Goal: Task Accomplishment & Management: Use online tool/utility

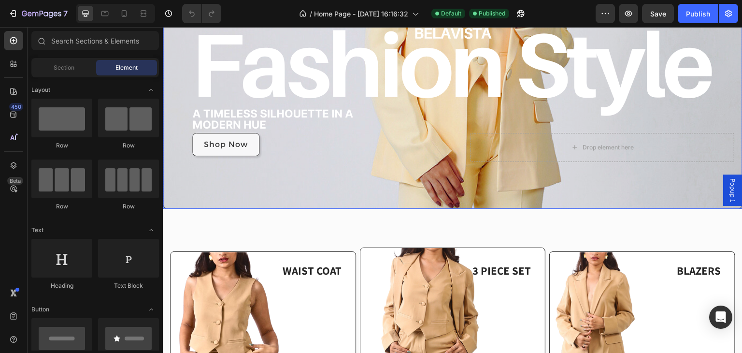
scroll to position [322, 0]
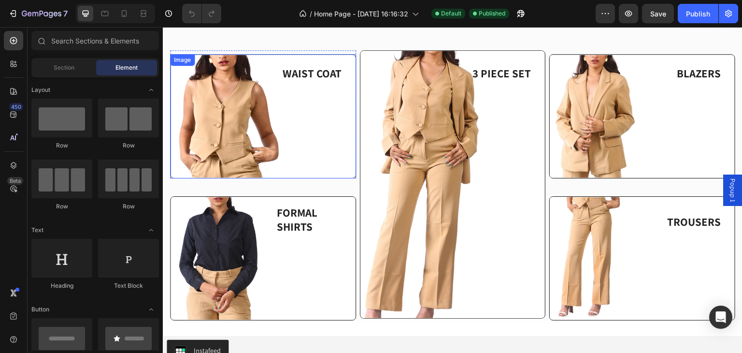
click at [297, 140] on img at bounding box center [263, 116] width 186 height 124
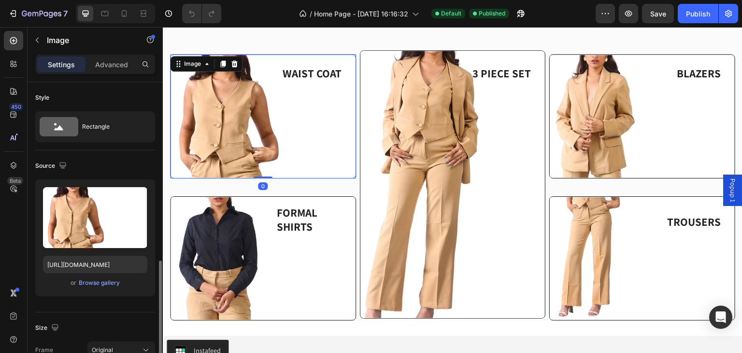
scroll to position [257, 0]
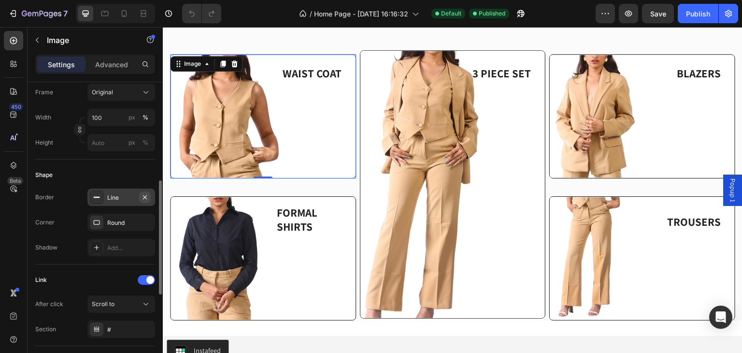
click at [145, 198] on icon "button" at bounding box center [145, 197] width 8 height 8
click at [144, 218] on icon "button" at bounding box center [145, 222] width 8 height 8
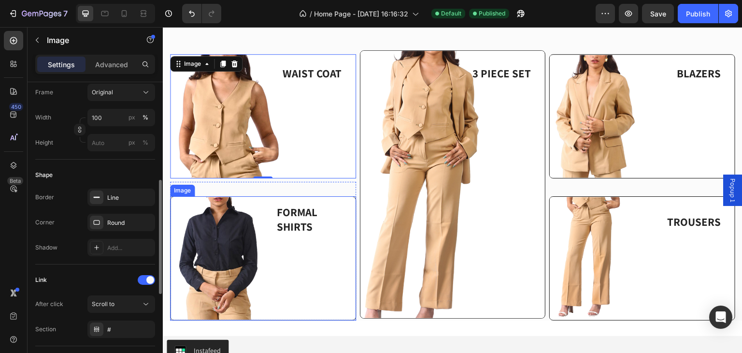
click at [263, 243] on img at bounding box center [263, 258] width 186 height 124
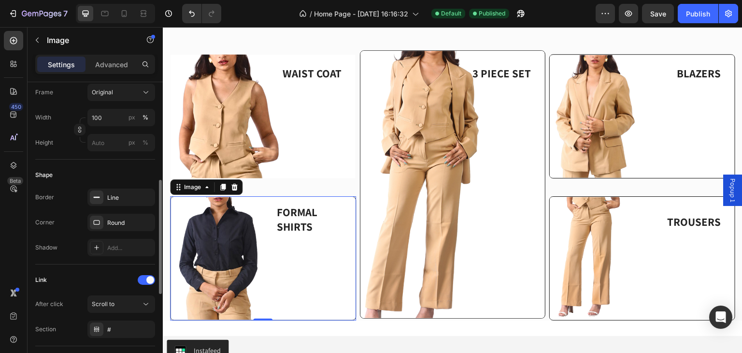
scroll to position [257, 0]
drag, startPoint x: 146, startPoint y: 196, endPoint x: 147, endPoint y: 201, distance: 6.0
click at [147, 196] on icon "button" at bounding box center [145, 198] width 8 height 8
click at [145, 223] on icon "button" at bounding box center [145, 223] width 8 height 8
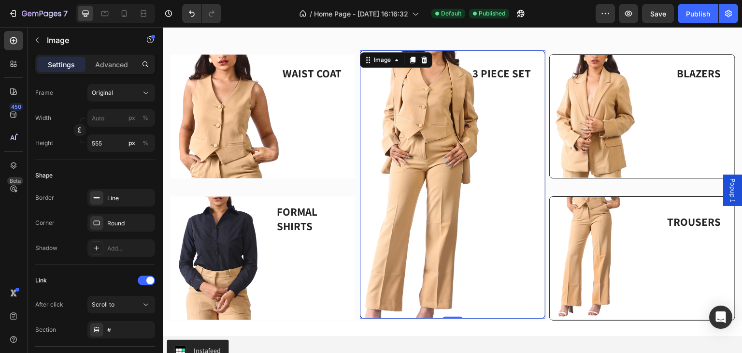
click at [369, 204] on img at bounding box center [453, 184] width 186 height 268
click at [142, 199] on icon "button" at bounding box center [145, 198] width 8 height 8
click at [144, 219] on icon "button" at bounding box center [145, 223] width 8 height 8
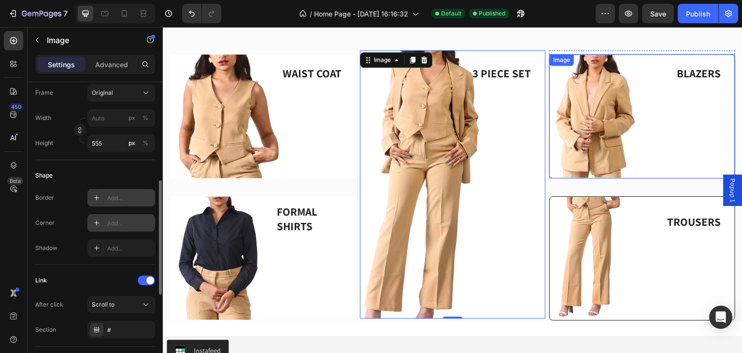
click at [550, 167] on img at bounding box center [642, 116] width 186 height 124
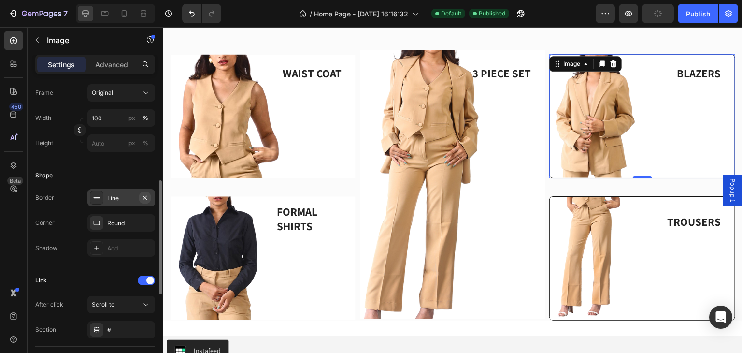
click at [142, 198] on icon "button" at bounding box center [145, 198] width 8 height 8
click at [145, 221] on icon "button" at bounding box center [145, 223] width 8 height 8
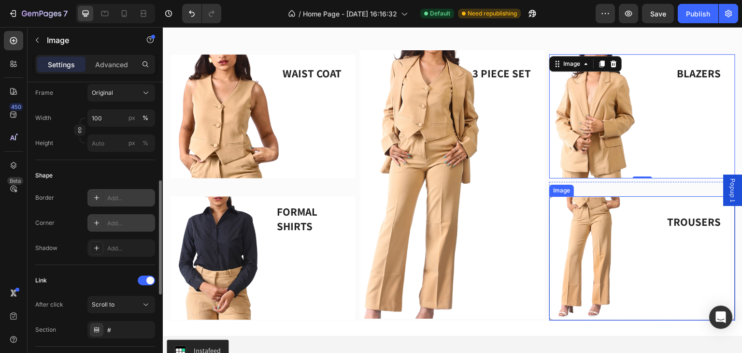
click at [560, 228] on img at bounding box center [642, 258] width 186 height 124
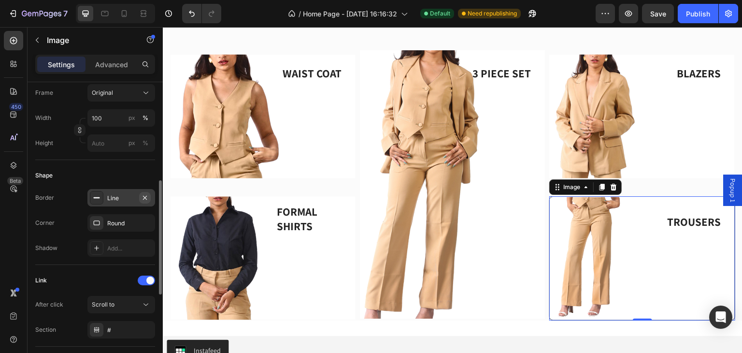
click at [147, 198] on icon "button" at bounding box center [145, 197] width 4 height 4
click at [142, 220] on icon "button" at bounding box center [145, 223] width 8 height 8
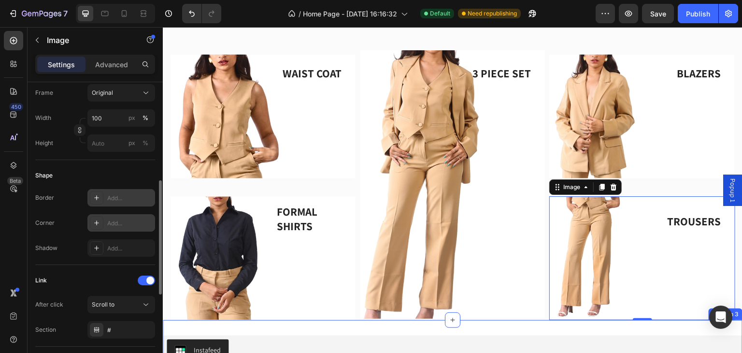
click at [528, 321] on div "Instafeed Instafeed Section 3" at bounding box center [453, 351] width 580 height 62
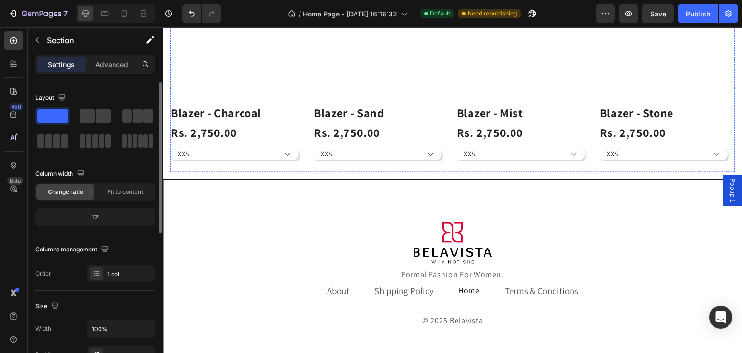
scroll to position [880, 0]
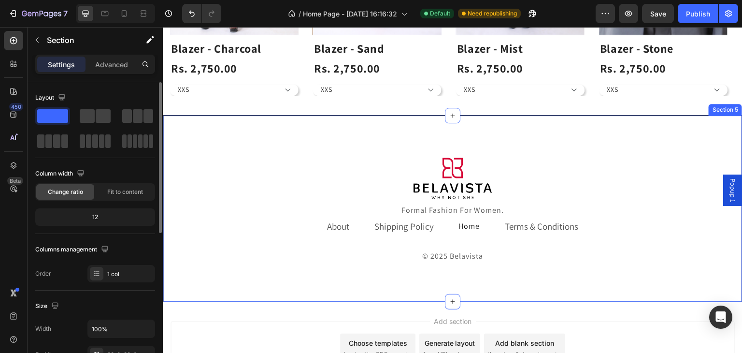
click at [329, 142] on div "Image Formal Fashion For Women. Text block About Text block Shipping Policy Tex…" at bounding box center [453, 208] width 580 height 187
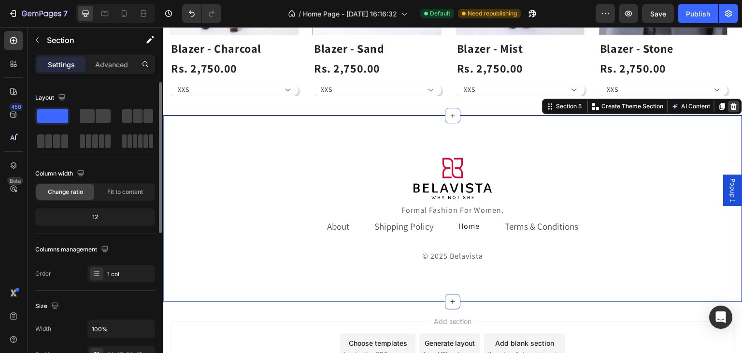
click at [731, 107] on icon at bounding box center [734, 106] width 6 height 7
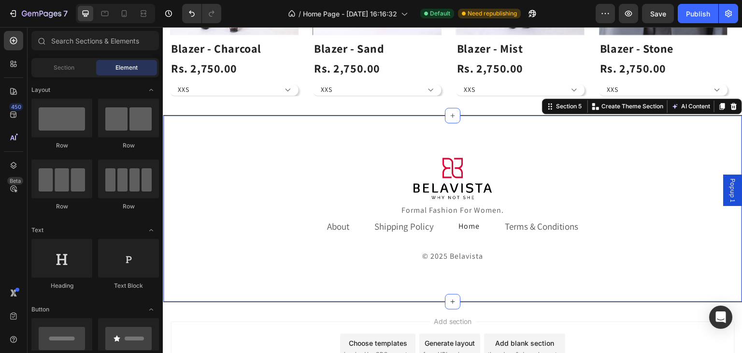
scroll to position [758, 0]
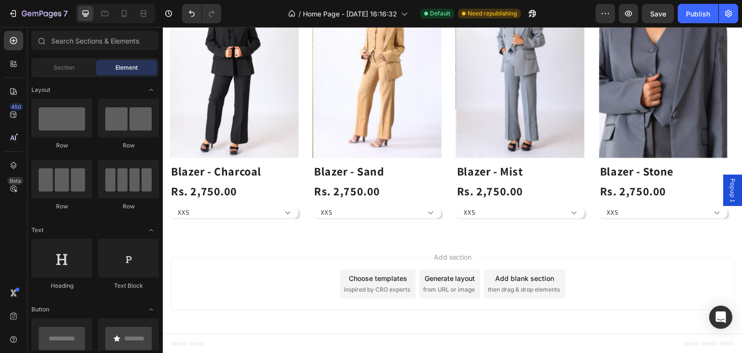
click at [521, 287] on span "then drag & drop elements" at bounding box center [524, 289] width 72 height 9
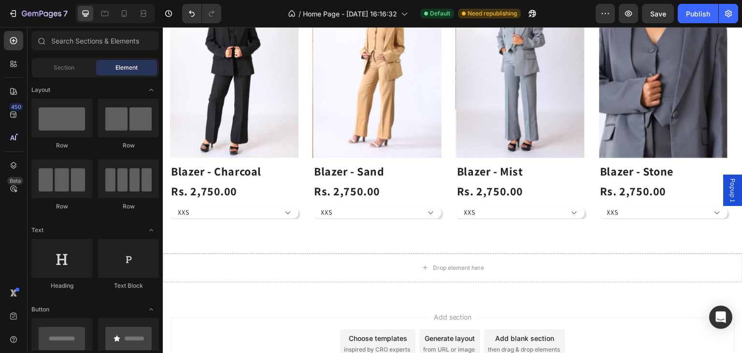
scroll to position [818, 0]
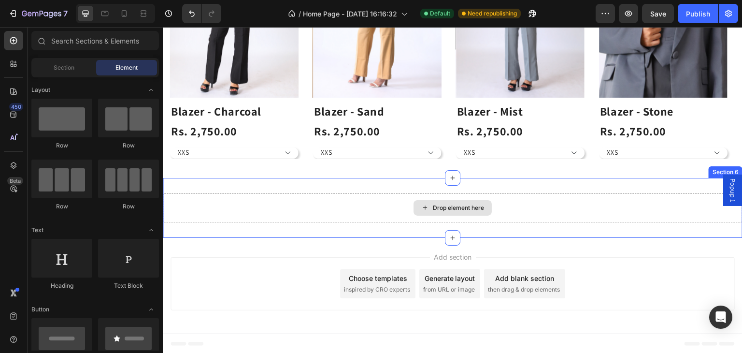
click at [440, 217] on div "Drop element here" at bounding box center [453, 207] width 580 height 29
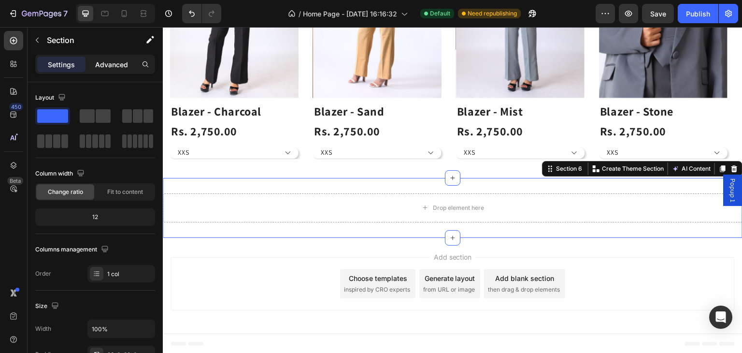
click at [90, 61] on div "Advanced" at bounding box center [111, 64] width 48 height 15
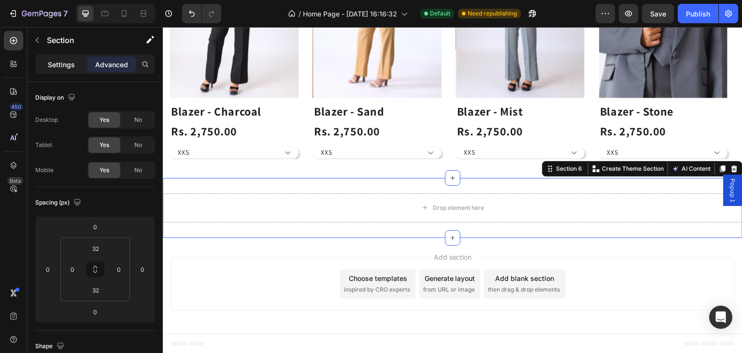
click at [64, 58] on div "Settings" at bounding box center [61, 64] width 48 height 15
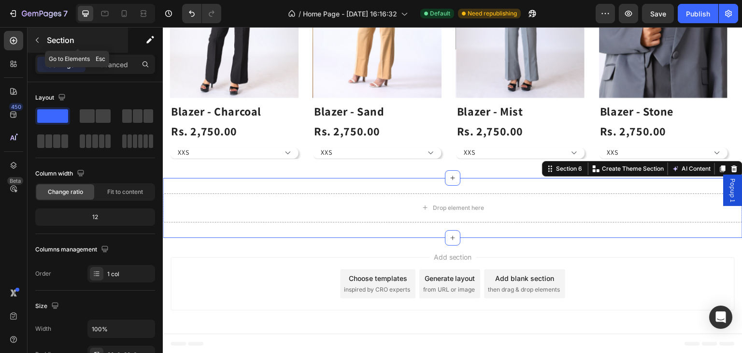
click at [31, 37] on button "button" at bounding box center [36, 39] width 15 height 15
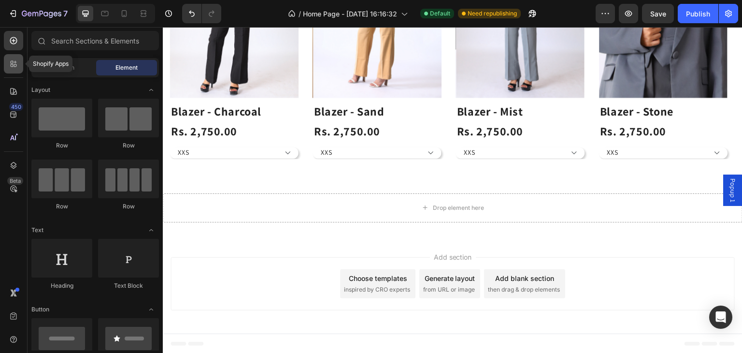
click at [14, 56] on div at bounding box center [13, 63] width 19 height 19
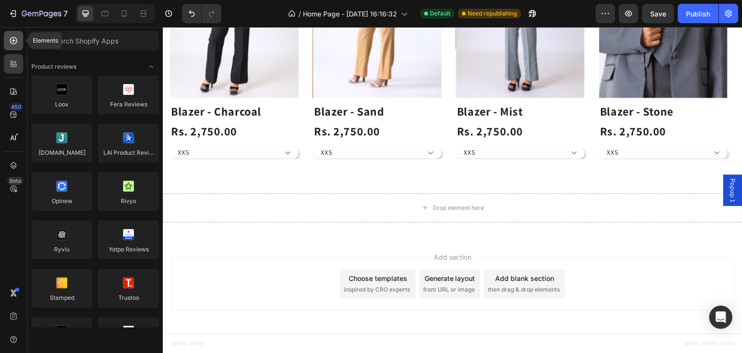
click at [14, 46] on div at bounding box center [13, 40] width 19 height 19
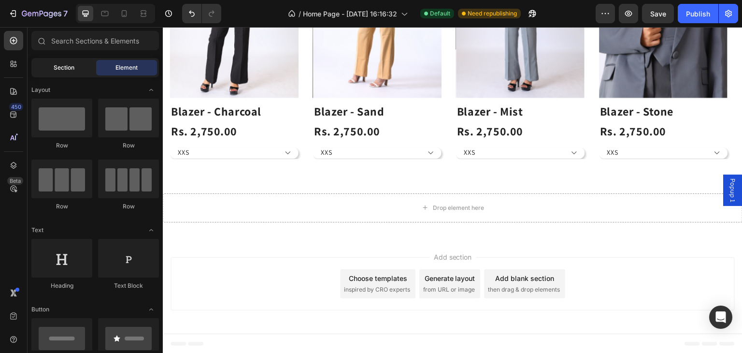
click at [77, 64] on div "Section" at bounding box center [63, 67] width 61 height 15
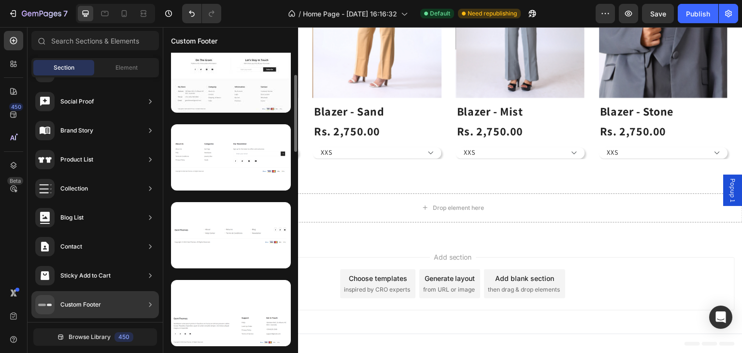
scroll to position [0, 0]
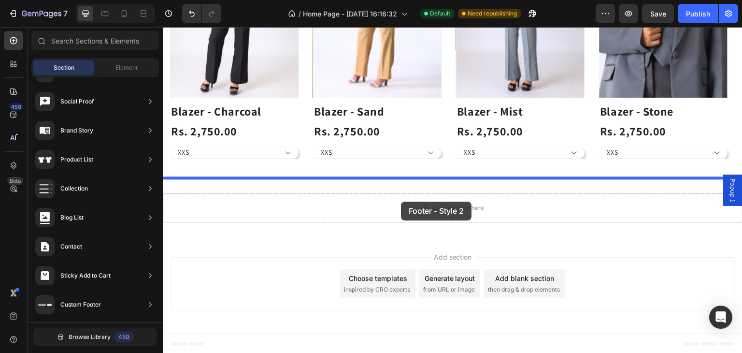
drag, startPoint x: 372, startPoint y: 203, endPoint x: 401, endPoint y: 201, distance: 29.0
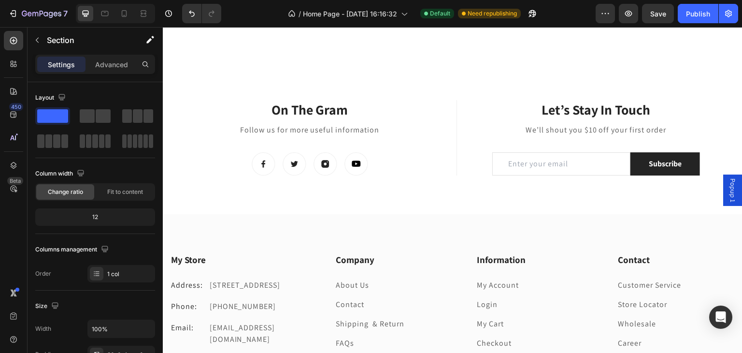
scroll to position [1063, 0]
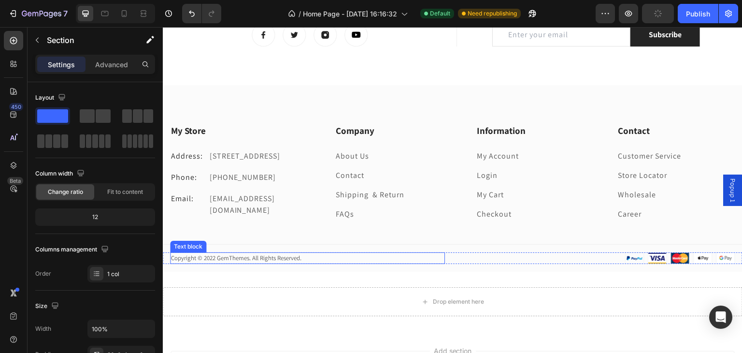
click at [263, 257] on p "Copyright © 2022 GemThemes. All Rights Reserved." at bounding box center [307, 258] width 273 height 10
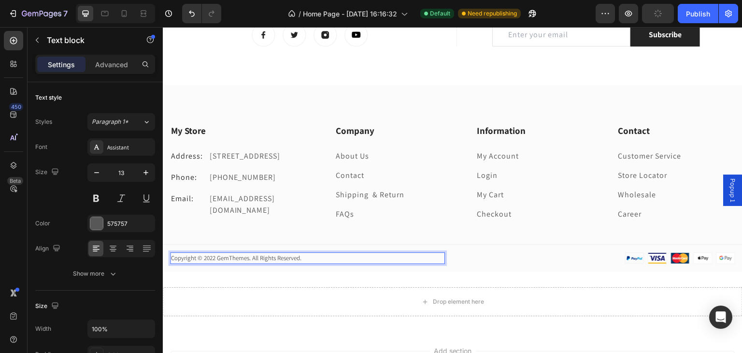
click at [243, 255] on p "Copyright © 2022 GemThemes. All Rights Reserved." at bounding box center [307, 258] width 273 height 10
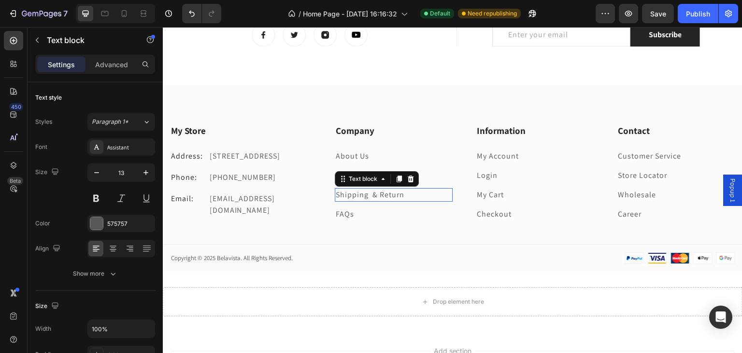
click at [369, 193] on link "Shipping & Return" at bounding box center [370, 194] width 69 height 10
click at [668, 194] on p "Wholesale" at bounding box center [676, 195] width 116 height 12
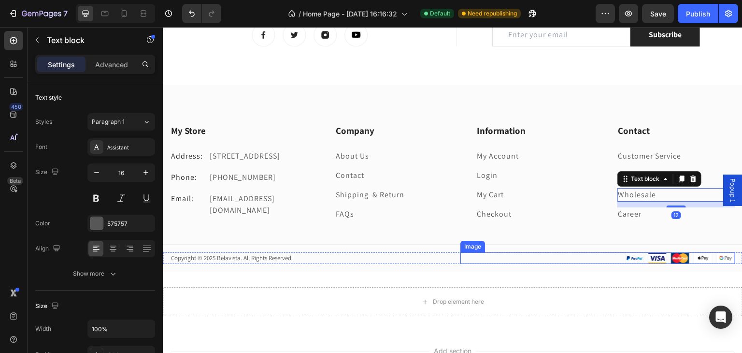
click at [587, 261] on div at bounding box center [597, 258] width 275 height 12
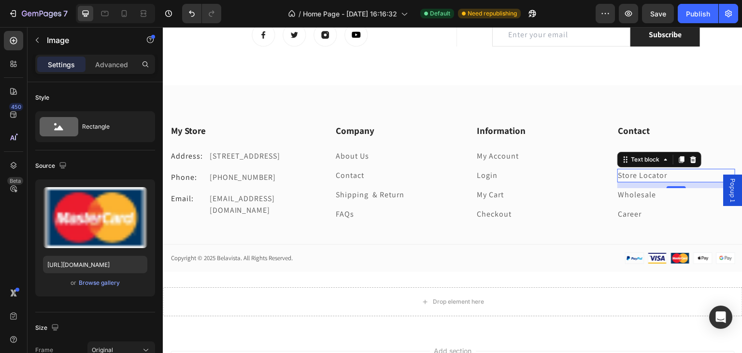
click at [659, 179] on link "Store Locator" at bounding box center [642, 175] width 49 height 10
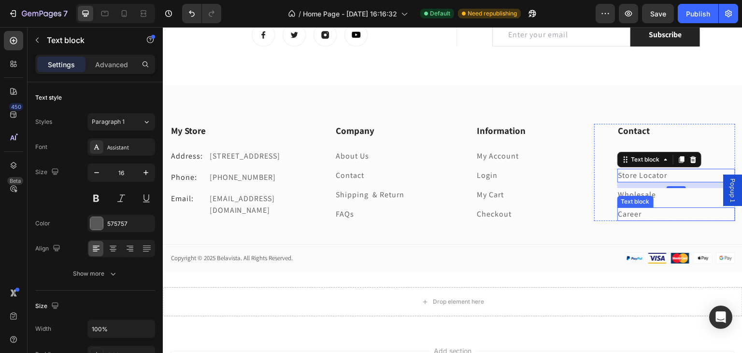
click at [634, 210] on link "Career" at bounding box center [630, 214] width 24 height 10
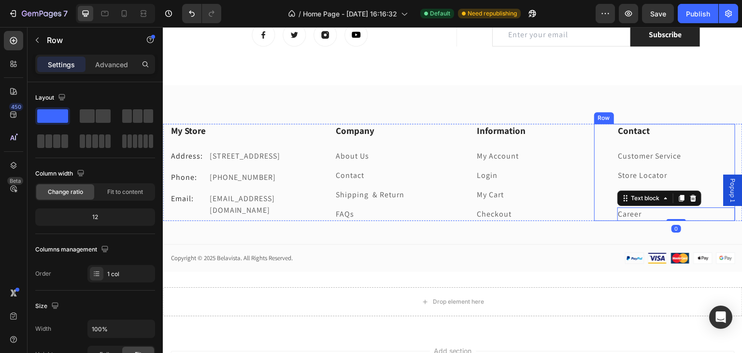
click at [602, 189] on div "Contact Heading Customer Service Text block Store Locator Text block Wholesale …" at bounding box center [665, 172] width 142 height 97
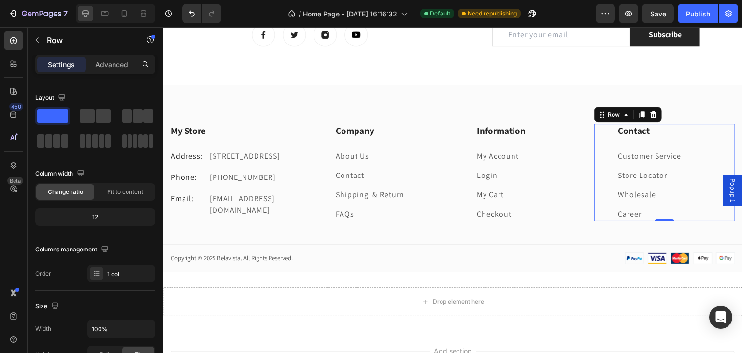
click at [634, 195] on link "Wholesale" at bounding box center [637, 194] width 38 height 10
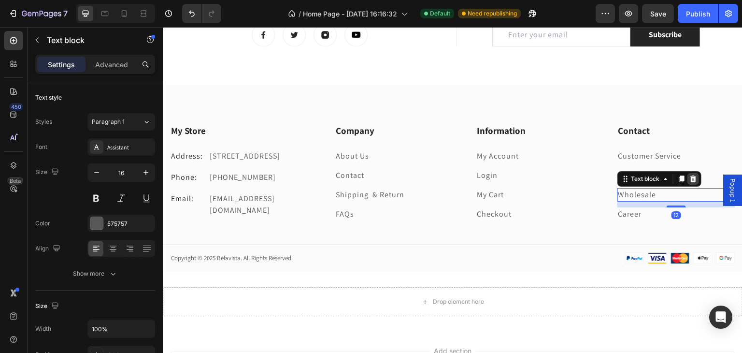
click at [690, 178] on icon at bounding box center [693, 178] width 6 height 7
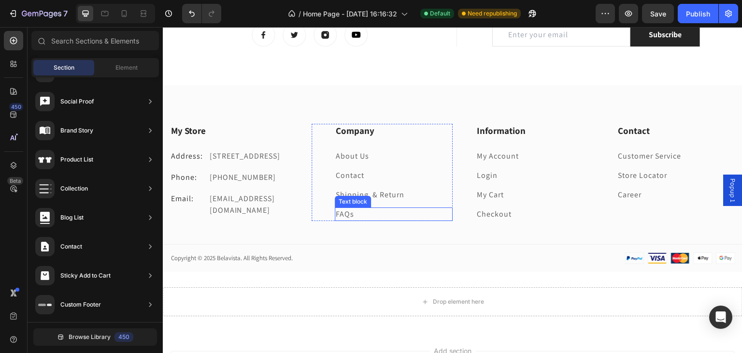
click at [361, 208] on p "FAQs" at bounding box center [394, 214] width 116 height 12
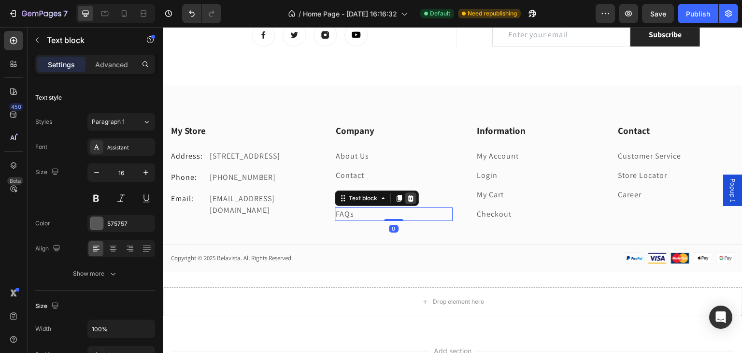
click at [412, 198] on div at bounding box center [411, 198] width 12 height 12
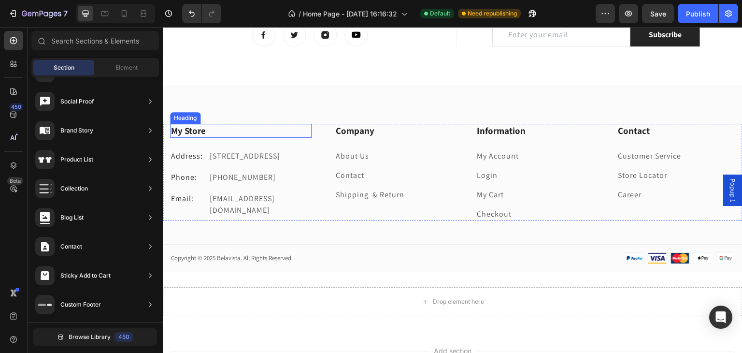
click at [186, 132] on p "My Store" at bounding box center [241, 131] width 140 height 12
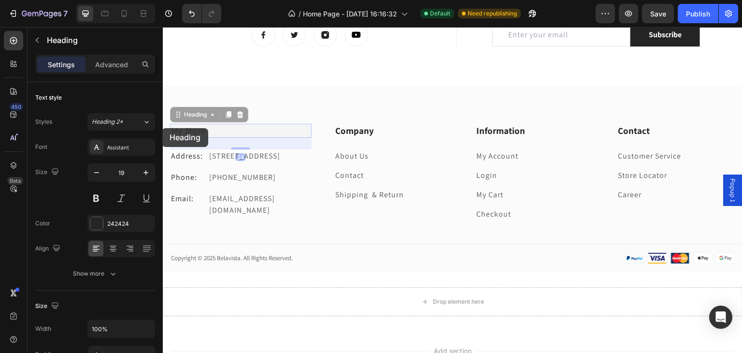
drag, startPoint x: 227, startPoint y: 128, endPoint x: 162, endPoint y: 128, distance: 64.7
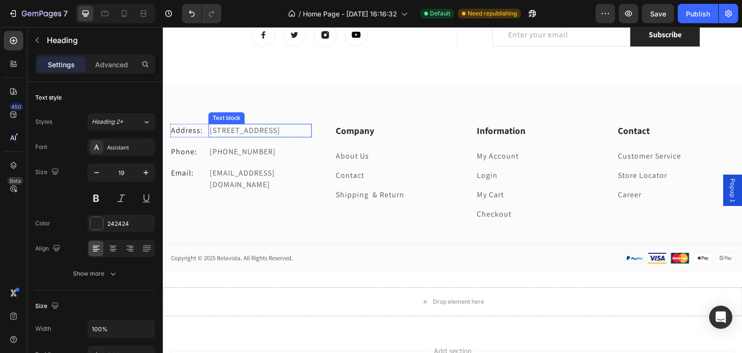
click at [238, 113] on div "Text block" at bounding box center [226, 118] width 36 height 12
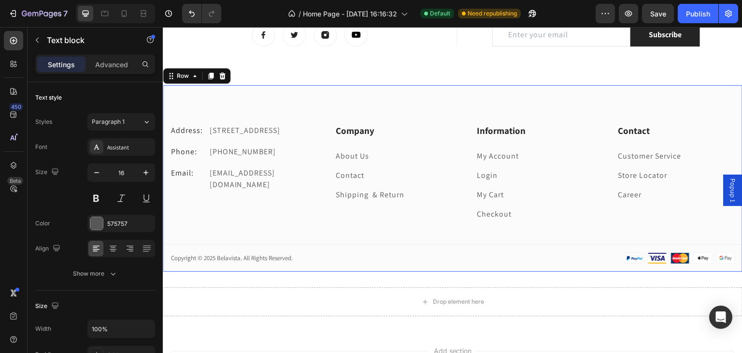
click at [206, 87] on div "Address: Text [STREET_ADDRESS] Text block Row Phone: Text block [PHONE_NUMBER] …" at bounding box center [453, 178] width 580 height 186
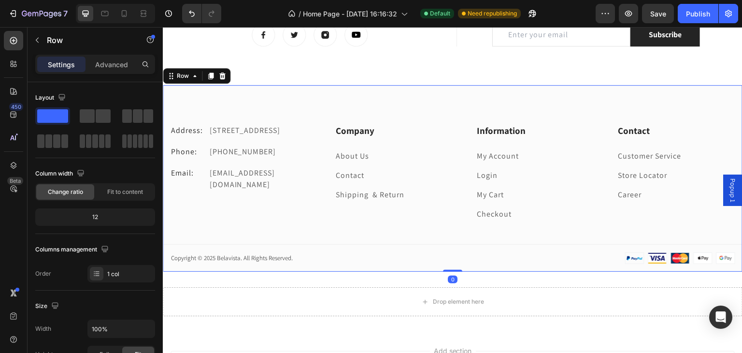
click at [220, 102] on div "Address: Text [STREET_ADDRESS] Text block Row Phone: Text block [PHONE_NUMBER] …" at bounding box center [453, 178] width 580 height 186
click at [220, 134] on p "[STREET_ADDRESS]" at bounding box center [259, 131] width 101 height 12
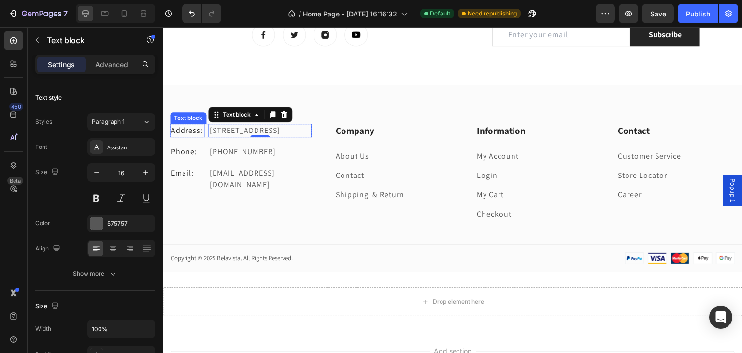
click at [199, 129] on p "Address:" at bounding box center [187, 131] width 32 height 12
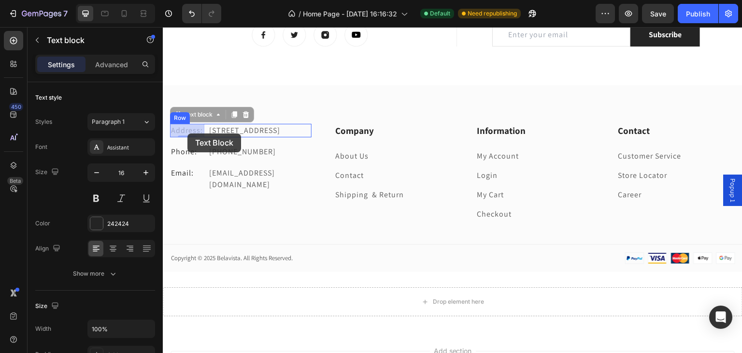
drag, startPoint x: 170, startPoint y: 125, endPoint x: 187, endPoint y: 133, distance: 19.4
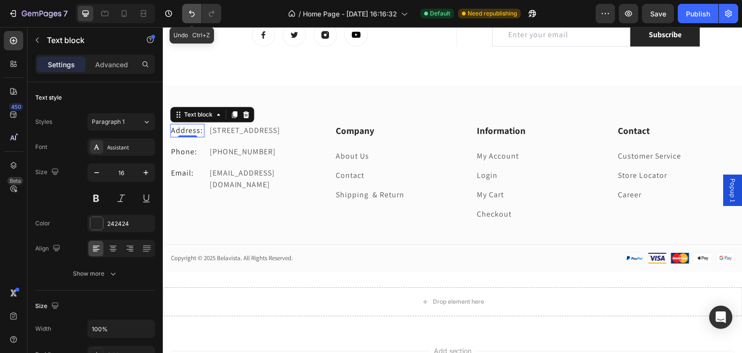
click at [188, 13] on icon "Undo/Redo" at bounding box center [192, 14] width 10 height 10
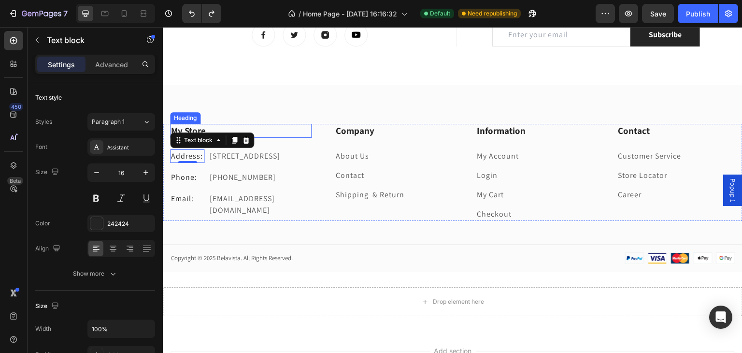
click at [205, 127] on p "My Store" at bounding box center [241, 131] width 140 height 12
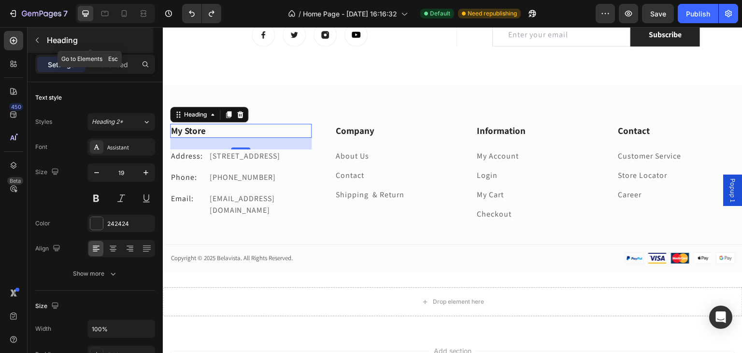
click at [39, 43] on icon "button" at bounding box center [37, 40] width 8 height 8
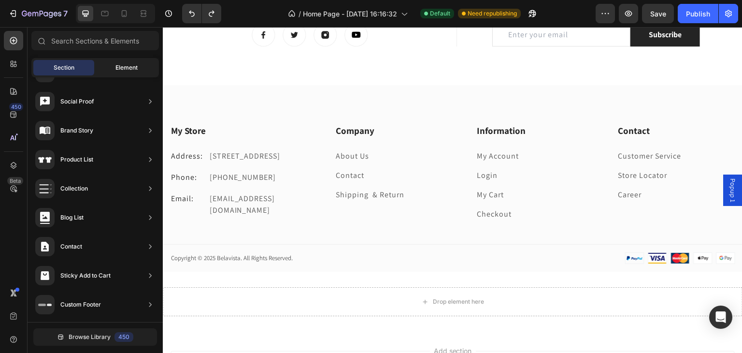
click at [123, 74] on div "Element" at bounding box center [126, 67] width 61 height 15
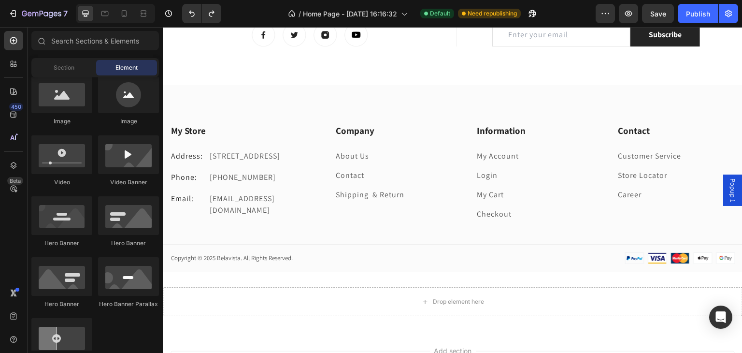
scroll to position [258, 0]
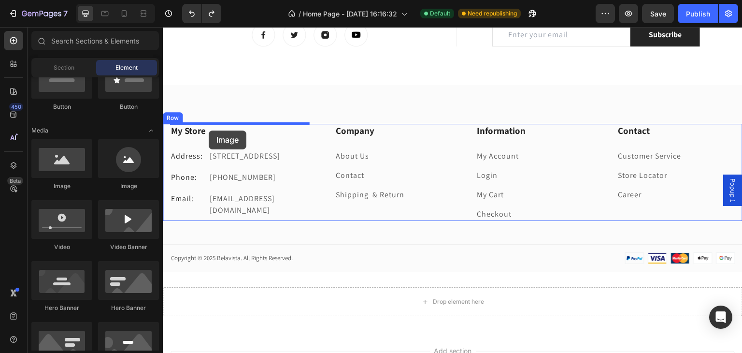
drag, startPoint x: 289, startPoint y: 197, endPoint x: 209, endPoint y: 130, distance: 104.3
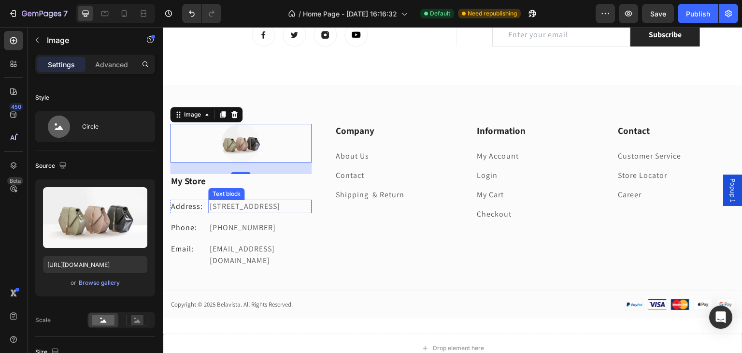
click at [224, 212] on p "[STREET_ADDRESS]" at bounding box center [259, 206] width 101 height 12
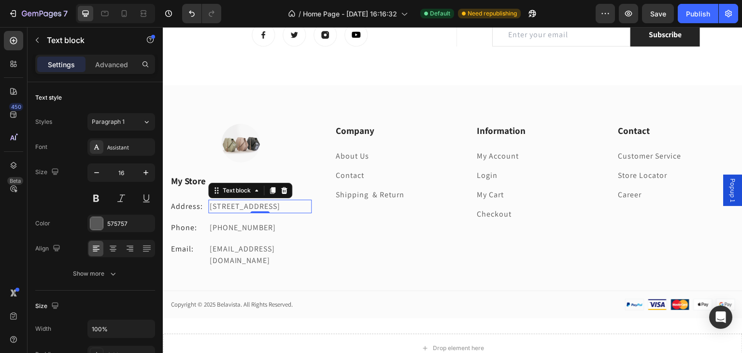
click at [287, 191] on div at bounding box center [284, 190] width 12 height 12
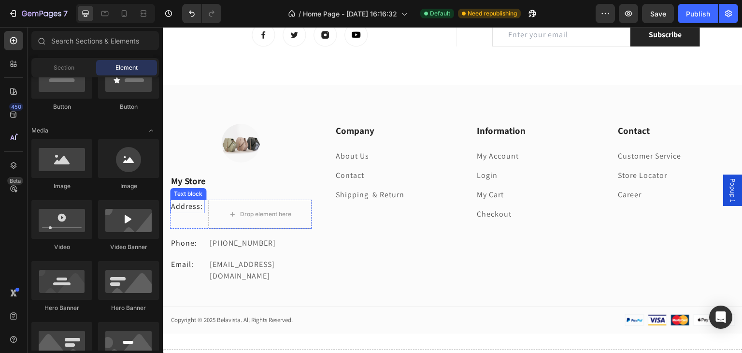
click at [204, 208] on div "Address: Text block Drop element here Row" at bounding box center [241, 213] width 142 height 29
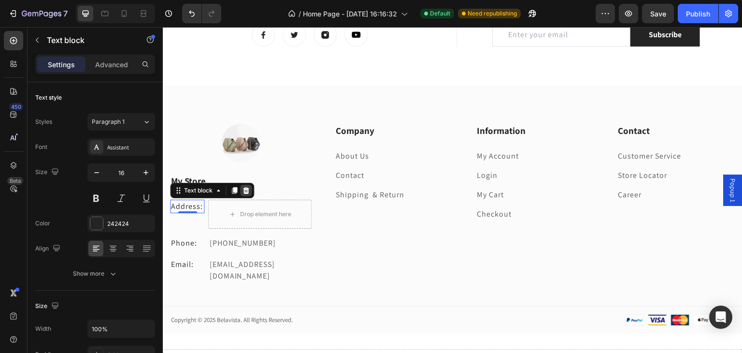
click at [249, 190] on icon at bounding box center [246, 190] width 8 height 8
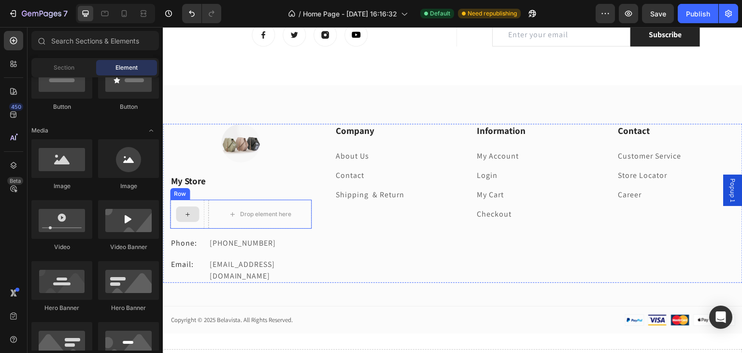
click at [199, 206] on div at bounding box center [187, 213] width 34 height 29
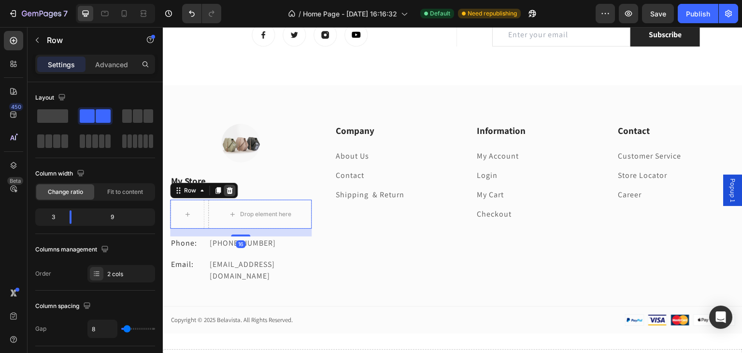
click at [228, 189] on icon at bounding box center [230, 190] width 6 height 7
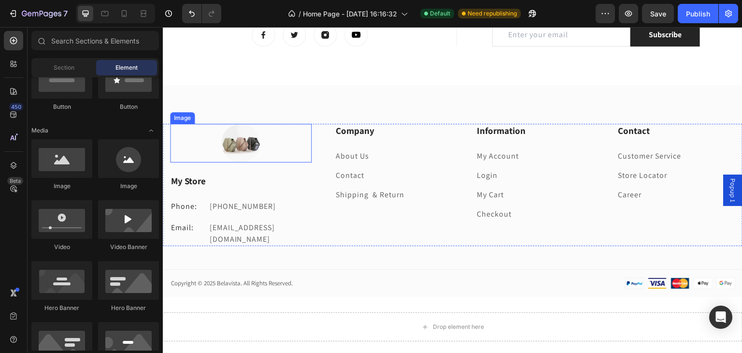
click at [225, 149] on img at bounding box center [240, 143] width 39 height 39
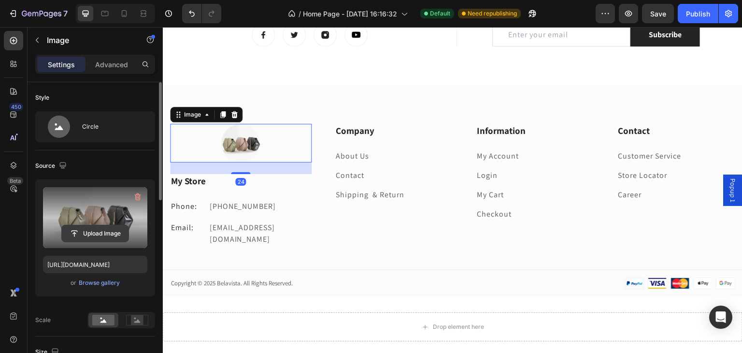
click at [95, 225] on input "file" at bounding box center [95, 233] width 67 height 16
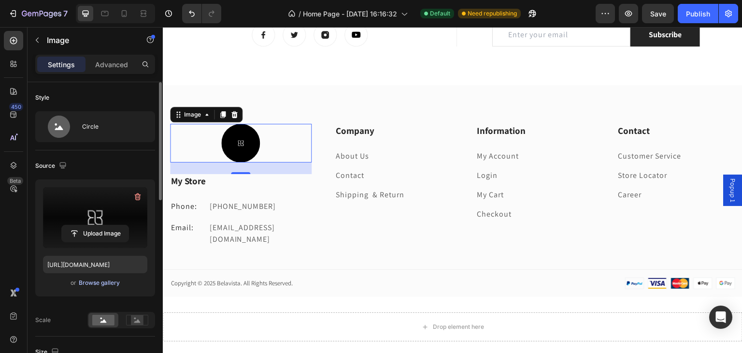
click at [102, 285] on div "Browse gallery" at bounding box center [99, 282] width 41 height 9
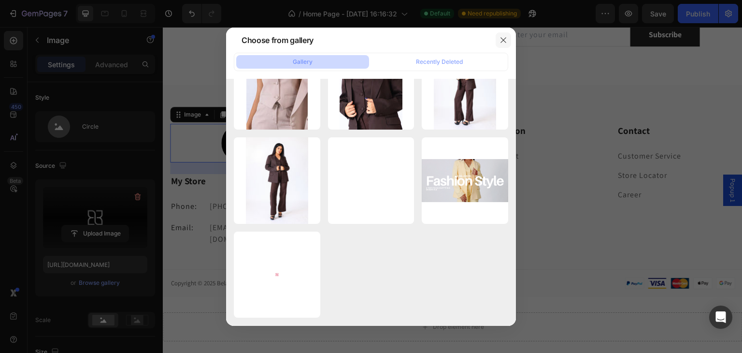
scroll to position [701, 0]
click at [504, 44] on button "button" at bounding box center [503, 39] width 15 height 15
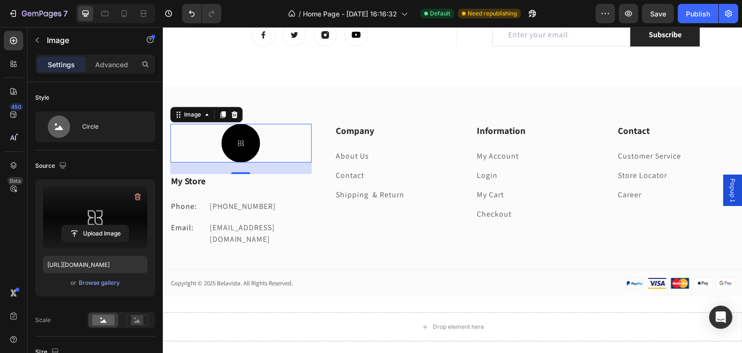
click at [104, 215] on label at bounding box center [95, 217] width 104 height 61
click at [104, 225] on input "file" at bounding box center [95, 233] width 67 height 16
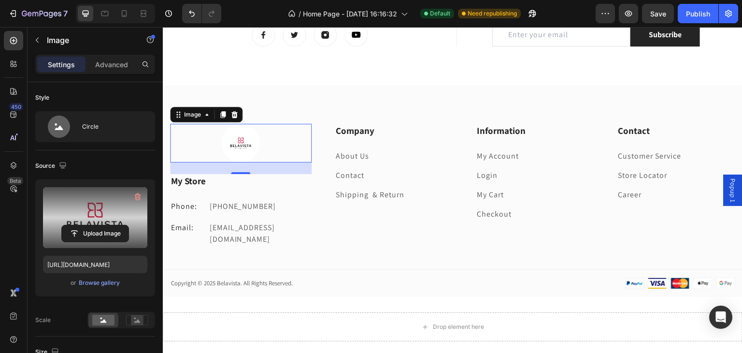
click at [239, 143] on img at bounding box center [240, 143] width 39 height 39
click at [109, 228] on input "file" at bounding box center [95, 233] width 67 height 16
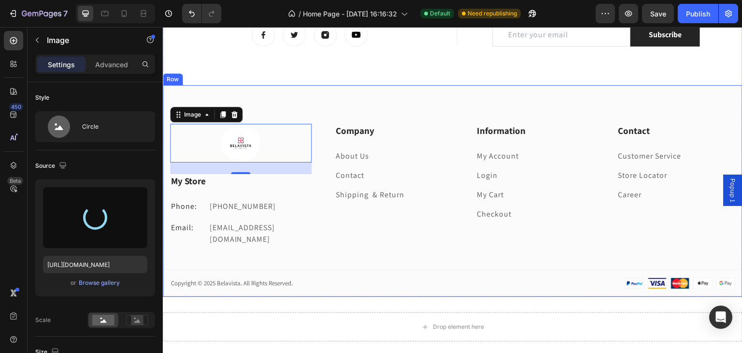
type input "[URL][DOMAIN_NAME]"
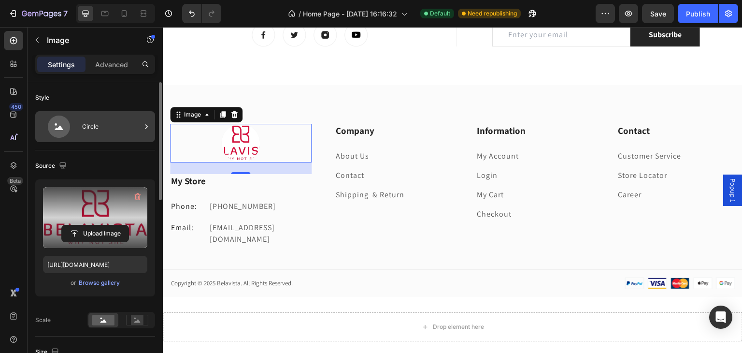
click at [63, 130] on icon at bounding box center [59, 126] width 22 height 22
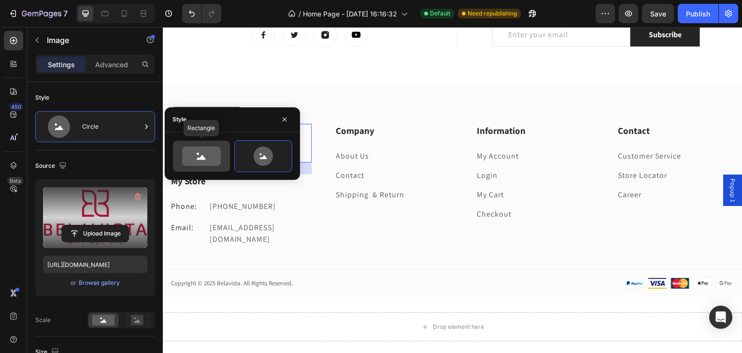
click at [204, 167] on div at bounding box center [201, 156] width 57 height 31
type input "100"
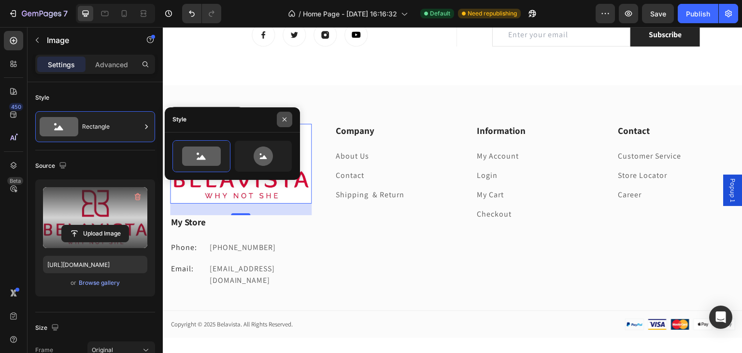
click at [284, 116] on icon "button" at bounding box center [285, 119] width 8 height 8
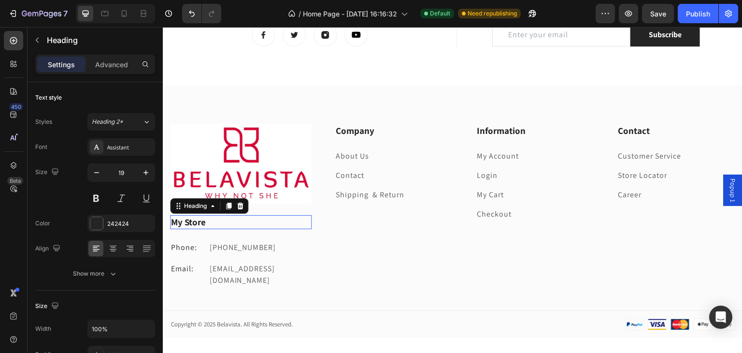
click at [220, 224] on p "My Store" at bounding box center [241, 222] width 140 height 12
click at [241, 202] on icon at bounding box center [240, 205] width 6 height 7
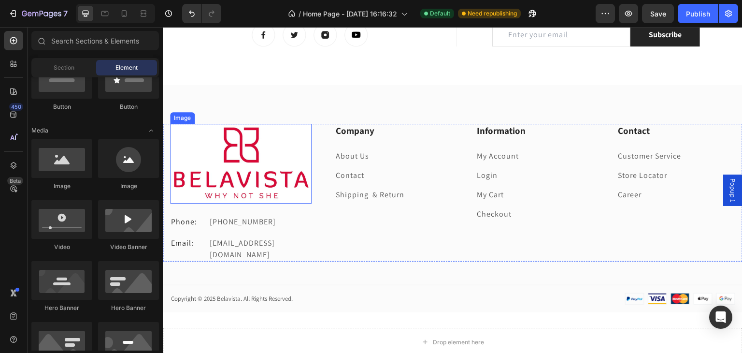
click at [244, 169] on img at bounding box center [241, 164] width 142 height 80
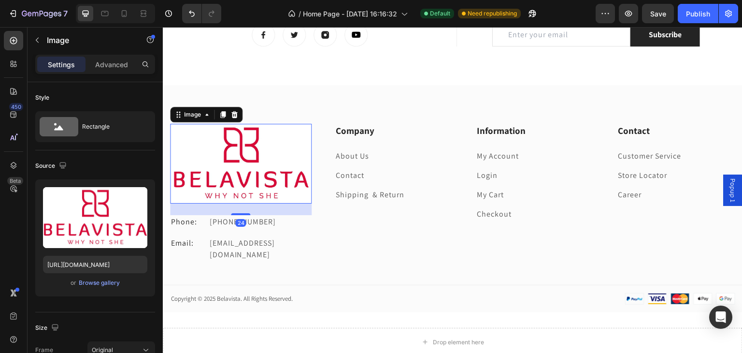
scroll to position [193, 0]
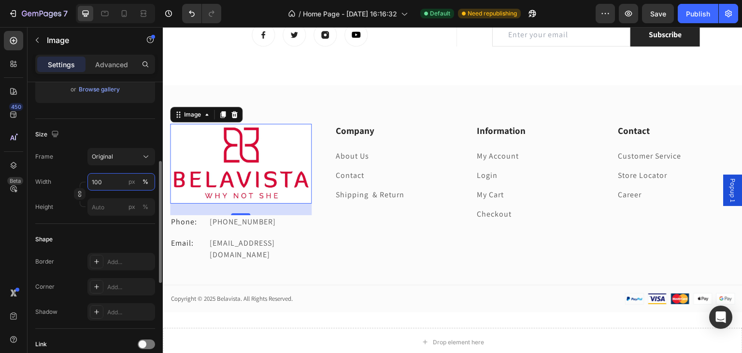
click at [119, 189] on input "100" at bounding box center [121, 181] width 68 height 17
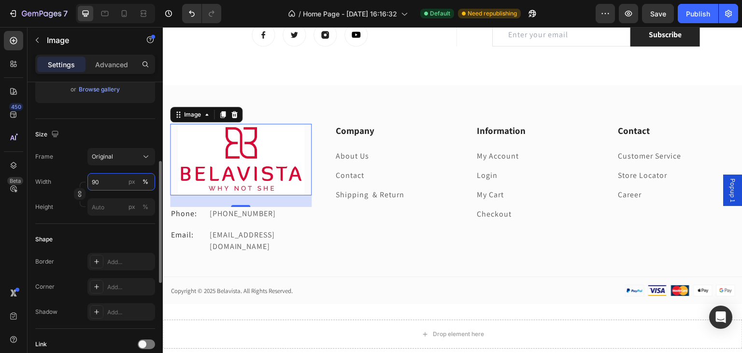
drag, startPoint x: 114, startPoint y: 180, endPoint x: 62, endPoint y: 180, distance: 52.6
click at [62, 180] on div "Width 90 px %" at bounding box center [95, 181] width 120 height 17
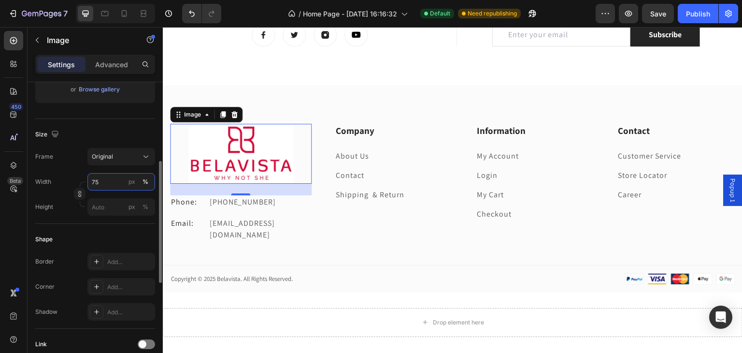
drag, startPoint x: 117, startPoint y: 179, endPoint x: 70, endPoint y: 179, distance: 47.3
click at [70, 179] on div "Width 75 px %" at bounding box center [95, 181] width 120 height 17
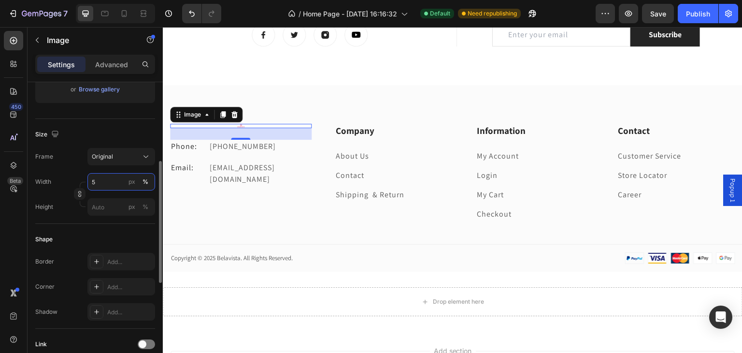
type input "50"
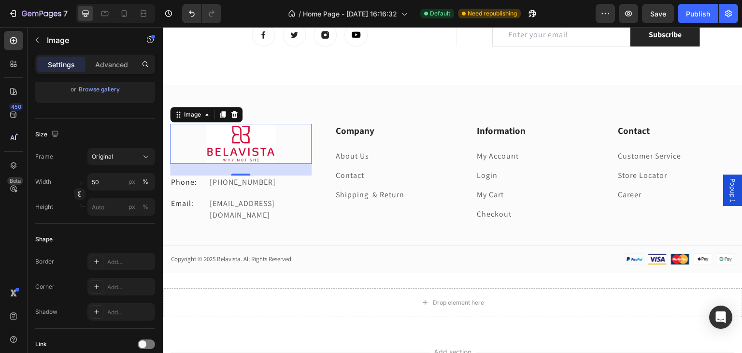
click at [299, 97] on div "Image 24 Phone: Text block [PHONE_NUMBER] Text block Row Email: Text block [EMA…" at bounding box center [453, 178] width 580 height 187
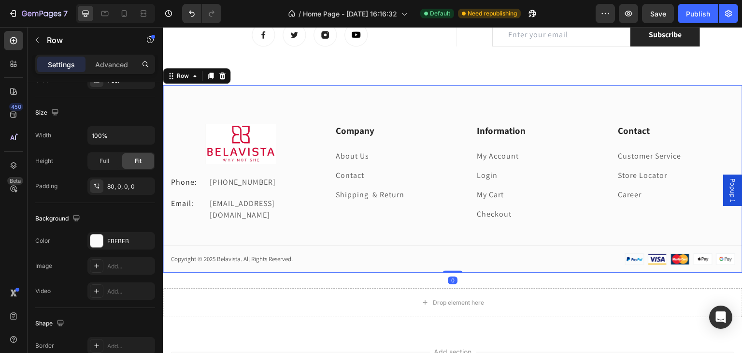
scroll to position [0, 0]
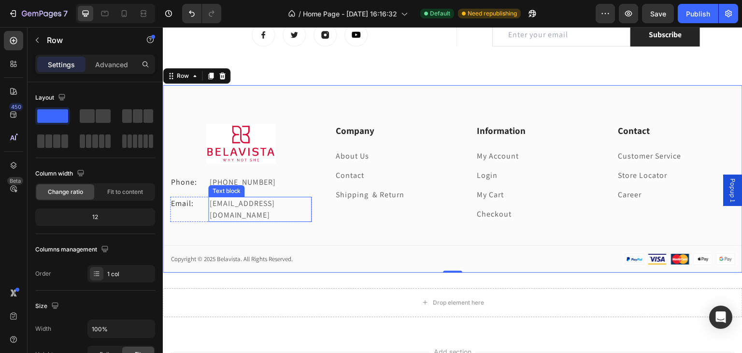
click at [269, 201] on p "[EMAIL_ADDRESS][DOMAIN_NAME]" at bounding box center [259, 209] width 101 height 23
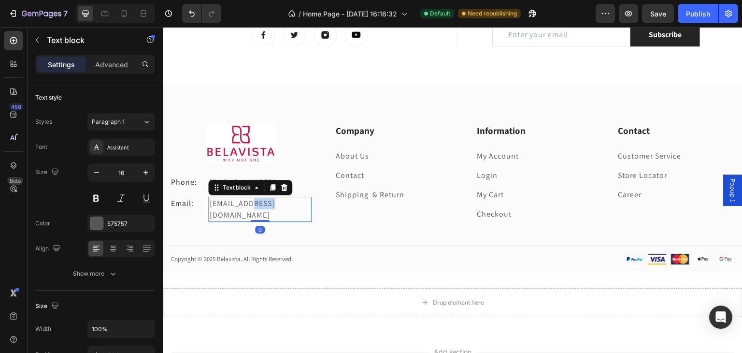
click at [269, 201] on p "[EMAIL_ADDRESS][DOMAIN_NAME]" at bounding box center [259, 209] width 101 height 23
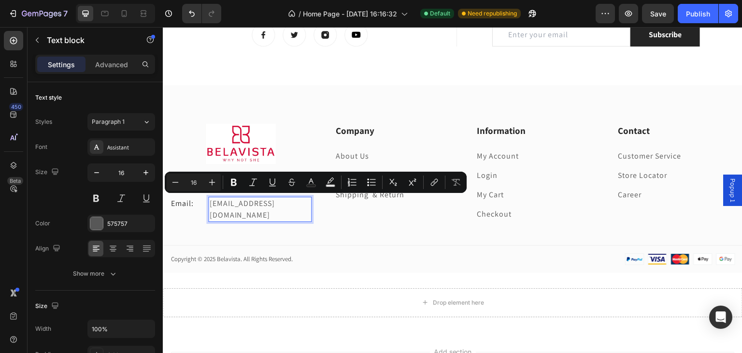
click at [294, 198] on p "[EMAIL_ADDRESS][DOMAIN_NAME]" at bounding box center [259, 209] width 101 height 23
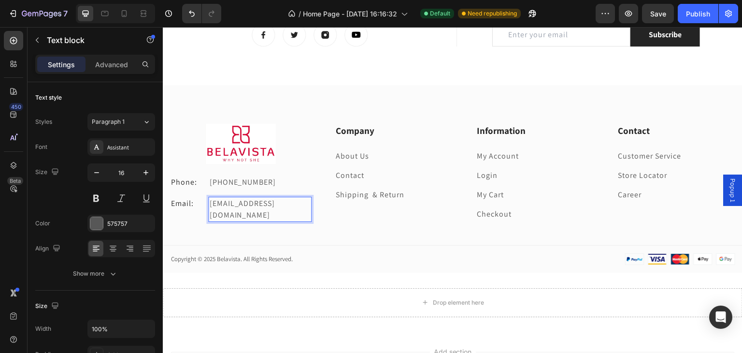
click at [294, 198] on p "[EMAIL_ADDRESS][DOMAIN_NAME]" at bounding box center [259, 209] width 101 height 23
drag, startPoint x: 294, startPoint y: 199, endPoint x: 199, endPoint y: 196, distance: 94.3
click at [199, 197] on div "Email: Text block [EMAIL_ADDRESS][DOMAIN_NAME] Text block 0 Row" at bounding box center [241, 209] width 142 height 25
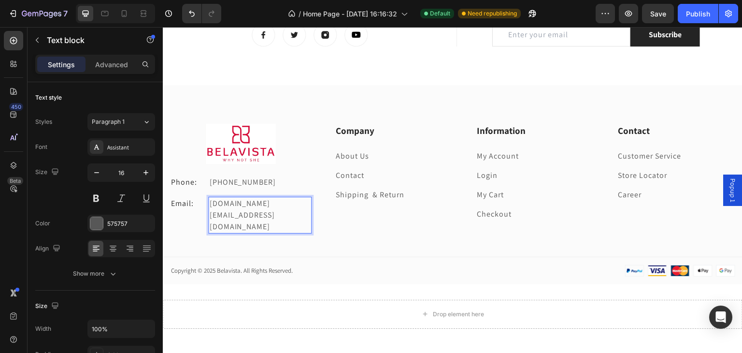
click at [213, 201] on p "[DOMAIN_NAME][EMAIL_ADDRESS][DOMAIN_NAME]" at bounding box center [259, 215] width 101 height 35
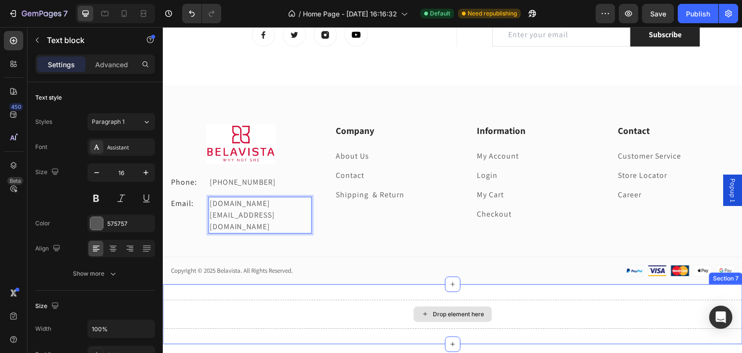
scroll to position [1157, 0]
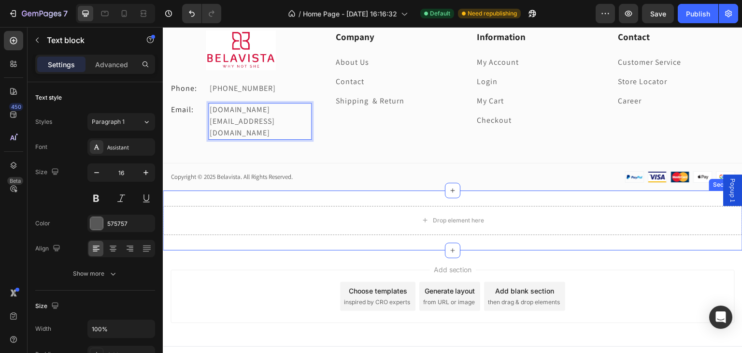
click at [524, 190] on div "Drop element here Section 7" at bounding box center [453, 220] width 580 height 60
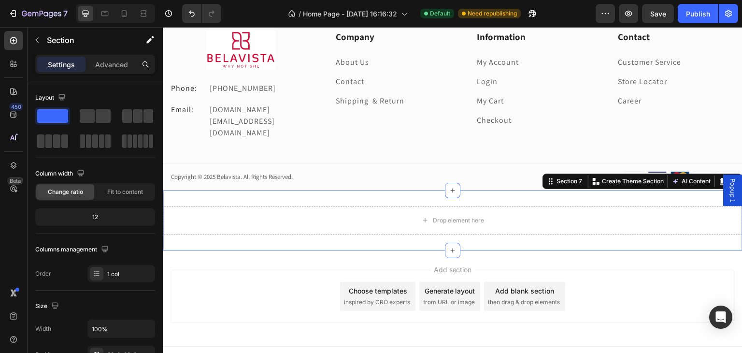
click at [731, 175] on div at bounding box center [734, 181] width 12 height 12
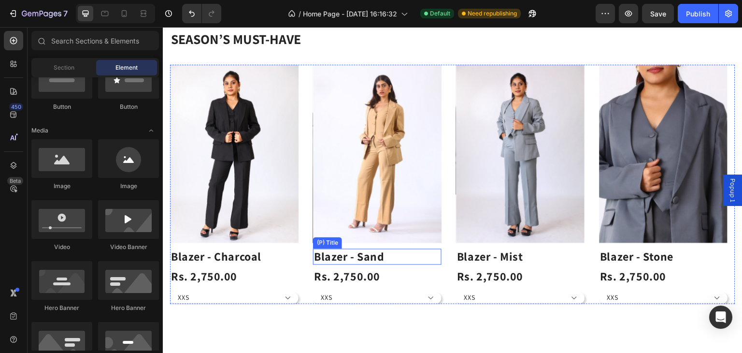
scroll to position [865, 0]
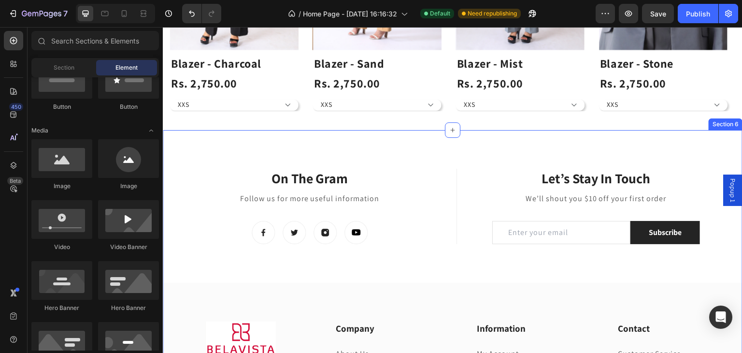
click at [406, 149] on div "On The Gram Heading Follow us for more useful information Text block Image Imag…" at bounding box center [453, 306] width 580 height 352
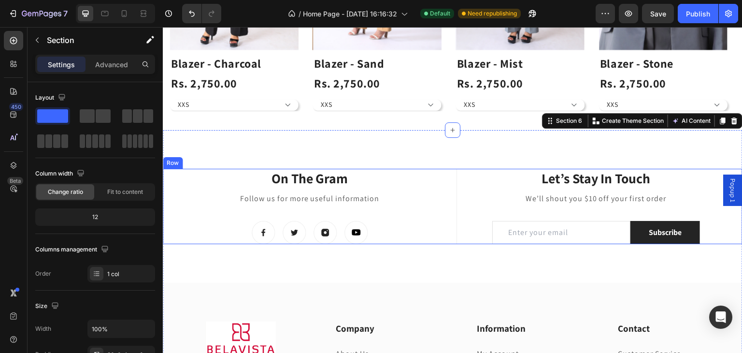
click at [166, 175] on div "On The Gram Heading Follow us for more useful information Text block Image Imag…" at bounding box center [453, 206] width 580 height 75
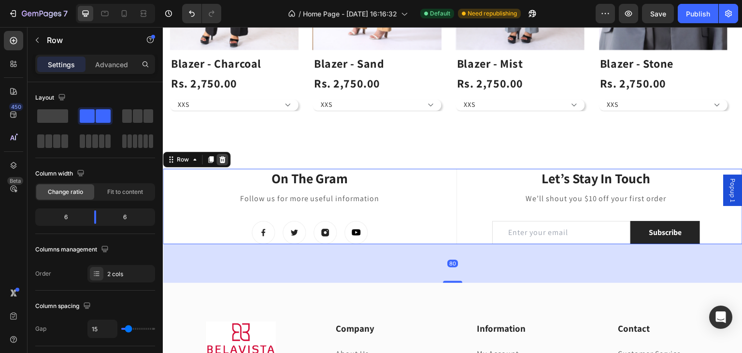
click at [220, 158] on icon at bounding box center [222, 159] width 6 height 7
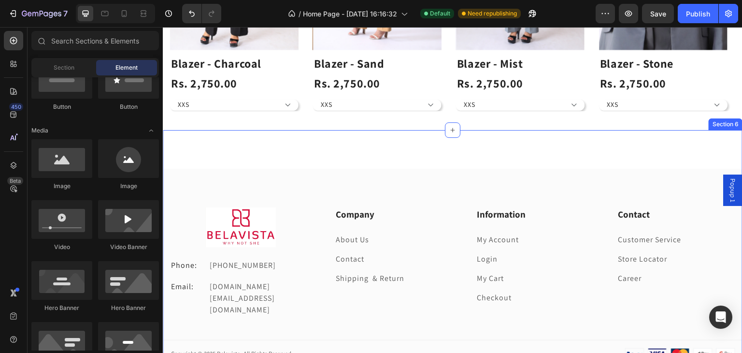
click at [384, 161] on div "Image Phone: Text block [PHONE_NUMBER] Text block Row Email: Text block [DOMAIN…" at bounding box center [453, 248] width 580 height 237
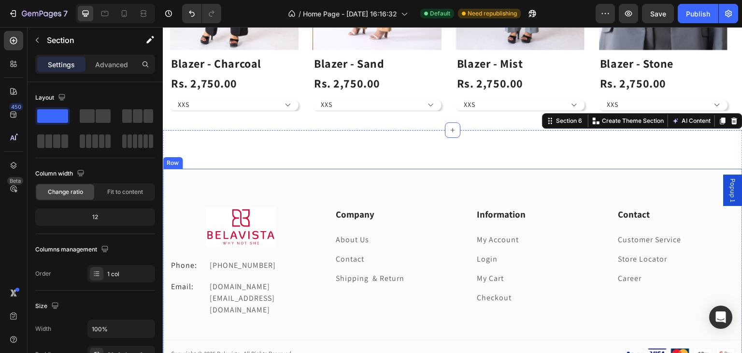
click at [388, 190] on div "Image Phone: Text block [PHONE_NUMBER] Text block Row Email: Text block [DOMAIN…" at bounding box center [453, 268] width 580 height 198
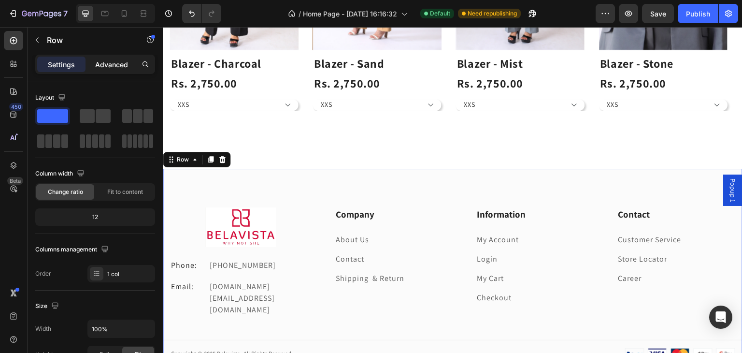
click at [107, 68] on p "Advanced" at bounding box center [111, 64] width 33 height 10
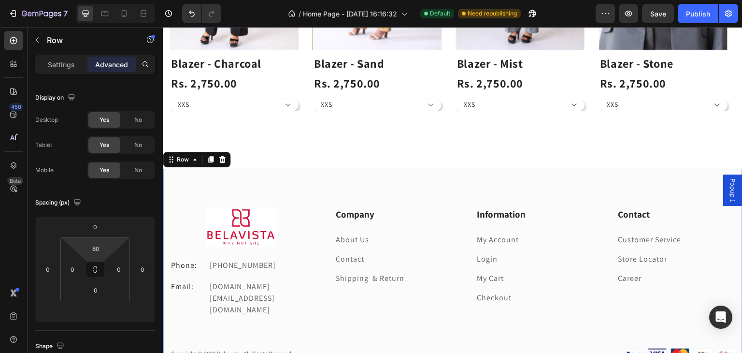
type input "0"
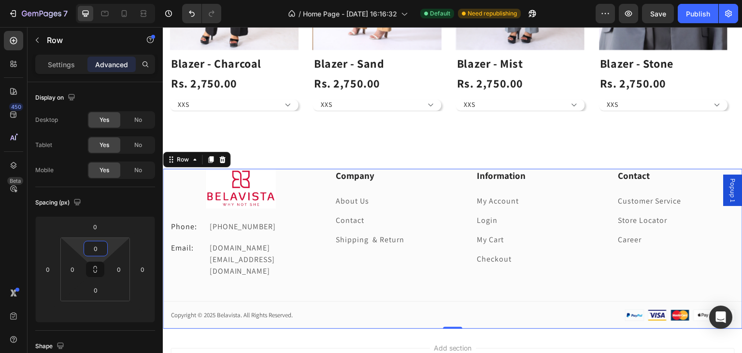
drag, startPoint x: 112, startPoint y: 250, endPoint x: 113, endPoint y: 257, distance: 7.3
click at [113, 0] on html "7 / Home Page - [DATE] 16:16:32 Default Need republishing Preview Save Publish …" at bounding box center [371, 0] width 742 height 0
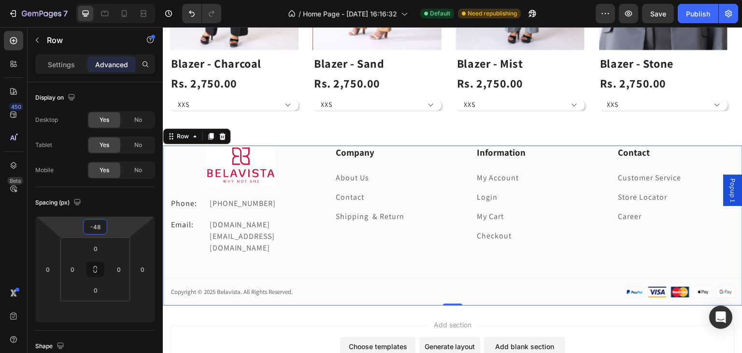
drag, startPoint x: 120, startPoint y: 232, endPoint x: 119, endPoint y: 241, distance: 9.2
click at [119, 0] on html "7 / Home Page - [DATE] 16:16:32 Default Need republishing Preview Save Publish …" at bounding box center [371, 0] width 742 height 0
click at [0, 0] on div "Spacing (px) -48 0 0 0 0 0 0" at bounding box center [0, 0] width 0 height 0
click at [448, 134] on div at bounding box center [452, 129] width 15 height 15
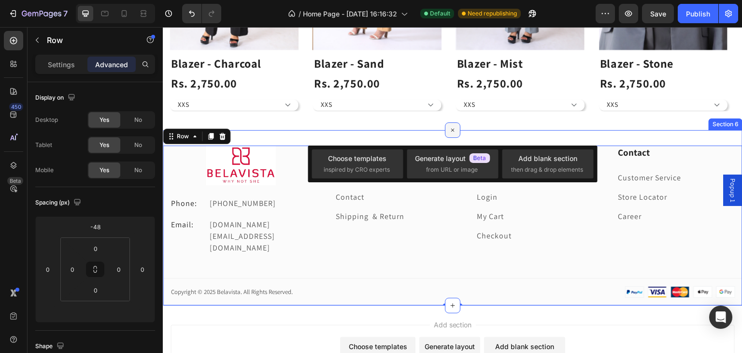
click at [448, 134] on icon at bounding box center [452, 130] width 11 height 11
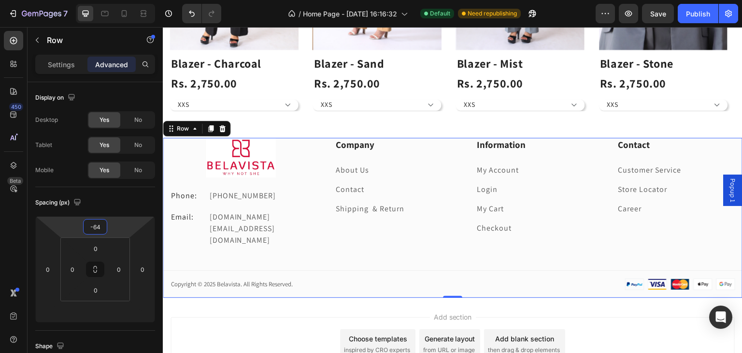
click at [110, 0] on html "7 / Home Page - [DATE] 16:16:32 Default Need republishing Preview Save Publish …" at bounding box center [371, 0] width 742 height 0
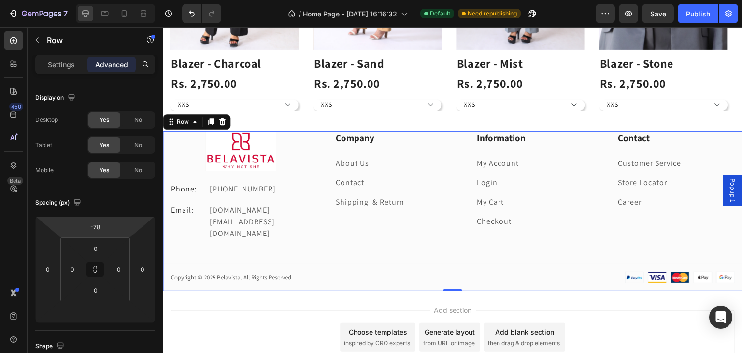
type input "-80"
click at [124, 0] on html "7 / Home Page - [DATE] 16:16:32 Default Need republishing Preview Save Publish …" at bounding box center [371, 0] width 742 height 0
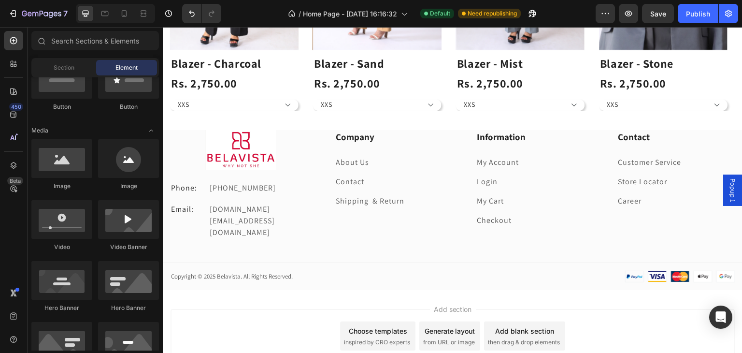
click at [335, 291] on div "Add section Choose templates inspired by CRO experts Generate layout from URL o…" at bounding box center [453, 338] width 580 height 96
click at [165, 134] on div "Image Phone: Text block [PHONE_NUMBER] Text block Row Email: Text block [DOMAIN…" at bounding box center [453, 184] width 580 height 109
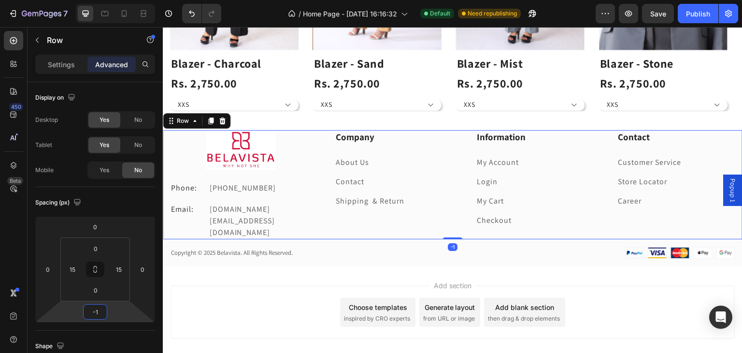
click at [114, 0] on html "7 / Home Page - [DATE] 16:16:32 Default Need republishing Preview Save Publish …" at bounding box center [371, 0] width 742 height 0
click at [193, 14] on icon "Undo/Redo" at bounding box center [192, 14] width 10 height 10
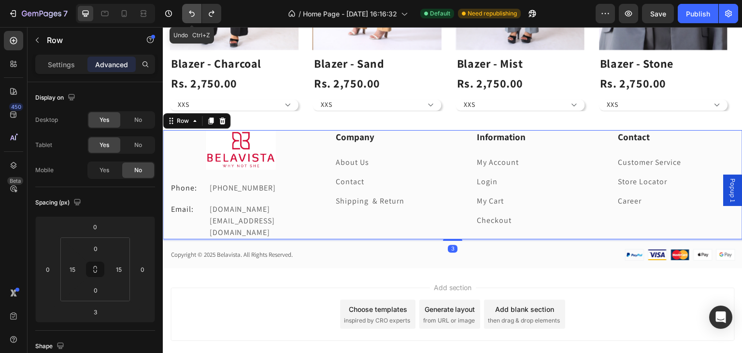
click at [193, 14] on icon "Undo/Redo" at bounding box center [192, 14] width 10 height 10
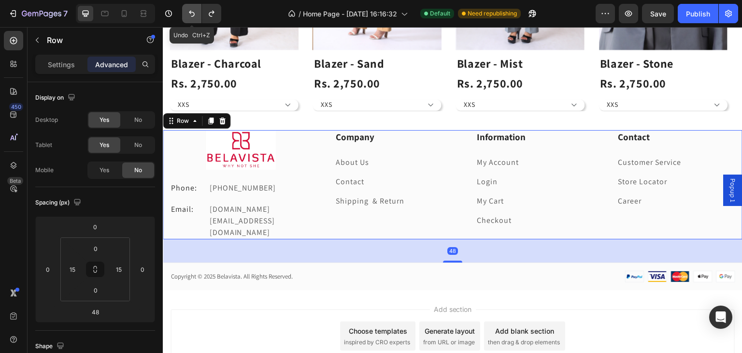
click at [193, 14] on icon "Undo/Redo" at bounding box center [192, 14] width 10 height 10
click at [212, 17] on icon "Undo/Redo" at bounding box center [212, 14] width 10 height 10
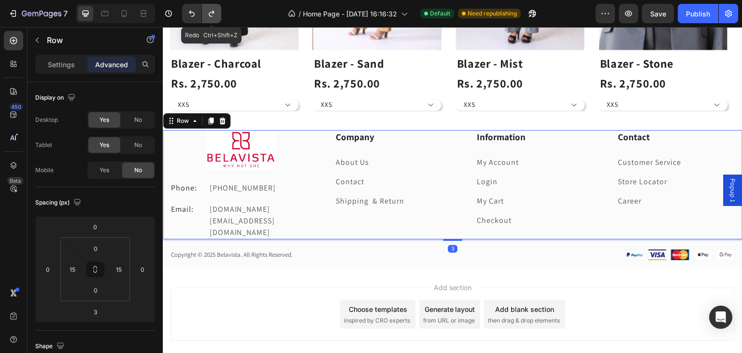
click at [212, 17] on icon "Undo/Redo" at bounding box center [212, 14] width 10 height 10
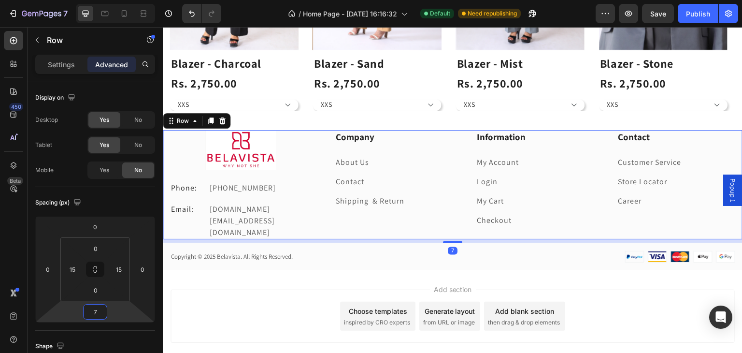
type input "9"
click at [109, 0] on html "7 / Home Page - [DATE] 16:16:32 Default Need republishing Preview Save Publish …" at bounding box center [371, 0] width 742 height 0
click at [293, 140] on div at bounding box center [241, 150] width 142 height 40
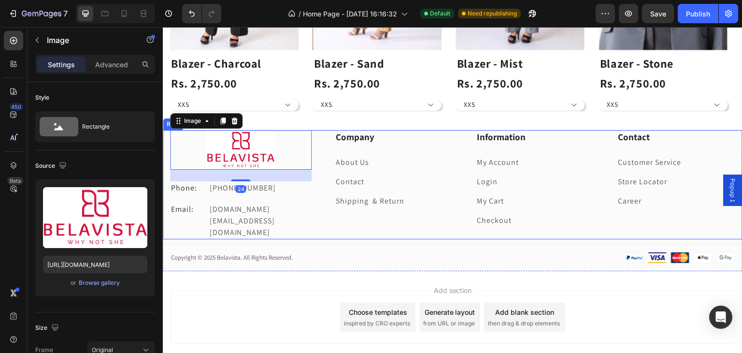
click at [164, 141] on div "Image 24 Phone: Text block [PHONE_NUMBER] Text block Row Email: Text block [DOM…" at bounding box center [453, 184] width 580 height 109
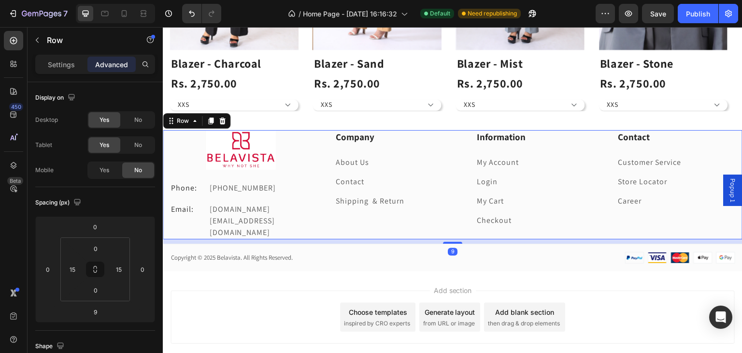
click at [165, 140] on div "Image Phone: Text block [PHONE_NUMBER] Text block Row Email: Text block [DOMAIN…" at bounding box center [453, 184] width 580 height 109
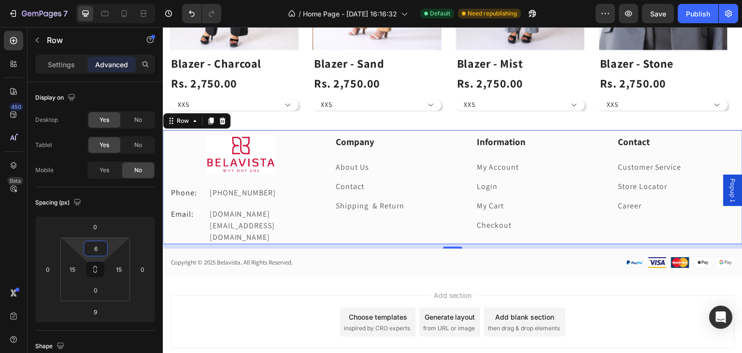
type input "0"
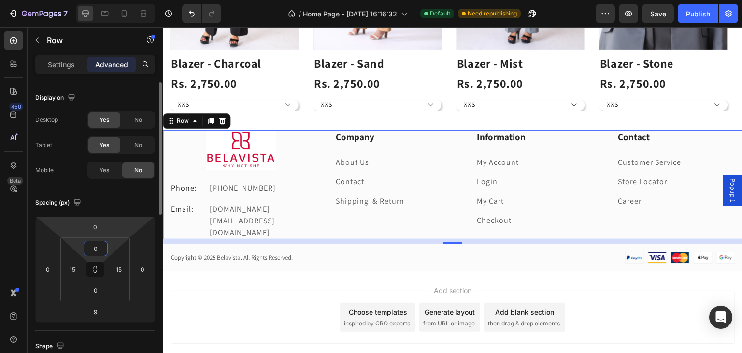
drag, startPoint x: 115, startPoint y: 244, endPoint x: 117, endPoint y: 233, distance: 11.3
click at [117, 0] on html "7 / Home Page - [DATE] 16:16:32 Default Need republishing Preview Save Publish …" at bounding box center [371, 0] width 742 height 0
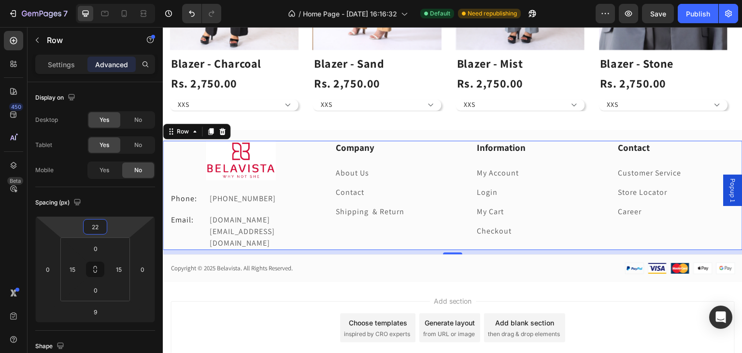
type input "24"
drag, startPoint x: 119, startPoint y: 225, endPoint x: 120, endPoint y: 219, distance: 5.8
click at [120, 0] on html "7 / Home Page - [DATE] 16:16:32 Default Need republishing Preview Save Publish …" at bounding box center [371, 0] width 742 height 0
click at [127, 195] on div "Spacing (px)" at bounding box center [95, 202] width 120 height 15
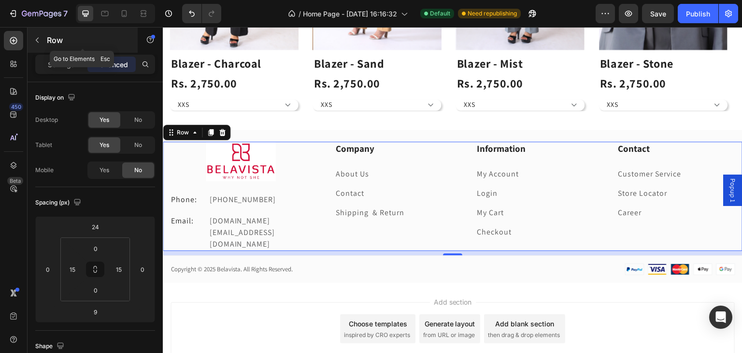
click at [41, 37] on button "button" at bounding box center [36, 39] width 15 height 15
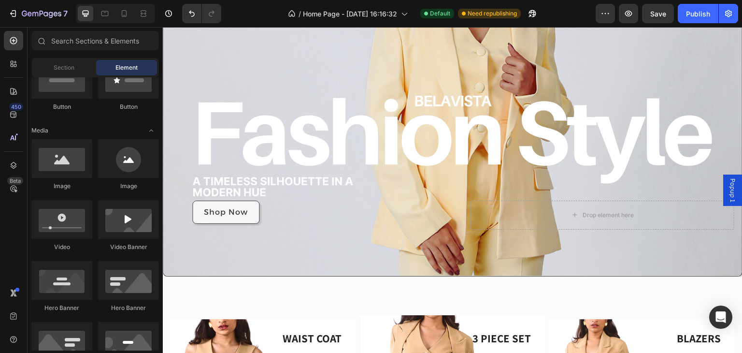
scroll to position [0, 0]
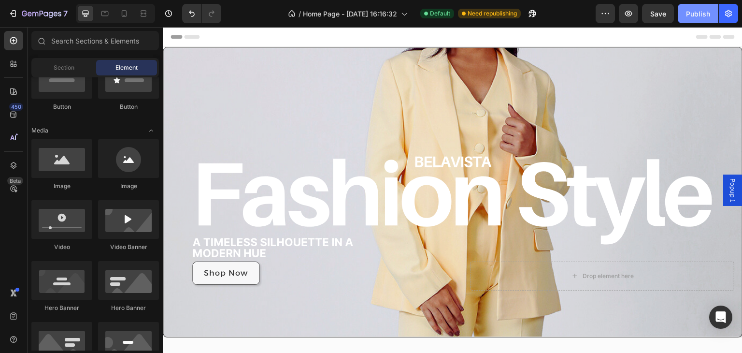
click at [702, 16] on div "Publish" at bounding box center [698, 14] width 24 height 10
click at [589, 16] on div "/ Home Page - [DATE] 16:16:32 Default Published" at bounding box center [412, 13] width 367 height 19
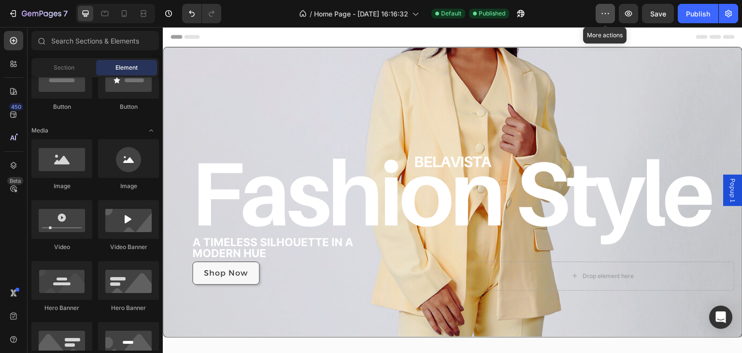
click at [598, 14] on button "button" at bounding box center [604, 13] width 19 height 19
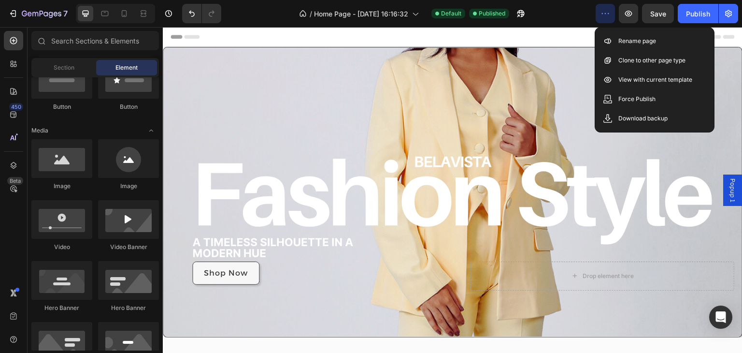
click at [598, 14] on button "button" at bounding box center [604, 13] width 19 height 19
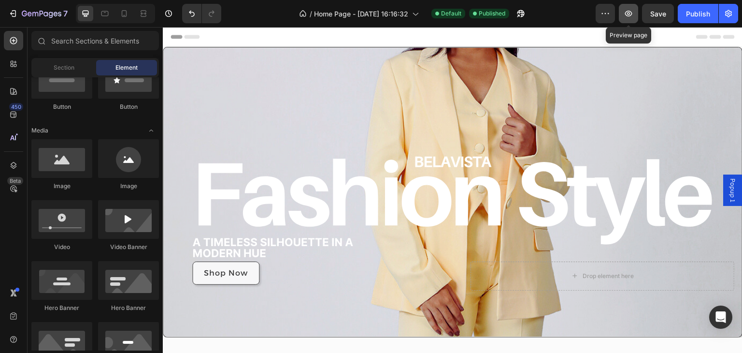
click at [625, 12] on icon "button" at bounding box center [628, 14] width 7 height 6
click at [100, 14] on div at bounding box center [104, 13] width 15 height 15
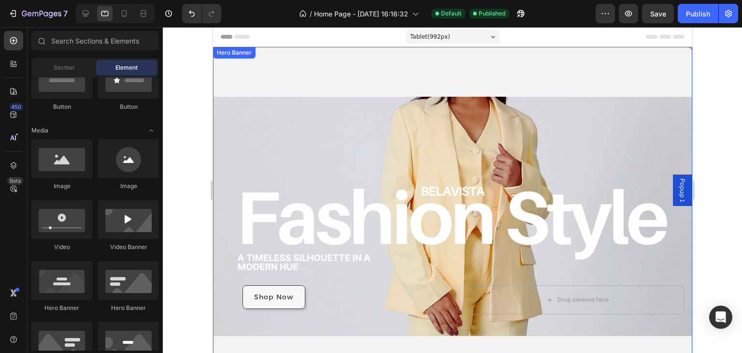
click at [315, 181] on div "Shop Now Button Drop element here" at bounding box center [452, 216] width 478 height 200
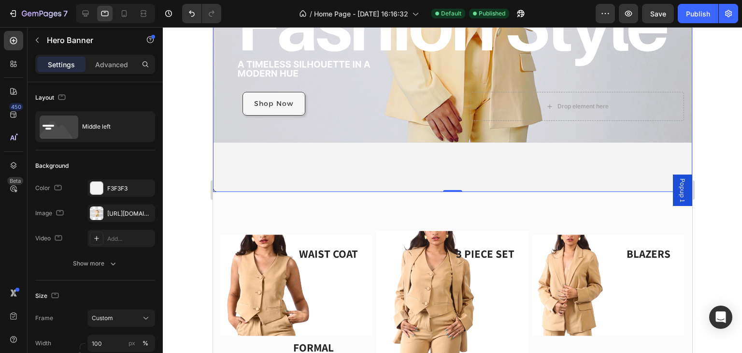
click at [106, 74] on div "Settings Advanced" at bounding box center [95, 69] width 135 height 28
click at [106, 66] on p "Advanced" at bounding box center [111, 64] width 33 height 10
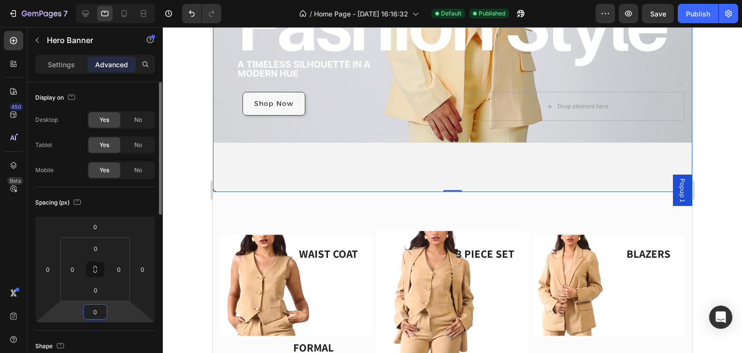
click at [108, 0] on html "7 / Home Page - [DATE] 16:16:32 Default Published Preview Save Publish 450 Beta…" at bounding box center [371, 0] width 742 height 0
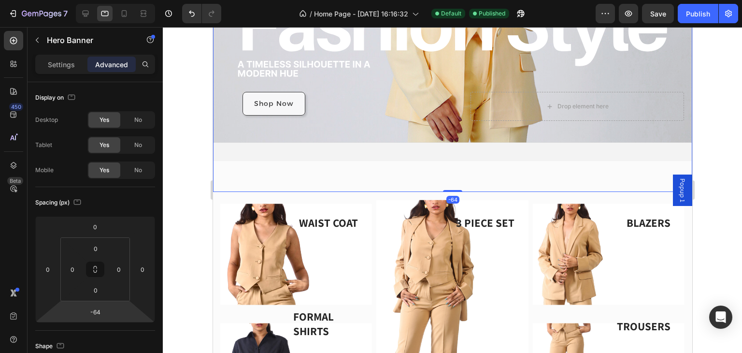
type input "-60"
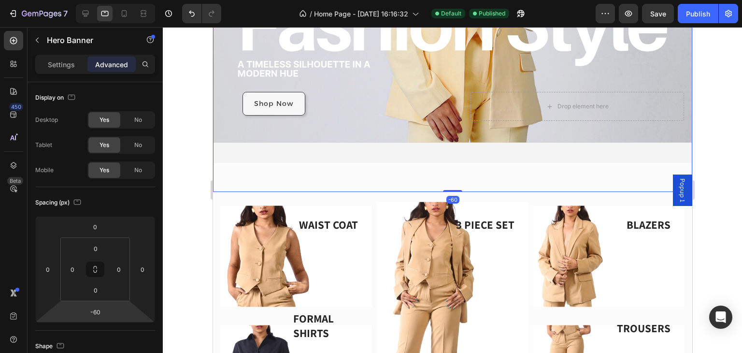
drag, startPoint x: 108, startPoint y: 311, endPoint x: 108, endPoint y: 325, distance: 14.5
click at [108, 0] on html "7 / Home Page - [DATE] 16:16:32 Default Published Preview Save Publish 450 Beta…" at bounding box center [371, 0] width 742 height 0
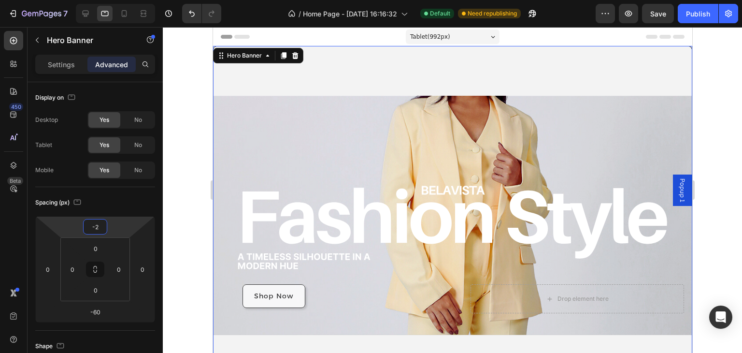
drag, startPoint x: 114, startPoint y: 227, endPoint x: 120, endPoint y: 227, distance: 5.8
click at [120, 0] on html "7 / Home Page - [DATE] 16:16:32 Default Need republishing Preview Save Publish …" at bounding box center [371, 0] width 742 height 0
type input "0"
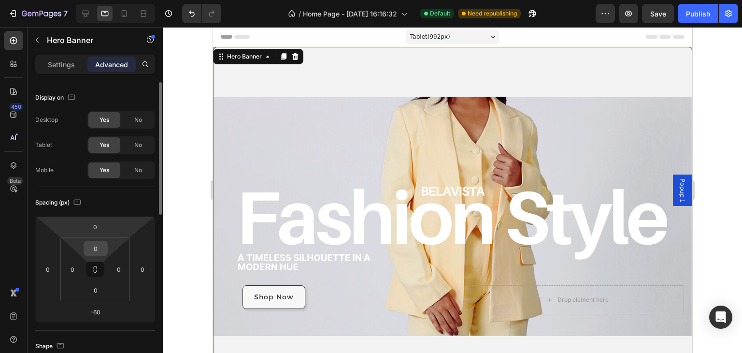
click at [107, 248] on div "0" at bounding box center [96, 248] width 24 height 15
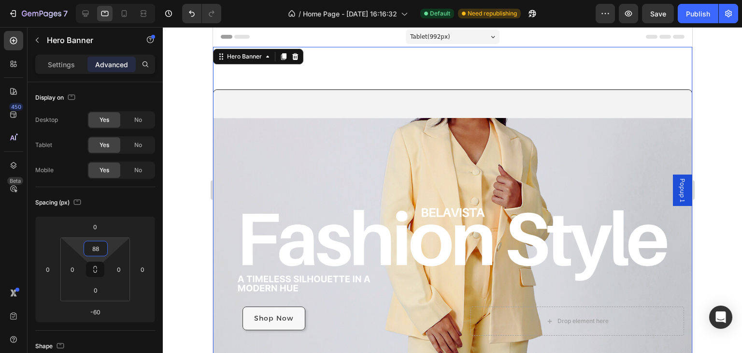
type input "0"
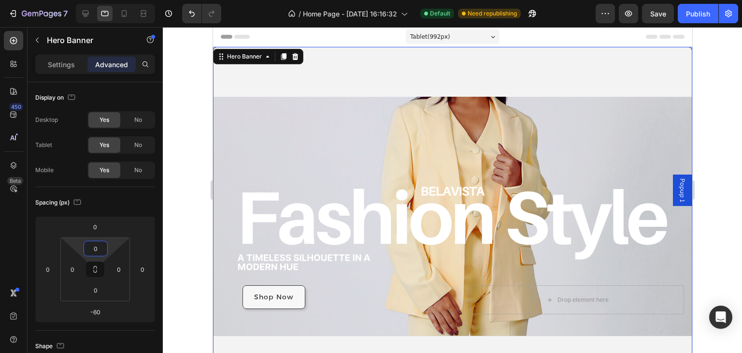
drag, startPoint x: 114, startPoint y: 245, endPoint x: 144, endPoint y: 329, distance: 89.2
click at [144, 0] on html "7 / Home Page - [DATE] 16:16:32 Default Need republishing Preview Save Publish …" at bounding box center [371, 0] width 742 height 0
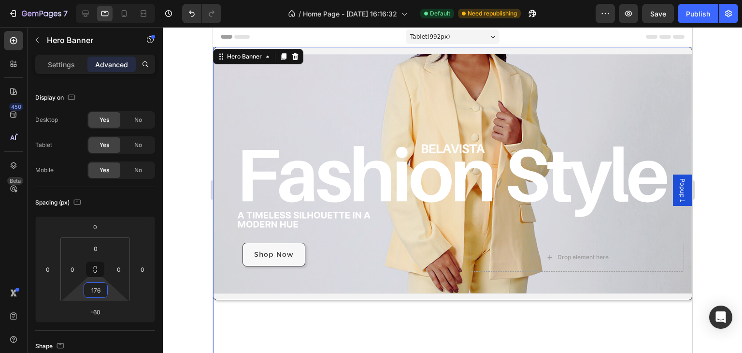
type input "180"
drag, startPoint x: 111, startPoint y: 293, endPoint x: 118, endPoint y: 250, distance: 44.1
click at [118, 0] on html "7 / Home Page - [DATE] 16:16:32 Default Need republishing Preview Save Publish …" at bounding box center [371, 0] width 742 height 0
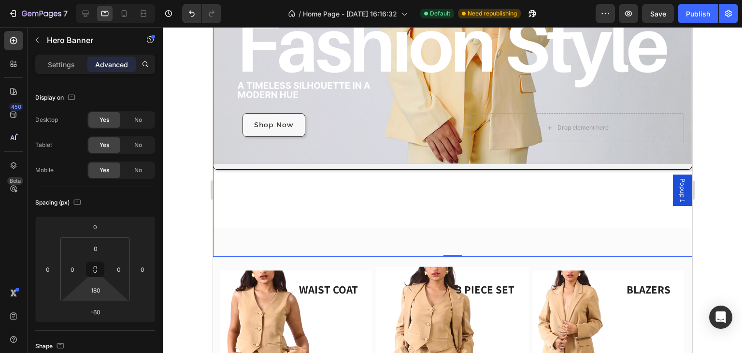
click at [252, 201] on div "Shop Now Button Drop element here Hero Banner -60" at bounding box center [451, 87] width 479 height 338
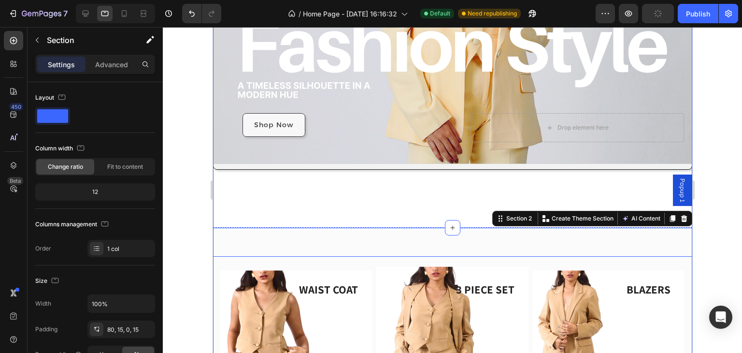
click at [276, 207] on div "Shop Now Button Drop element here Hero Banner" at bounding box center [451, 87] width 479 height 338
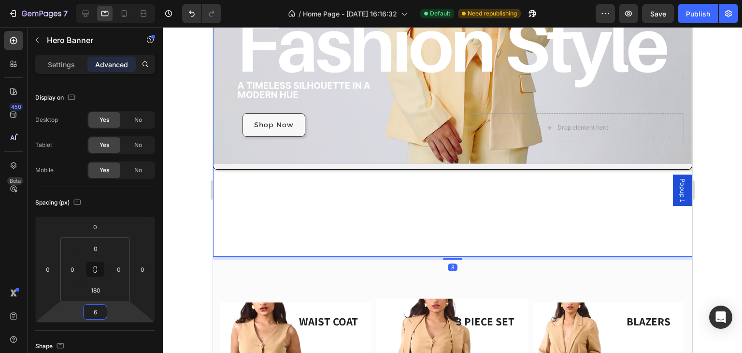
type input "-2"
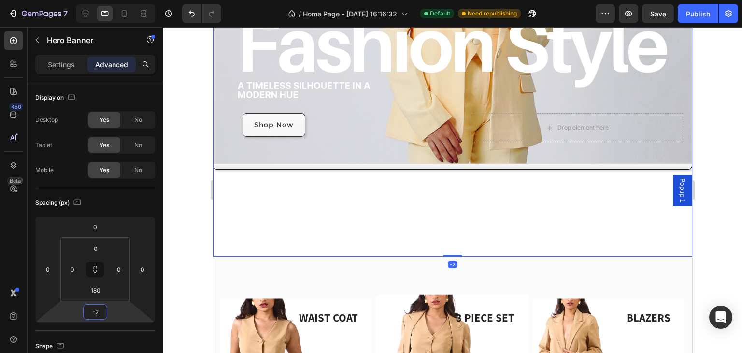
drag, startPoint x: 114, startPoint y: 312, endPoint x: 125, endPoint y: 297, distance: 17.6
click at [125, 0] on html "7 / Home Page - [DATE] 16:16:32 Default Need republishing Preview Save Publish …" at bounding box center [371, 0] width 742 height 0
type input "180"
click at [119, 0] on html "7 / Home Page - [DATE] 16:16:32 Default Need republishing Preview Save Publish …" at bounding box center [371, 0] width 742 height 0
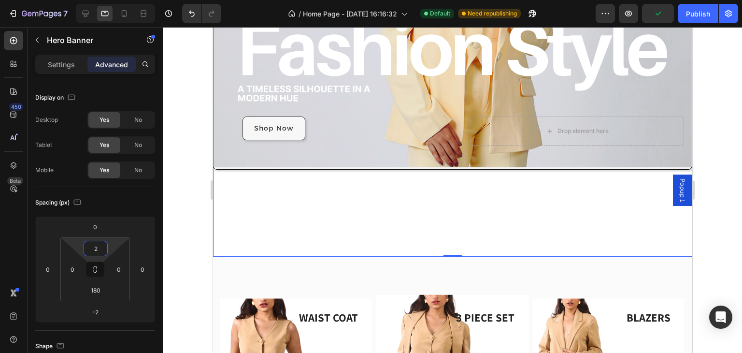
type input "0"
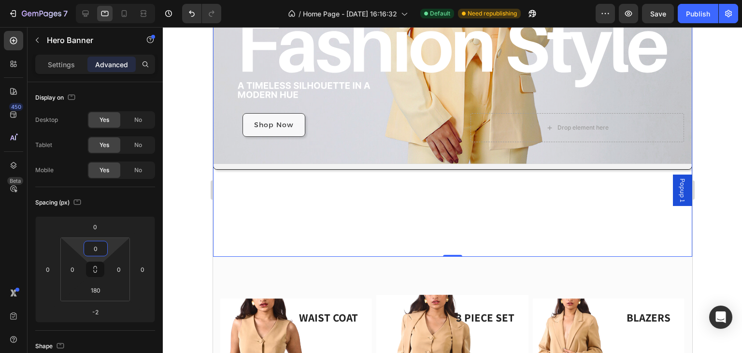
drag, startPoint x: 118, startPoint y: 242, endPoint x: 122, endPoint y: 248, distance: 7.0
click at [122, 0] on html "7 / Home Page - [DATE] 16:16:32 Default Need republishing Preview Save Publish …" at bounding box center [371, 0] width 742 height 0
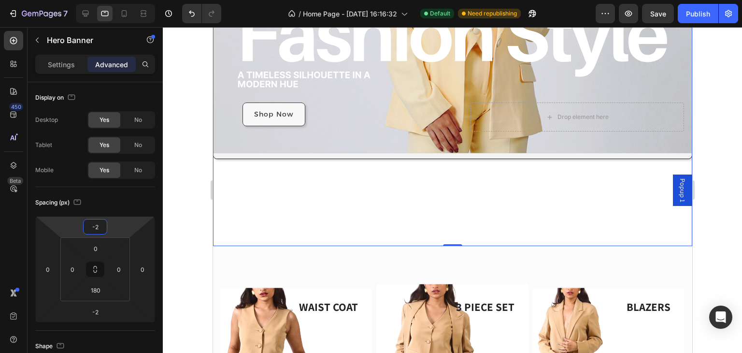
type input "0"
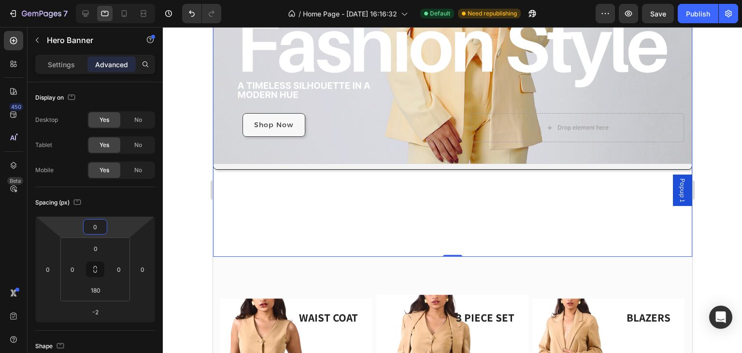
drag, startPoint x: 122, startPoint y: 232, endPoint x: 126, endPoint y: 224, distance: 8.6
click at [126, 0] on html "7 / Home Page - [DATE] 16:16:32 Default Need republishing Preview Save Publish …" at bounding box center [371, 0] width 742 height 0
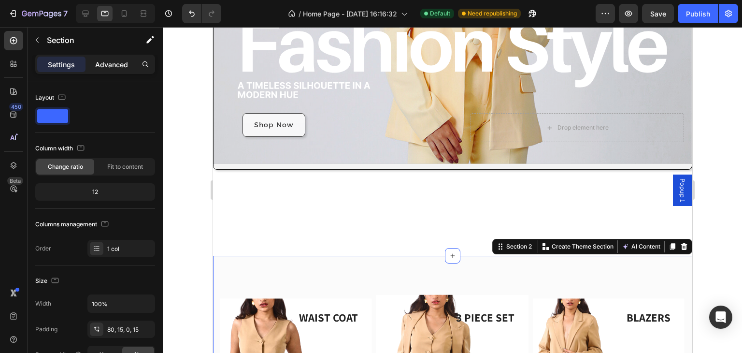
click at [100, 63] on p "Advanced" at bounding box center [111, 64] width 33 height 10
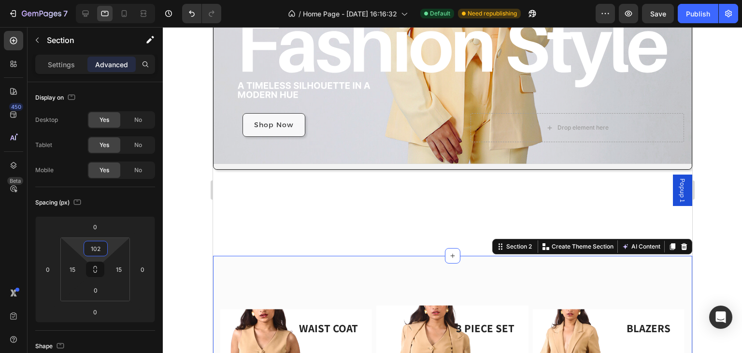
type input "0"
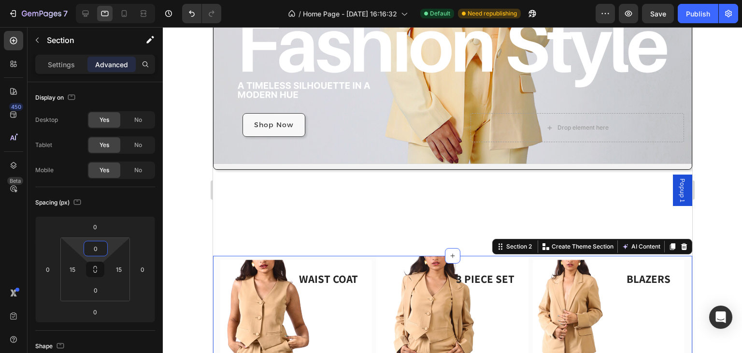
drag, startPoint x: 110, startPoint y: 250, endPoint x: 106, endPoint y: 287, distance: 37.3
click at [106, 0] on html "7 / Home Page - [DATE] 16:16:32 Default Need republishing Preview Save Publish …" at bounding box center [371, 0] width 742 height 0
drag, startPoint x: 105, startPoint y: 288, endPoint x: 111, endPoint y: 257, distance: 31.0
click at [111, 257] on div "0 15 0 15" at bounding box center [95, 269] width 70 height 64
click at [80, 201] on icon "button" at bounding box center [77, 202] width 10 height 10
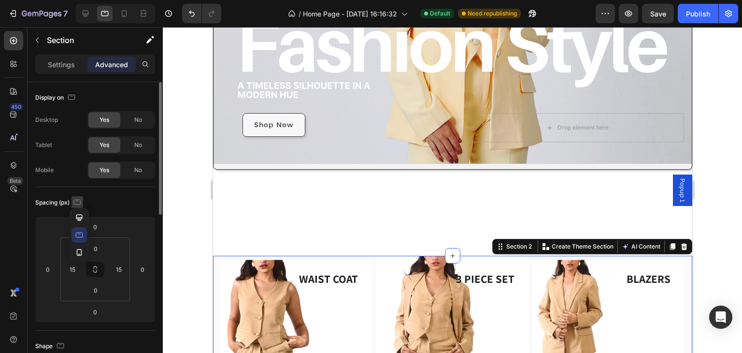
click at [83, 201] on button "button" at bounding box center [77, 202] width 12 height 12
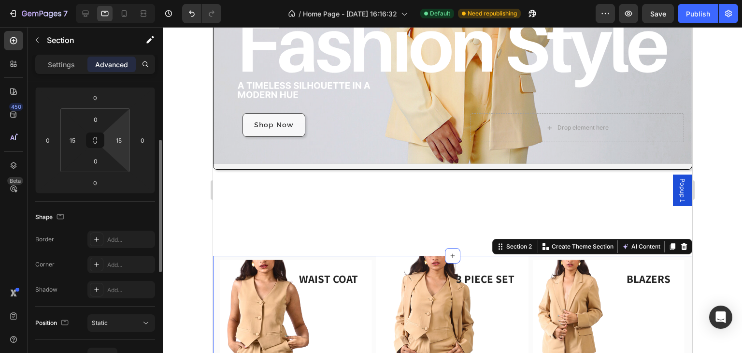
scroll to position [64, 0]
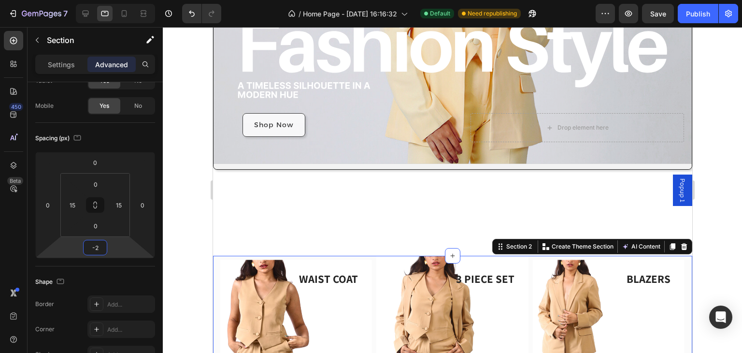
type input "8"
drag, startPoint x: 113, startPoint y: 243, endPoint x: 118, endPoint y: 241, distance: 6.1
click at [118, 0] on html "7 / Home Page - [DATE] 16:16:32 Default Need republishing Preview Save Publish …" at bounding box center [371, 0] width 742 height 0
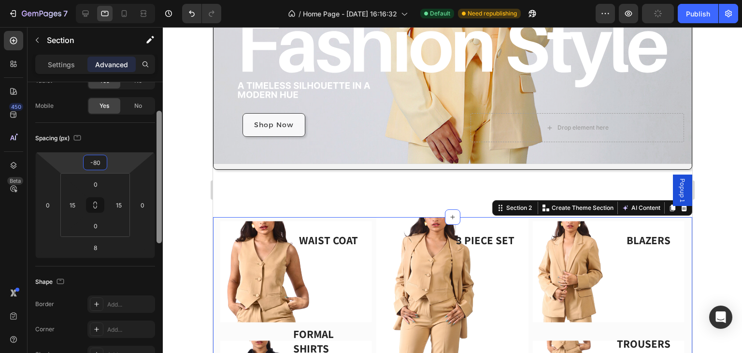
drag, startPoint x: 124, startPoint y: 157, endPoint x: 156, endPoint y: 184, distance: 42.2
click at [126, 0] on html "7 / Home Page - [DATE] 16:16:32 Default Need republishing Preview Publish 450 B…" at bounding box center [371, 0] width 742 height 0
type input "-86"
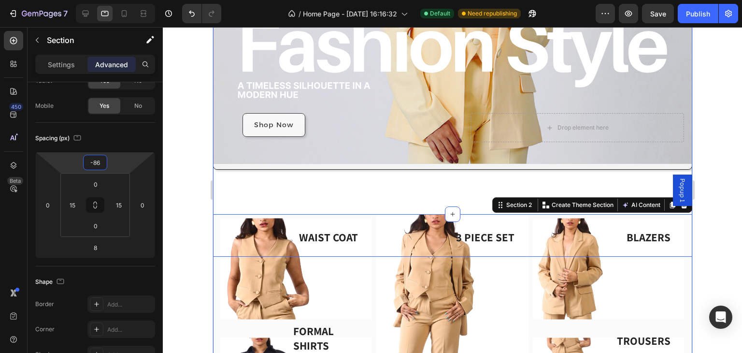
click at [230, 191] on div "Shop Now Button Drop element here Hero Banner" at bounding box center [451, 87] width 479 height 338
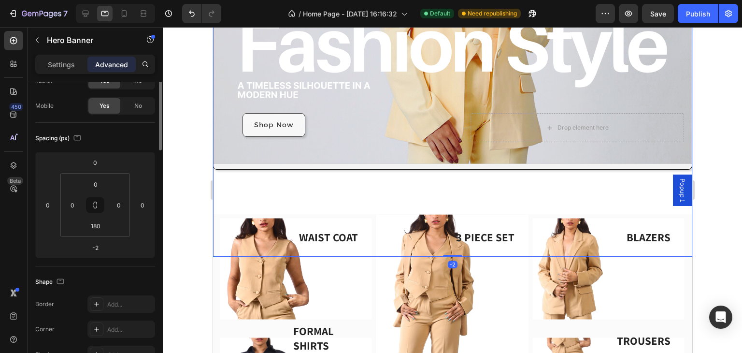
scroll to position [0, 0]
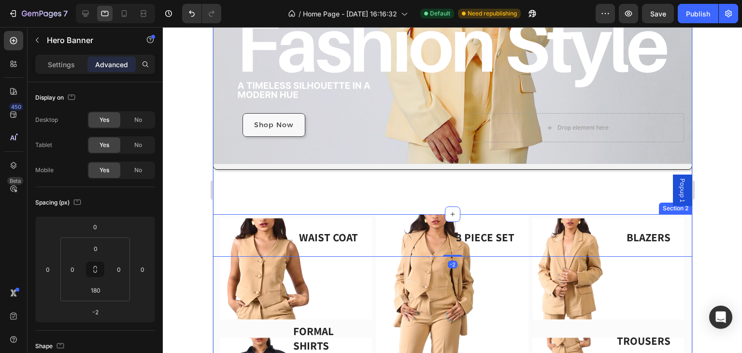
click at [216, 275] on div "WAIST COAT Text block Image Row FORMAL SHIRTS Text block Image Row 3 PIECE SET …" at bounding box center [451, 336] width 479 height 244
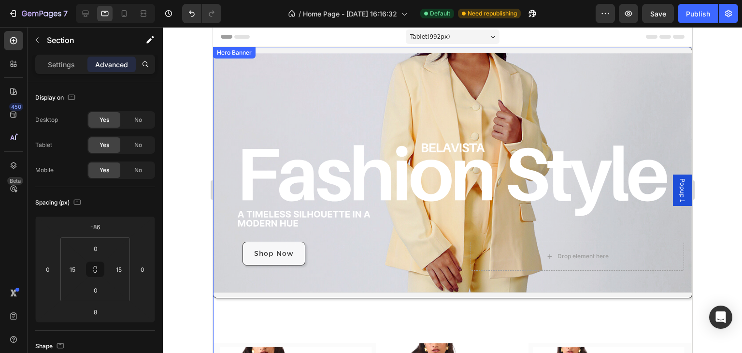
click at [310, 321] on div "Shop Now Button Drop element here Hero Banner" at bounding box center [451, 216] width 479 height 338
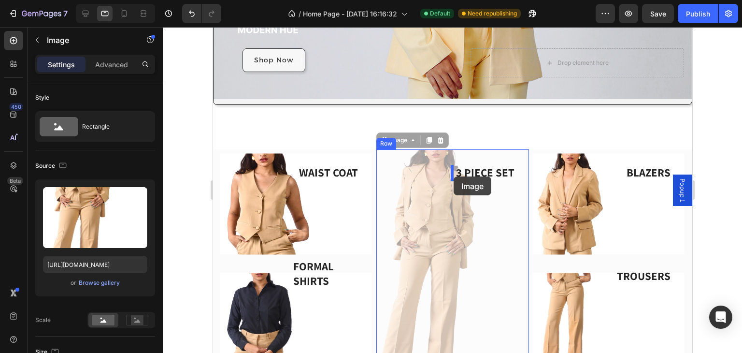
drag, startPoint x: 449, startPoint y: 191, endPoint x: 453, endPoint y: 176, distance: 15.1
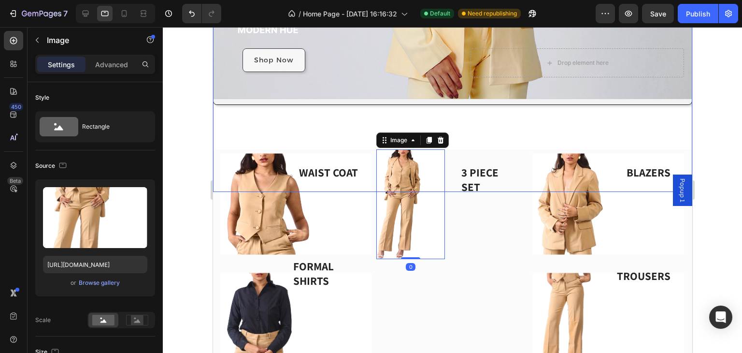
click at [294, 120] on div "Shop Now Button Drop element here Hero Banner" at bounding box center [451, 23] width 479 height 338
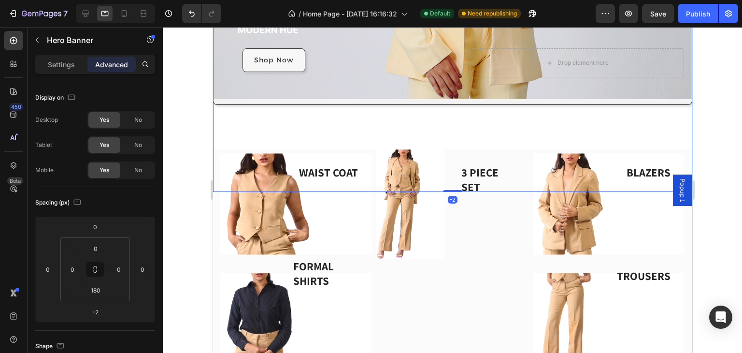
click at [294, 120] on div "Shop Now Button Drop element here Hero Banner -2" at bounding box center [451, 23] width 479 height 338
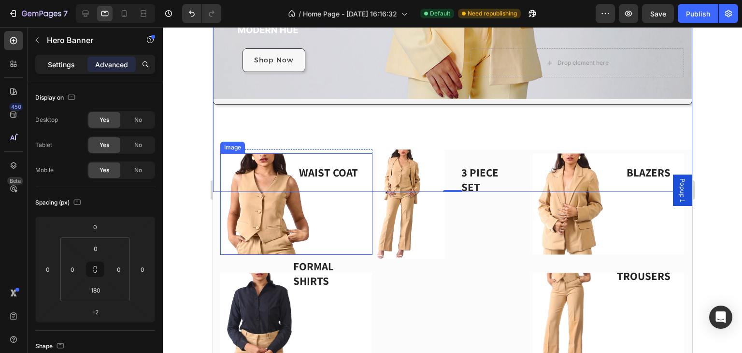
click at [50, 68] on p "Settings" at bounding box center [61, 64] width 27 height 10
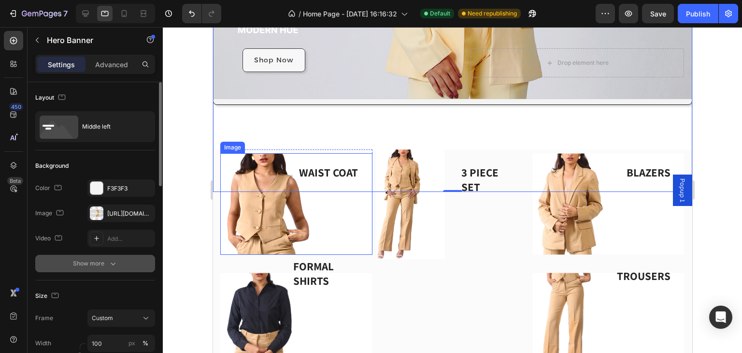
click at [112, 262] on icon "button" at bounding box center [113, 263] width 10 height 10
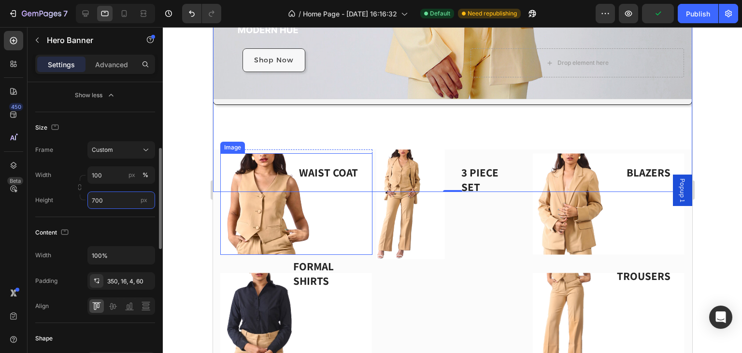
click at [120, 203] on input "700" at bounding box center [121, 199] width 68 height 17
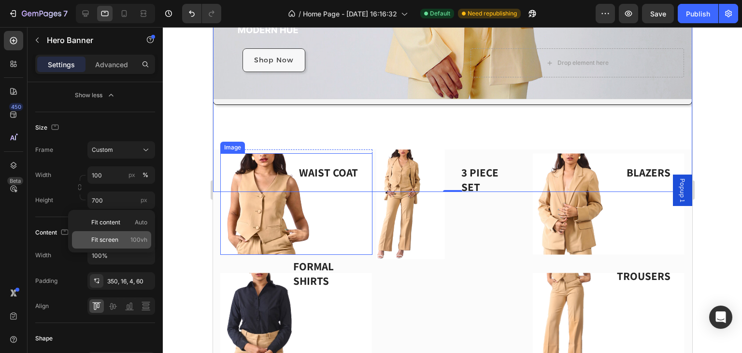
click at [118, 238] on span "Fit screen" at bounding box center [104, 239] width 27 height 9
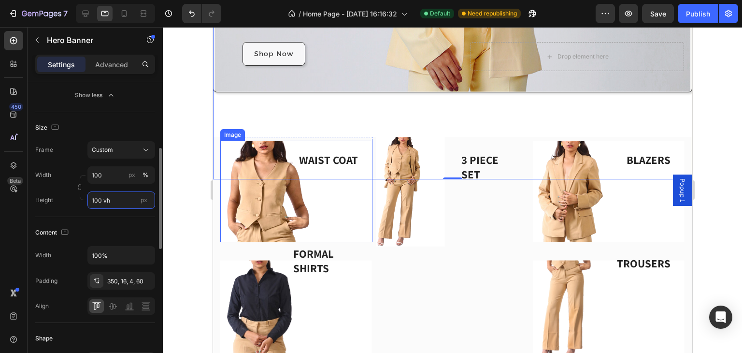
click at [121, 201] on input "100 vh" at bounding box center [121, 199] width 68 height 17
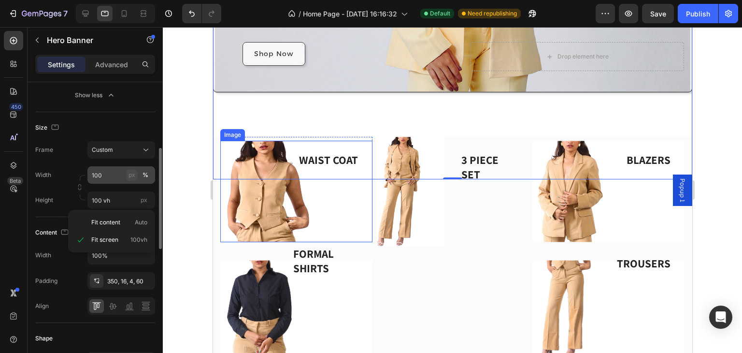
click at [131, 170] on div "px" at bounding box center [131, 174] width 7 height 9
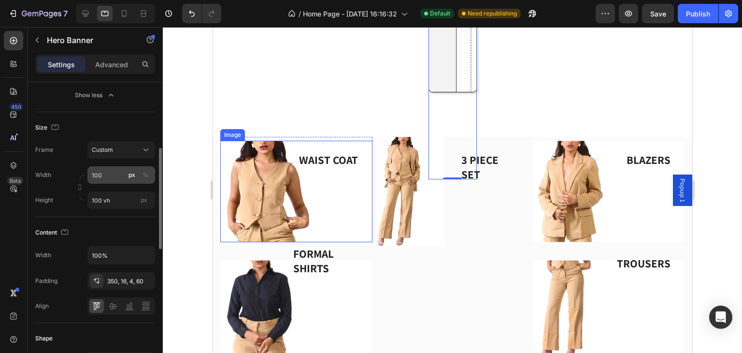
click at [132, 180] on div "px %" at bounding box center [138, 174] width 25 height 17
click at [132, 180] on input "100" at bounding box center [121, 174] width 68 height 17
click at [144, 175] on div "%" at bounding box center [145, 174] width 6 height 9
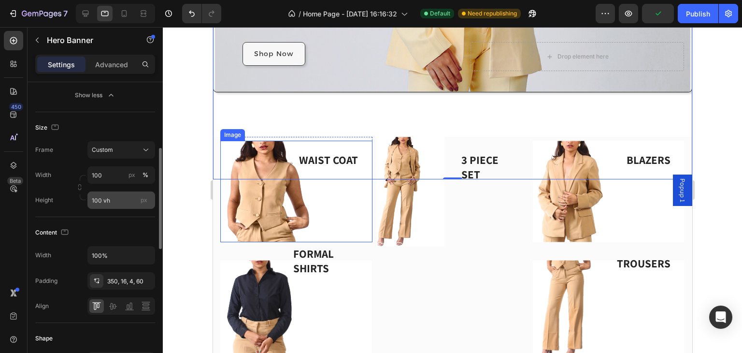
click at [142, 204] on div "px" at bounding box center [144, 200] width 14 height 13
click at [142, 204] on input "100 vh" at bounding box center [121, 199] width 68 height 17
click at [144, 202] on div "px" at bounding box center [144, 200] width 14 height 13
click at [144, 202] on input "100 vh" at bounding box center [121, 199] width 68 height 17
click at [144, 201] on span "px" at bounding box center [144, 199] width 7 height 7
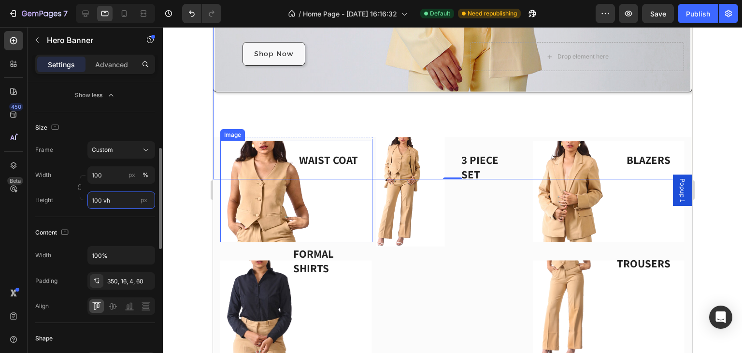
click at [144, 201] on input "100 vh" at bounding box center [121, 199] width 68 height 17
click at [133, 176] on div "px" at bounding box center [131, 174] width 7 height 9
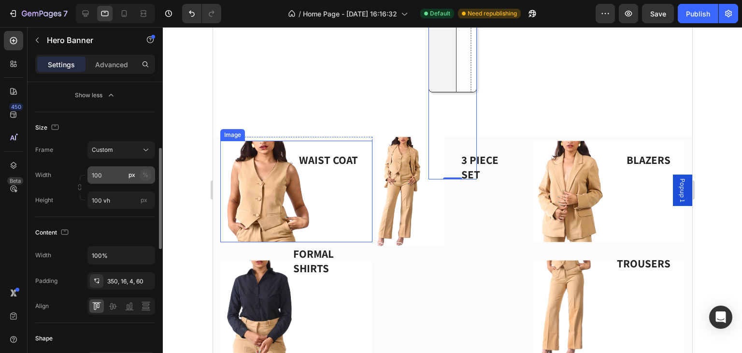
click at [144, 171] on div "%" at bounding box center [145, 174] width 6 height 9
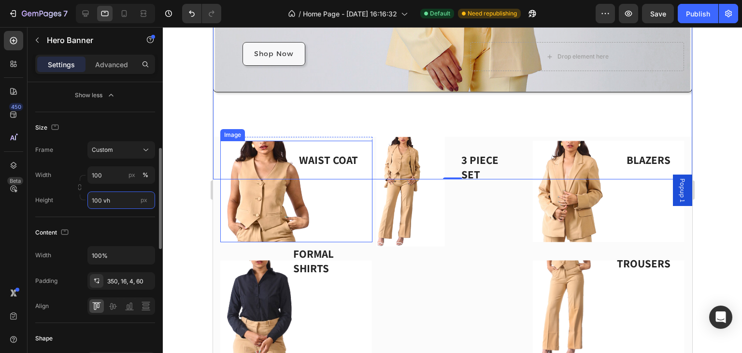
click at [119, 202] on input "100 vh" at bounding box center [121, 199] width 68 height 17
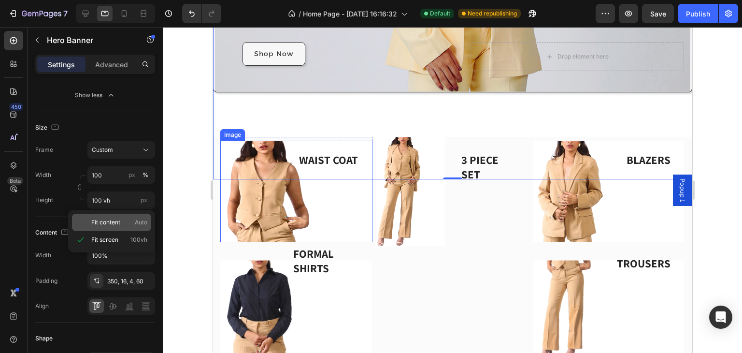
click at [120, 222] on span "Fit content" at bounding box center [105, 222] width 29 height 9
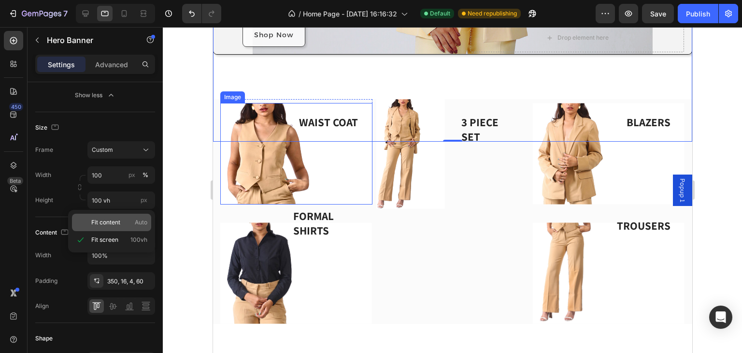
type input "Auto"
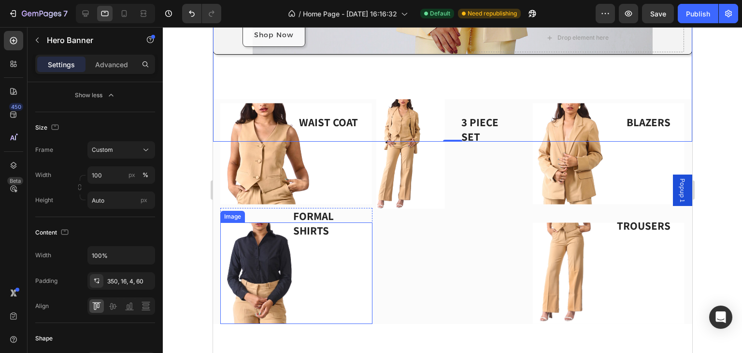
scroll to position [0, 0]
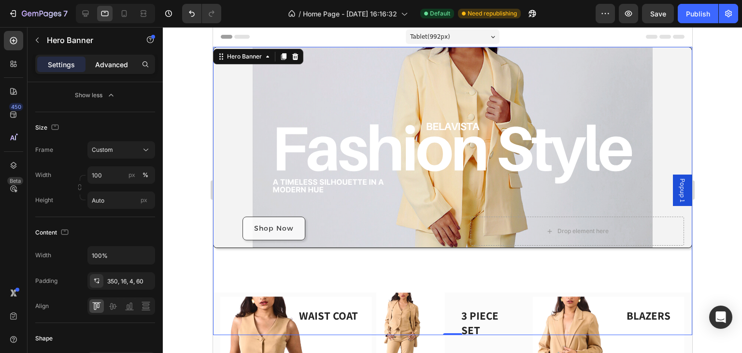
click at [116, 61] on p "Advanced" at bounding box center [111, 64] width 33 height 10
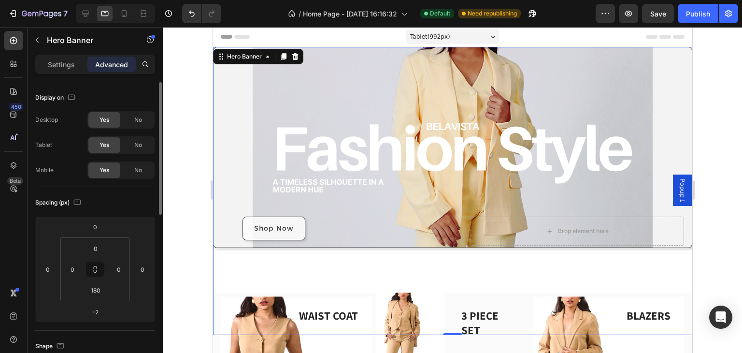
scroll to position [64, 0]
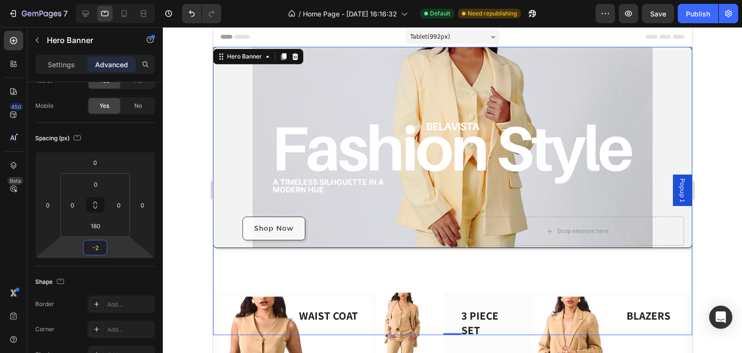
type input "-4"
click at [108, 0] on html "7 / Home Page - [DATE] 16:16:32 Default Need republishing Preview Save Publish …" at bounding box center [371, 0] width 742 height 0
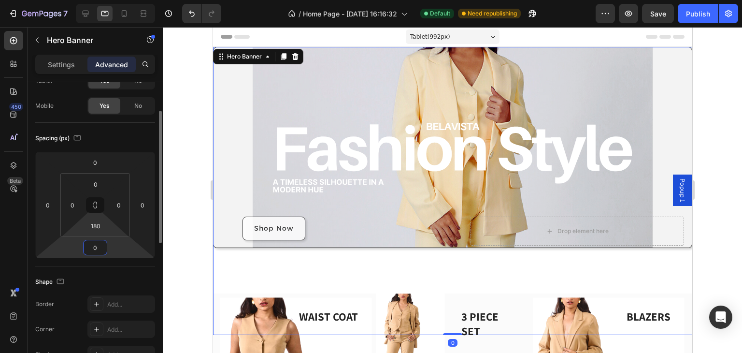
type input "0"
click at [108, 0] on html "7 / Home Page - [DATE] 16:16:32 Default Need republishing Preview Save Publish …" at bounding box center [371, 0] width 742 height 0
type input "0"
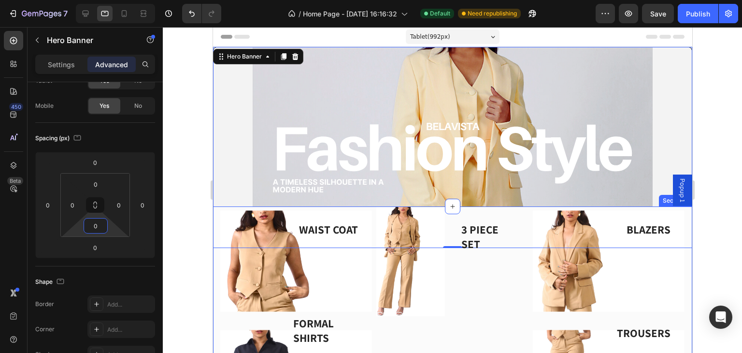
click at [216, 277] on div "WAIST COAT Text block Image Row FORMAL SHIRTS Text block Image Row Image 3 PIEC…" at bounding box center [451, 318] width 479 height 225
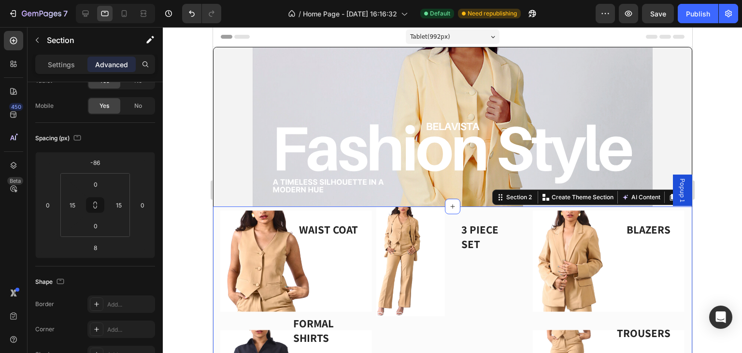
scroll to position [0, 0]
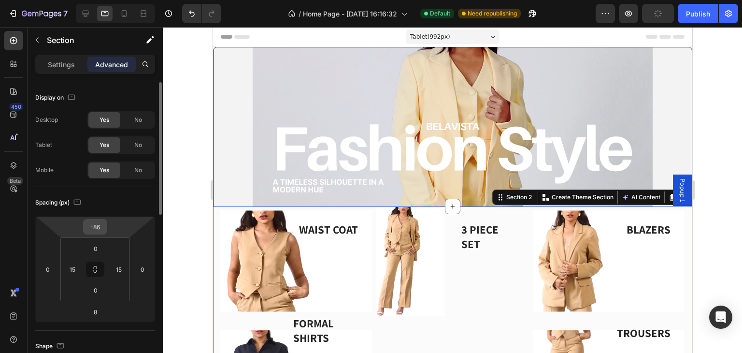
click at [99, 223] on input "-86" at bounding box center [94, 226] width 19 height 14
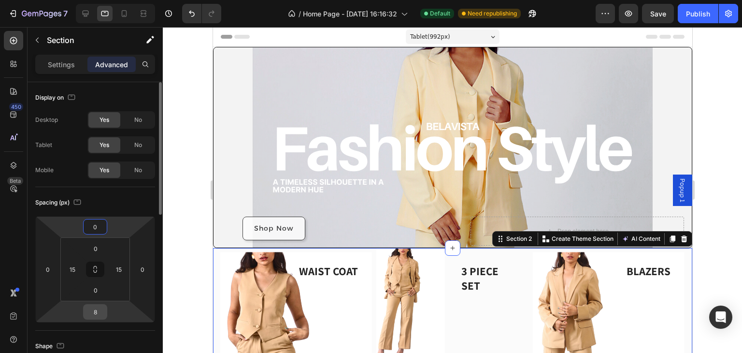
type input "0"
click at [100, 312] on input "8" at bounding box center [94, 311] width 19 height 14
type input "0"
click at [176, 280] on div at bounding box center [452, 190] width 579 height 326
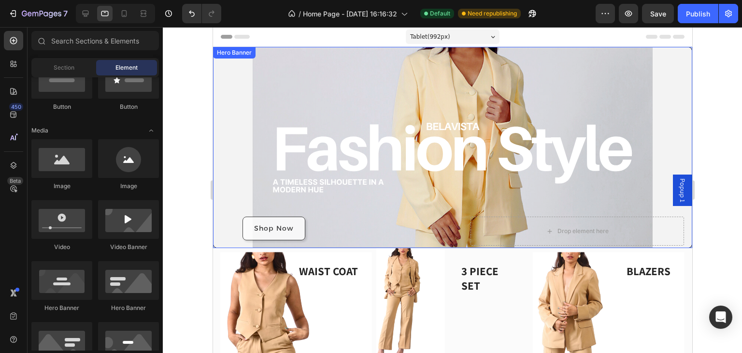
scroll to position [64, 0]
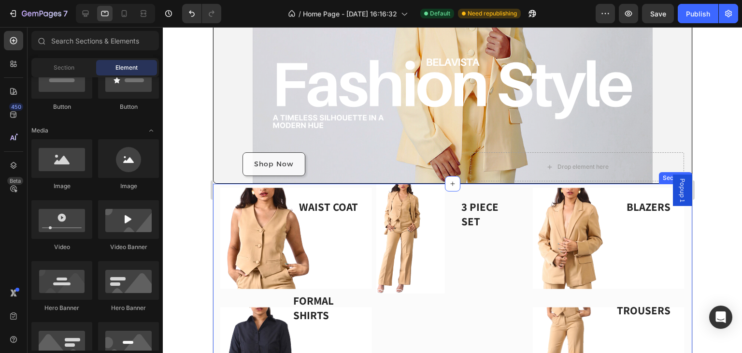
click at [216, 198] on div "WAIST COAT Text block Image Row FORMAL SHIRTS Text block Image Row Image 3 PIEC…" at bounding box center [451, 296] width 479 height 225
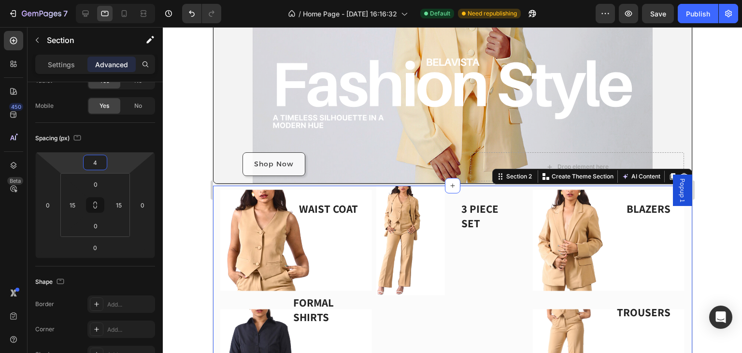
click at [121, 0] on html "7 / Home Page - [DATE] 16:16:32 Default Need republishing Preview Save Publish …" at bounding box center [371, 0] width 742 height 0
click at [92, 13] on div at bounding box center [85, 13] width 15 height 15
type input "0"
type input "80"
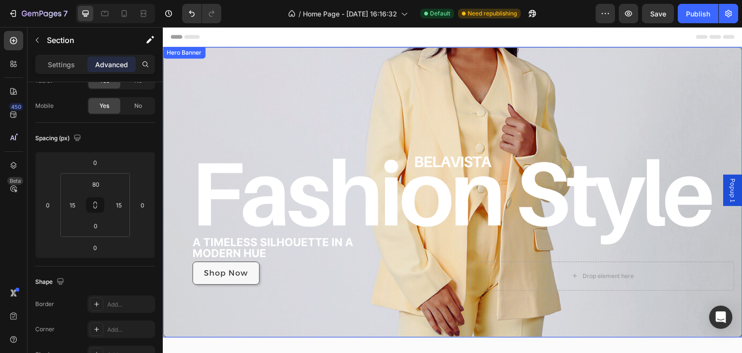
scroll to position [128, 0]
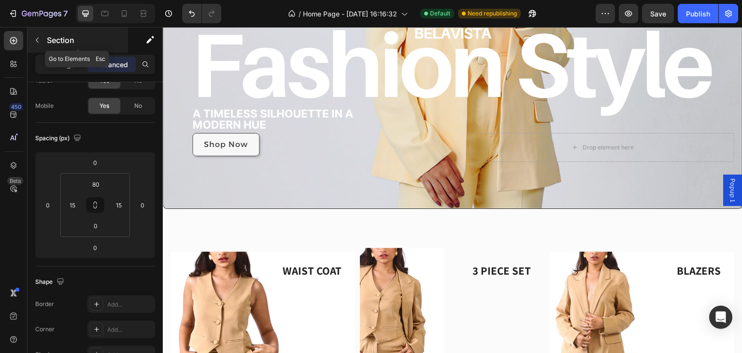
click at [43, 41] on button "button" at bounding box center [36, 39] width 15 height 15
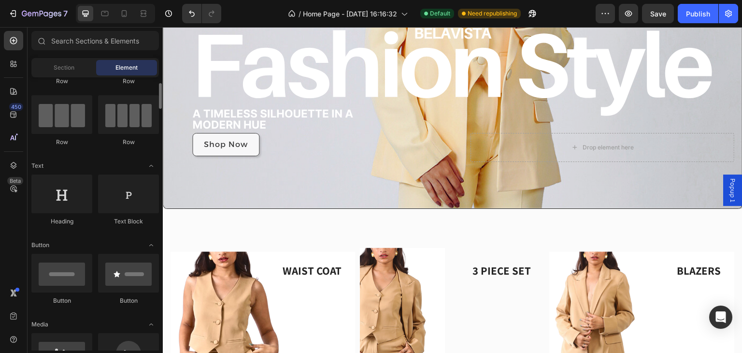
scroll to position [0, 0]
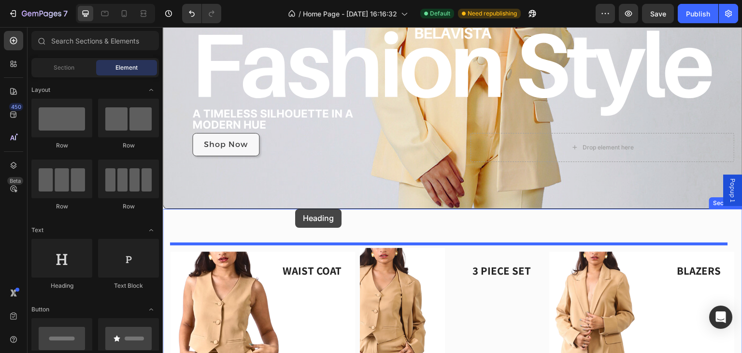
drag, startPoint x: 228, startPoint y: 289, endPoint x: 295, endPoint y: 209, distance: 104.6
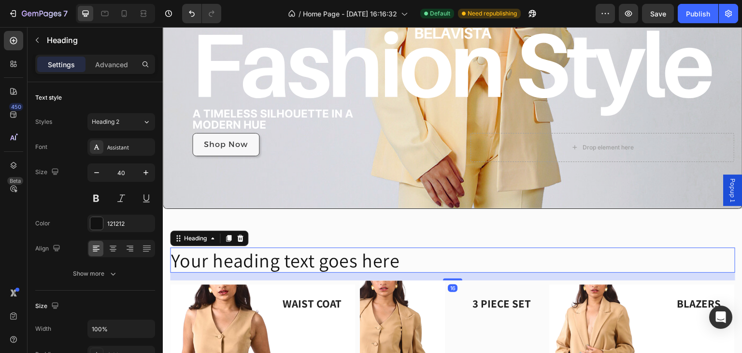
click at [388, 255] on h2 "Your heading text goes here" at bounding box center [452, 259] width 565 height 25
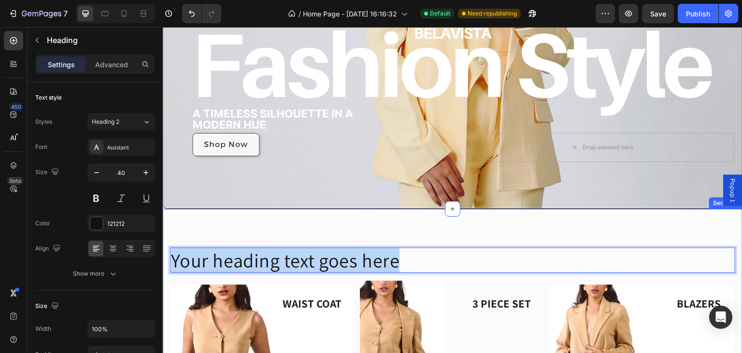
drag, startPoint x: 408, startPoint y: 256, endPoint x: 167, endPoint y: 237, distance: 241.3
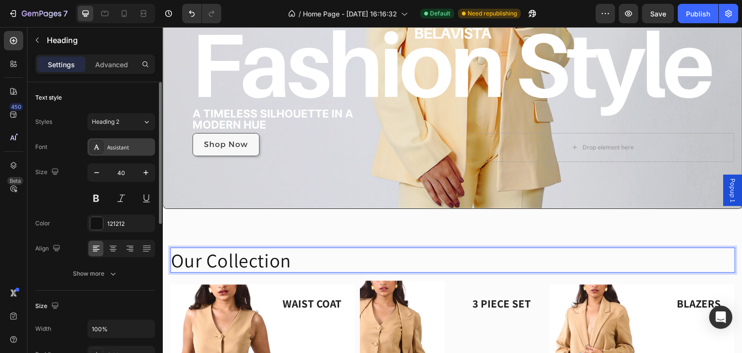
click at [129, 151] on div "Assistant" at bounding box center [129, 147] width 45 height 9
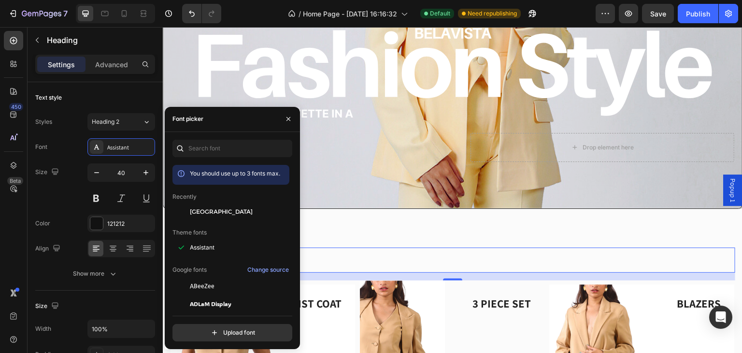
scroll to position [64, 0]
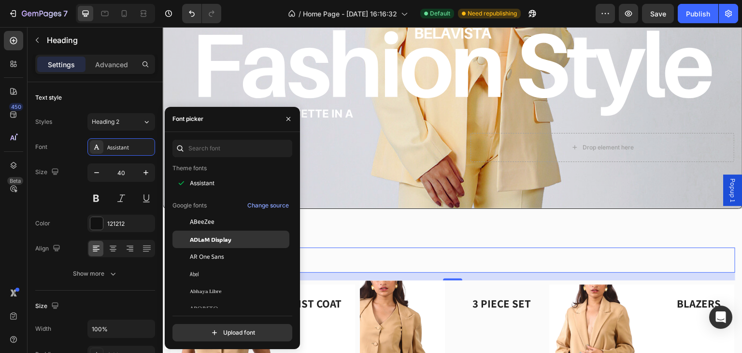
click at [214, 235] on span "ADLaM Display" at bounding box center [211, 239] width 42 height 9
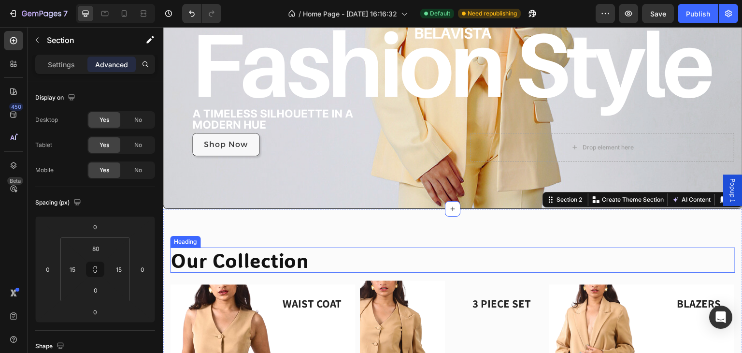
scroll to position [193, 0]
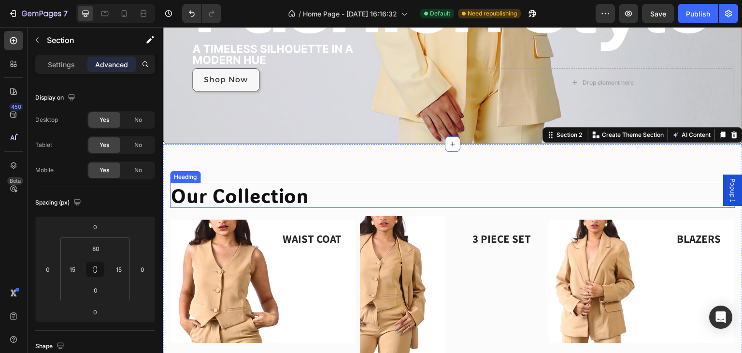
click at [356, 190] on p "Our Collection" at bounding box center [452, 195] width 563 height 23
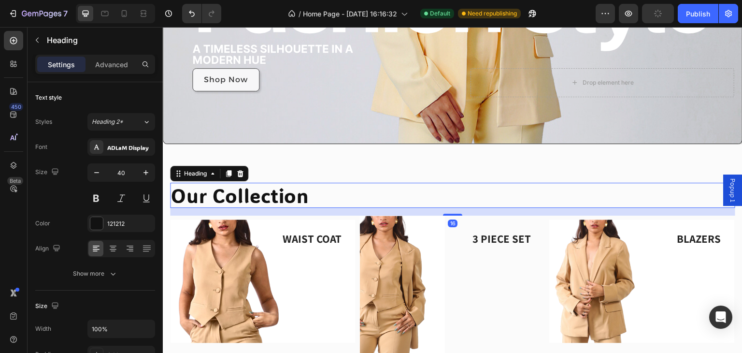
click at [93, 55] on div "Settings Advanced" at bounding box center [95, 64] width 120 height 19
click at [106, 71] on div "Advanced" at bounding box center [111, 64] width 48 height 15
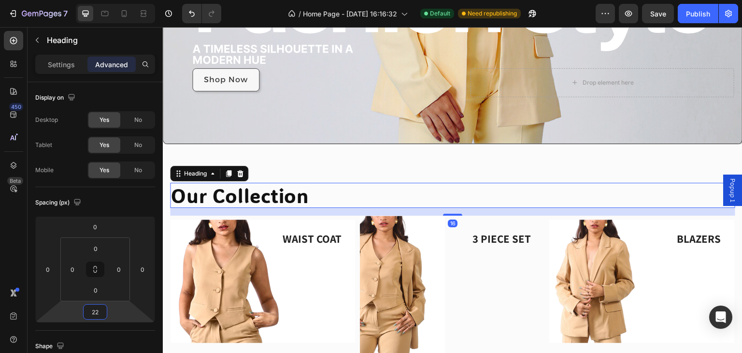
type input "24"
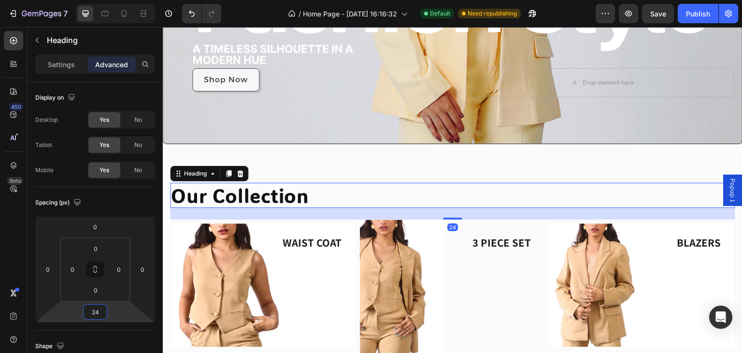
click at [110, 0] on html "7 / Home Page - [DATE] 16:16:32 Default Need republishing Preview Save Publish …" at bounding box center [371, 0] width 742 height 0
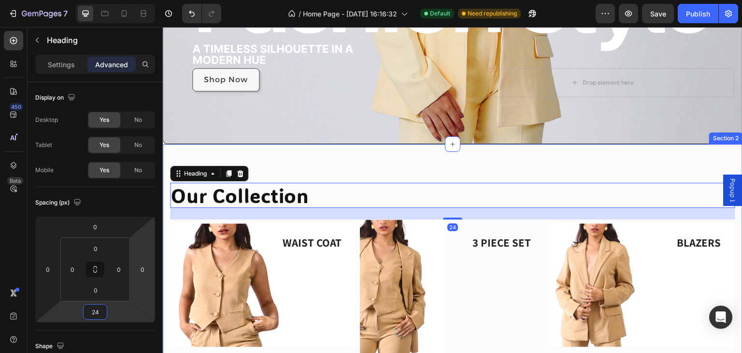
click at [191, 150] on div "Our Collection Heading 24 WAIST COAT Text block Image Row FORMAL SHIRTS Text bl…" at bounding box center [453, 316] width 580 height 345
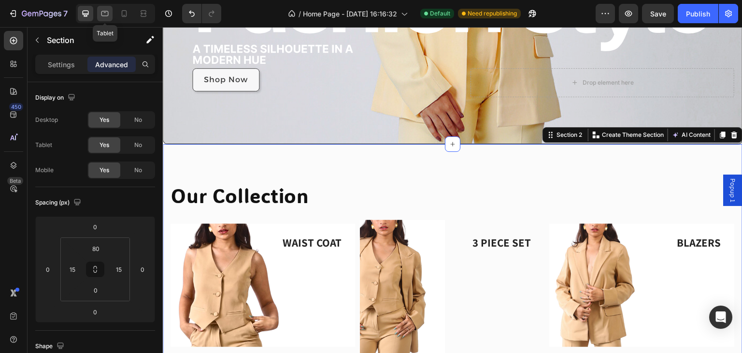
click at [110, 14] on div at bounding box center [104, 13] width 15 height 15
type input "4"
type input "0"
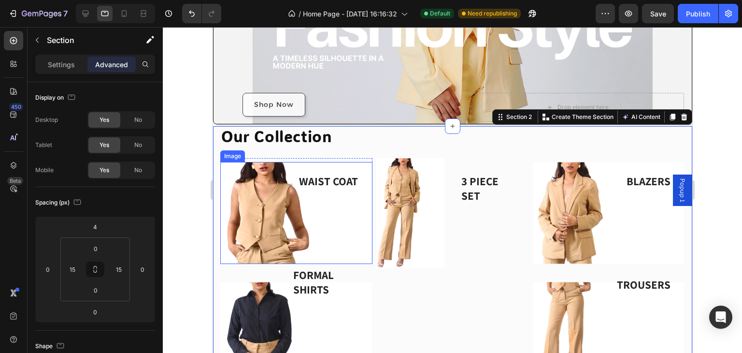
scroll to position [188, 0]
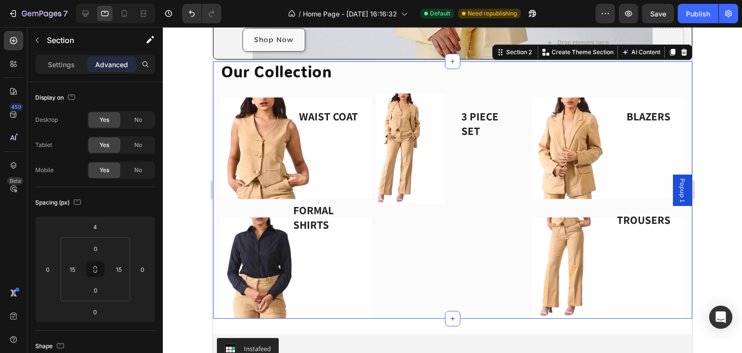
click at [197, 174] on div at bounding box center [452, 190] width 579 height 326
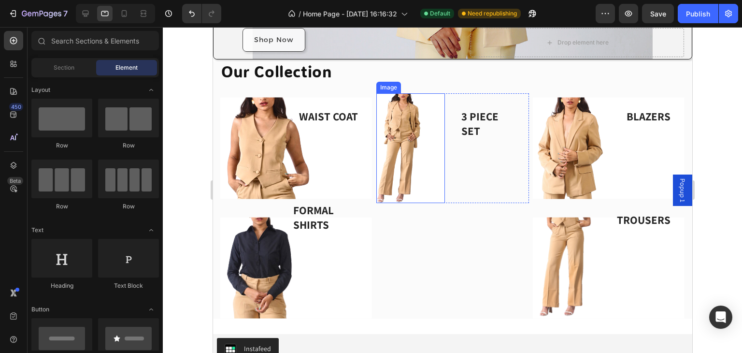
click at [442, 145] on div "Image 3 PIECE SET Text block Row" at bounding box center [452, 148] width 152 height 110
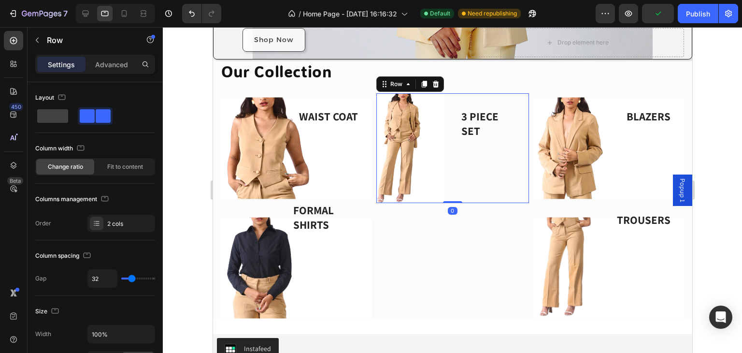
click at [442, 145] on div "Image 3 PIECE SET Text block Row 0" at bounding box center [452, 148] width 152 height 110
click at [221, 106] on img at bounding box center [296, 147] width 152 height 101
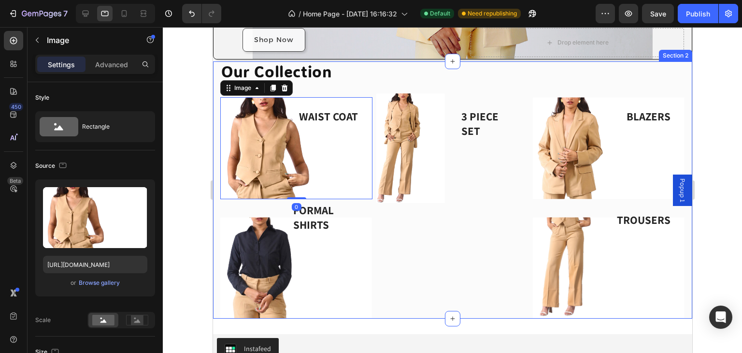
click at [215, 109] on div "Our Collection Heading WAIST COAT Text block Image 0 Row FORMAL SHIRTS Text blo…" at bounding box center [451, 189] width 479 height 257
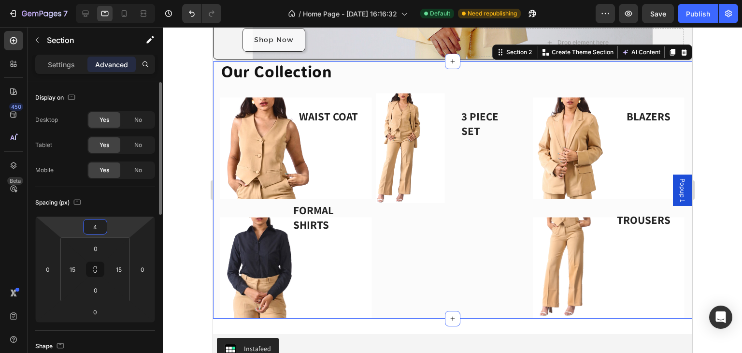
click at [100, 230] on input "4" at bounding box center [94, 226] width 19 height 14
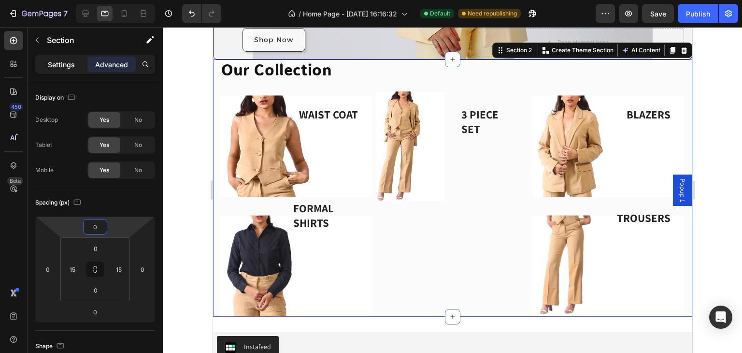
type input "0"
click at [60, 57] on div "Settings" at bounding box center [61, 64] width 48 height 15
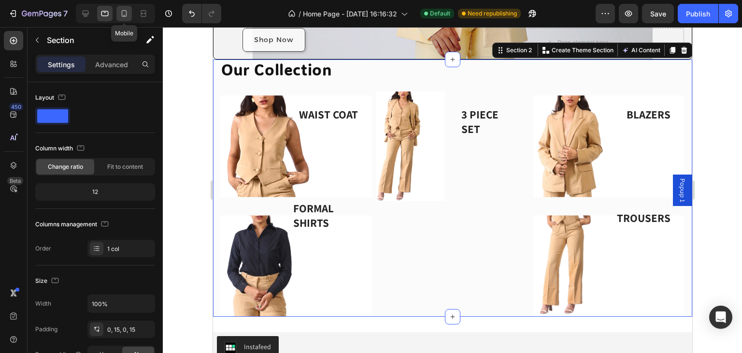
click at [118, 9] on div at bounding box center [123, 13] width 15 height 15
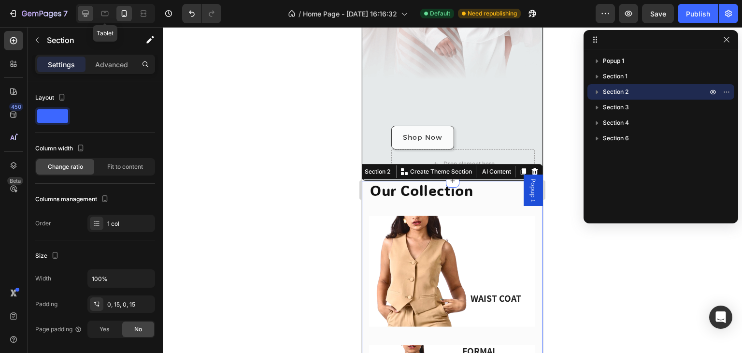
scroll to position [308, 0]
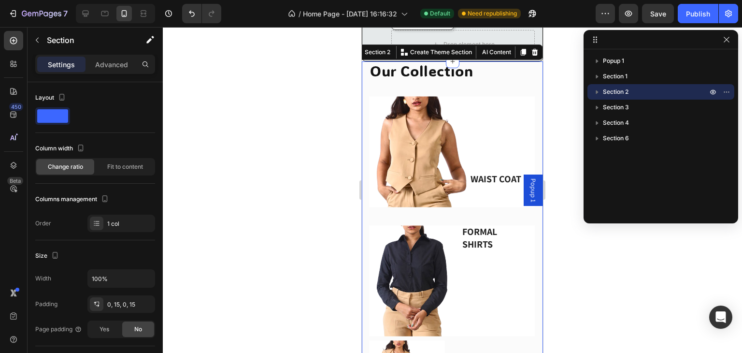
click at [74, 7] on div at bounding box center [113, 13] width 83 height 19
click at [81, 9] on icon at bounding box center [86, 14] width 10 height 10
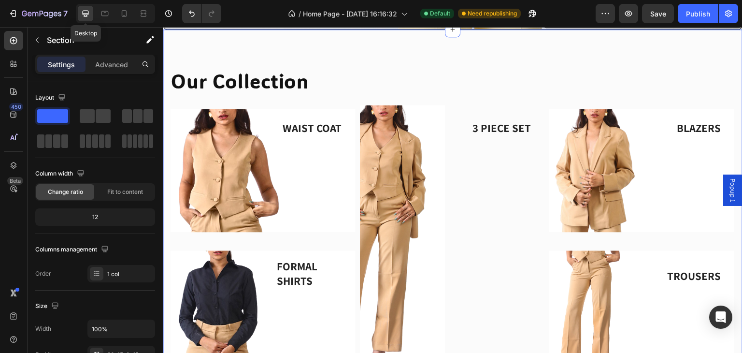
scroll to position [272, 0]
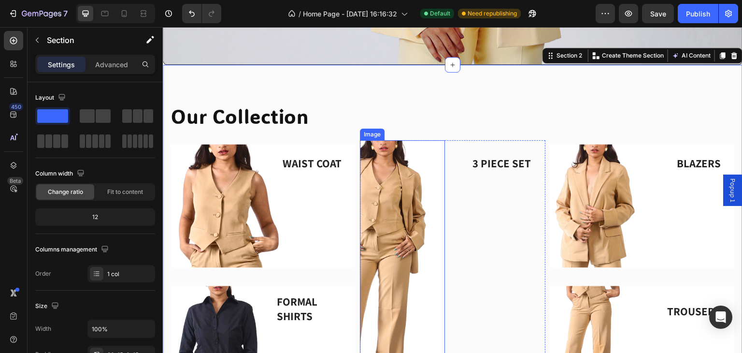
click at [379, 217] on img at bounding box center [402, 274] width 85 height 268
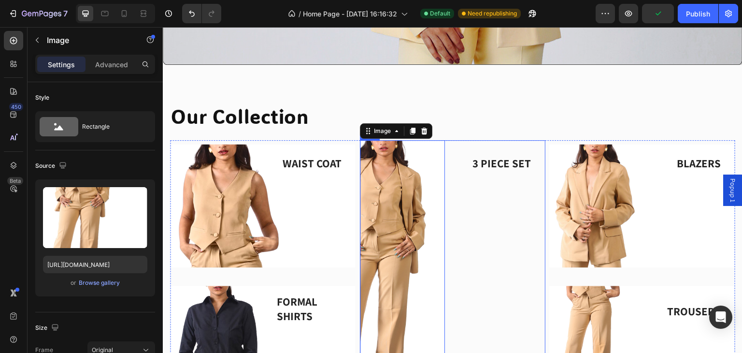
scroll to position [337, 0]
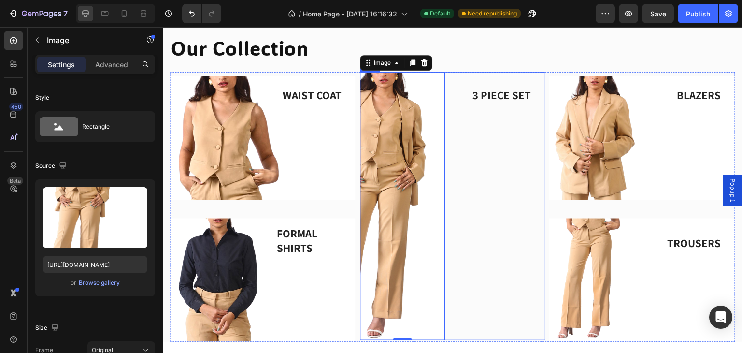
click at [471, 200] on div "3 PIECE SET Text block" at bounding box center [502, 206] width 85 height 268
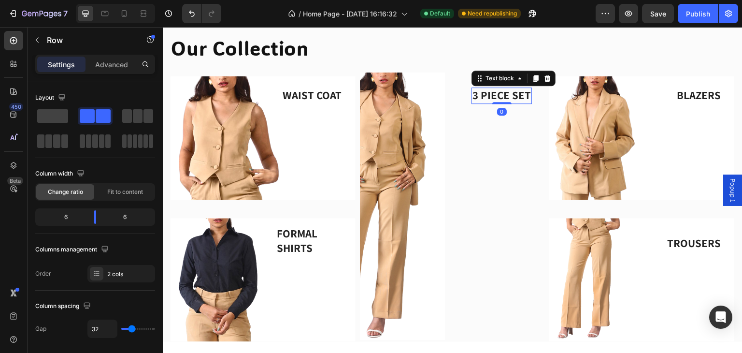
click at [488, 91] on p "3 PIECE SET" at bounding box center [501, 95] width 58 height 14
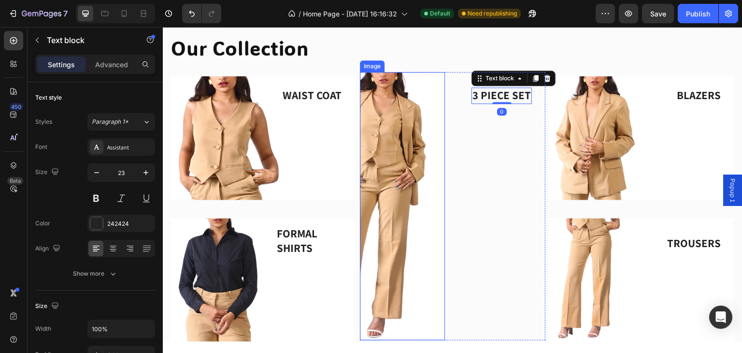
click at [392, 133] on img at bounding box center [402, 206] width 85 height 268
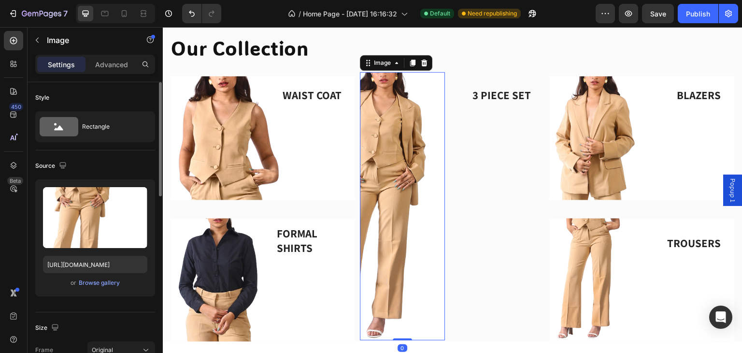
drag, startPoint x: 93, startPoint y: 61, endPoint x: 106, endPoint y: 82, distance: 24.8
click at [94, 61] on div "Advanced" at bounding box center [111, 64] width 48 height 15
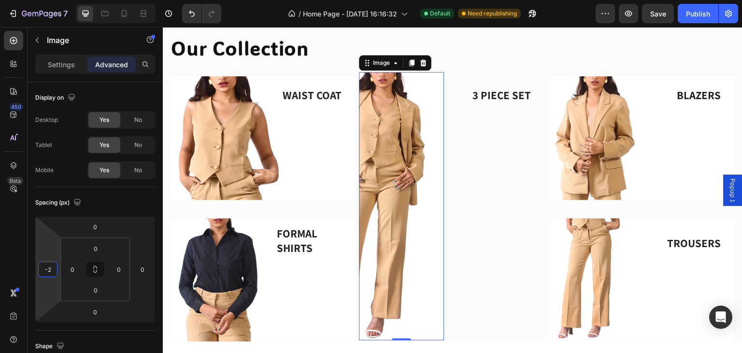
drag, startPoint x: 49, startPoint y: 251, endPoint x: 56, endPoint y: 251, distance: 6.8
click at [56, 0] on html "7 / Home Page - [DATE] 16:16:32 Default Need republishing Preview Save Publish …" at bounding box center [371, 0] width 742 height 0
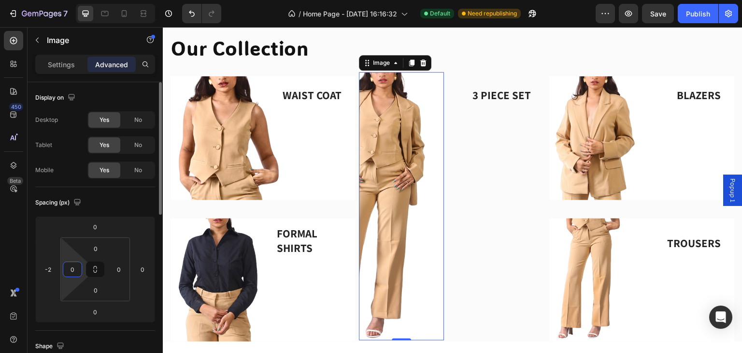
click at [67, 270] on input "0" at bounding box center [72, 269] width 14 height 14
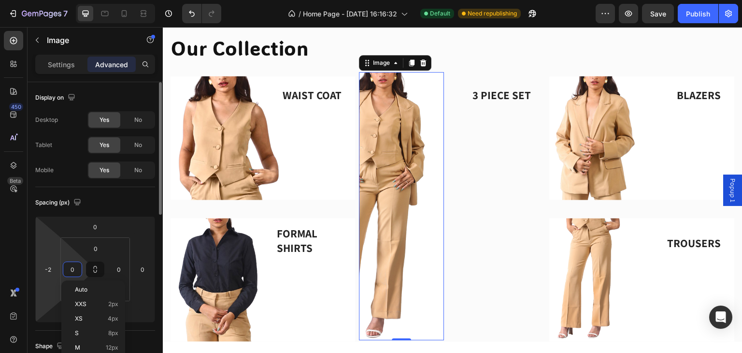
click at [42, 0] on html "7 / Home Page - [DATE] 16:16:32 Default Need republishing Preview Save Publish …" at bounding box center [371, 0] width 742 height 0
type input "0"
click at [72, 0] on html "7 / Home Page - [DATE] 16:16:32 Default Need republishing Preview Save Publish …" at bounding box center [371, 0] width 742 height 0
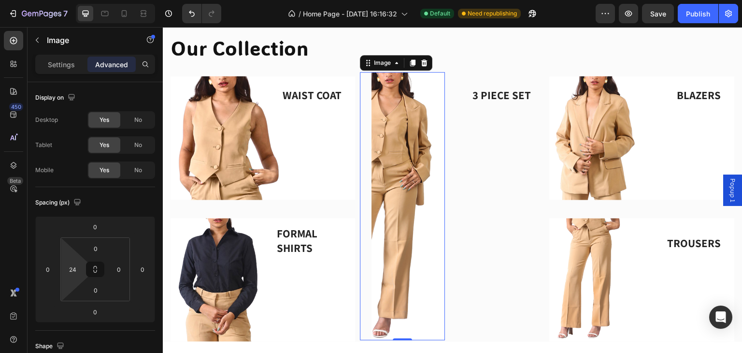
type input "0"
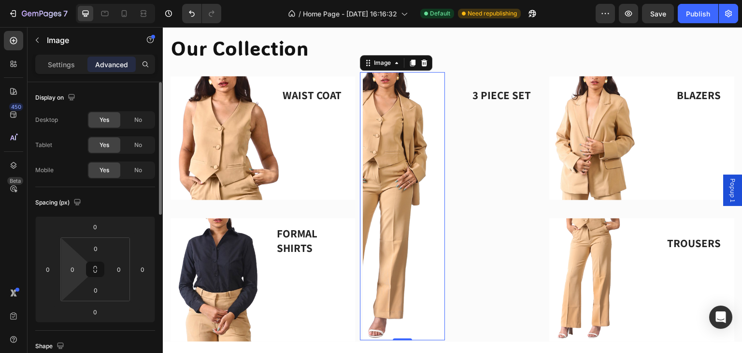
drag, startPoint x: 72, startPoint y: 258, endPoint x: 62, endPoint y: 298, distance: 41.0
click at [62, 0] on html "7 / Home Page - [DATE] 16:16:32 Default Need republishing Preview Save Publish …" at bounding box center [371, 0] width 742 height 0
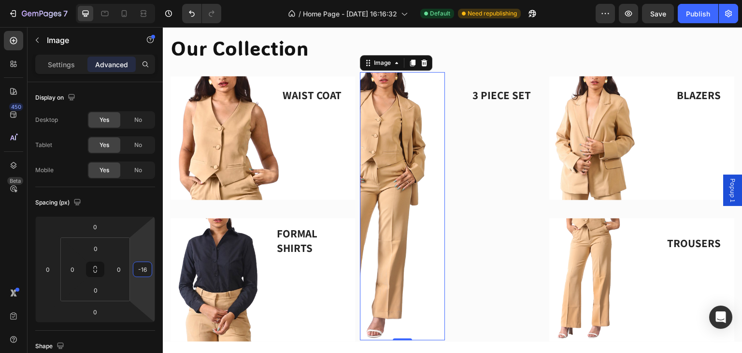
drag, startPoint x: 141, startPoint y: 259, endPoint x: 155, endPoint y: 263, distance: 14.1
click at [155, 0] on html "7 / Home Page - [DATE] 16:16:32 Default Need republishing Preview Save Publish …" at bounding box center [371, 0] width 742 height 0
drag, startPoint x: 147, startPoint y: 269, endPoint x: 135, endPoint y: 269, distance: 12.1
click at [135, 269] on input "-160" at bounding box center [142, 269] width 14 height 14
type input "0"
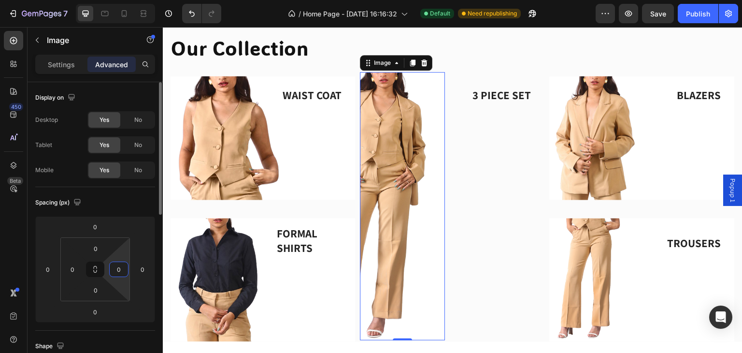
click at [122, 274] on input "0" at bounding box center [119, 269] width 14 height 14
click at [123, 262] on input "0" at bounding box center [119, 269] width 14 height 14
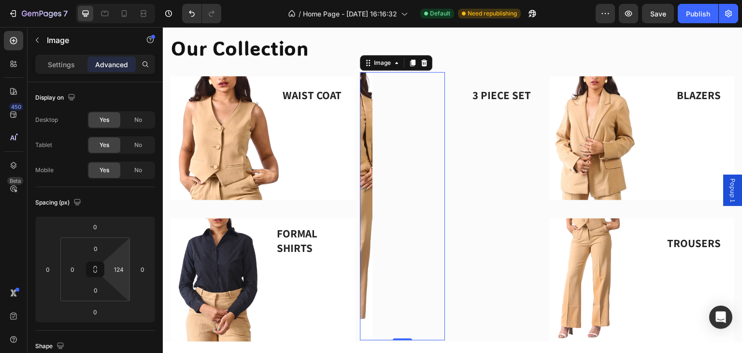
type input "0"
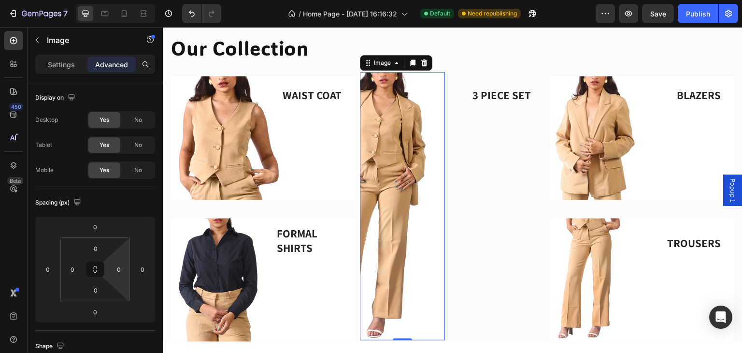
drag, startPoint x: 123, startPoint y: 251, endPoint x: 129, endPoint y: 301, distance: 51.2
click at [129, 0] on html "7 / Home Page - [DATE] 16:16:32 Default Need republishing Preview Save Publish …" at bounding box center [371, 0] width 742 height 0
click at [50, 65] on p "Settings" at bounding box center [61, 64] width 27 height 10
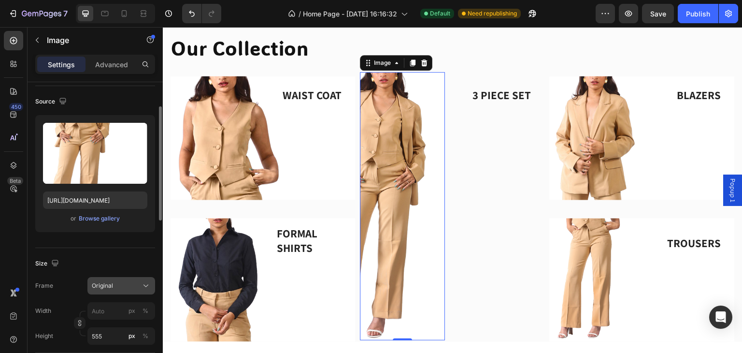
scroll to position [129, 0]
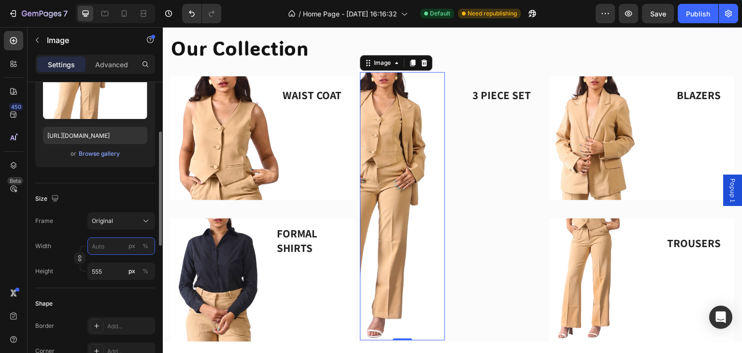
click at [101, 250] on input "px %" at bounding box center [121, 245] width 68 height 17
type input "2"
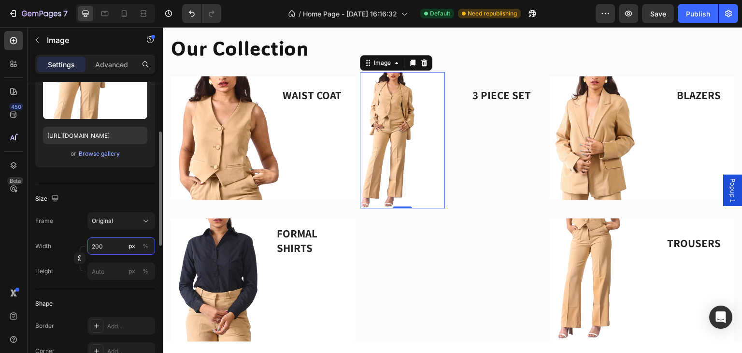
drag, startPoint x: 106, startPoint y: 247, endPoint x: 64, endPoint y: 243, distance: 41.7
click at [64, 243] on div "Width 200 px %" at bounding box center [95, 245] width 120 height 17
click at [79, 260] on icon "button" at bounding box center [79, 258] width 7 height 7
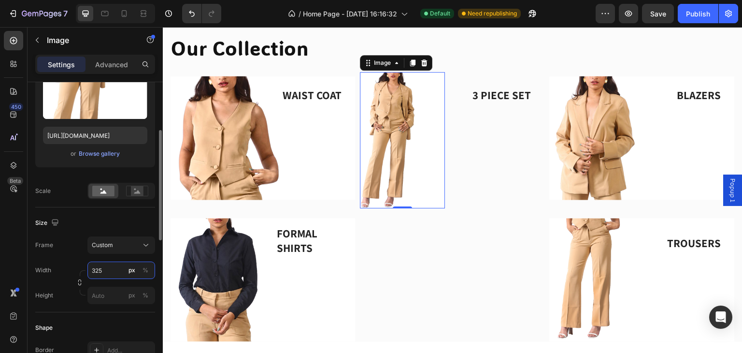
drag, startPoint x: 110, startPoint y: 274, endPoint x: 78, endPoint y: 272, distance: 31.5
click at [78, 273] on div "Width 325 px % Height px %" at bounding box center [95, 282] width 120 height 42
drag, startPoint x: 102, startPoint y: 274, endPoint x: 77, endPoint y: 271, distance: 25.8
click at [74, 270] on div "Width 725 px % Height px %" at bounding box center [95, 282] width 120 height 42
click at [147, 272] on div "%" at bounding box center [145, 270] width 6 height 9
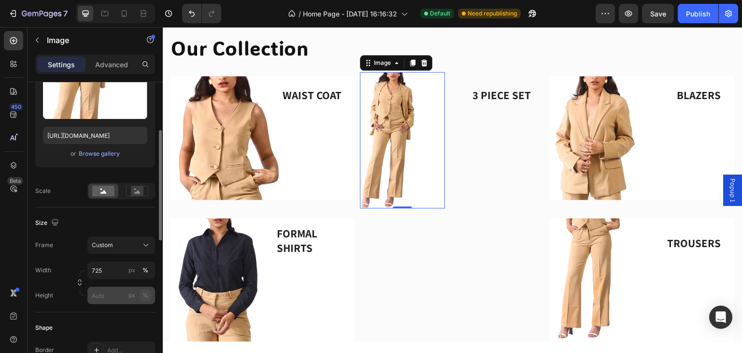
click at [143, 297] on div "%" at bounding box center [145, 295] width 6 height 9
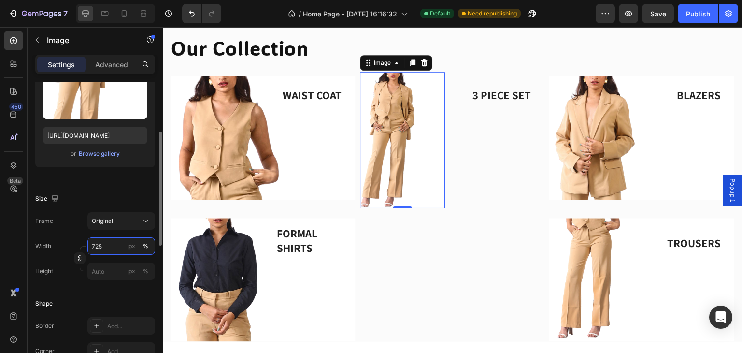
drag, startPoint x: 104, startPoint y: 273, endPoint x: 73, endPoint y: 273, distance: 30.9
click at [73, 273] on div "Width 725 px % Height px %" at bounding box center [95, 258] width 120 height 42
drag, startPoint x: 108, startPoint y: 251, endPoint x: 75, endPoint y: 245, distance: 33.3
click at [75, 245] on div "Width 725 px % Height px %" at bounding box center [95, 258] width 120 height 42
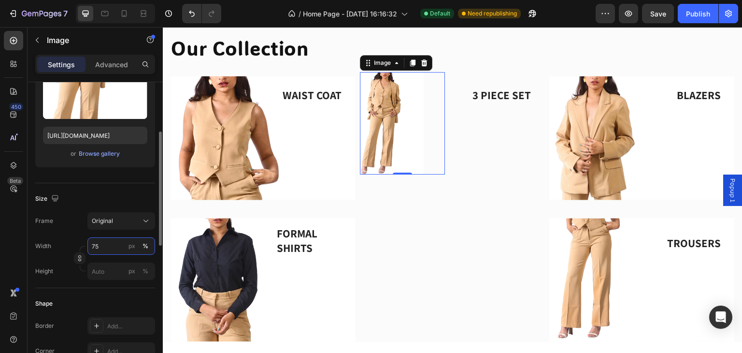
type input "7"
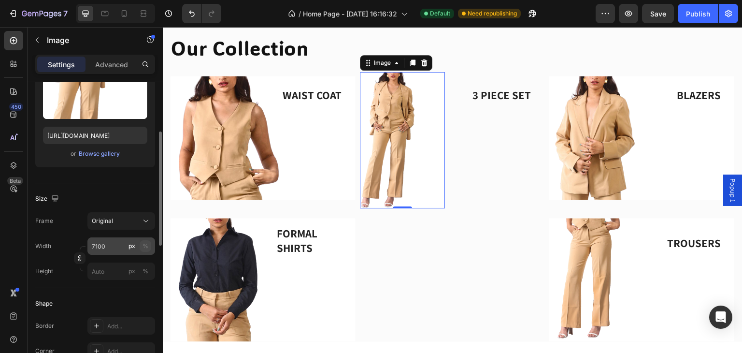
click at [142, 247] on div "%" at bounding box center [145, 245] width 6 height 9
drag, startPoint x: 101, startPoint y: 247, endPoint x: 72, endPoint y: 249, distance: 29.5
click at [72, 249] on div "Width 100 px %" at bounding box center [95, 245] width 120 height 17
click at [78, 258] on icon "button" at bounding box center [79, 259] width 3 height 2
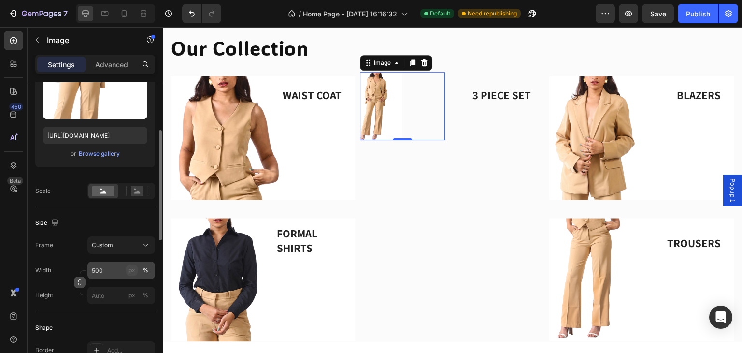
click at [134, 269] on div "px" at bounding box center [131, 270] width 7 height 9
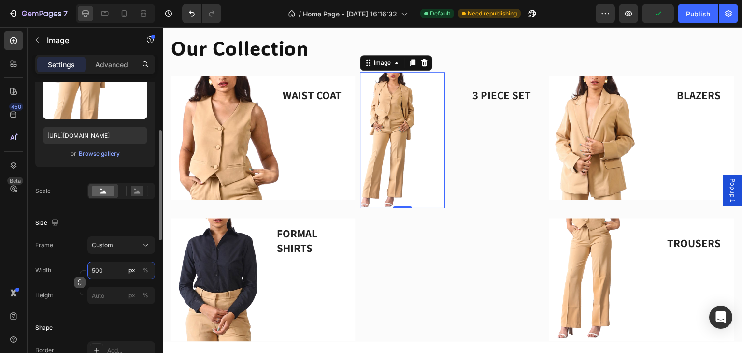
click at [120, 268] on input "500" at bounding box center [121, 269] width 68 height 17
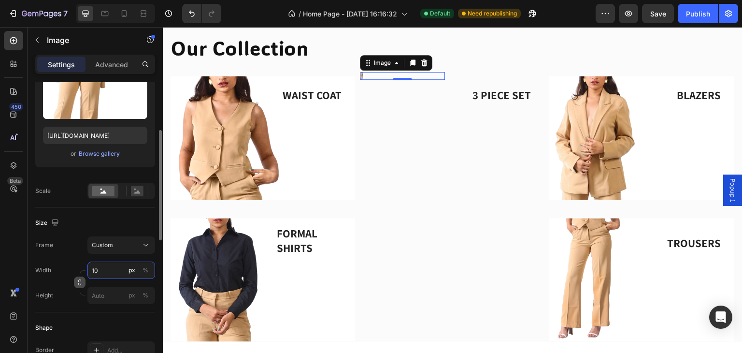
type input "1"
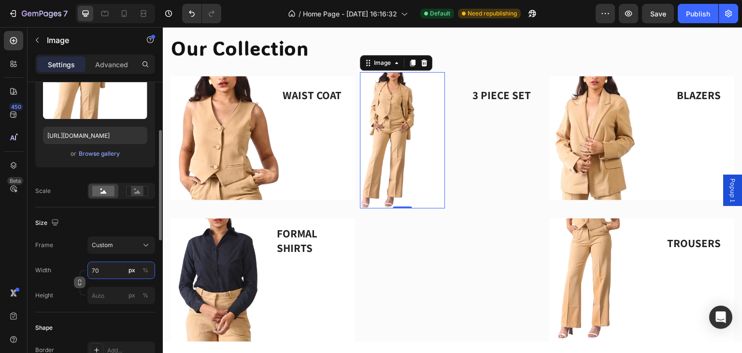
type input "7"
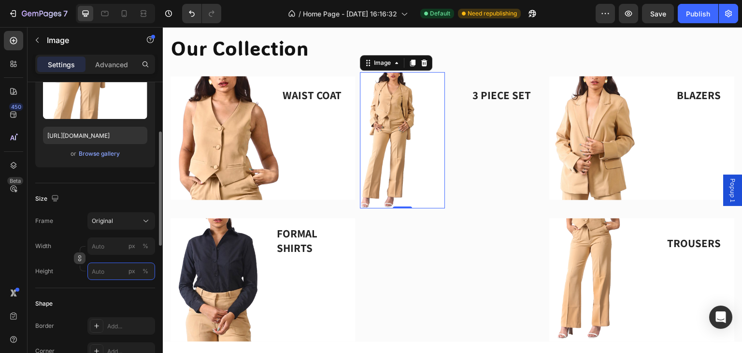
click at [111, 295] on div "Style Rectangle Source Upload Image [URL][DOMAIN_NAME] or Browse gallery Size F…" at bounding box center [95, 309] width 120 height 713
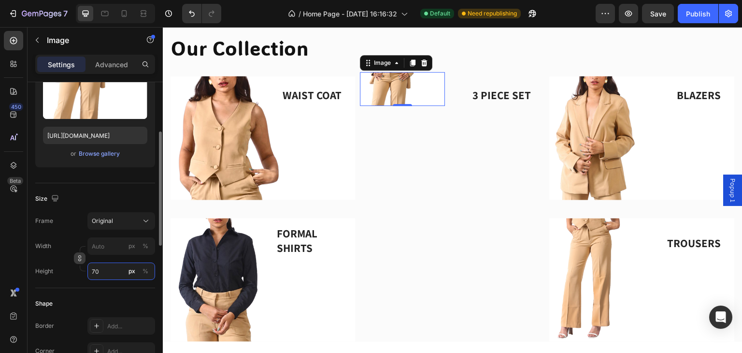
type input "7"
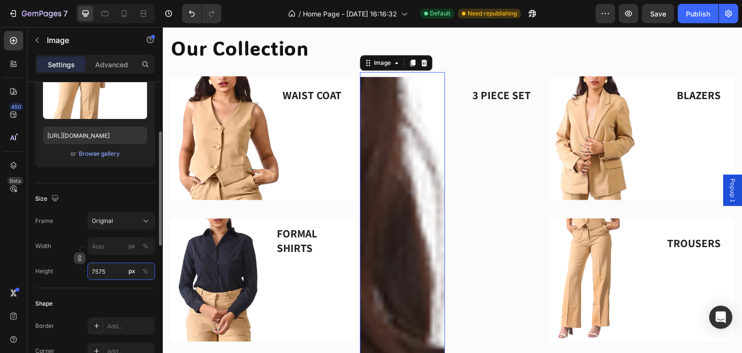
drag, startPoint x: 108, startPoint y: 277, endPoint x: 69, endPoint y: 274, distance: 39.2
click at [69, 275] on div "Height 7575 px %" at bounding box center [95, 270] width 120 height 17
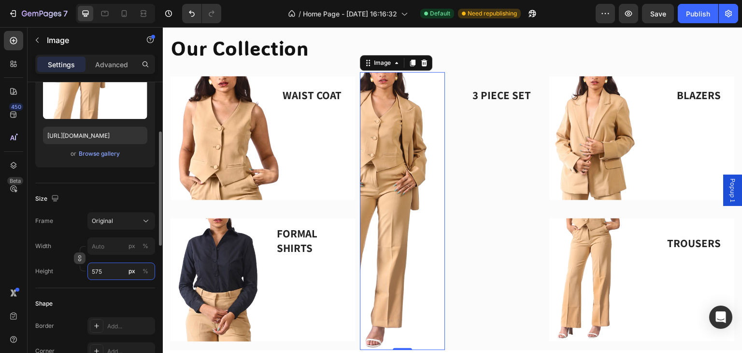
scroll to position [401, 0]
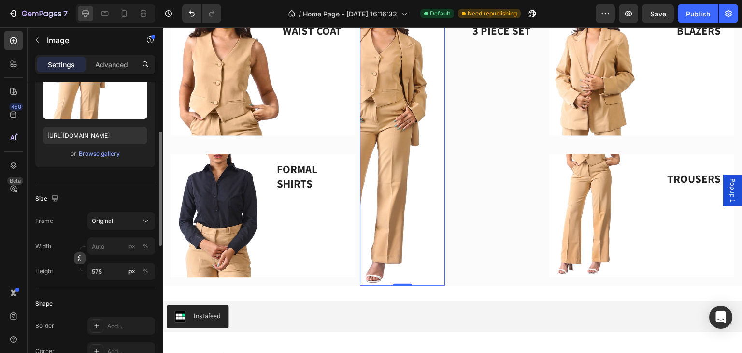
click at [126, 281] on div "Size Frame Original Width px % Height 575 px %" at bounding box center [95, 235] width 120 height 105
click at [77, 259] on icon "button" at bounding box center [79, 258] width 7 height 7
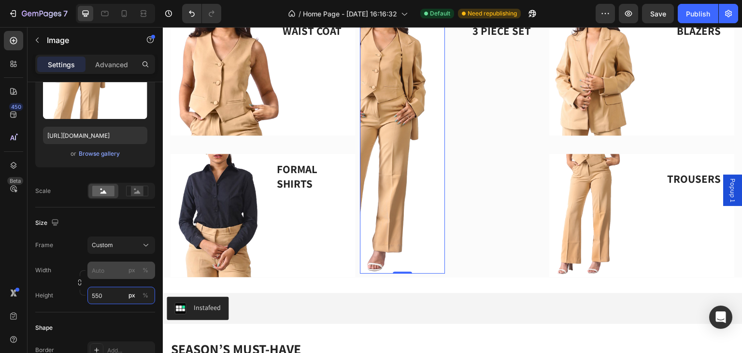
type input "550"
click at [106, 272] on input "px %" at bounding box center [121, 269] width 68 height 17
click at [133, 290] on span "100%" at bounding box center [139, 292] width 16 height 9
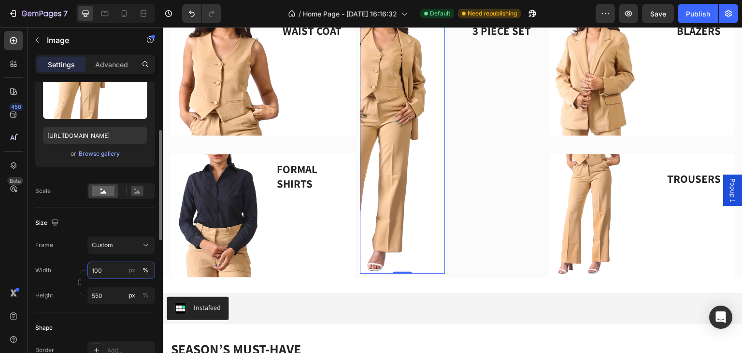
click at [113, 269] on input "100" at bounding box center [121, 269] width 68 height 17
click at [129, 272] on div "px" at bounding box center [131, 270] width 7 height 9
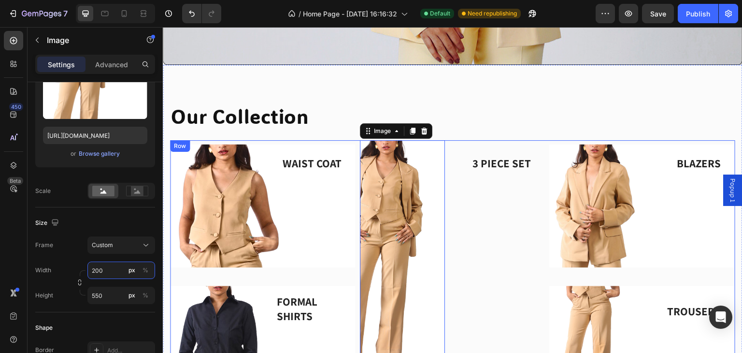
scroll to position [337, 0]
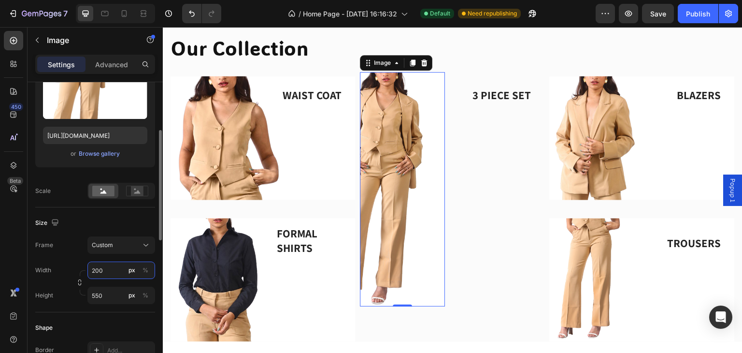
drag, startPoint x: 111, startPoint y: 265, endPoint x: 91, endPoint y: 267, distance: 19.9
click at [91, 267] on input "200" at bounding box center [121, 269] width 68 height 17
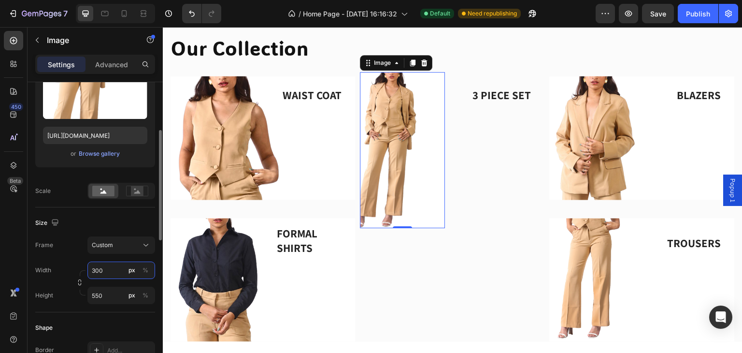
drag, startPoint x: 111, startPoint y: 273, endPoint x: 81, endPoint y: 267, distance: 30.5
click at [81, 267] on div "Width 300 px %" at bounding box center [95, 269] width 120 height 17
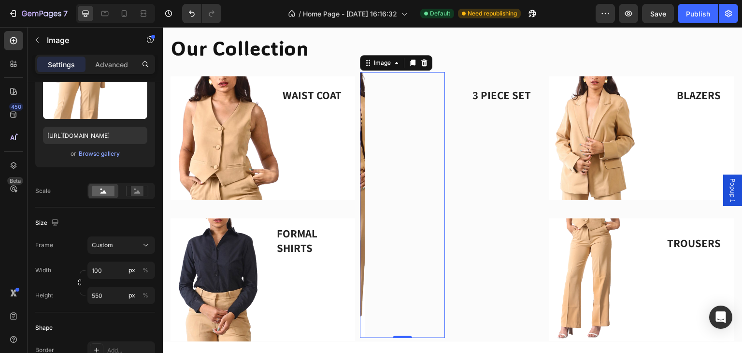
click at [385, 252] on link at bounding box center [402, 205] width 85 height 266
click at [112, 271] on input "100" at bounding box center [121, 269] width 68 height 17
click at [106, 272] on input "10" at bounding box center [121, 269] width 68 height 17
click at [99, 293] on span "Full" at bounding box center [96, 292] width 10 height 9
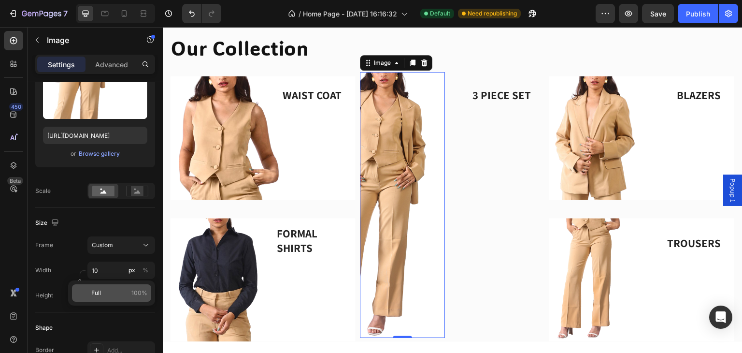
type input "100"
click at [114, 65] on p "Advanced" at bounding box center [111, 64] width 33 height 10
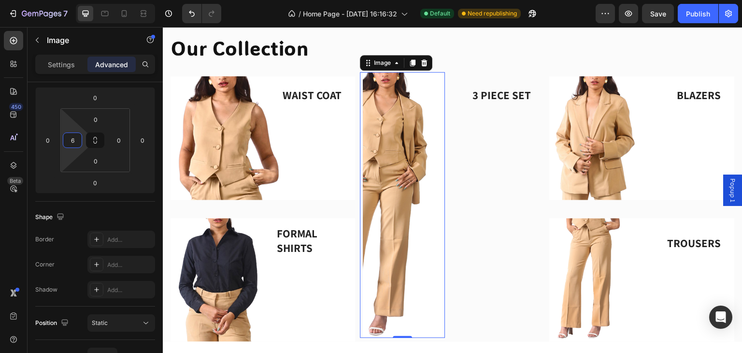
type input "0"
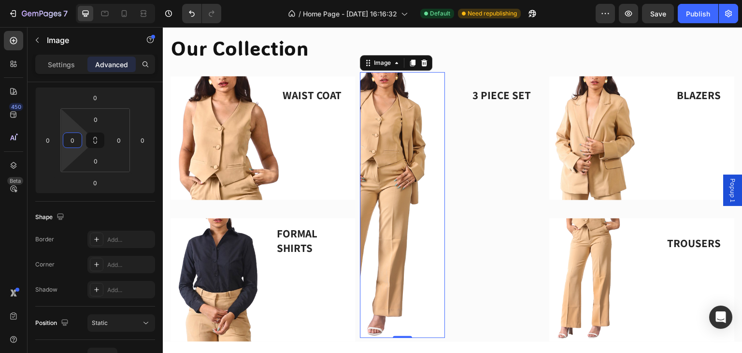
click at [85, 0] on html "7 / Home Page - [DATE] 16:16:32 Default Need republishing Preview Save Publish …" at bounding box center [371, 0] width 742 height 0
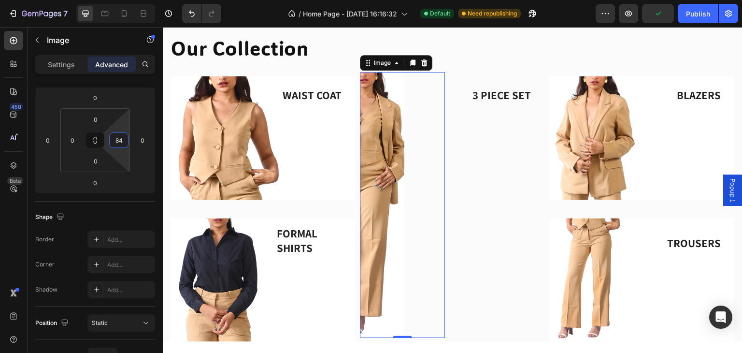
type input "0"
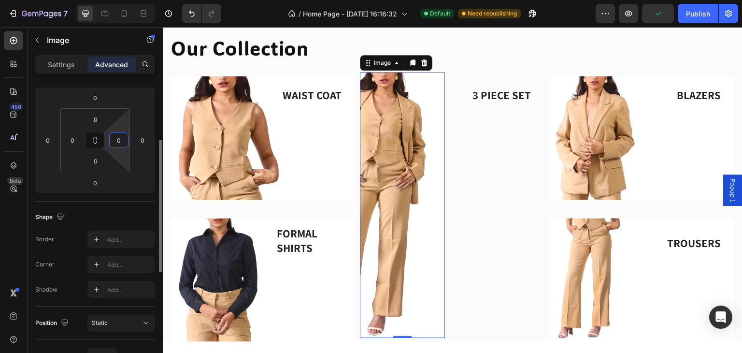
drag, startPoint x: 107, startPoint y: 137, endPoint x: 117, endPoint y: 199, distance: 63.5
click at [117, 0] on html "7 / Home Page - [DATE] 16:16:32 Default Need republishing Preview Publish 450 B…" at bounding box center [371, 0] width 742 height 0
drag, startPoint x: 135, startPoint y: 148, endPoint x: 135, endPoint y: 158, distance: 10.1
click at [135, 158] on div "0 0 0 0" at bounding box center [95, 140] width 120 height 106
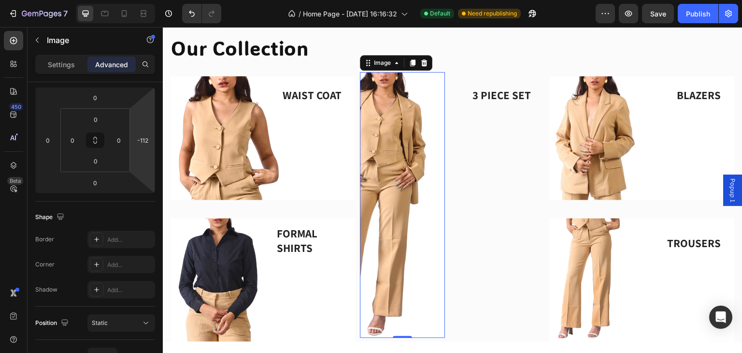
type input "-114"
drag, startPoint x: 137, startPoint y: 159, endPoint x: 142, endPoint y: 187, distance: 28.1
click at [142, 0] on html "7 / Home Page - [DATE] 16:16:32 Default Need republishing Preview Save Publish …" at bounding box center [371, 0] width 742 height 0
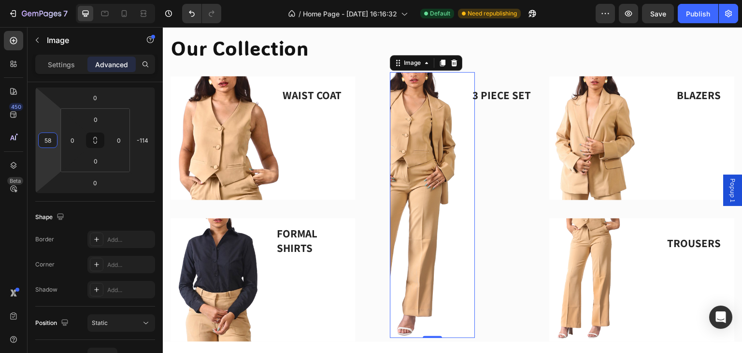
type input "56"
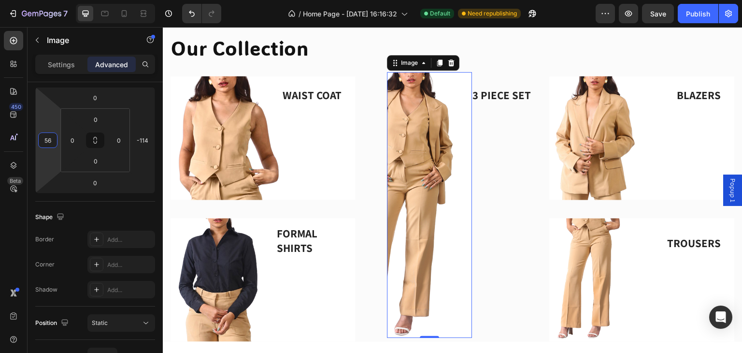
drag, startPoint x: 50, startPoint y: 159, endPoint x: 62, endPoint y: 145, distance: 18.1
click at [62, 0] on html "7 / Home Page - [DATE] 16:16:32 Default Need republishing Preview Save Publish …" at bounding box center [371, 0] width 742 height 0
drag, startPoint x: 40, startPoint y: 62, endPoint x: 50, endPoint y: 73, distance: 15.0
click at [40, 63] on div "Settings" at bounding box center [61, 64] width 48 height 15
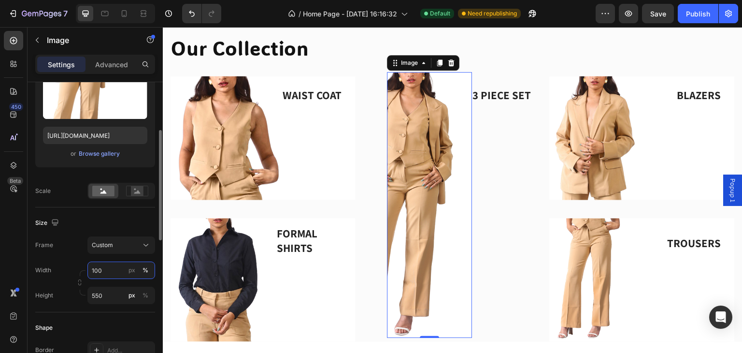
click at [106, 267] on input "100" at bounding box center [121, 269] width 68 height 17
click at [80, 282] on div "Full 100%" at bounding box center [111, 292] width 87 height 25
click at [106, 271] on input "100" at bounding box center [121, 269] width 68 height 17
drag, startPoint x: 106, startPoint y: 273, endPoint x: 81, endPoint y: 273, distance: 25.1
click at [81, 273] on div "Width 150 px % Height 550 px %" at bounding box center [95, 282] width 120 height 42
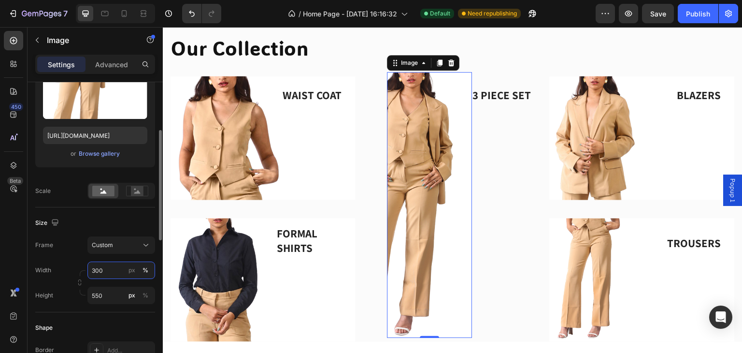
drag, startPoint x: 106, startPoint y: 273, endPoint x: 76, endPoint y: 275, distance: 30.0
click at [76, 275] on div "Width 300 px % Height 550 px %" at bounding box center [95, 282] width 120 height 42
click at [78, 276] on div "Width 500 px % Height 550 px % Use 'px' for width and height to keep the propor…" at bounding box center [95, 282] width 120 height 42
click at [113, 270] on input "500" at bounding box center [121, 269] width 68 height 17
click at [130, 272] on div "px" at bounding box center [131, 270] width 7 height 9
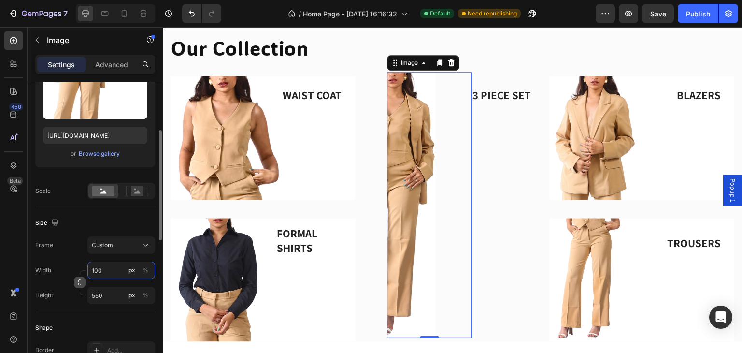
drag, startPoint x: 104, startPoint y: 275, endPoint x: 77, endPoint y: 277, distance: 27.1
click at [77, 277] on div "Width 100 px % Height 550 px %" at bounding box center [95, 282] width 120 height 42
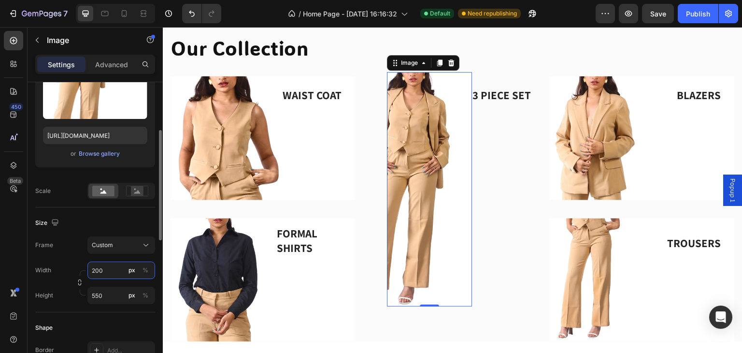
drag, startPoint x: 105, startPoint y: 270, endPoint x: 74, endPoint y: 272, distance: 31.0
click at [74, 272] on div "Width 200 px % Height 550 px %" at bounding box center [95, 282] width 120 height 42
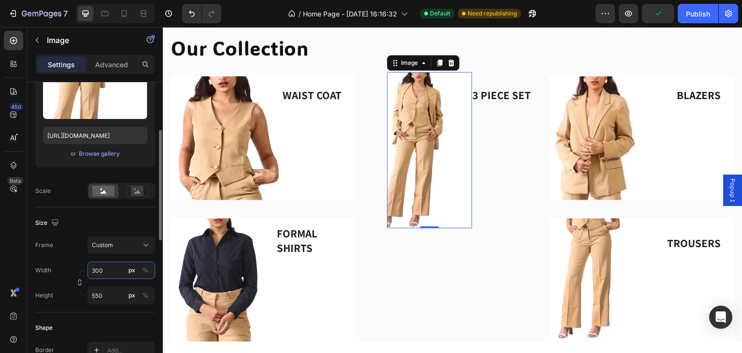
drag, startPoint x: 97, startPoint y: 275, endPoint x: 79, endPoint y: 275, distance: 17.4
click at [79, 275] on div "Width 300 px % Height 550 px %" at bounding box center [95, 282] width 120 height 42
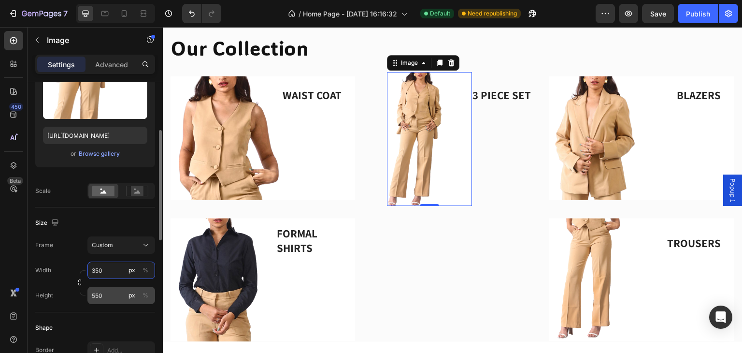
type input "350"
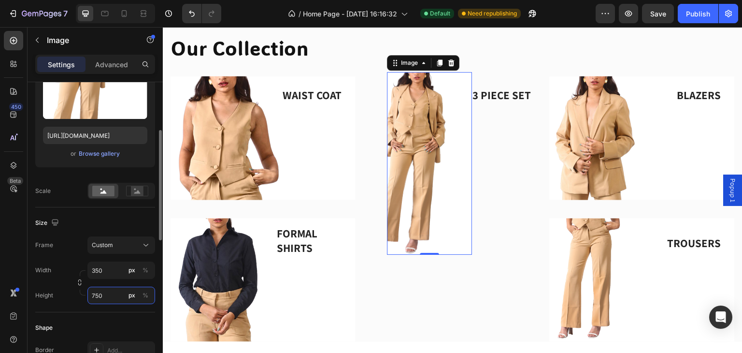
drag, startPoint x: 101, startPoint y: 296, endPoint x: 85, endPoint y: 296, distance: 15.9
click at [85, 296] on div "Height 750 px %" at bounding box center [95, 294] width 120 height 17
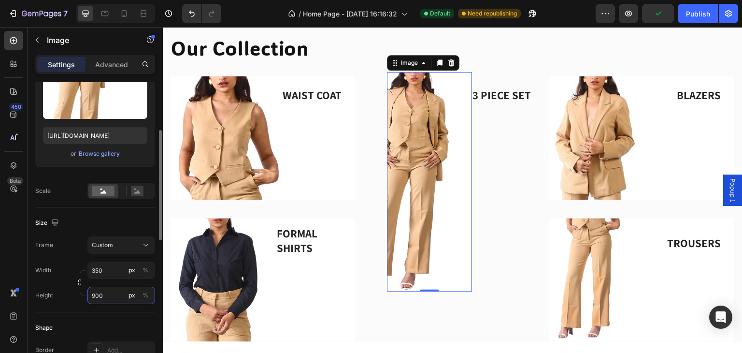
drag, startPoint x: 102, startPoint y: 296, endPoint x: 78, endPoint y: 294, distance: 23.7
click at [78, 294] on div "Width 350 px % Height 900 px %" at bounding box center [95, 282] width 120 height 42
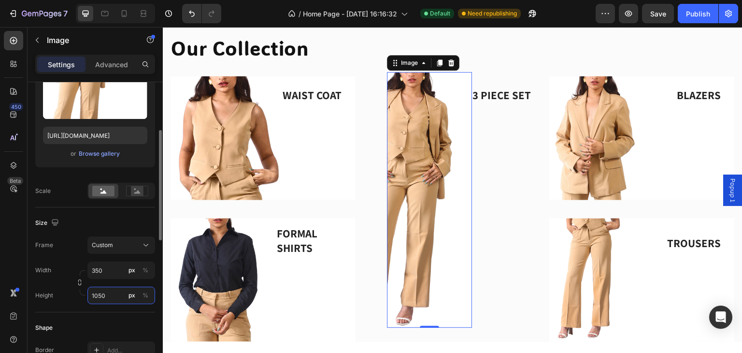
drag, startPoint x: 109, startPoint y: 293, endPoint x: 80, endPoint y: 296, distance: 29.6
click at [80, 296] on div "Height 1050 px %" at bounding box center [95, 294] width 120 height 17
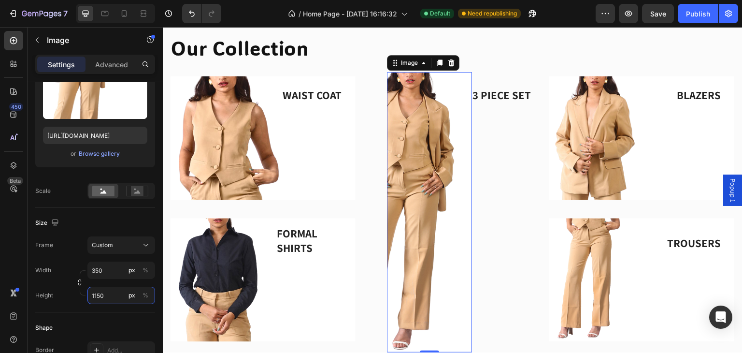
type input "1150"
click at [427, 261] on img at bounding box center [429, 212] width 85 height 280
click at [141, 187] on rect at bounding box center [137, 191] width 13 height 10
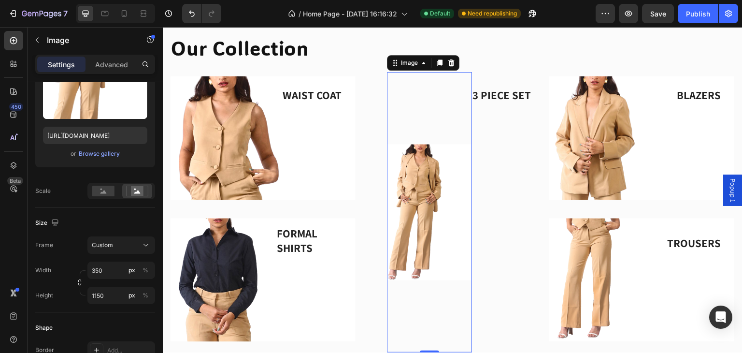
click at [416, 191] on img at bounding box center [429, 212] width 85 height 280
click at [418, 132] on img at bounding box center [429, 212] width 85 height 280
click at [108, 187] on rect at bounding box center [103, 190] width 22 height 11
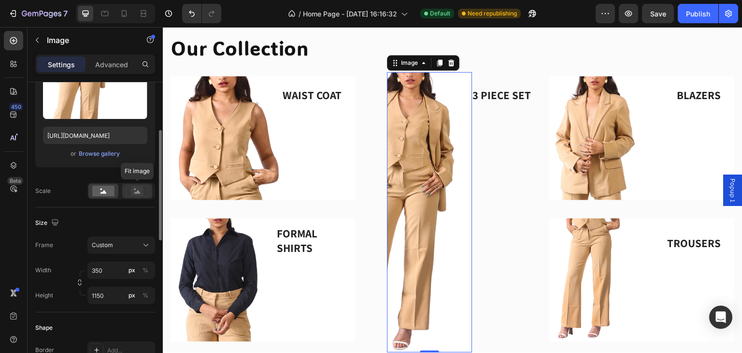
click at [137, 189] on rect at bounding box center [137, 191] width 13 height 10
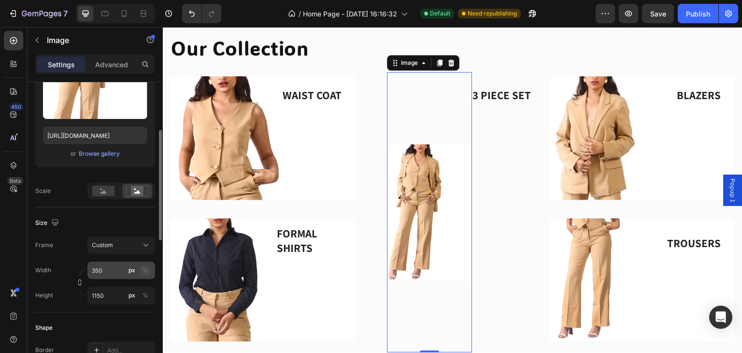
click at [142, 267] on div "%" at bounding box center [145, 270] width 6 height 9
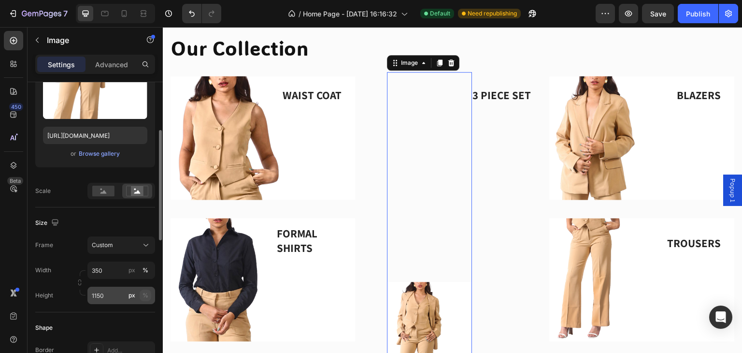
click at [141, 292] on button "%" at bounding box center [146, 295] width 12 height 12
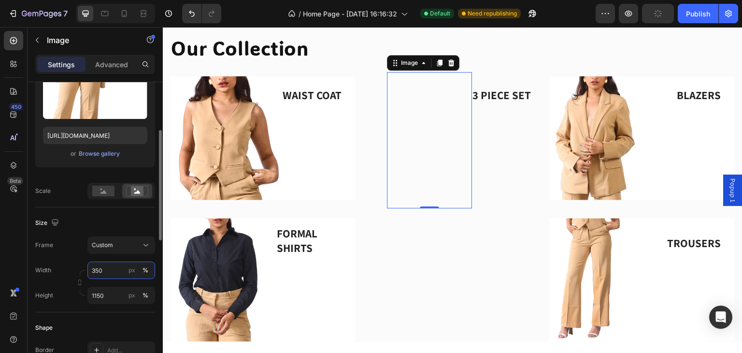
click at [110, 267] on input "350" at bounding box center [121, 269] width 68 height 17
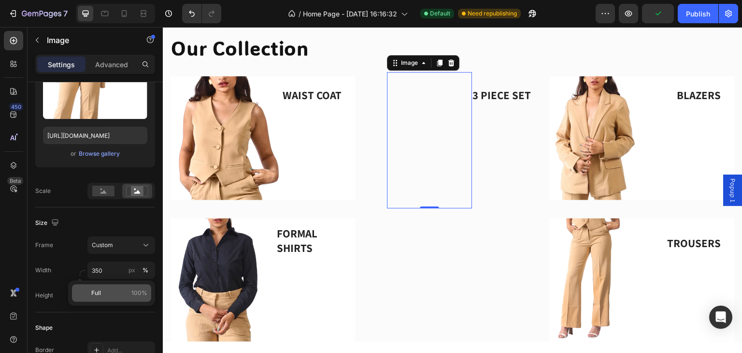
drag, startPoint x: 101, startPoint y: 289, endPoint x: 106, endPoint y: 291, distance: 5.0
click at [101, 289] on p "Full 100%" at bounding box center [119, 292] width 56 height 9
type input "100"
click at [126, 295] on input "1150" at bounding box center [121, 294] width 68 height 17
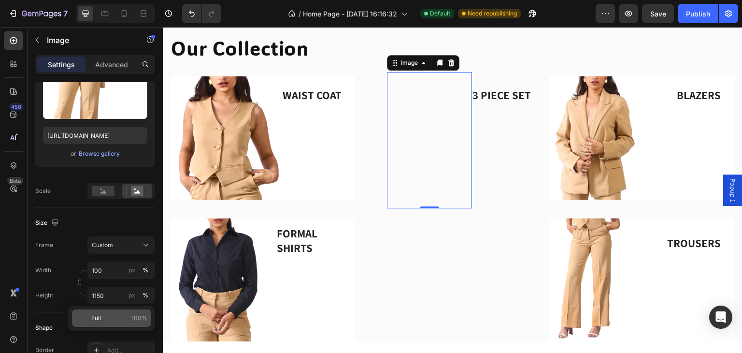
click at [111, 315] on p "Full 100%" at bounding box center [119, 317] width 56 height 9
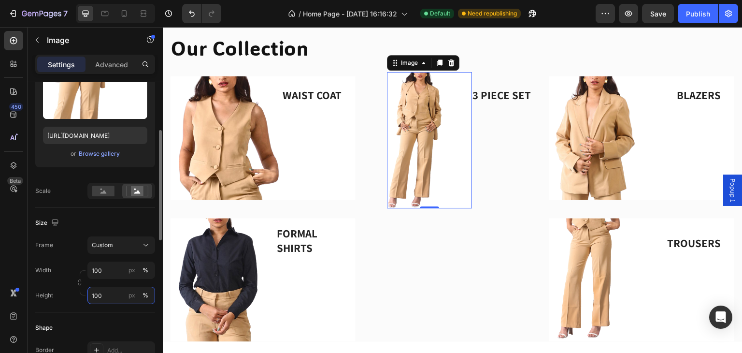
click at [120, 292] on input "100" at bounding box center [121, 294] width 68 height 17
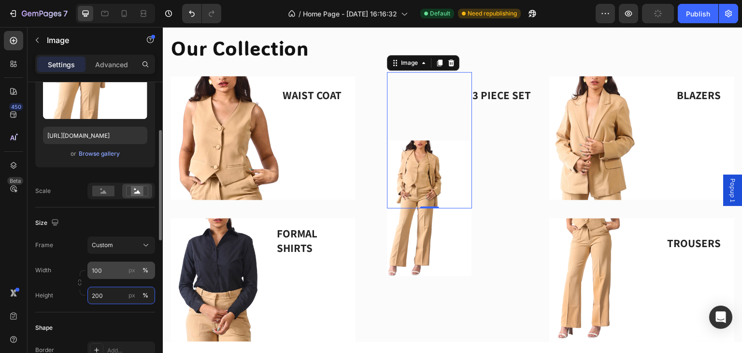
type input "200"
click at [106, 272] on input "100" at bounding box center [121, 269] width 68 height 17
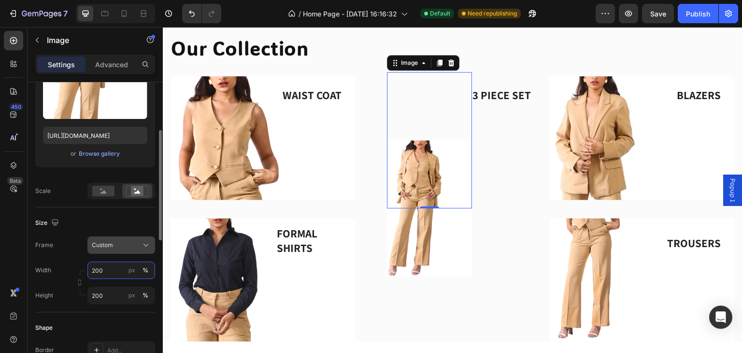
type input "200"
click at [120, 247] on div "Custom" at bounding box center [115, 245] width 47 height 9
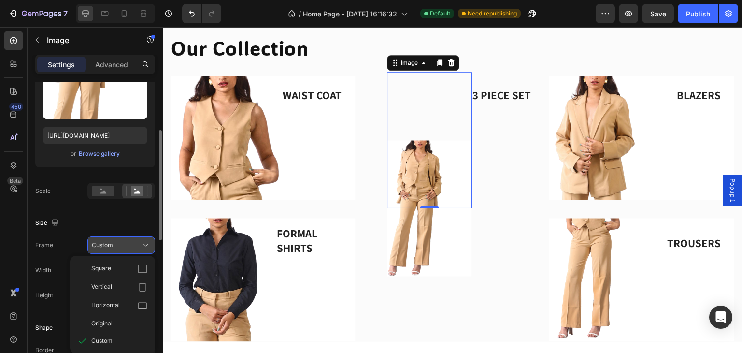
click at [120, 247] on div "Custom" at bounding box center [115, 245] width 47 height 9
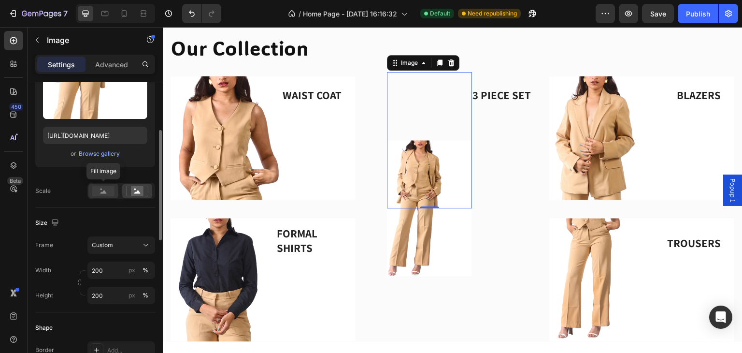
click at [100, 194] on rect at bounding box center [103, 190] width 22 height 11
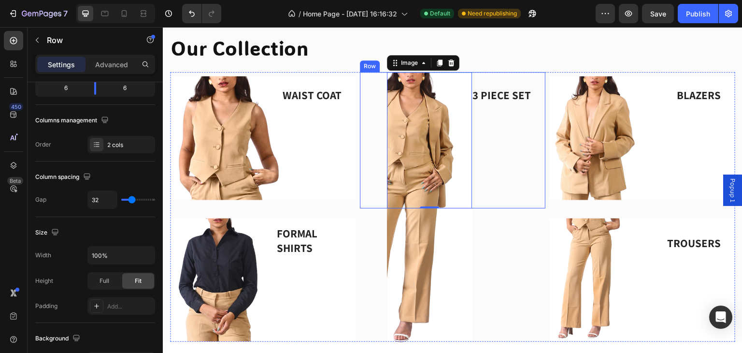
click at [356, 159] on div "WAIST COAT Text block Image Row FORMAL SHIRTS Text block Image Row Image 0 3 PI…" at bounding box center [452, 206] width 565 height 269
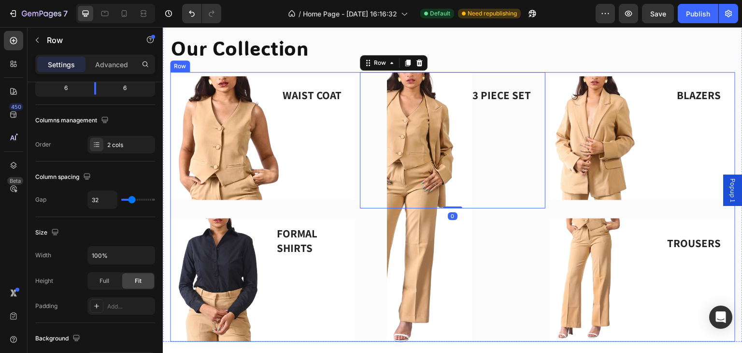
scroll to position [0, 0]
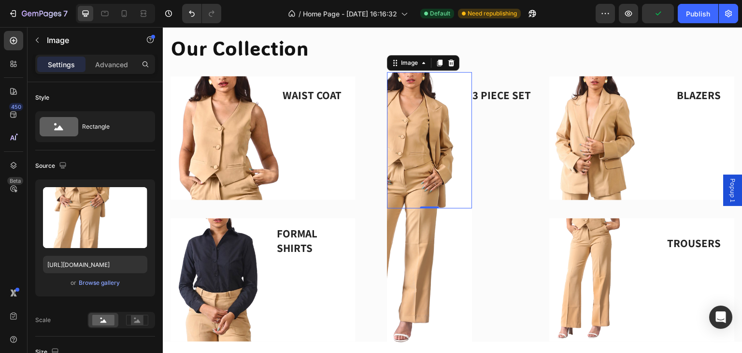
click at [387, 190] on img at bounding box center [429, 208] width 85 height 272
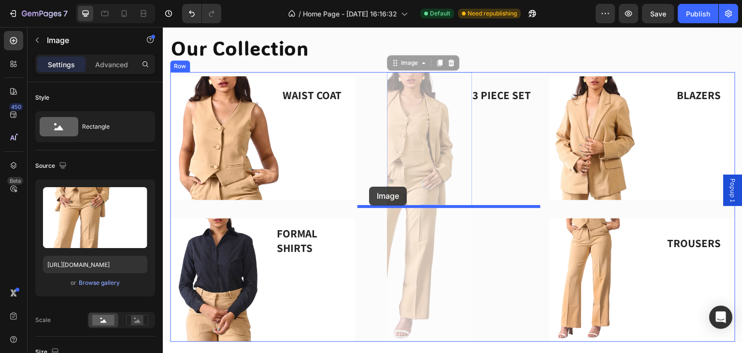
drag, startPoint x: 386, startPoint y: 190, endPoint x: 368, endPoint y: 186, distance: 18.8
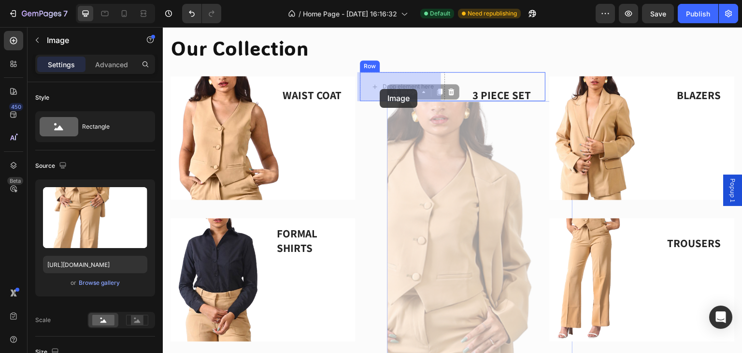
drag, startPoint x: 429, startPoint y: 166, endPoint x: 380, endPoint y: 89, distance: 91.9
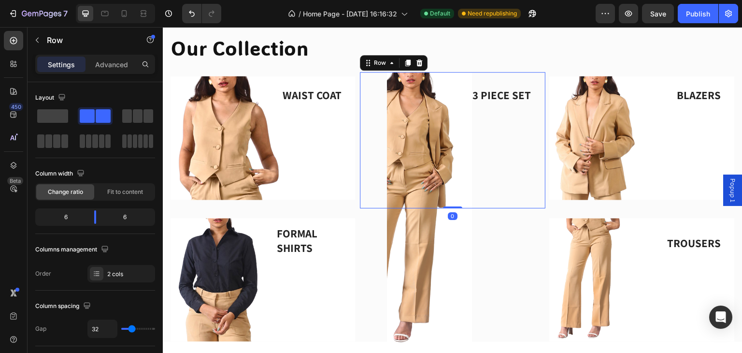
click at [374, 108] on div "Image" at bounding box center [402, 140] width 85 height 136
click at [102, 60] on p "Advanced" at bounding box center [111, 64] width 33 height 10
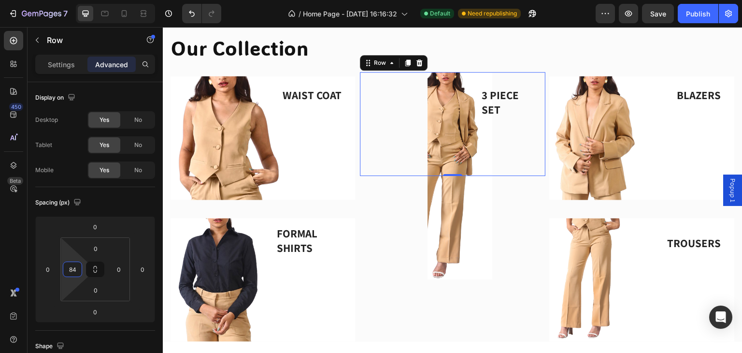
type input "82"
drag, startPoint x: 74, startPoint y: 256, endPoint x: 87, endPoint y: 237, distance: 23.4
click at [87, 0] on html "7 / Home Page - [DATE] 16:16:32 Default Need republishing Preview Save Publish …" at bounding box center [371, 0] width 742 height 0
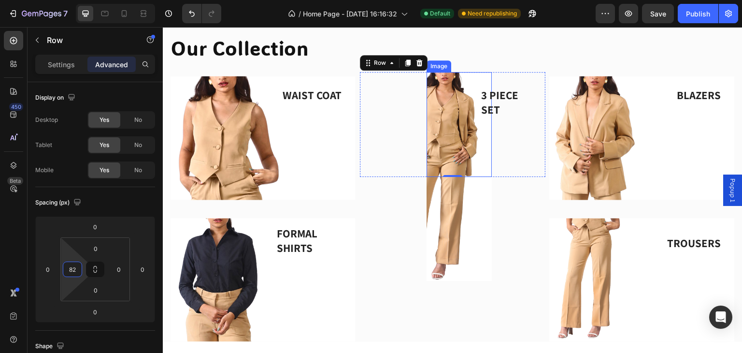
click at [433, 136] on img at bounding box center [458, 176] width 65 height 209
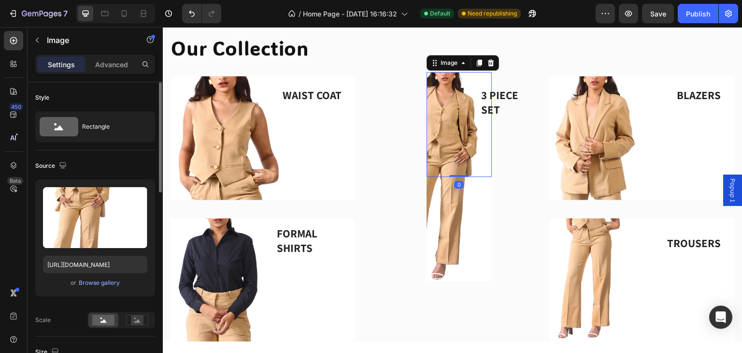
click at [109, 66] on p "Advanced" at bounding box center [111, 64] width 33 height 10
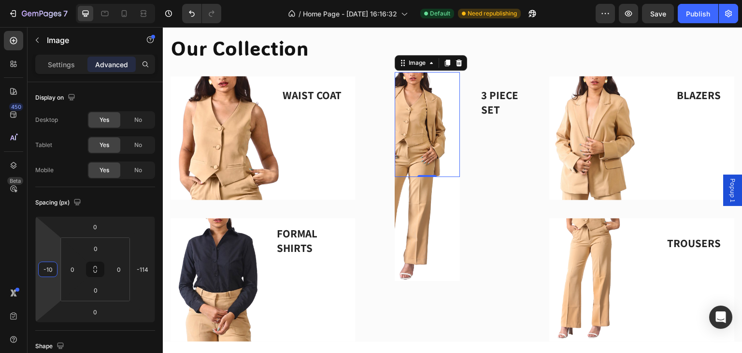
drag, startPoint x: 56, startPoint y: 243, endPoint x: 62, endPoint y: 268, distance: 25.4
click at [62, 0] on html "7 / Home Page - [DATE] 16:16:32 Default Need republishing Preview Save Publish …" at bounding box center [371, 0] width 742 height 0
click at [55, 268] on input "-10" at bounding box center [48, 269] width 14 height 14
click at [55, 267] on input "-10" at bounding box center [48, 269] width 14 height 14
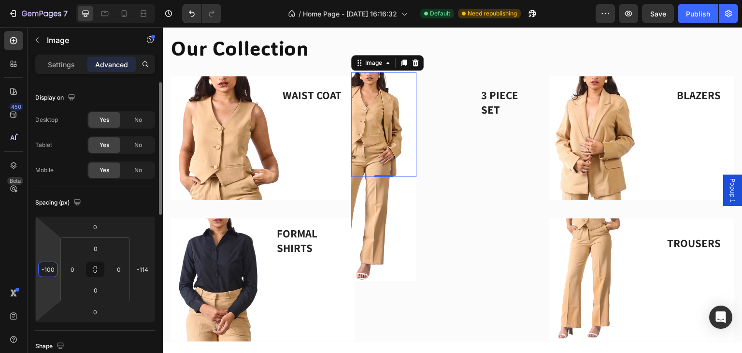
drag, startPoint x: 55, startPoint y: 267, endPoint x: 30, endPoint y: 267, distance: 24.6
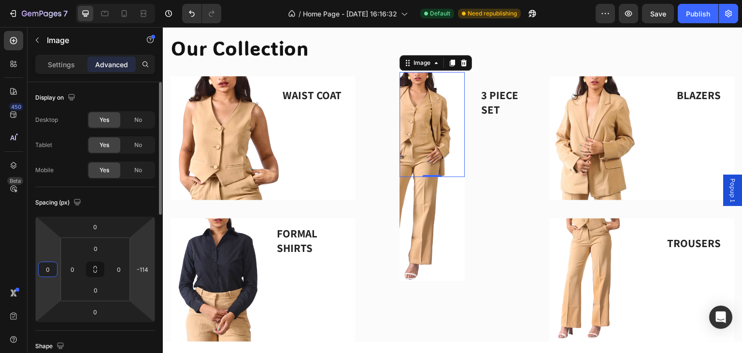
type input "0"
drag, startPoint x: 152, startPoint y: 272, endPoint x: 147, endPoint y: 270, distance: 5.7
click at [152, 0] on html "7 / Home Page - [DATE] 16:16:32 Default Need republishing Preview Save Publish …" at bounding box center [371, 0] width 742 height 0
click at [145, 269] on input "-114" at bounding box center [142, 269] width 14 height 14
drag, startPoint x: 147, startPoint y: 270, endPoint x: 126, endPoint y: 269, distance: 21.3
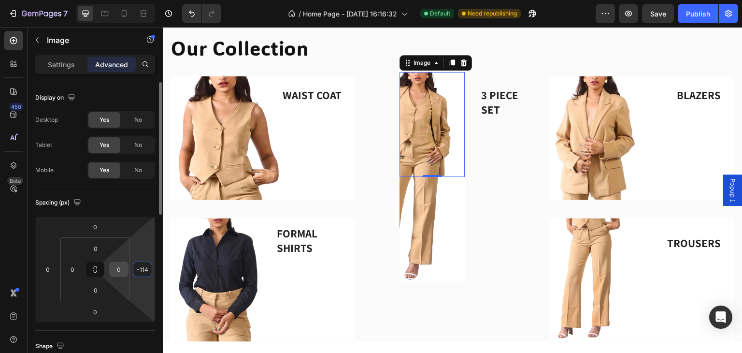
click at [126, 269] on div "0 0 0 -114 0 0 0 0" at bounding box center [95, 269] width 120 height 106
type input "0"
click at [60, 63] on p "Settings" at bounding box center [61, 64] width 27 height 10
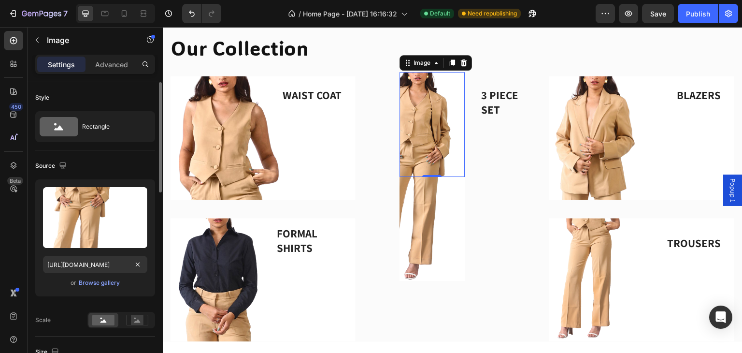
scroll to position [193, 0]
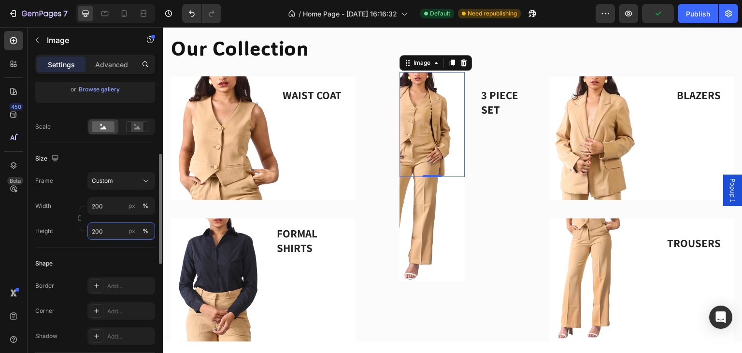
click at [114, 226] on input "200" at bounding box center [121, 230] width 68 height 17
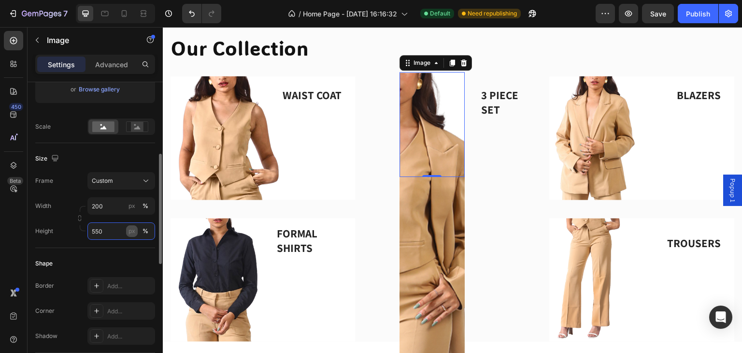
type input "550"
click at [135, 231] on div "px" at bounding box center [131, 231] width 7 height 9
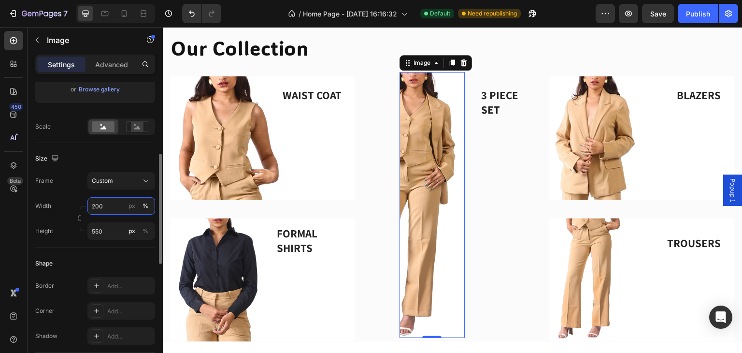
click at [114, 198] on input "200" at bounding box center [121, 205] width 68 height 17
drag, startPoint x: 113, startPoint y: 205, endPoint x: 80, endPoint y: 199, distance: 33.7
click at [80, 199] on div "Width 100 px %" at bounding box center [95, 205] width 120 height 17
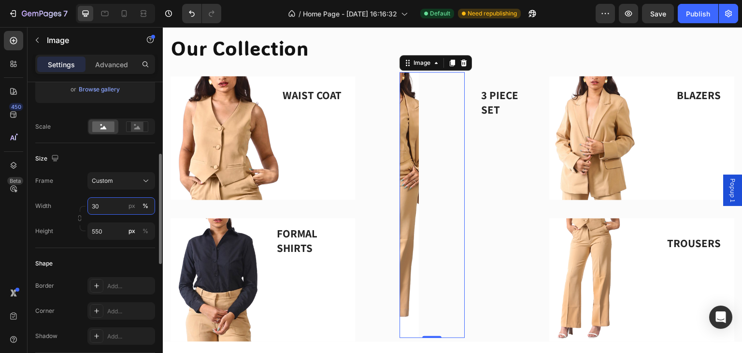
type input "300"
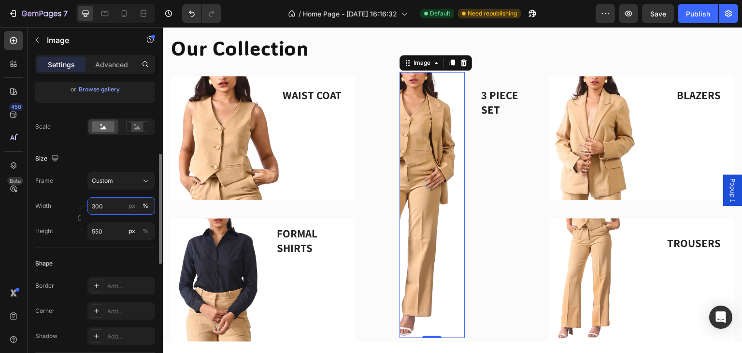
drag, startPoint x: 117, startPoint y: 209, endPoint x: 79, endPoint y: 204, distance: 38.0
click at [79, 204] on div "Width 300 px %" at bounding box center [95, 205] width 120 height 17
click at [135, 203] on div "Width px % Height 550 px %" at bounding box center [95, 218] width 120 height 42
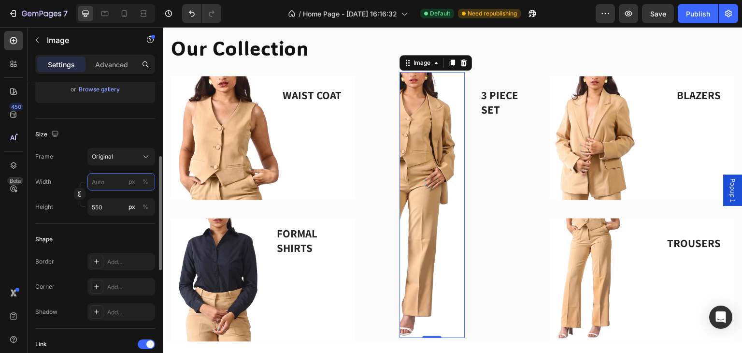
click at [107, 179] on input "px %" at bounding box center [121, 181] width 68 height 17
type input "3"
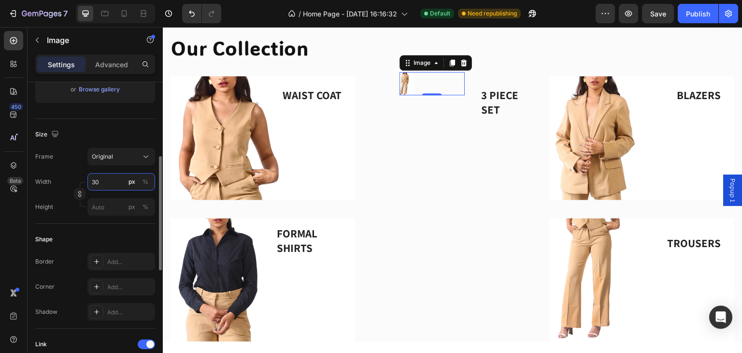
type input "3"
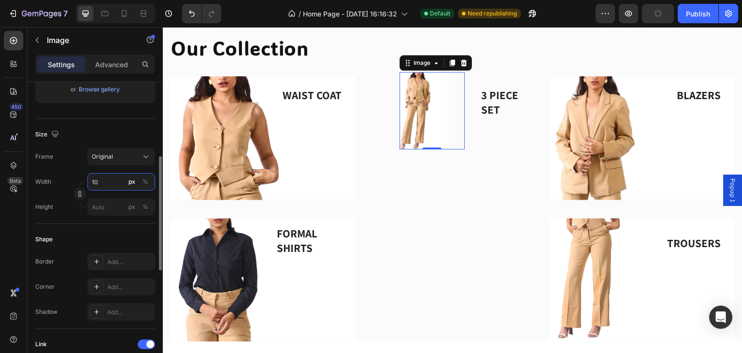
type input "1"
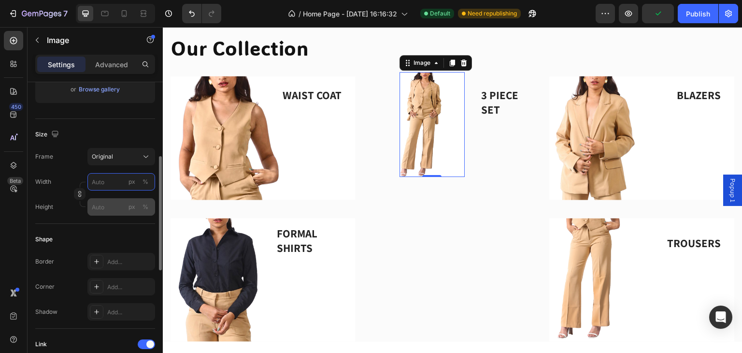
type input "1"
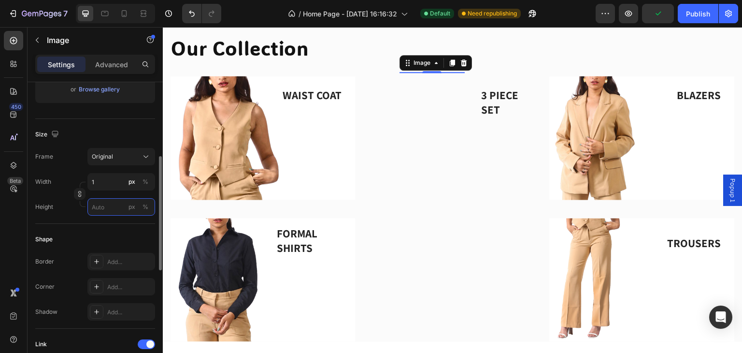
click at [106, 201] on input "px %" at bounding box center [121, 206] width 68 height 17
click at [110, 207] on input "550" at bounding box center [121, 206] width 68 height 17
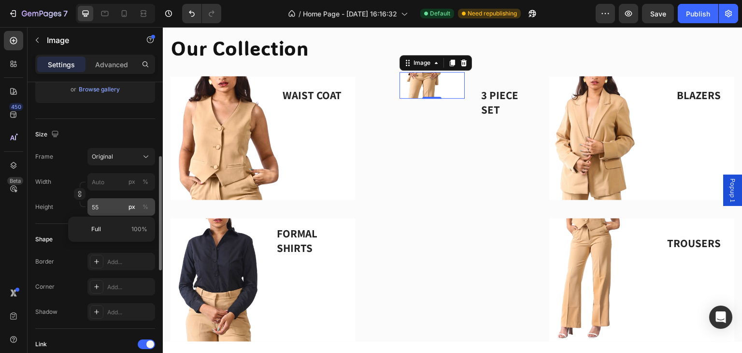
click at [127, 210] on button "px" at bounding box center [132, 207] width 12 height 12
click at [99, 203] on input "55" at bounding box center [121, 206] width 68 height 17
click at [105, 205] on input "55" at bounding box center [121, 206] width 68 height 17
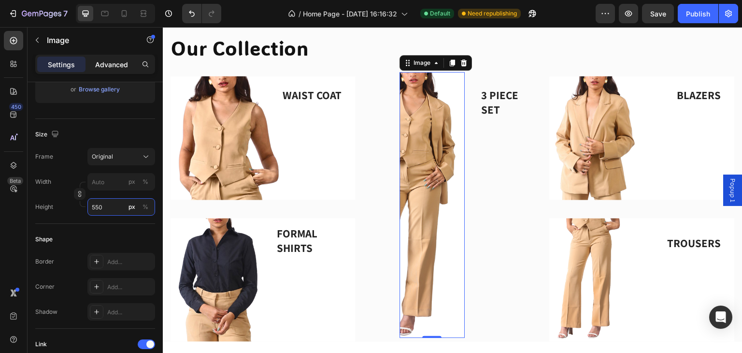
type input "550"
click at [111, 67] on p "Advanced" at bounding box center [111, 64] width 33 height 10
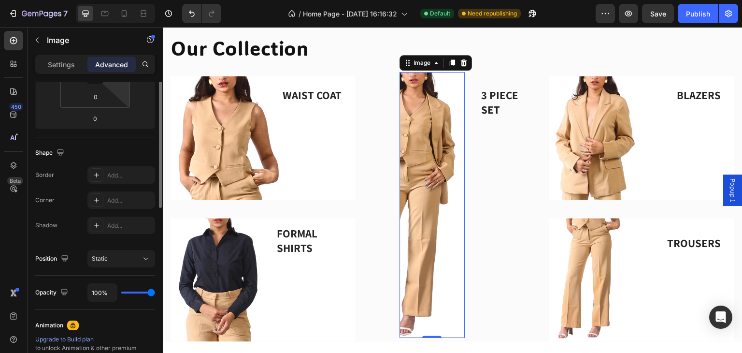
scroll to position [64, 0]
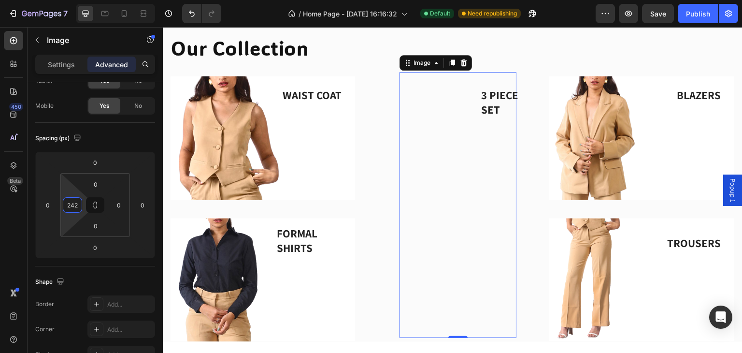
type input "246"
drag, startPoint x: 72, startPoint y: 189, endPoint x: 71, endPoint y: 128, distance: 61.4
click at [71, 0] on html "7 / Home Page - [DATE] 16:16:32 Default Need republishing Preview Save Publish …" at bounding box center [371, 0] width 742 height 0
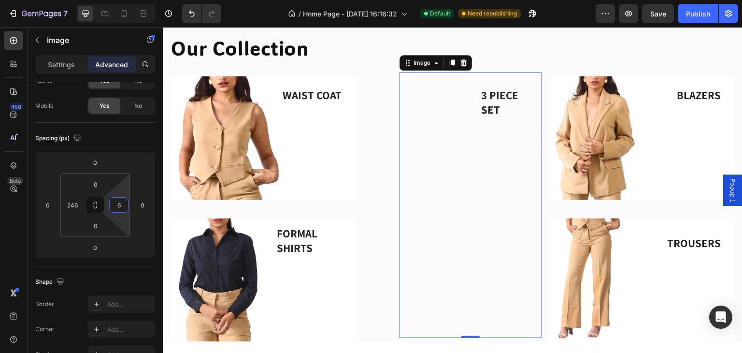
type input "0"
drag, startPoint x: 120, startPoint y: 188, endPoint x: 126, endPoint y: 202, distance: 15.8
click at [126, 0] on html "7 / Home Page - [DATE] 16:16:32 Default Need republishing Preview Publish 450 B…" at bounding box center [371, 0] width 742 height 0
click at [144, 0] on html "7 / Home Page - [DATE] 16:16:32 Default Need republishing Preview Save Publish …" at bounding box center [371, 0] width 742 height 0
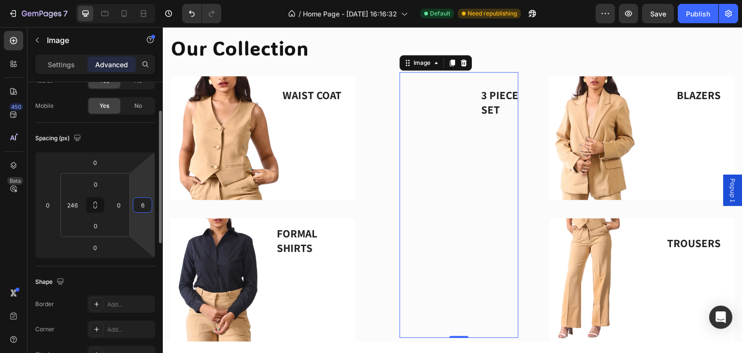
drag, startPoint x: 147, startPoint y: 198, endPoint x: 139, endPoint y: 198, distance: 7.7
click at [139, 198] on input "6" at bounding box center [142, 205] width 14 height 14
type input "0"
click at [44, 0] on html "7 / Home Page - [DATE] 16:16:32 Default Need republishing Preview Save Publish …" at bounding box center [371, 0] width 742 height 0
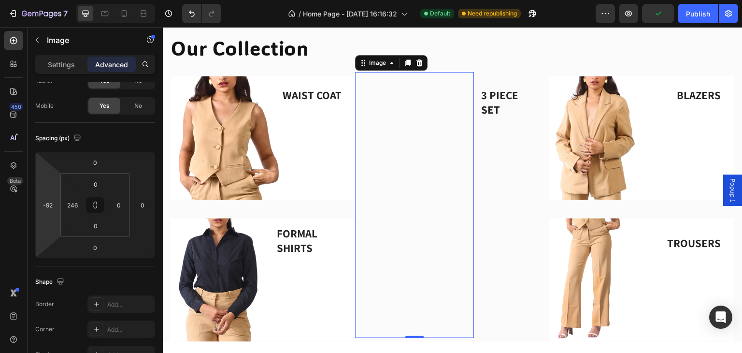
type input "-88"
drag, startPoint x: 44, startPoint y: 185, endPoint x: 48, endPoint y: 207, distance: 22.1
click at [48, 0] on html "7 / Home Page - [DATE] 16:16:32 Default Need republishing Preview Publish 450 B…" at bounding box center [371, 0] width 742 height 0
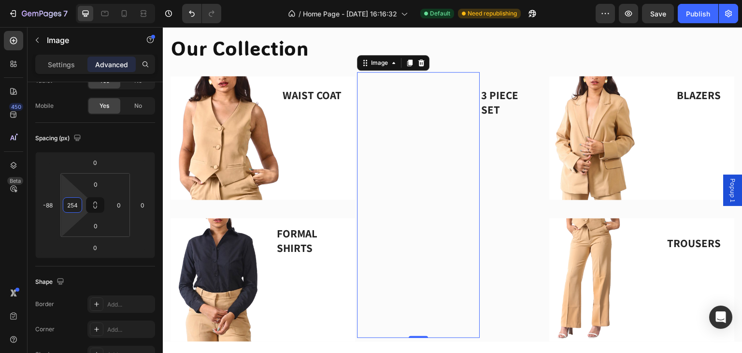
type input "258"
click at [70, 0] on html "7 / Home Page - [DATE] 16:16:32 Default Need republishing Preview Save Publish …" at bounding box center [371, 0] width 742 height 0
type input "-96"
click at [44, 0] on html "7 / Home Page - [DATE] 16:16:32 Default Need republishing Preview Save Publish …" at bounding box center [371, 0] width 742 height 0
type input "260"
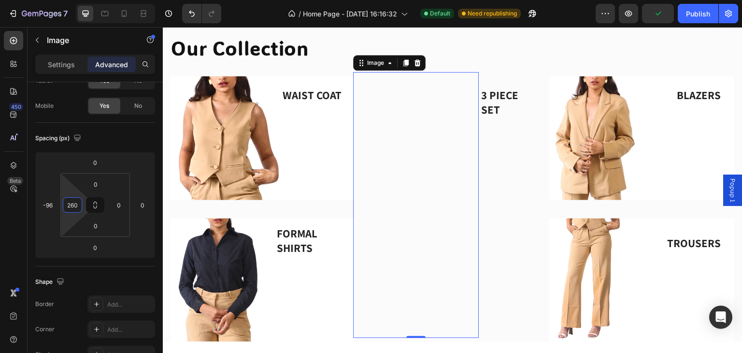
drag, startPoint x: 74, startPoint y: 193, endPoint x: 70, endPoint y: 192, distance: 5.0
click at [70, 0] on html "7 / Home Page - [DATE] 16:16:32 Default Need republishing Preview Publish 450 B…" at bounding box center [371, 0] width 742 height 0
click at [428, 177] on div "Image 0" at bounding box center [416, 205] width 126 height 266
type input "0"
drag, startPoint x: 110, startPoint y: 178, endPoint x: 131, endPoint y: 179, distance: 21.3
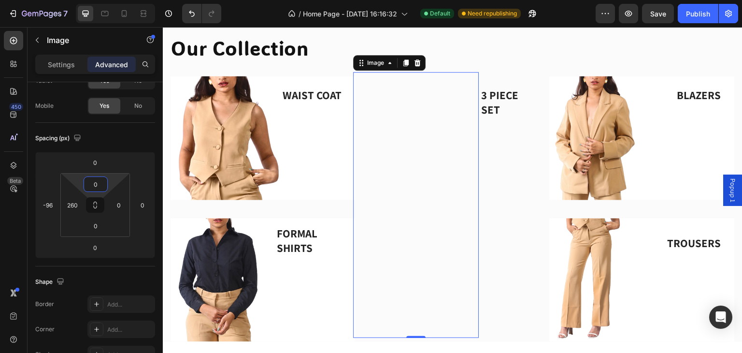
click at [131, 0] on html "7 / Home Page - [DATE] 16:16:32 Default Need republishing Preview Save Publish …" at bounding box center [371, 0] width 742 height 0
type input "0"
drag, startPoint x: 108, startPoint y: 227, endPoint x: 121, endPoint y: 235, distance: 15.7
click at [121, 0] on html "7 / Home Page - [DATE] 16:16:32 Default Need republishing Preview Save Publish …" at bounding box center [371, 0] width 742 height 0
type input "0"
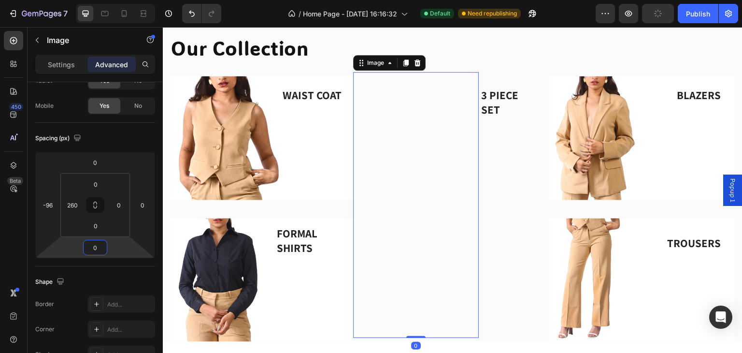
click at [119, 0] on html "7 / Home Page - [DATE] 16:16:32 Default Need republishing Preview Publish 450 B…" at bounding box center [371, 0] width 742 height 0
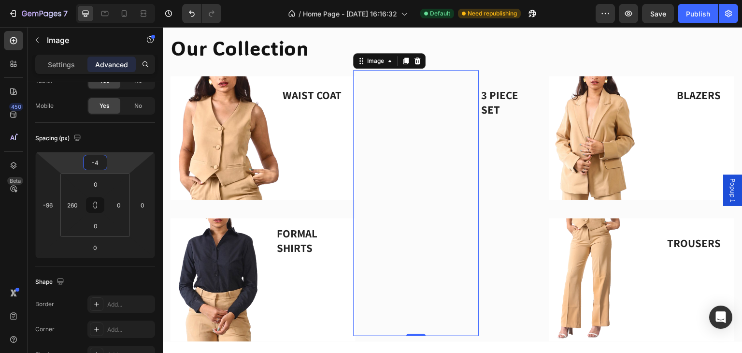
type input "0"
click at [124, 0] on html "7 / Home Page - [DATE] 16:16:32 Default Need republishing Preview Save Publish …" at bounding box center [371, 0] width 742 height 0
click at [48, 63] on p "Settings" at bounding box center [61, 64] width 27 height 10
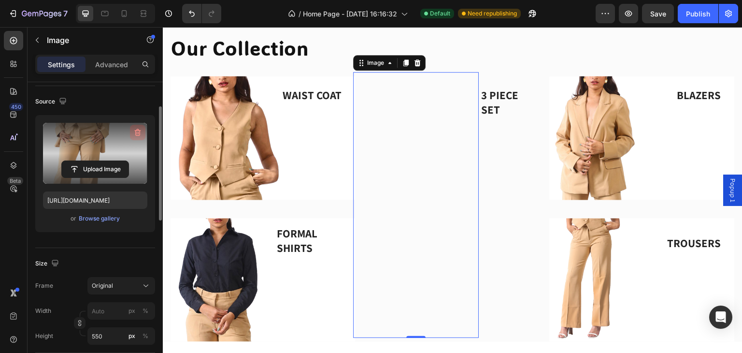
click at [139, 132] on icon "button" at bounding box center [138, 132] width 1 height 3
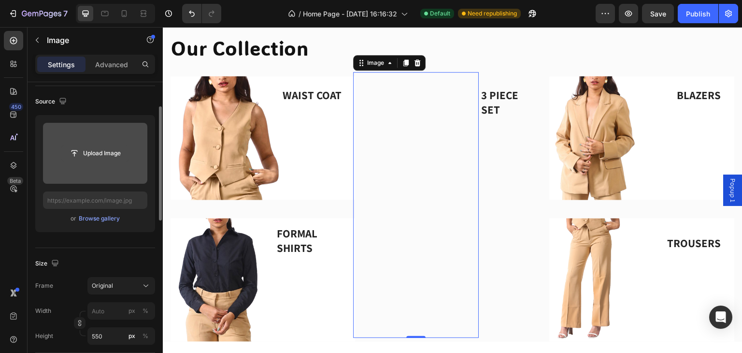
click at [95, 157] on input "file" at bounding box center [95, 153] width 67 height 16
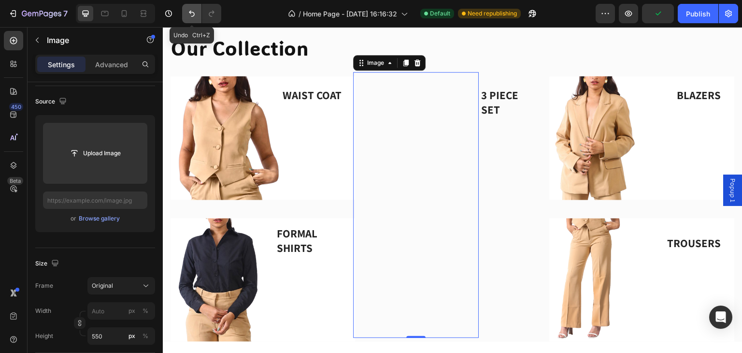
click at [190, 14] on icon "Undo/Redo" at bounding box center [192, 14] width 10 height 10
type input "[URL][DOMAIN_NAME]"
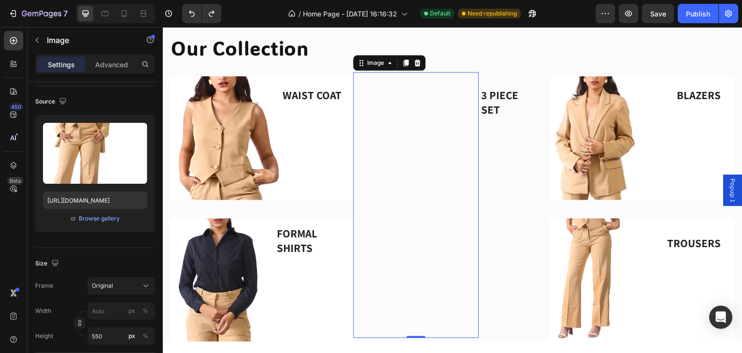
click at [427, 124] on div "Image 0" at bounding box center [416, 205] width 126 height 266
click at [413, 67] on div at bounding box center [417, 63] width 12 height 12
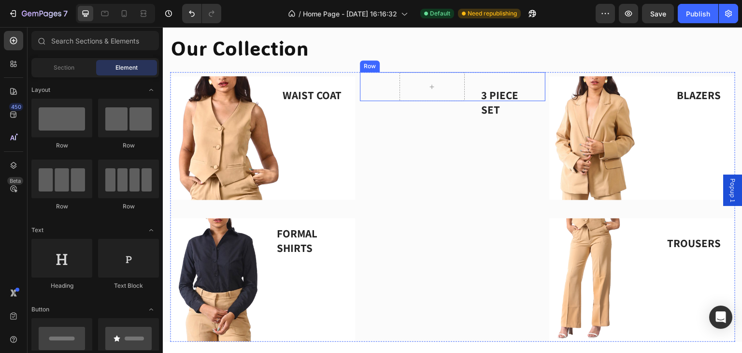
click at [389, 82] on div "3 PIECE SET Text block Row" at bounding box center [453, 86] width 186 height 29
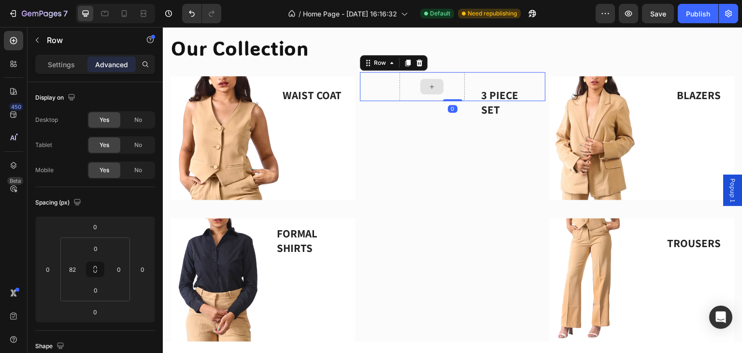
click at [410, 85] on div at bounding box center [431, 86] width 65 height 29
click at [406, 66] on icon at bounding box center [408, 63] width 8 height 8
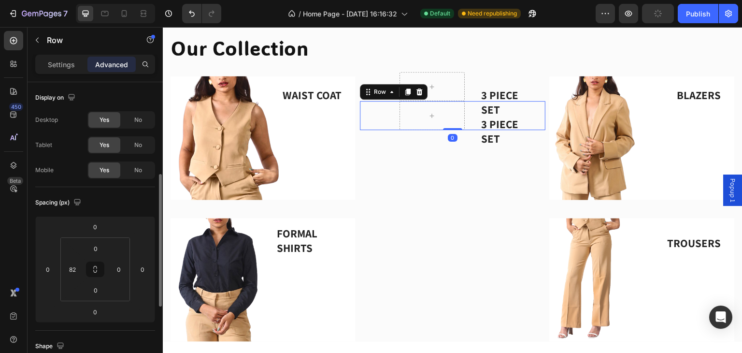
scroll to position [64, 0]
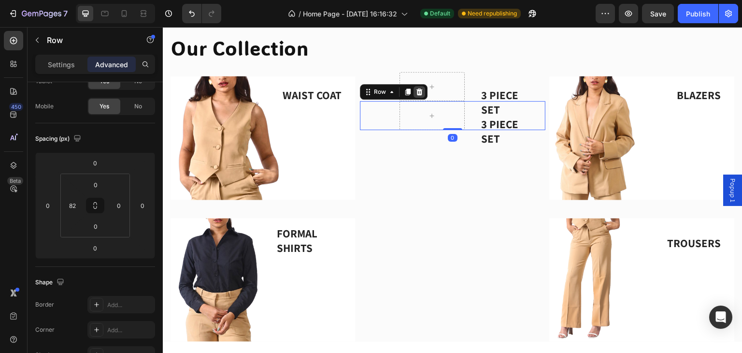
click at [420, 91] on icon at bounding box center [419, 92] width 8 height 8
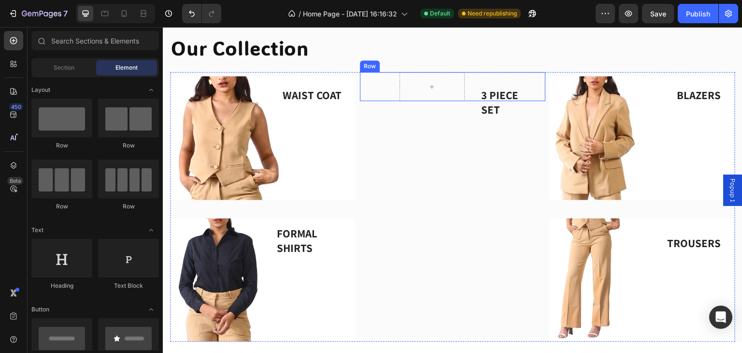
click at [383, 85] on div "3 PIECE SET Text block Row" at bounding box center [453, 86] width 186 height 29
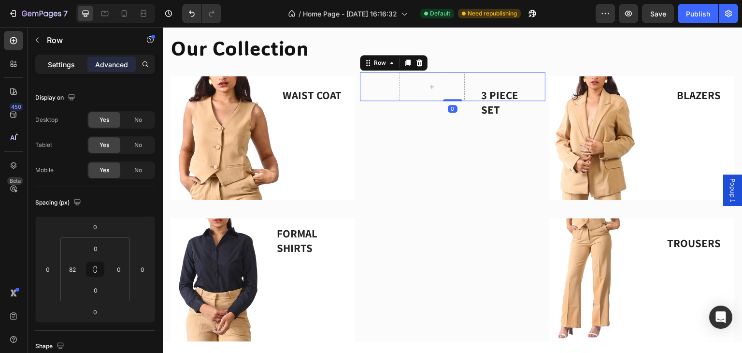
click at [59, 57] on div "Settings" at bounding box center [61, 64] width 48 height 15
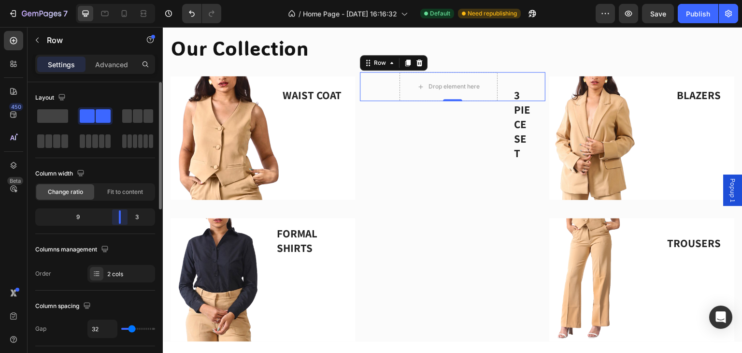
drag, startPoint x: 95, startPoint y: 221, endPoint x: 128, endPoint y: 212, distance: 34.4
click at [128, 212] on div "9 3" at bounding box center [95, 216] width 120 height 17
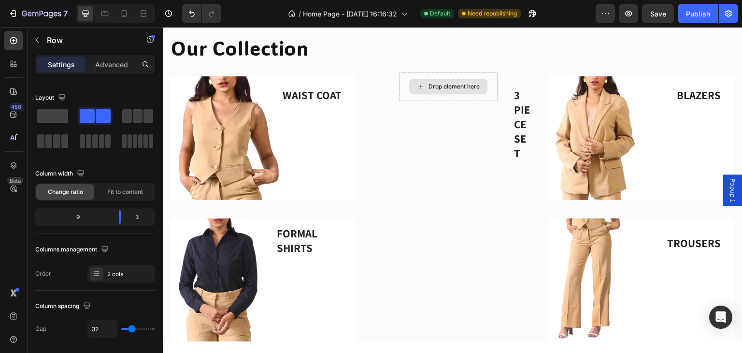
click at [417, 86] on icon at bounding box center [421, 87] width 8 height 8
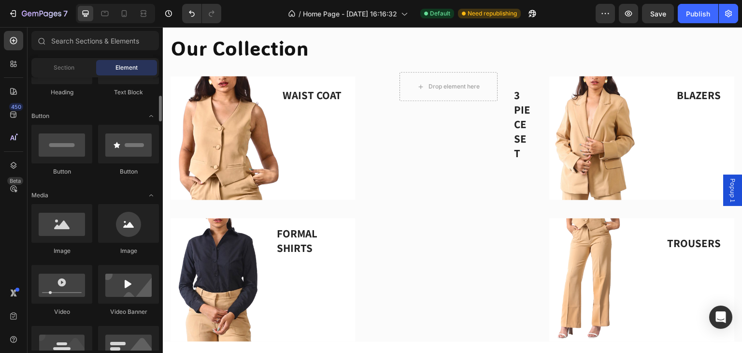
scroll to position [258, 0]
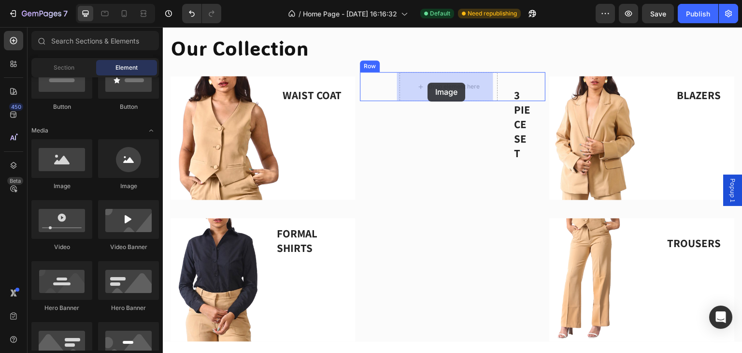
drag, startPoint x: 234, startPoint y: 187, endPoint x: 428, endPoint y: 84, distance: 220.4
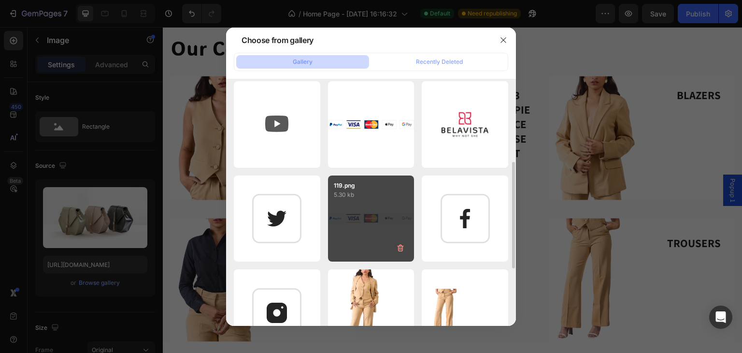
scroll to position [258, 0]
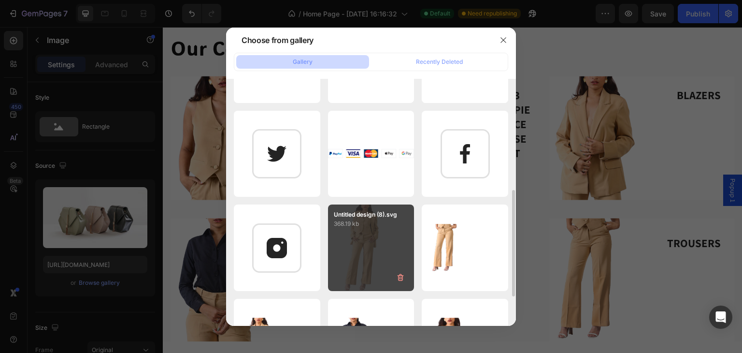
click at [364, 250] on div "Untitled design (8).svg 368.19 kb" at bounding box center [371, 247] width 86 height 86
type input "[URL][DOMAIN_NAME]"
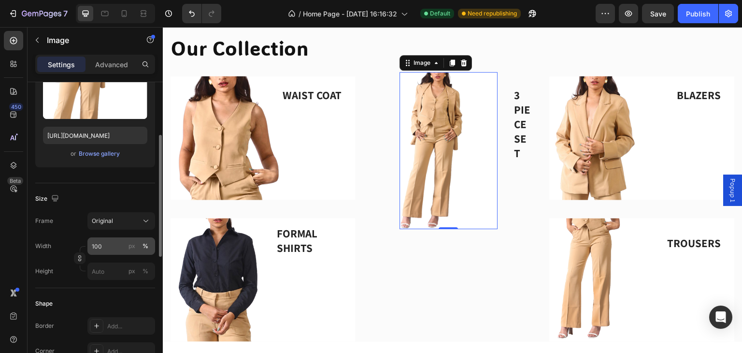
scroll to position [193, 0]
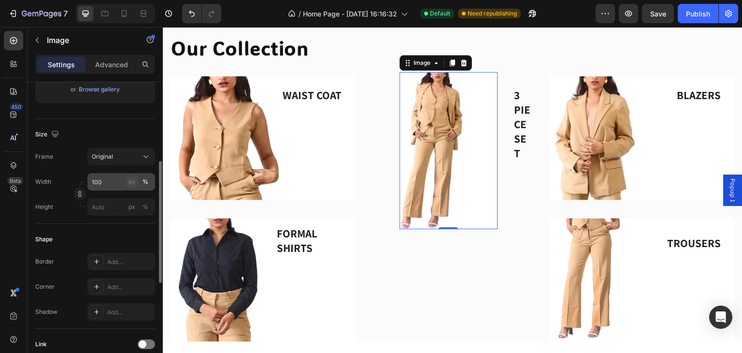
click at [140, 201] on button "px" at bounding box center [146, 207] width 12 height 12
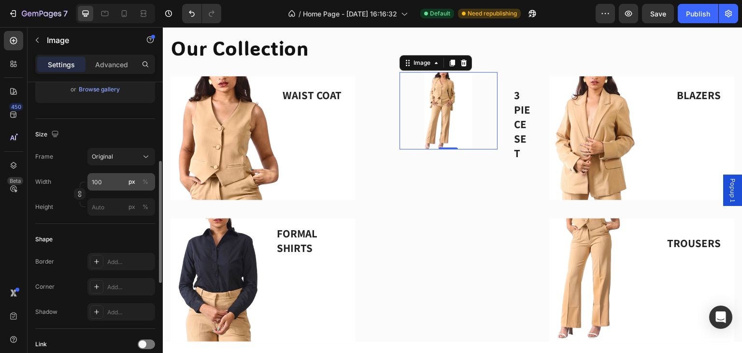
click at [126, 180] on button "px" at bounding box center [132, 182] width 12 height 12
click at [143, 184] on div "%" at bounding box center [145, 181] width 6 height 9
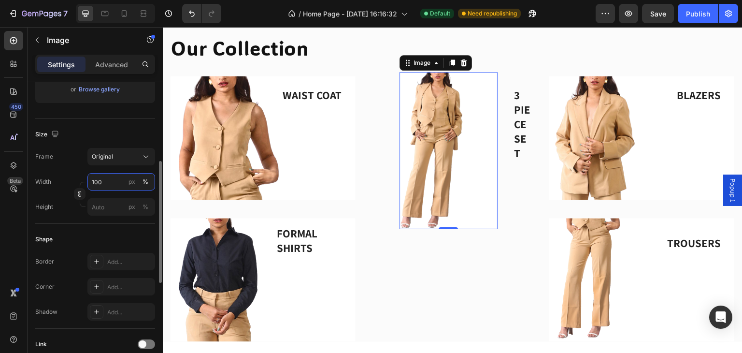
click at [118, 180] on input "100" at bounding box center [121, 181] width 68 height 17
drag, startPoint x: 119, startPoint y: 180, endPoint x: 71, endPoint y: 177, distance: 47.4
click at [71, 177] on div "Width 100200 px %" at bounding box center [95, 181] width 120 height 17
drag, startPoint x: 107, startPoint y: 180, endPoint x: 85, endPoint y: 184, distance: 22.5
click at [85, 184] on div "Width 200 px % Height px %" at bounding box center [95, 194] width 120 height 42
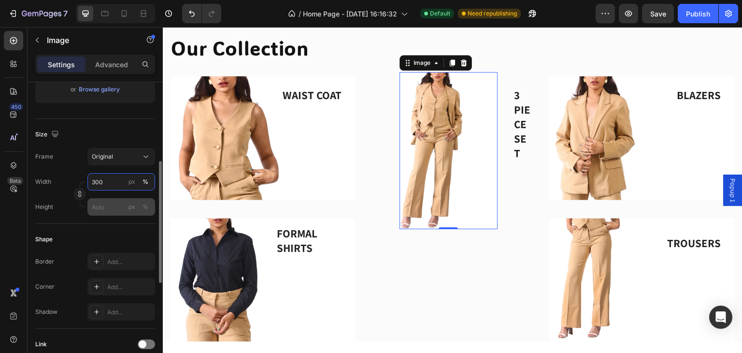
type input "300"
click at [106, 205] on input "px %" at bounding box center [121, 206] width 68 height 17
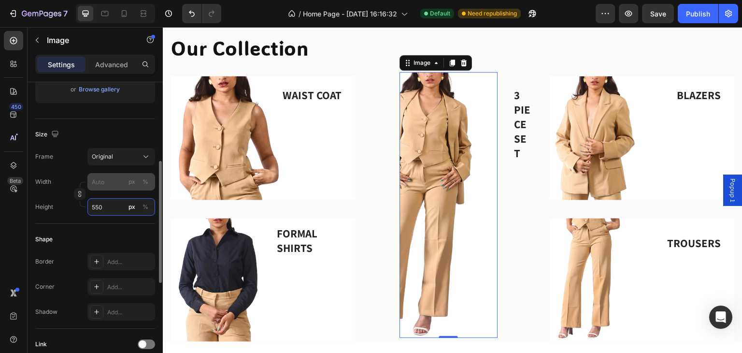
type input "550"
click at [105, 187] on input "px %" at bounding box center [121, 181] width 68 height 17
click at [78, 171] on div "Frame Original Width px % Height 550 px %" at bounding box center [95, 182] width 120 height 68
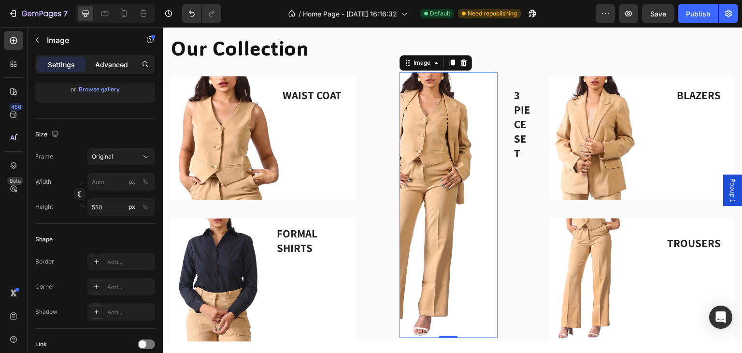
click at [114, 66] on p "Advanced" at bounding box center [111, 64] width 33 height 10
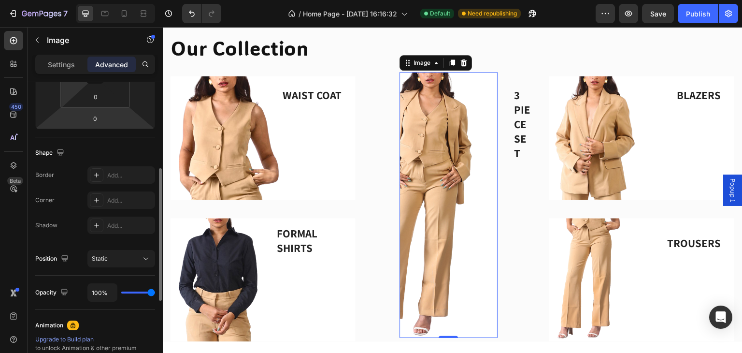
scroll to position [64, 0]
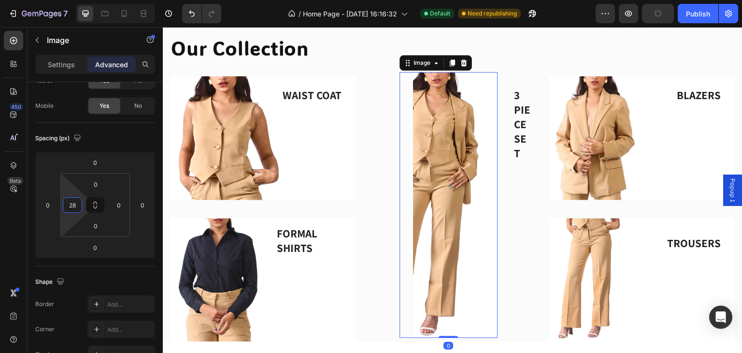
type input "0"
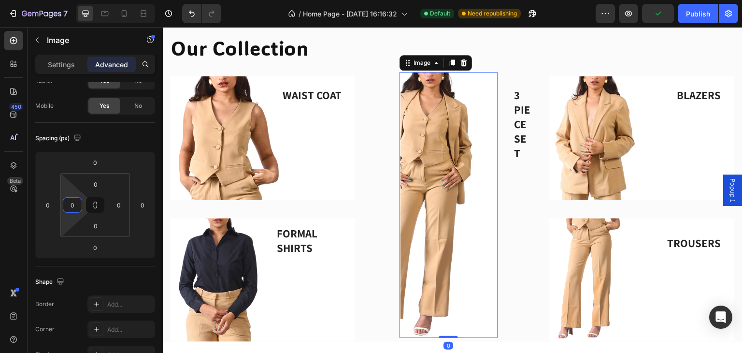
click at [68, 0] on html "7 / Home Page - [DATE] 16:16:32 Default Need republishing Preview Publish 450 B…" at bounding box center [371, 0] width 742 height 0
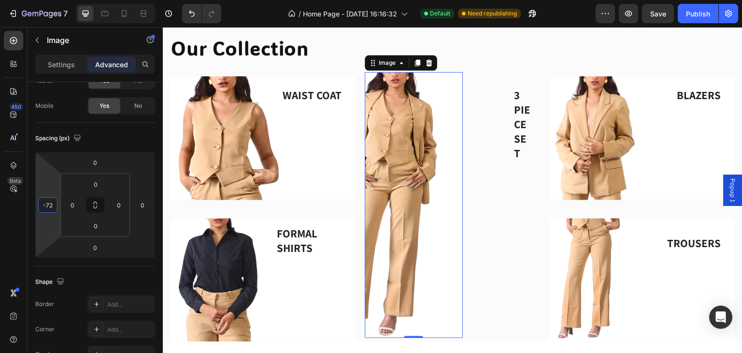
type input "-40"
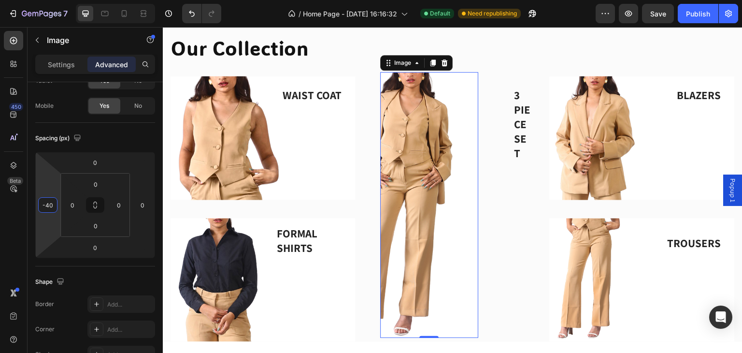
drag, startPoint x: 47, startPoint y: 186, endPoint x: 46, endPoint y: 196, distance: 9.8
click at [46, 0] on html "7 / Home Page - [DATE] 16:16:32 Default Need republishing Preview Save Publish …" at bounding box center [371, 0] width 742 height 0
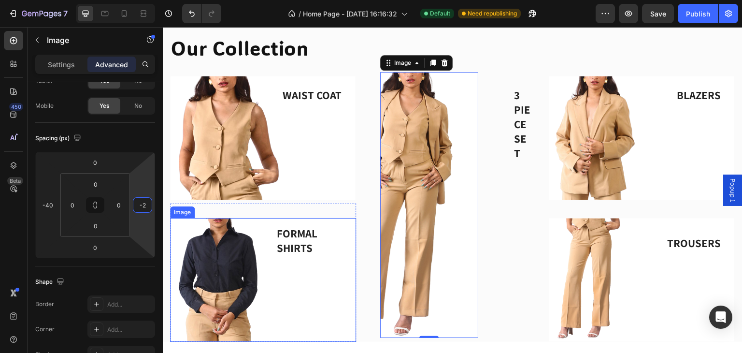
drag, startPoint x: 300, startPoint y: 214, endPoint x: 167, endPoint y: 247, distance: 136.9
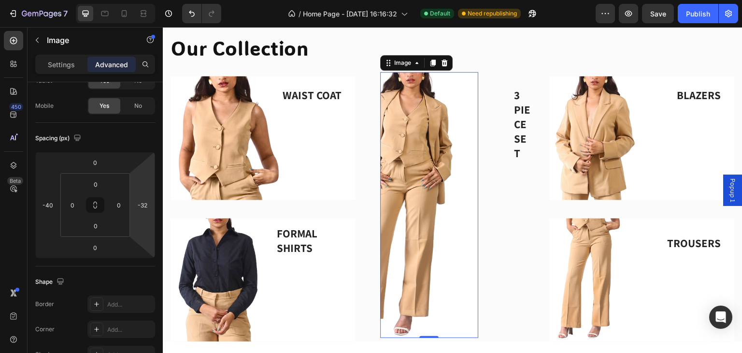
type input "-36"
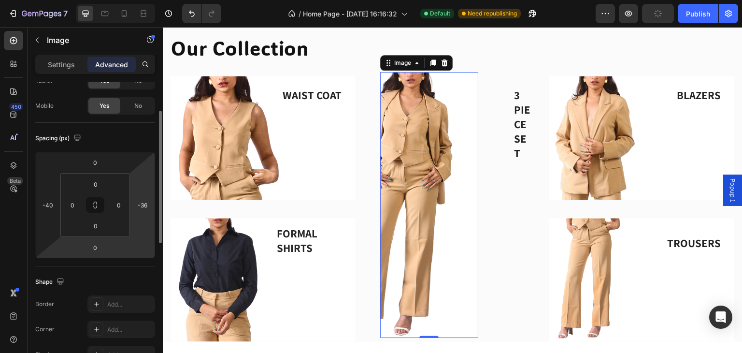
drag, startPoint x: 119, startPoint y: 246, endPoint x: 131, endPoint y: 252, distance: 13.8
click at [129, 0] on html "7 / Home Page - [DATE] 16:16:32 Default Need republishing Preview Publish 450 B…" at bounding box center [371, 0] width 742 height 0
drag, startPoint x: 121, startPoint y: 254, endPoint x: 122, endPoint y: 234, distance: 19.3
click at [127, 0] on html "7 / Home Page - [DATE] 16:16:32 Default Need republishing Preview Save Publish …" at bounding box center [371, 0] width 742 height 0
type input "-32"
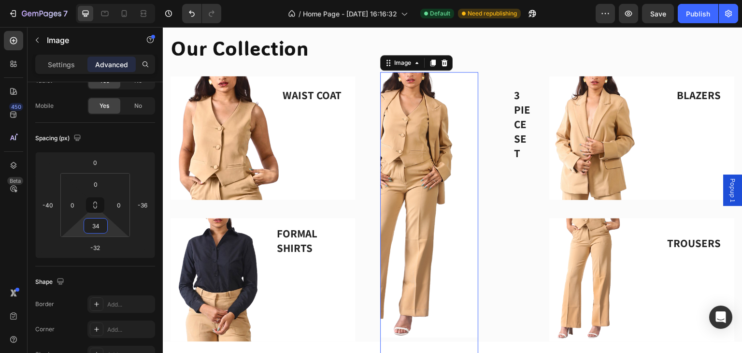
type input "0"
drag, startPoint x: 108, startPoint y: 227, endPoint x: 112, endPoint y: 215, distance: 13.1
click at [115, 0] on html "7 / Home Page - [DATE] 16:16:32 Default Need republishing Preview Save Publish …" at bounding box center [371, 0] width 742 height 0
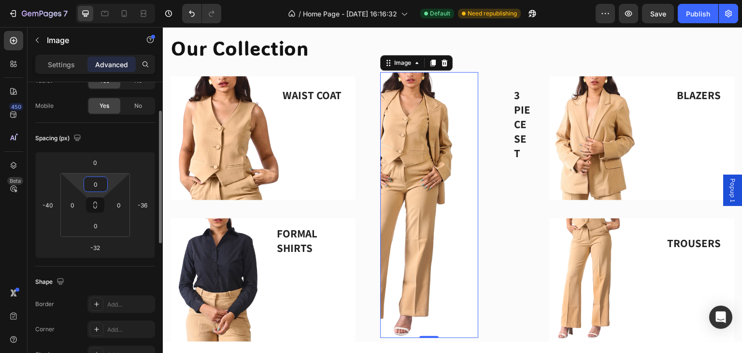
drag, startPoint x: 103, startPoint y: 181, endPoint x: 113, endPoint y: 180, distance: 9.8
click at [110, 184] on div "0 0 0 0" at bounding box center [95, 205] width 70 height 64
drag, startPoint x: 118, startPoint y: 181, endPoint x: 114, endPoint y: 164, distance: 17.3
click at [116, 0] on html "7 / Home Page - [DATE] 16:16:32 Default Need republishing Preview Save Publish …" at bounding box center [371, 0] width 742 height 0
type input "16"
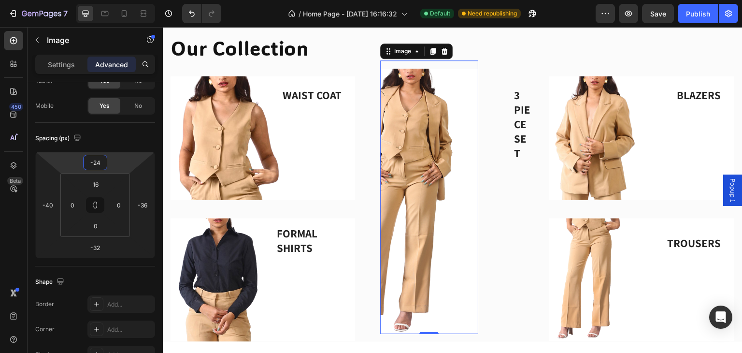
click at [116, 0] on html "7 / Home Page - [DATE] 16:16:32 Default Need republishing Preview Save Publish …" at bounding box center [371, 0] width 742 height 0
type input "8"
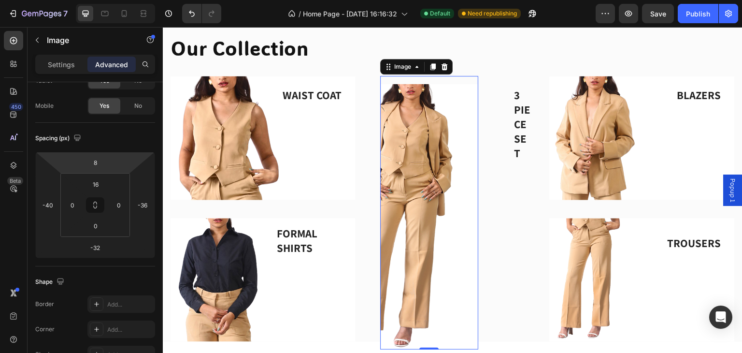
click at [116, 0] on html "7 / Home Page - [DATE] 16:16:32 Default Need republishing Preview Save Publish …" at bounding box center [371, 0] width 742 height 0
click at [440, 63] on icon at bounding box center [444, 67] width 8 height 8
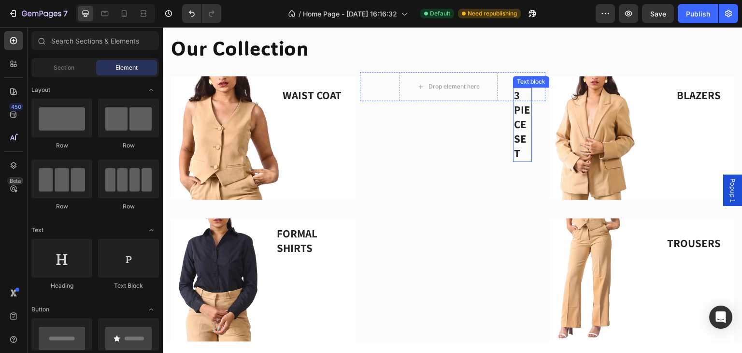
click at [523, 78] on div "Text block" at bounding box center [531, 81] width 32 height 9
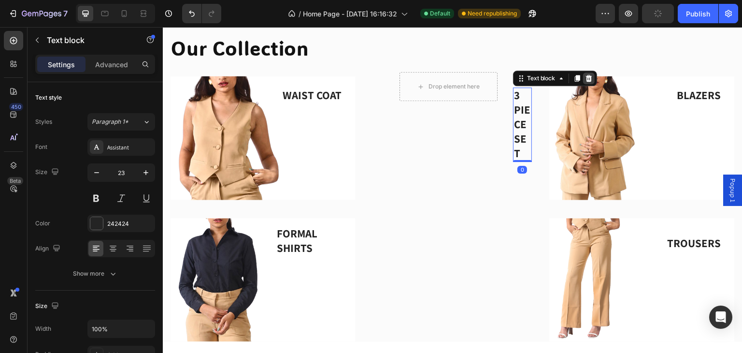
click at [585, 80] on icon at bounding box center [589, 78] width 8 height 8
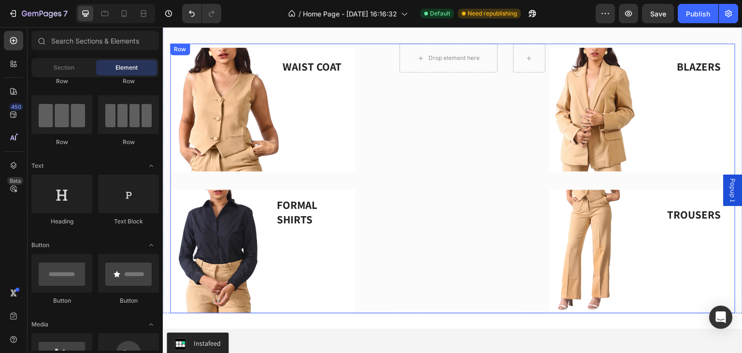
scroll to position [300, 0]
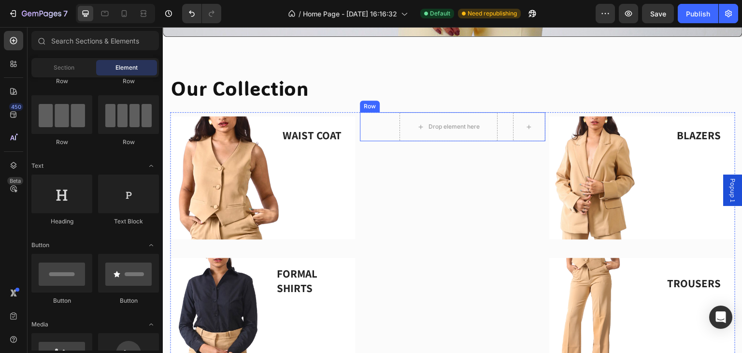
click at [389, 120] on div "Drop element here Row" at bounding box center [453, 126] width 186 height 29
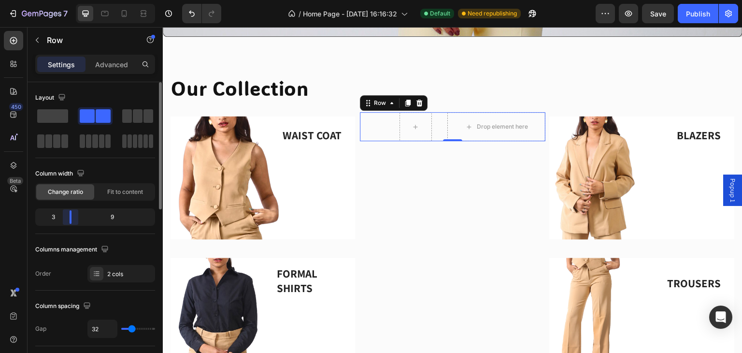
drag, startPoint x: 118, startPoint y: 216, endPoint x: 107, endPoint y: 207, distance: 14.0
click at [72, 214] on div at bounding box center [70, 217] width 17 height 14
click at [120, 194] on span "Fit to content" at bounding box center [125, 191] width 36 height 9
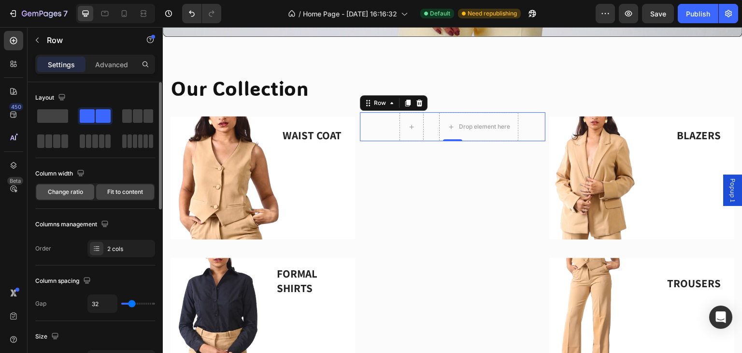
click at [84, 193] on div "Change ratio" at bounding box center [65, 191] width 58 height 15
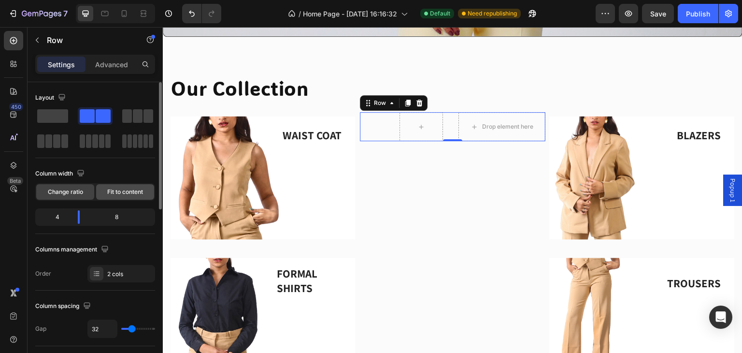
click at [114, 197] on div "Fit to content" at bounding box center [125, 191] width 58 height 15
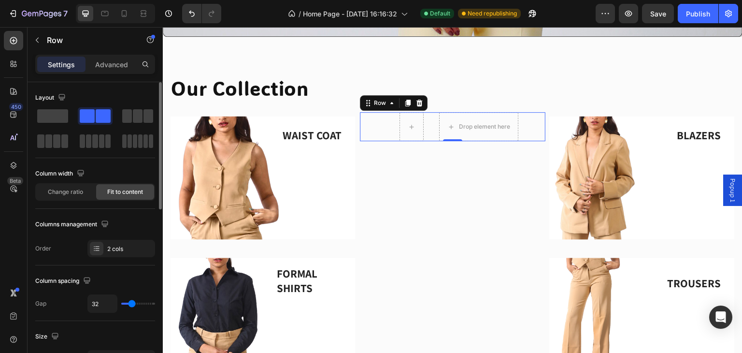
drag, startPoint x: 83, startPoint y: 192, endPoint x: 82, endPoint y: 205, distance: 13.1
click at [83, 192] on div "Change ratio" at bounding box center [65, 191] width 58 height 15
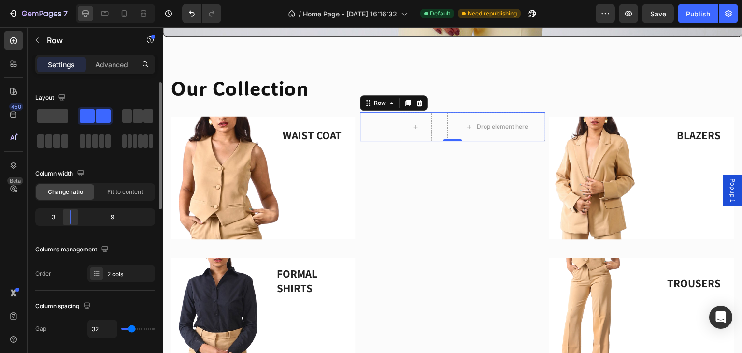
drag, startPoint x: 80, startPoint y: 216, endPoint x: 69, endPoint y: 219, distance: 11.9
click at [69, 219] on div at bounding box center [70, 217] width 17 height 14
click at [127, 195] on span "Fit to content" at bounding box center [125, 191] width 36 height 9
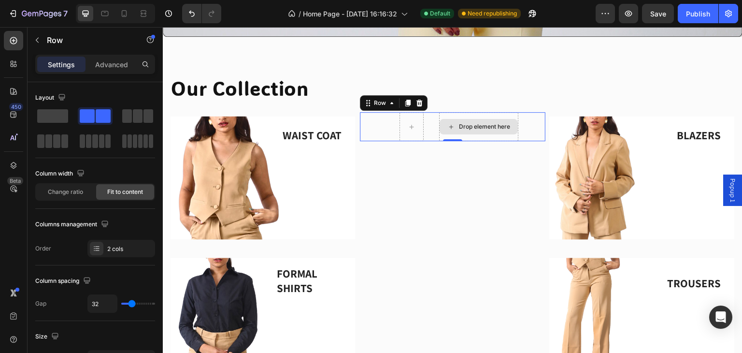
click at [466, 123] on div "Drop element here" at bounding box center [484, 127] width 51 height 8
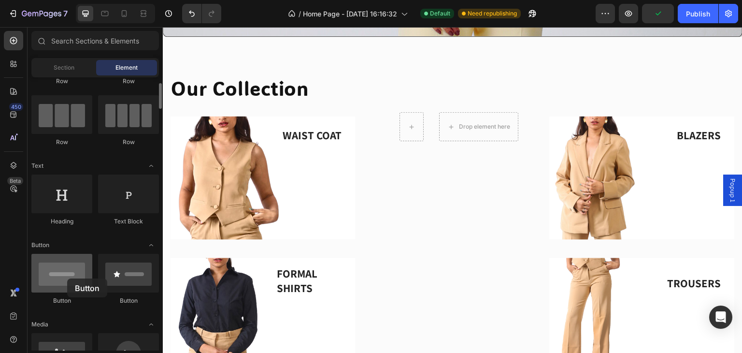
click at [66, 278] on div at bounding box center [61, 273] width 61 height 39
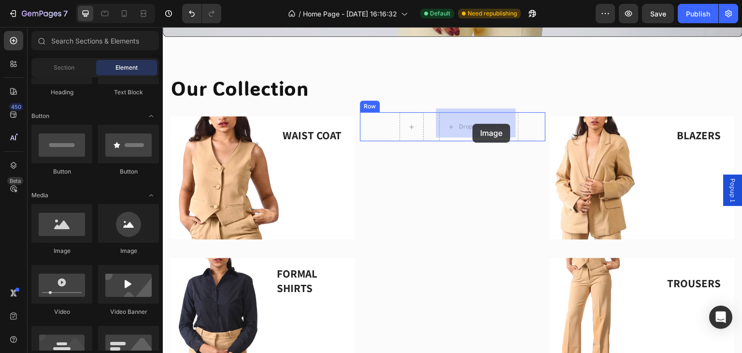
drag, startPoint x: 227, startPoint y: 255, endPoint x: 473, endPoint y: 124, distance: 279.4
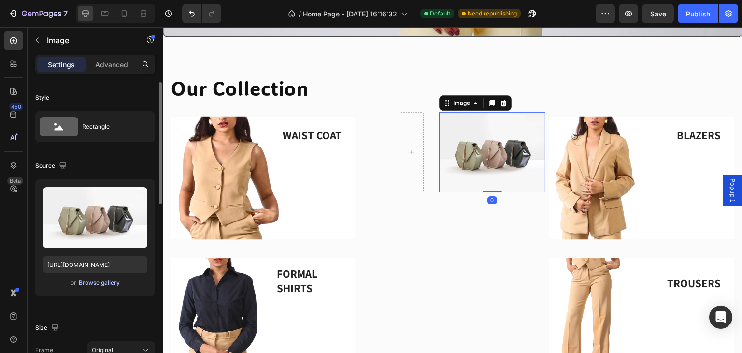
click at [95, 285] on div "Browse gallery" at bounding box center [99, 282] width 41 height 9
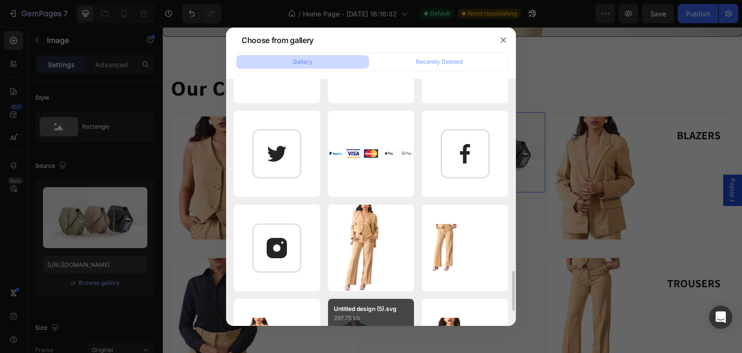
scroll to position [387, 0]
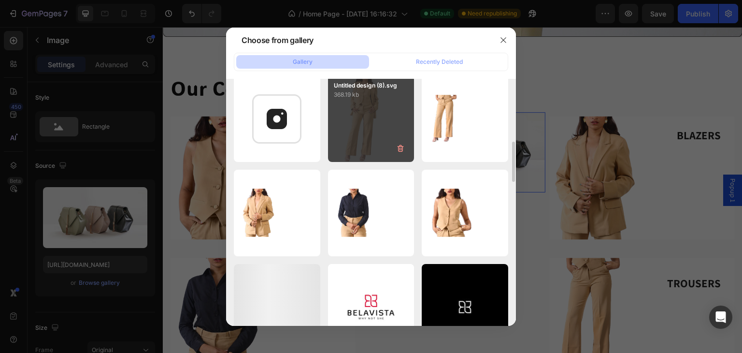
click at [380, 115] on div "Untitled design (8).svg 368.19 kb" at bounding box center [371, 118] width 86 height 86
type input "[URL][DOMAIN_NAME]"
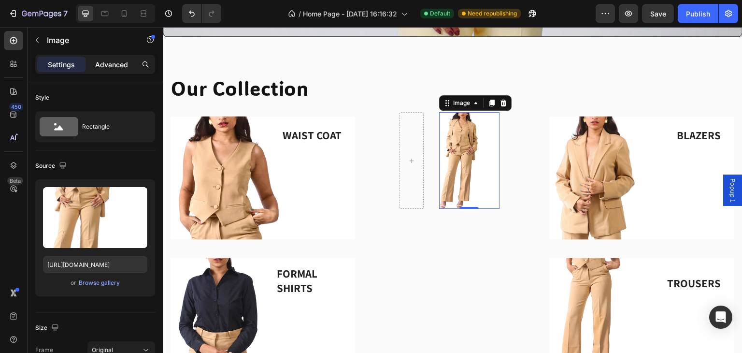
click at [96, 66] on p "Advanced" at bounding box center [111, 64] width 33 height 10
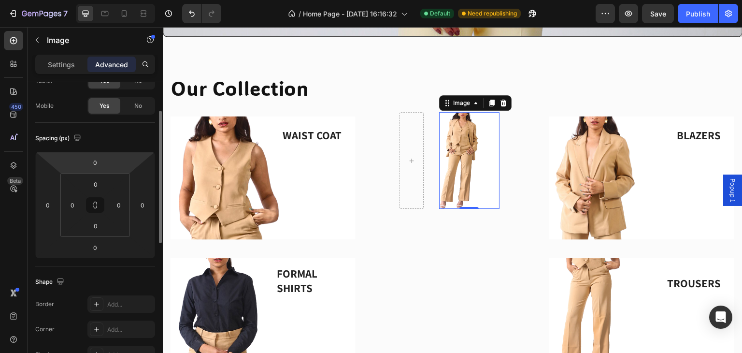
scroll to position [0, 0]
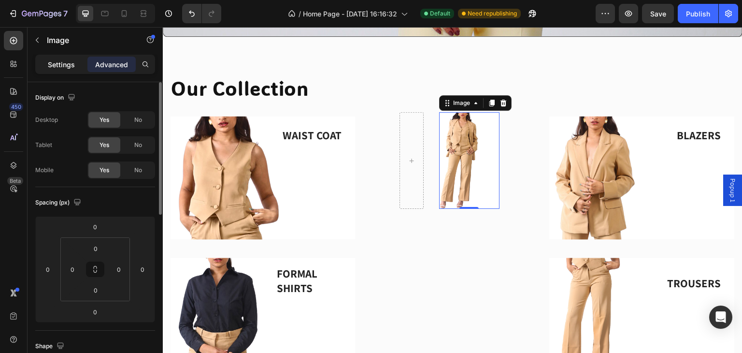
click at [73, 72] on div "Settings Advanced" at bounding box center [95, 64] width 120 height 19
click at [71, 64] on p "Settings" at bounding box center [61, 64] width 27 height 10
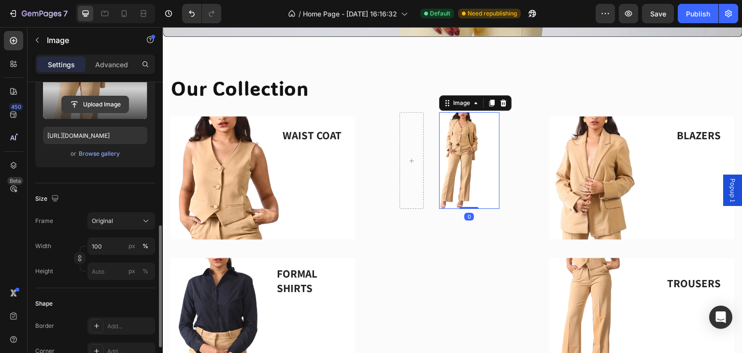
scroll to position [193, 0]
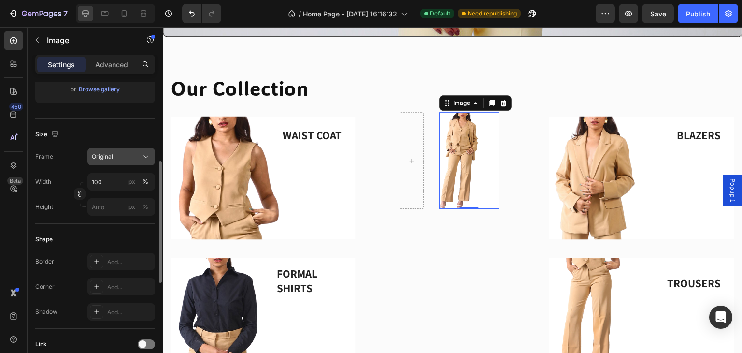
click at [118, 160] on div "Original" at bounding box center [121, 157] width 59 height 10
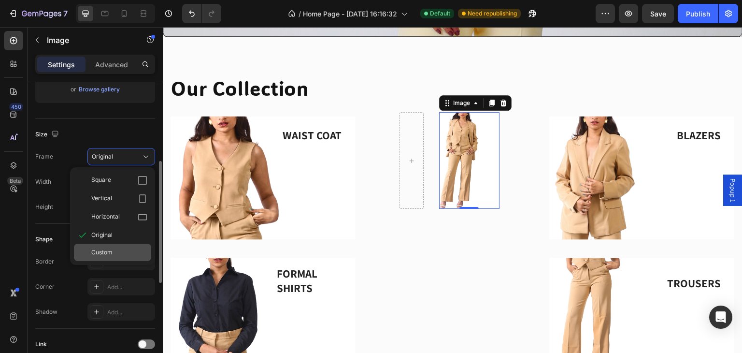
click at [104, 251] on span "Custom" at bounding box center [101, 252] width 21 height 9
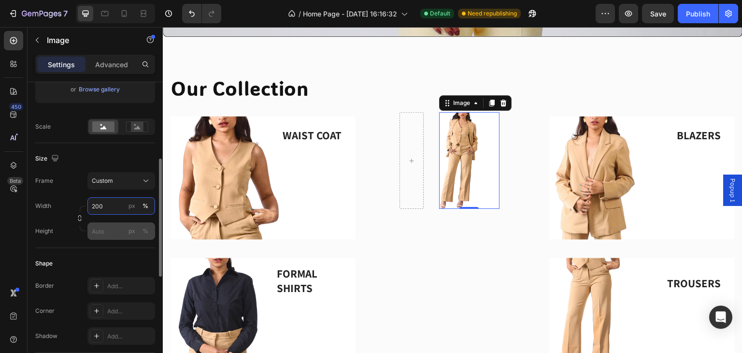
type input "200"
click at [99, 232] on input "px %" at bounding box center [121, 230] width 68 height 17
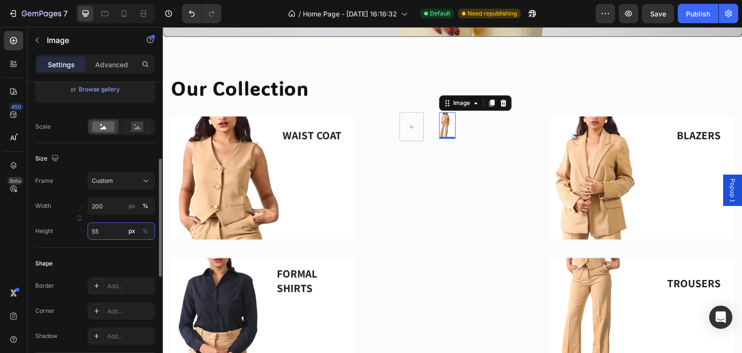
type input "550"
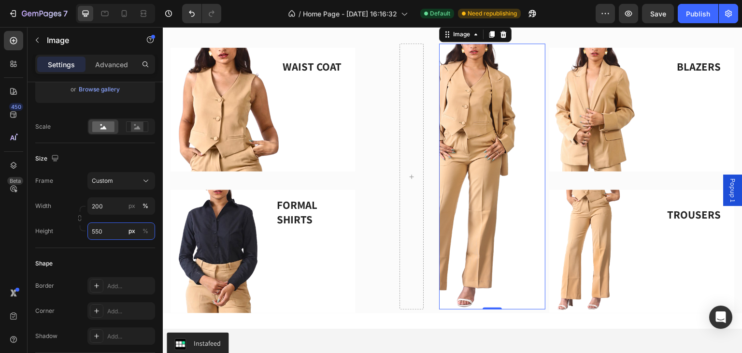
scroll to position [300, 0]
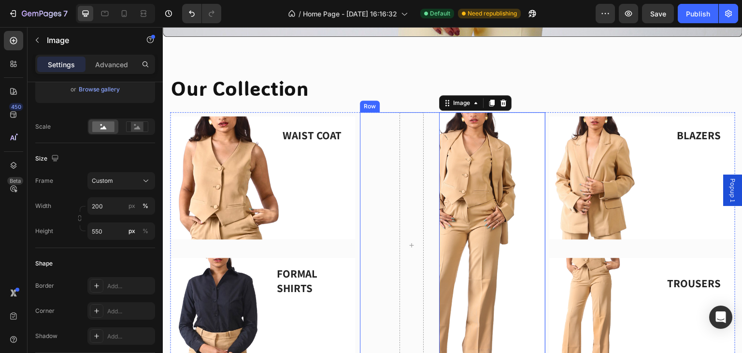
click at [381, 183] on div "Image 0 Row" at bounding box center [453, 245] width 186 height 266
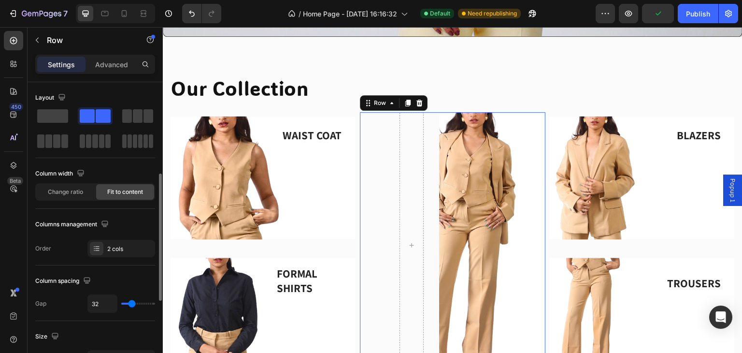
scroll to position [64, 0]
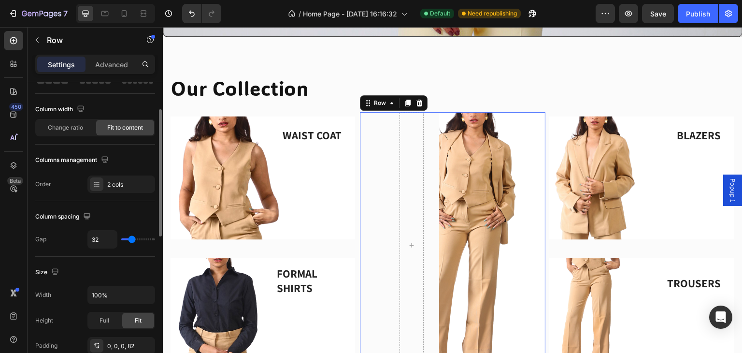
drag, startPoint x: 137, startPoint y: 235, endPoint x: 127, endPoint y: 237, distance: 10.7
click at [124, 236] on div "32" at bounding box center [121, 239] width 68 height 18
type input "0"
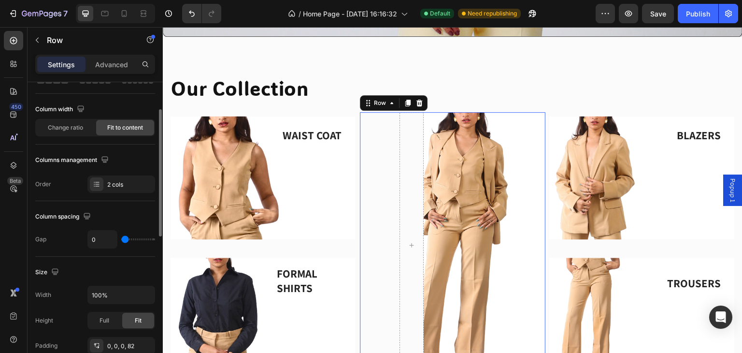
type input "0"
click at [122, 239] on input "range" at bounding box center [138, 239] width 34 height 2
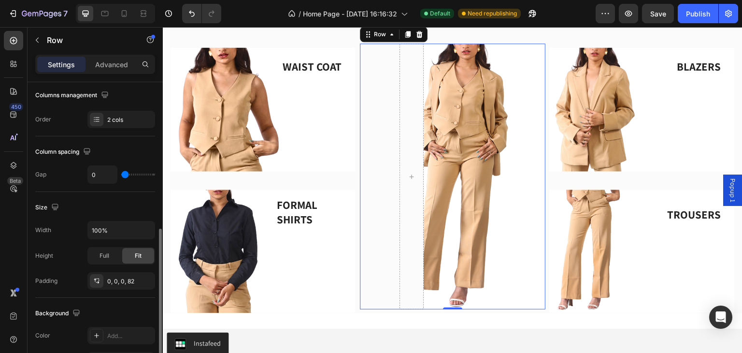
scroll to position [193, 0]
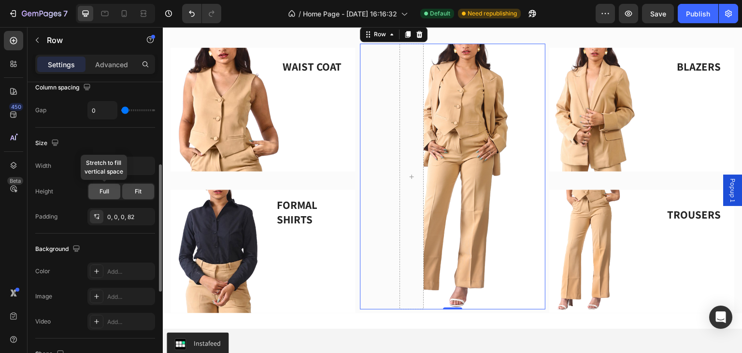
click at [101, 189] on span "Full" at bounding box center [104, 191] width 10 height 9
click at [133, 189] on div "Fit" at bounding box center [138, 191] width 32 height 15
click at [114, 188] on div "Full" at bounding box center [104, 191] width 32 height 15
click at [132, 216] on div "0, 0, 0, 82" at bounding box center [121, 216] width 28 height 9
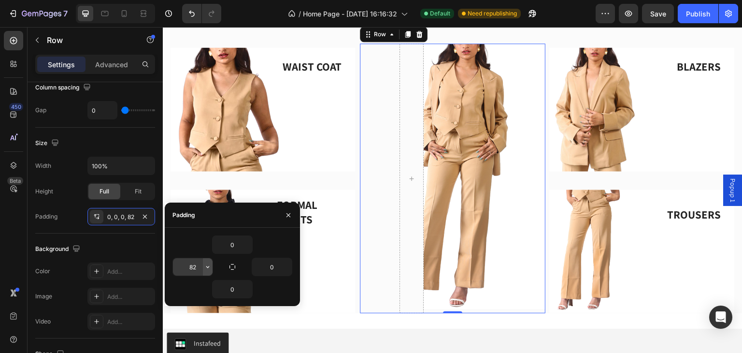
click at [210, 268] on icon "button" at bounding box center [208, 267] width 8 height 8
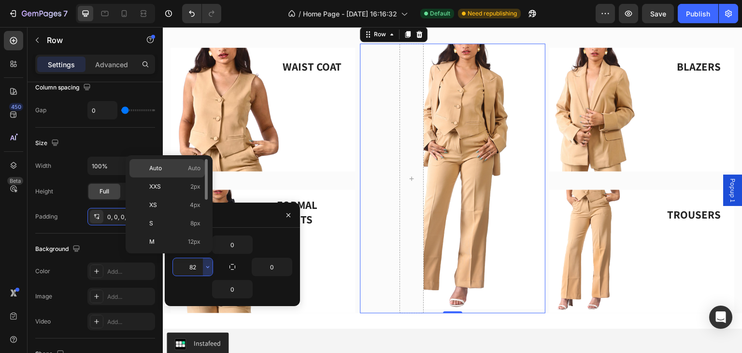
click at [196, 177] on div "Auto Auto" at bounding box center [166, 186] width 75 height 18
type input "Auto"
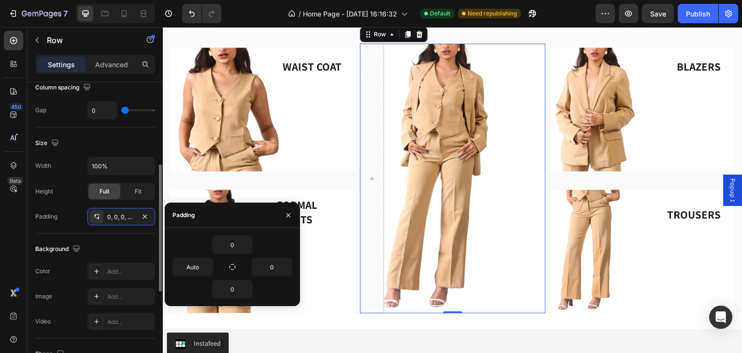
click at [137, 228] on div "Size Width 100% Height Full Fit Padding 0, 0, 0, Auto" at bounding box center [95, 180] width 120 height 106
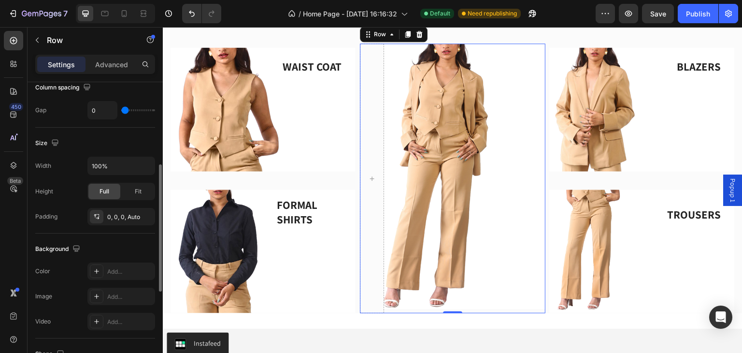
scroll to position [522, 0]
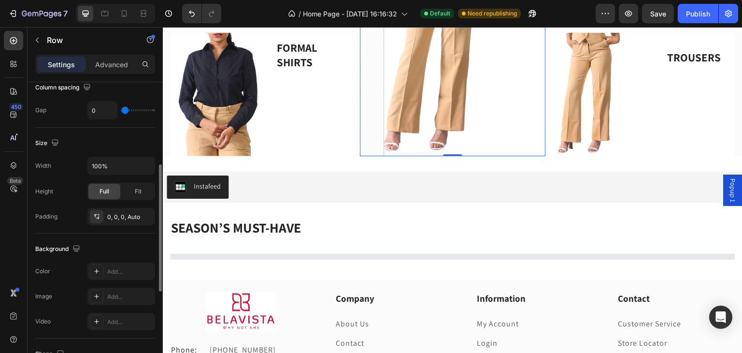
type input "4"
type input "9"
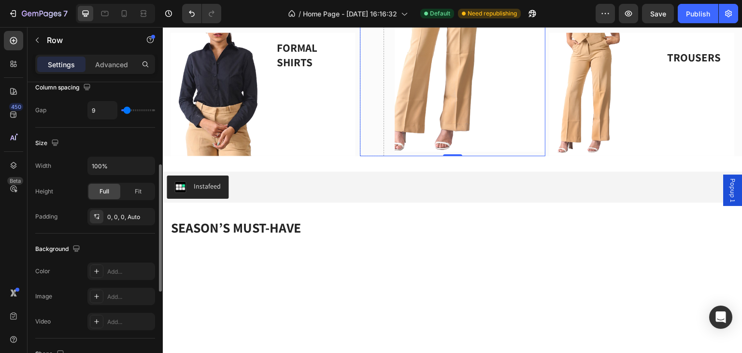
type input "22"
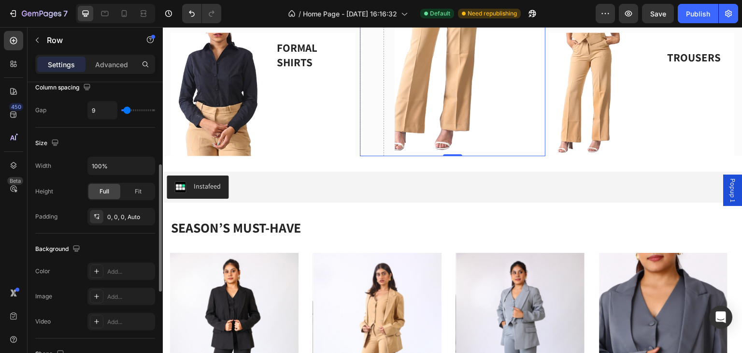
type input "22"
type input "25"
type input "20"
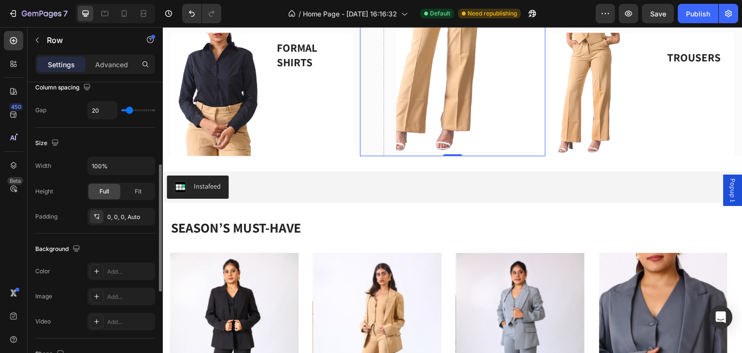
type input "8"
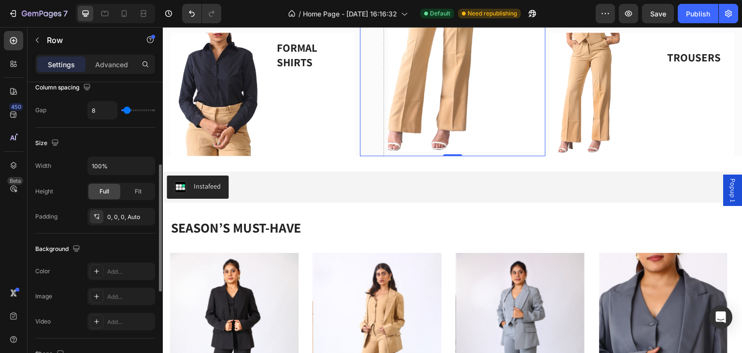
type input "6"
type input "11"
type input "31"
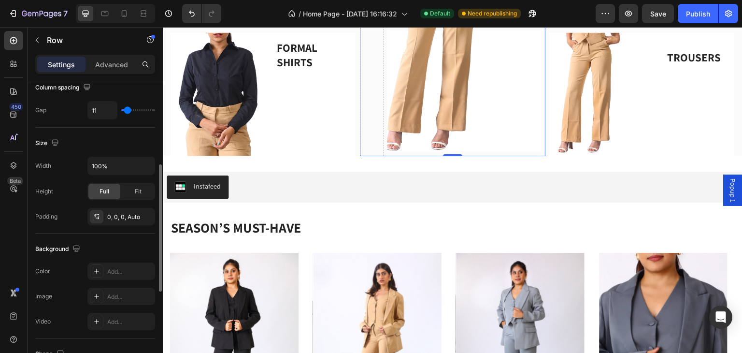
type input "31"
type input "38"
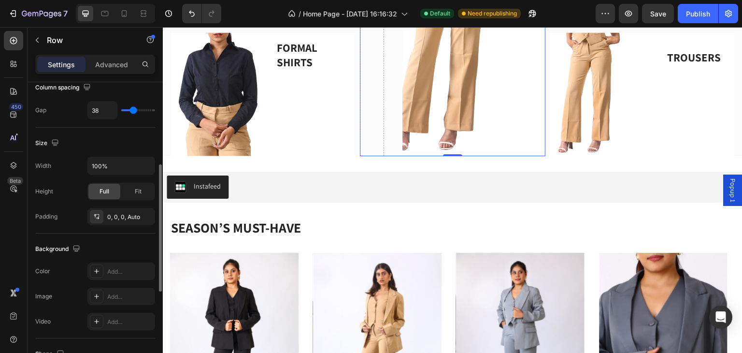
type input "34"
type input "31"
type input "29"
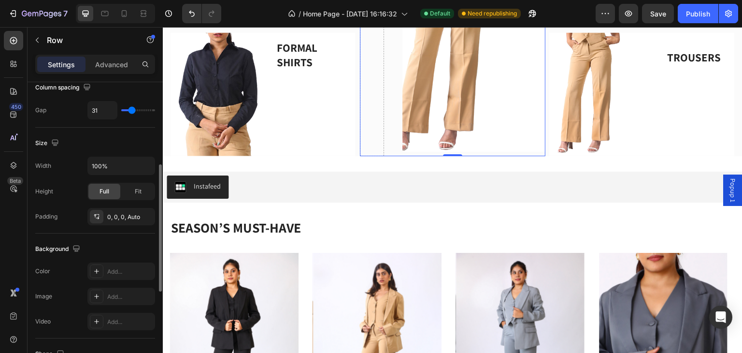
type input "29"
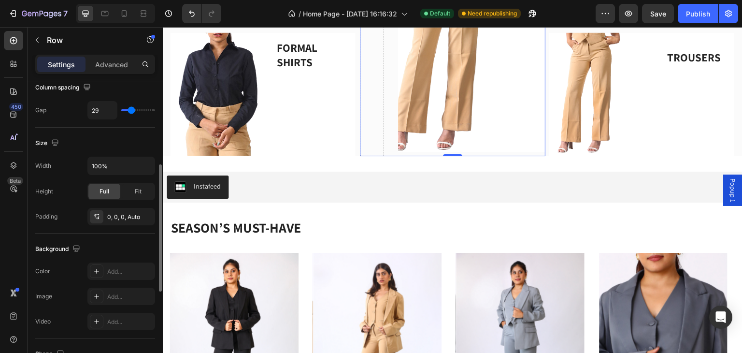
type input "25"
type input "24"
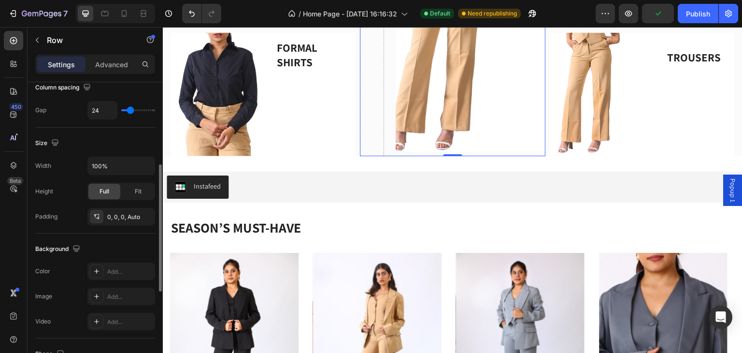
drag, startPoint x: 124, startPoint y: 109, endPoint x: 130, endPoint y: 109, distance: 6.3
type input "24"
click at [130, 109] on input "range" at bounding box center [138, 110] width 34 height 2
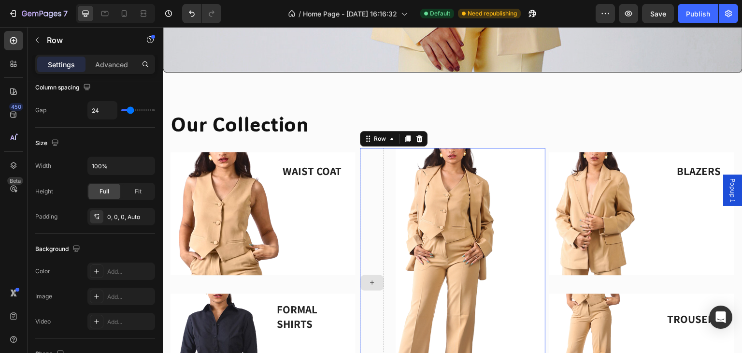
scroll to position [329, 0]
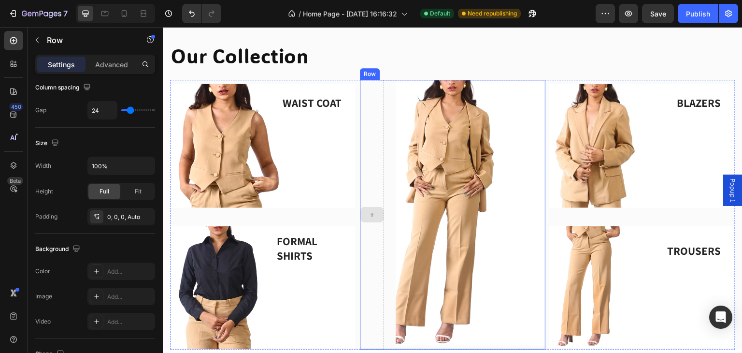
click at [365, 208] on div at bounding box center [371, 214] width 23 height 15
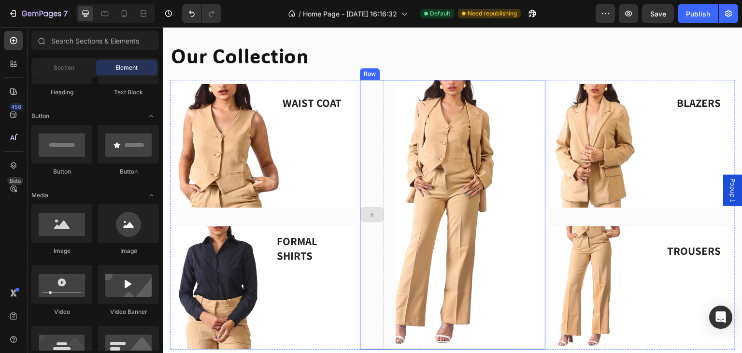
click at [368, 217] on div at bounding box center [371, 214] width 23 height 15
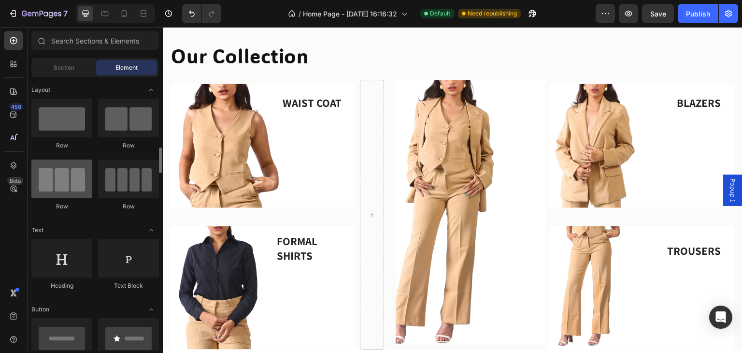
scroll to position [64, 0]
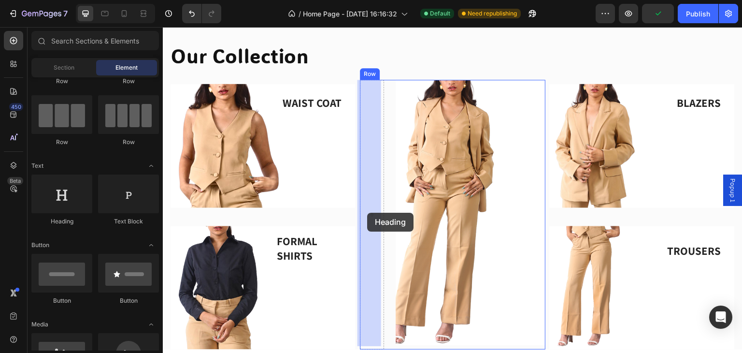
drag, startPoint x: 229, startPoint y: 227, endPoint x: 368, endPoint y: 213, distance: 138.9
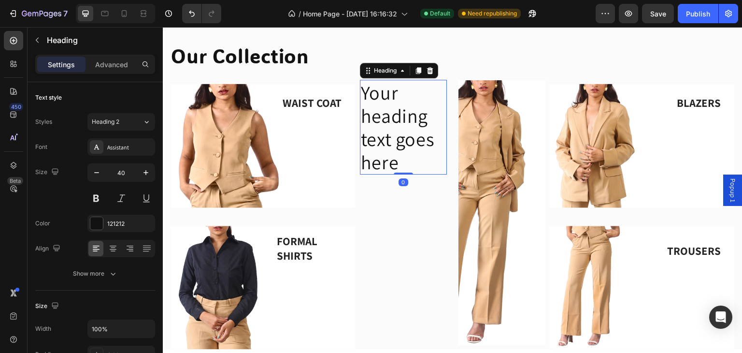
click at [416, 165] on h2 "Your heading text goes here" at bounding box center [403, 127] width 87 height 95
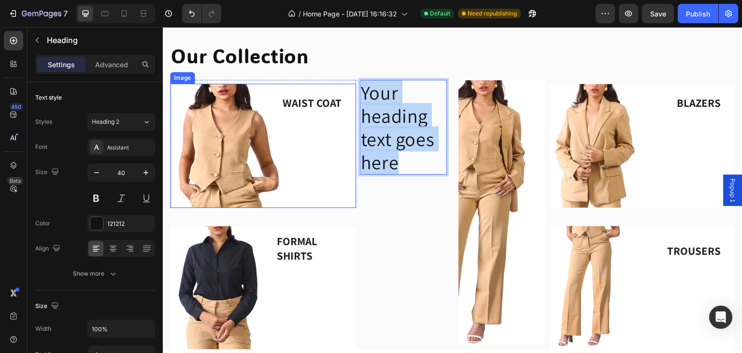
drag, startPoint x: 416, startPoint y: 163, endPoint x: 353, endPoint y: 88, distance: 98.4
click at [353, 87] on div "WAIST COAT Text block Image Row FORMAL SHIRTS Text block Image Row Your heading…" at bounding box center [452, 214] width 565 height 269
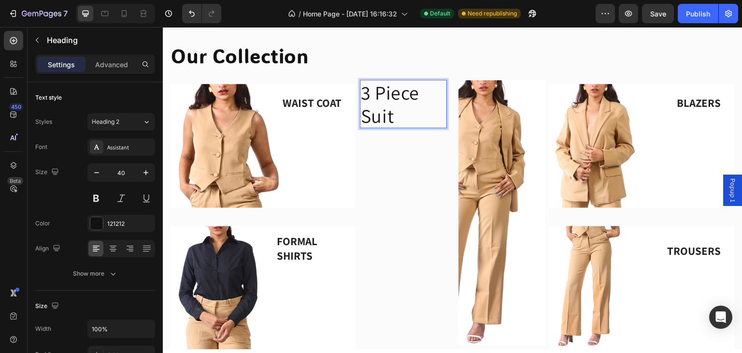
click at [330, 101] on p "WAIST COAT" at bounding box center [312, 103] width 59 height 14
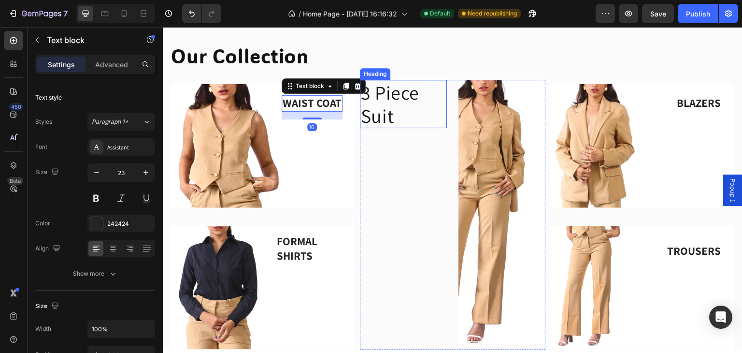
click at [418, 110] on p "3 Piece Suit" at bounding box center [403, 104] width 85 height 46
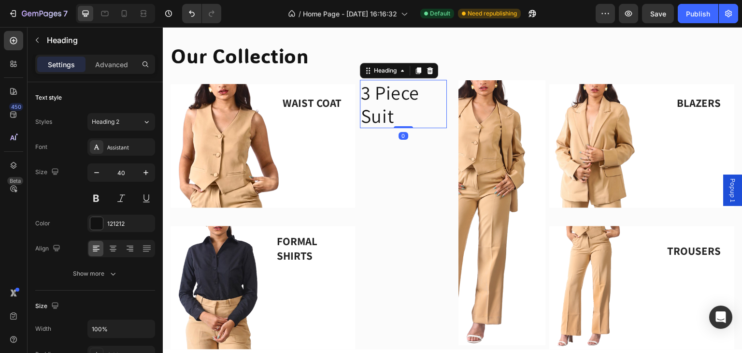
click at [426, 72] on icon at bounding box center [430, 71] width 8 height 8
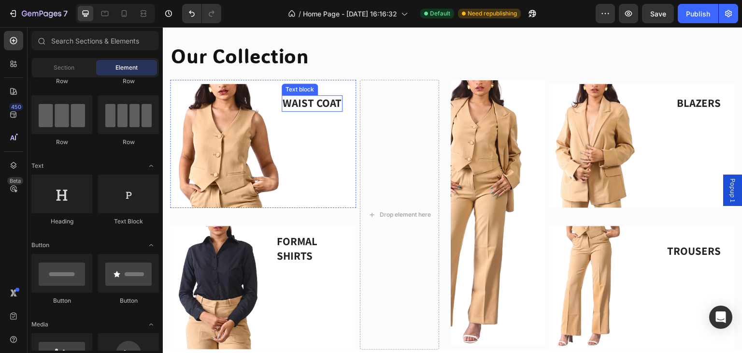
click at [332, 102] on p "WAIST COAT" at bounding box center [312, 103] width 59 height 14
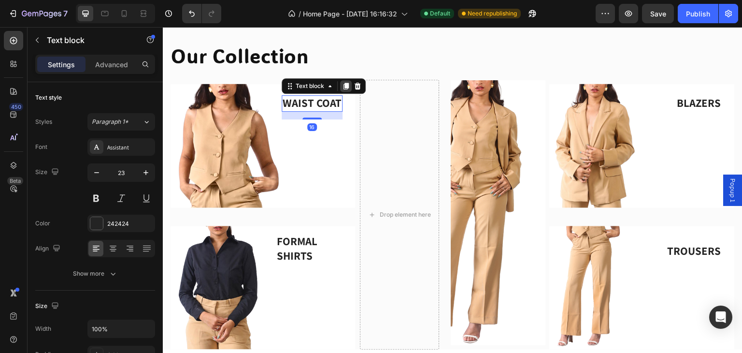
click at [344, 87] on icon at bounding box center [346, 86] width 8 height 8
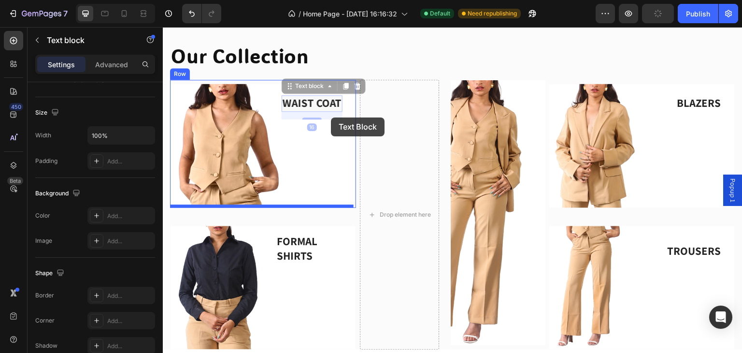
drag, startPoint x: 324, startPoint y: 105, endPoint x: 331, endPoint y: 118, distance: 15.3
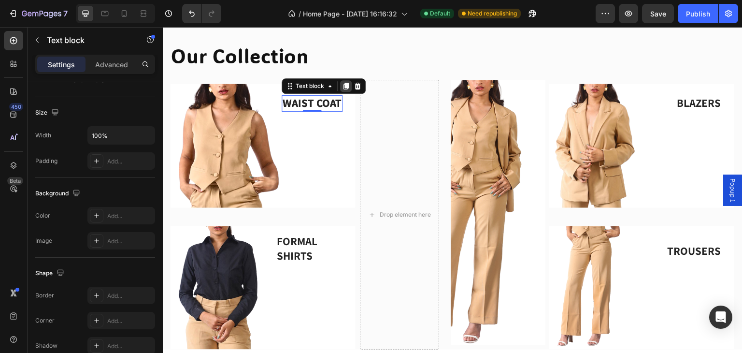
click at [346, 84] on icon at bounding box center [345, 86] width 5 height 7
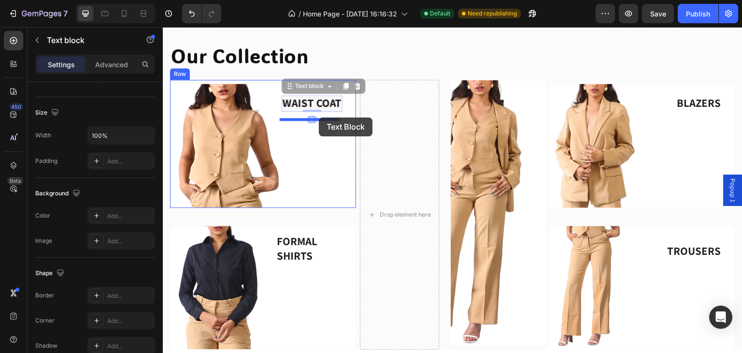
drag, startPoint x: 318, startPoint y: 101, endPoint x: 319, endPoint y: 117, distance: 16.4
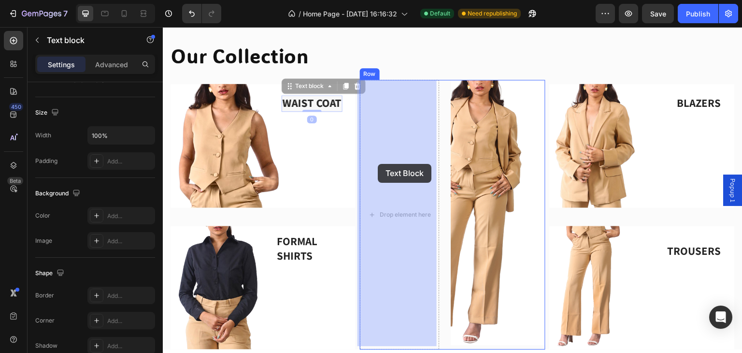
drag, startPoint x: 340, startPoint y: 104, endPoint x: 378, endPoint y: 164, distance: 70.3
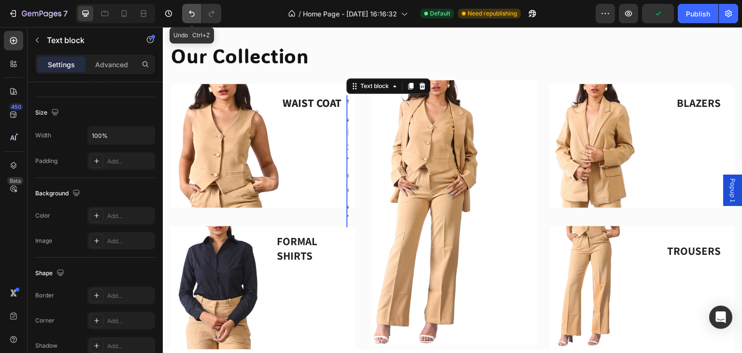
click at [195, 14] on icon "Undo/Redo" at bounding box center [192, 14] width 10 height 10
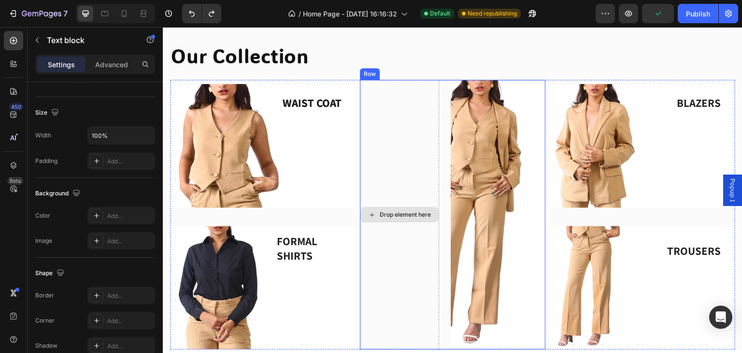
click at [384, 116] on div "Drop element here" at bounding box center [399, 214] width 79 height 269
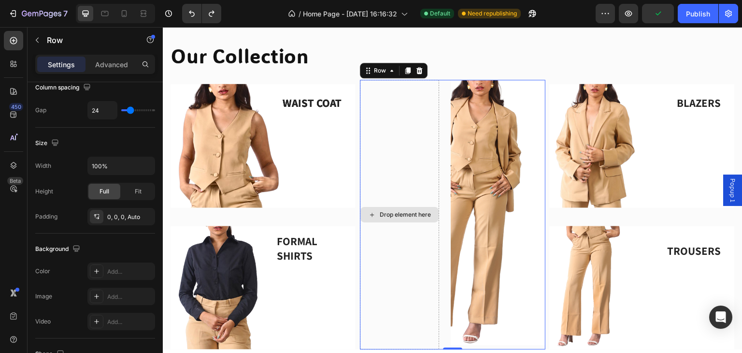
scroll to position [0, 0]
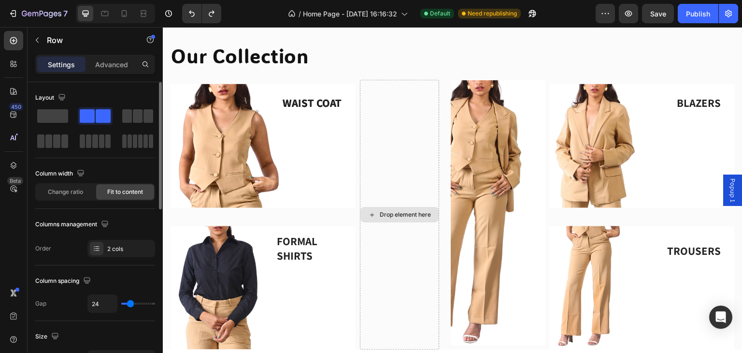
click at [392, 213] on div "Drop element here" at bounding box center [405, 215] width 51 height 8
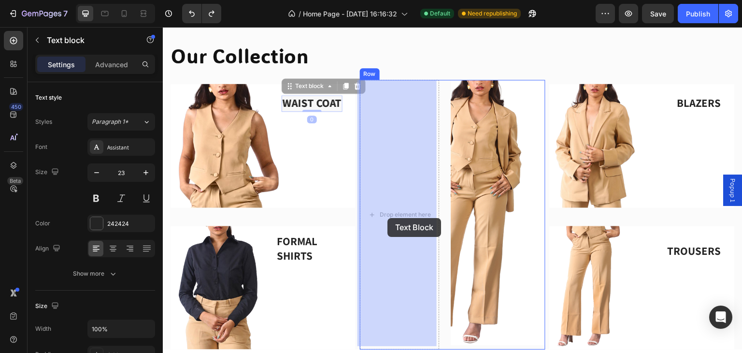
drag, startPoint x: 322, startPoint y: 104, endPoint x: 387, endPoint y: 218, distance: 131.3
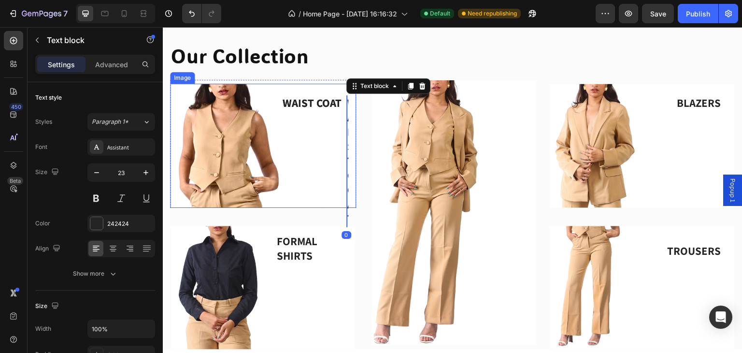
click at [346, 132] on img at bounding box center [263, 146] width 186 height 124
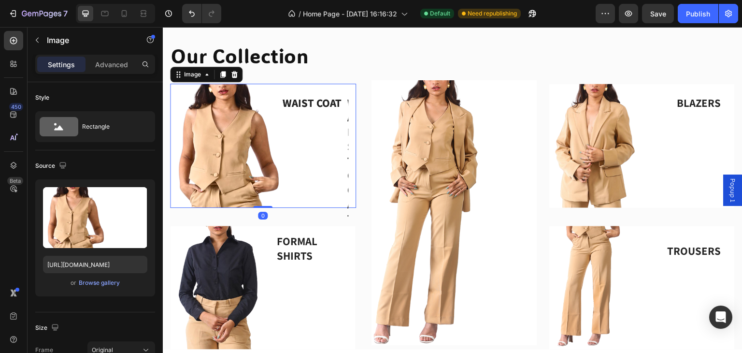
click at [346, 143] on img at bounding box center [263, 146] width 186 height 124
click at [323, 102] on p "WAIST COAT" at bounding box center [312, 103] width 59 height 14
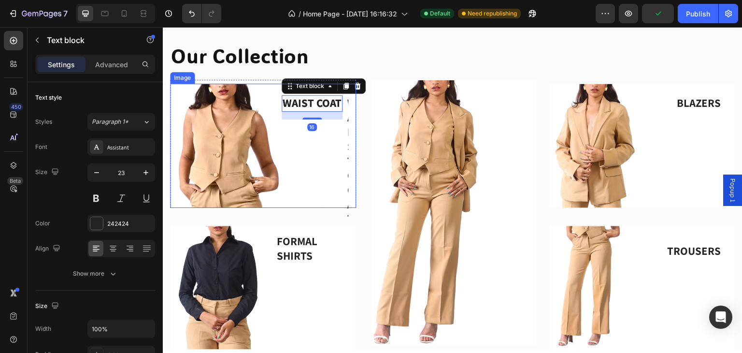
click at [346, 108] on img at bounding box center [263, 146] width 186 height 124
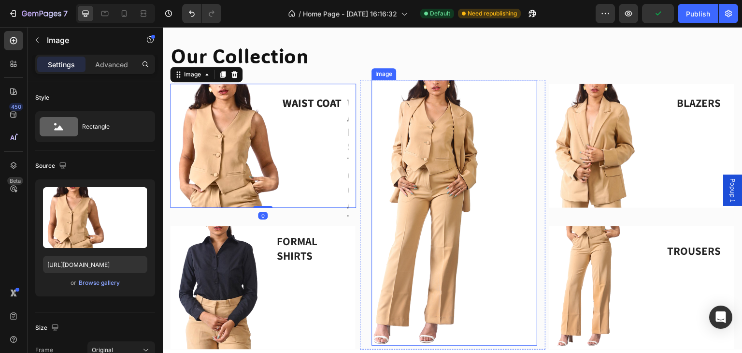
click at [371, 111] on img at bounding box center [454, 213] width 166 height 266
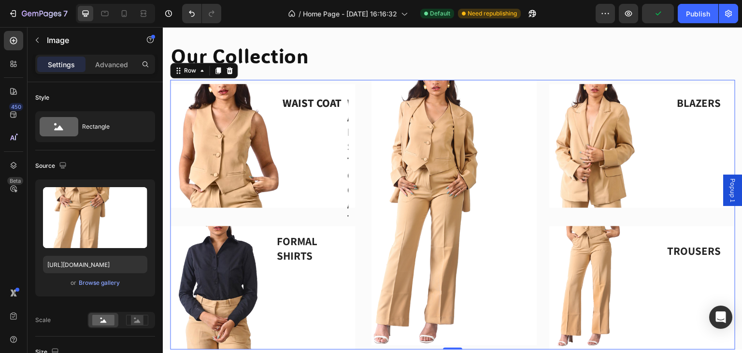
click at [356, 107] on div "WAIST COAT Text block WAIST COAT Text block Image Row FORMAL SHIRTS Text block …" at bounding box center [452, 214] width 565 height 269
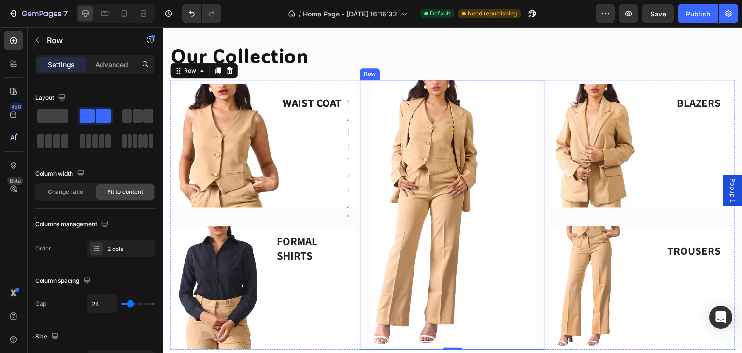
click at [364, 108] on div "WAIST COAT Text block Image Row" at bounding box center [453, 214] width 186 height 269
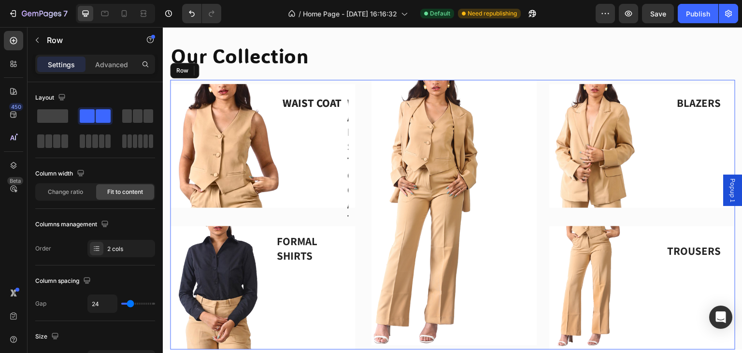
click at [354, 107] on div "WAIST COAT Text block WAIST COAT Text block Image Row FORMAL SHIRTS Text block …" at bounding box center [452, 214] width 565 height 269
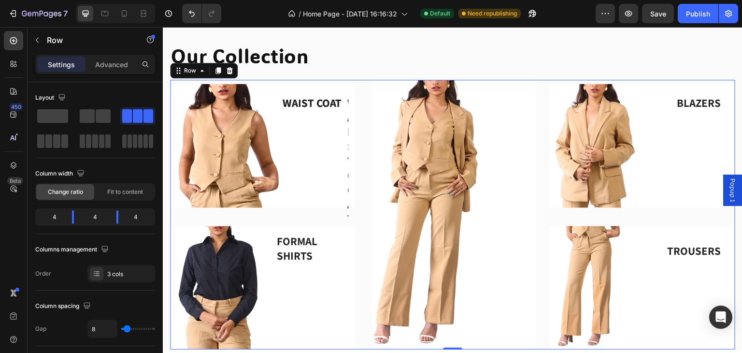
click at [366, 105] on div "WAIST COAT Text block Image Row" at bounding box center [453, 214] width 186 height 269
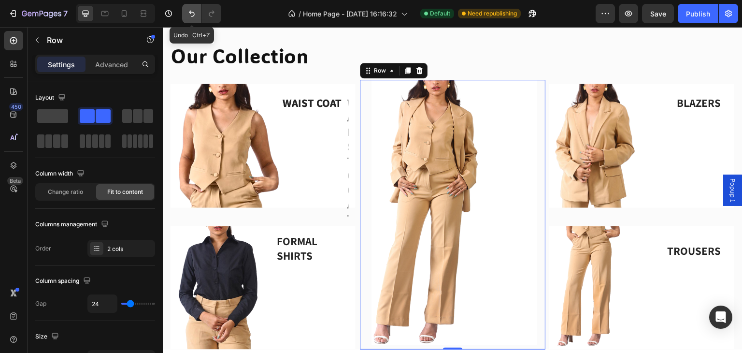
click at [193, 15] on icon "Undo/Redo" at bounding box center [192, 14] width 10 height 10
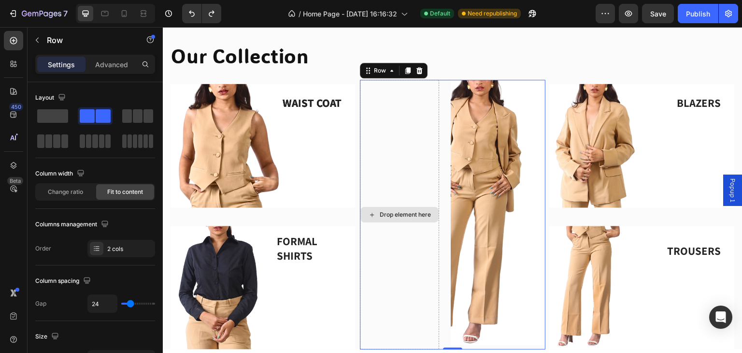
click at [411, 211] on div "Drop element here" at bounding box center [405, 215] width 51 height 8
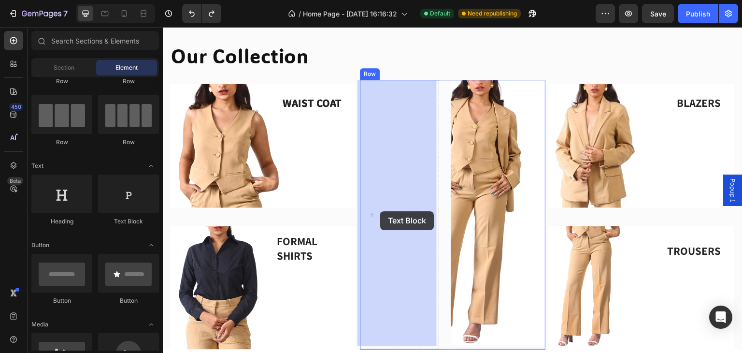
drag, startPoint x: 282, startPoint y: 234, endPoint x: 380, endPoint y: 211, distance: 101.2
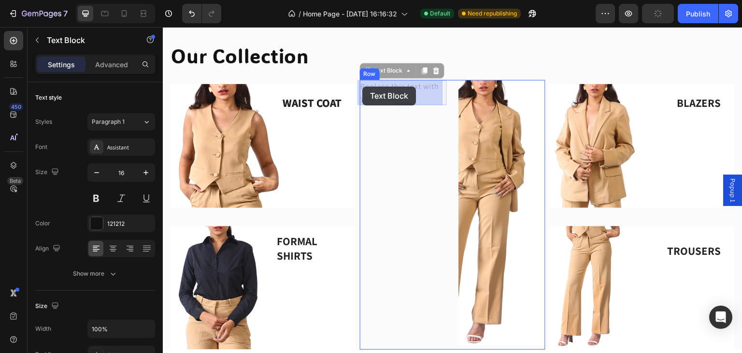
drag, startPoint x: 417, startPoint y: 97, endPoint x: 362, endPoint y: 86, distance: 56.1
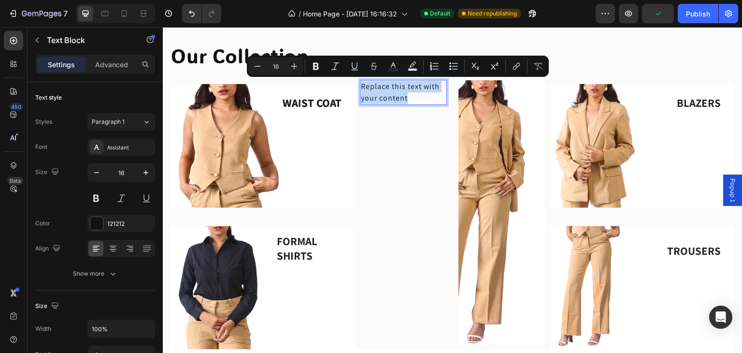
drag, startPoint x: 414, startPoint y: 99, endPoint x: 358, endPoint y: 85, distance: 58.2
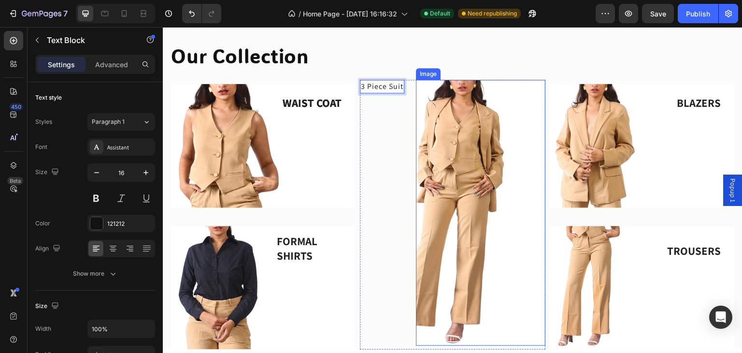
click at [446, 179] on img at bounding box center [481, 213] width 130 height 266
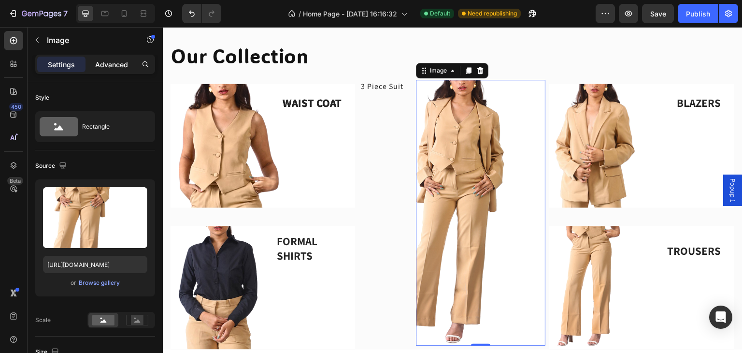
click at [112, 67] on p "Advanced" at bounding box center [111, 64] width 33 height 10
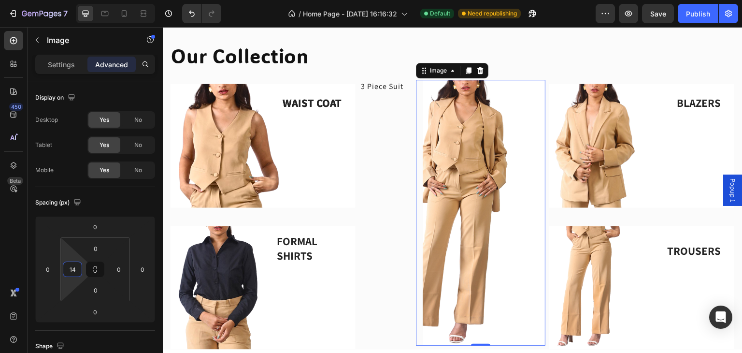
type input "0"
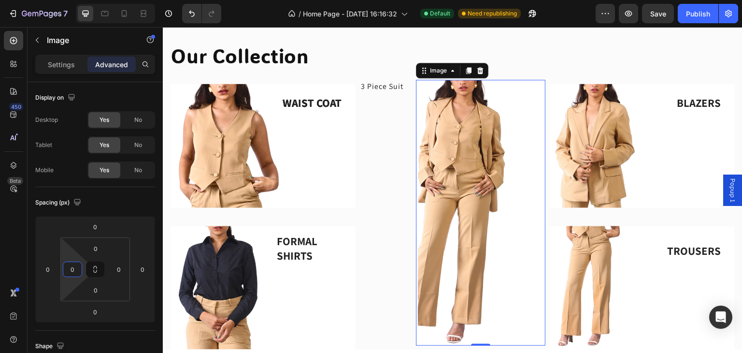
click at [82, 0] on html "7 / Home Page - [DATE] 16:16:32 Default Need republishing Preview Save Publish …" at bounding box center [371, 0] width 742 height 0
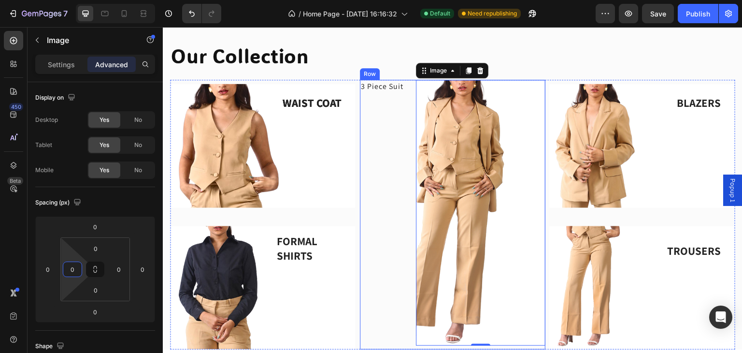
click at [385, 90] on p "3 Piece Suit" at bounding box center [382, 87] width 42 height 12
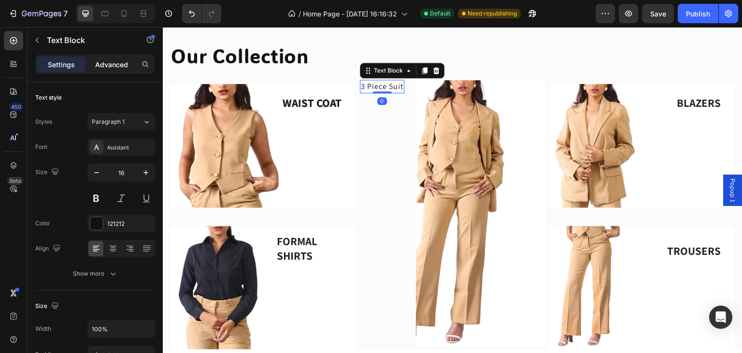
click at [106, 68] on p "Advanced" at bounding box center [111, 64] width 33 height 10
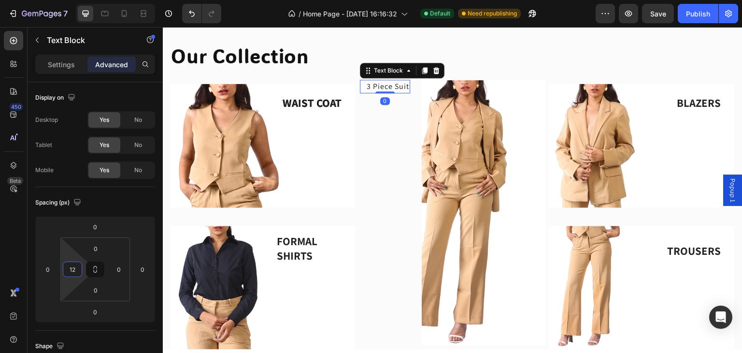
type input "0"
drag, startPoint x: 83, startPoint y: 275, endPoint x: 81, endPoint y: 284, distance: 9.4
click at [81, 0] on html "7 / Home Page - [DATE] 16:16:32 Default Need republishing Preview Save Publish …" at bounding box center [371, 0] width 742 height 0
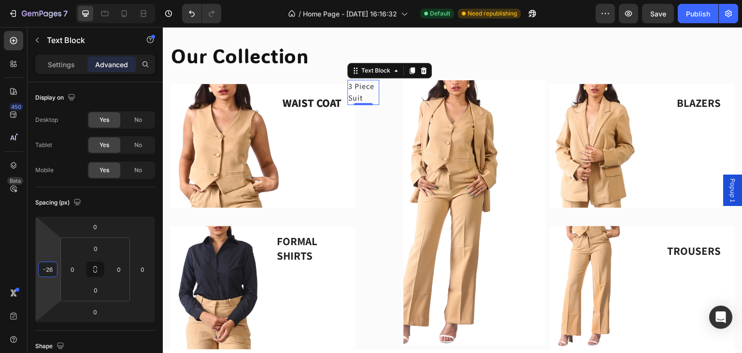
type input "-30"
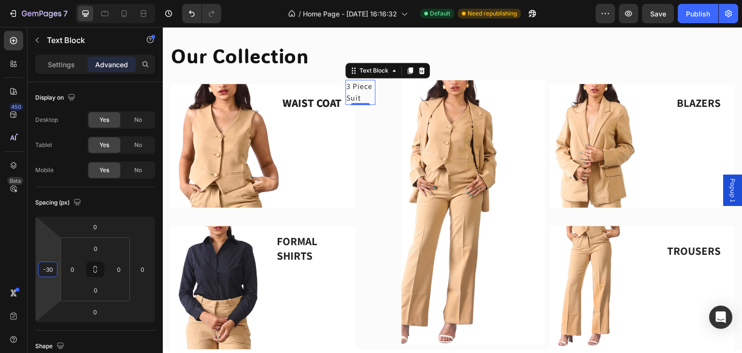
drag, startPoint x: 46, startPoint y: 292, endPoint x: 50, endPoint y: 299, distance: 8.2
click at [50, 0] on html "7 / Home Page - [DATE] 16:16:32 Default Need republishing Preview Save Publish …" at bounding box center [371, 0] width 742 height 0
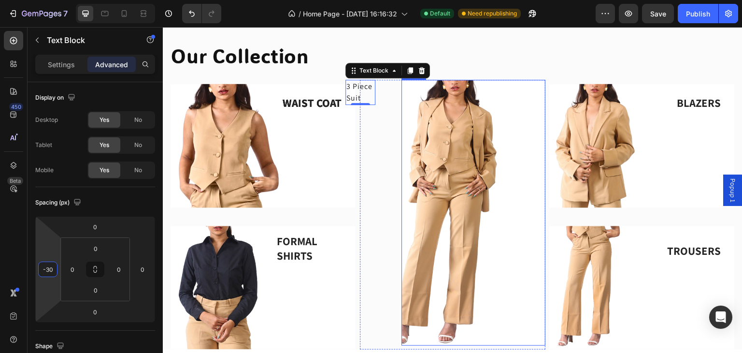
click at [428, 282] on img at bounding box center [473, 213] width 144 height 266
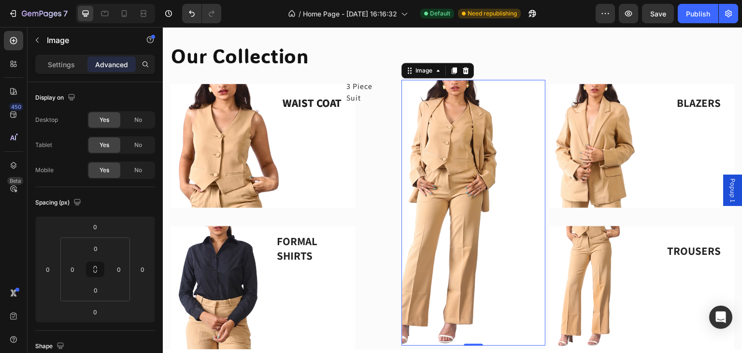
click at [441, 165] on img at bounding box center [473, 213] width 144 height 266
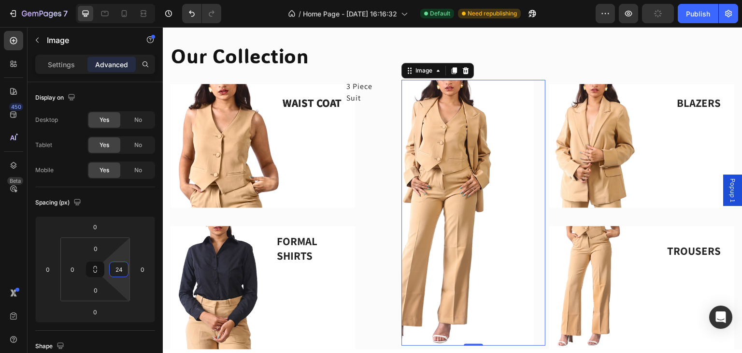
type input "0"
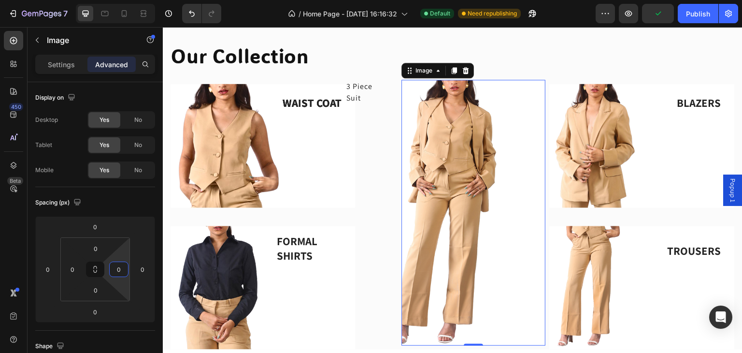
drag, startPoint x: 118, startPoint y: 283, endPoint x: 121, endPoint y: 297, distance: 14.9
click at [121, 0] on html "7 / Home Page - [DATE] 16:16:32 Default Need republishing Preview Publish 450 B…" at bounding box center [371, 0] width 742 height 0
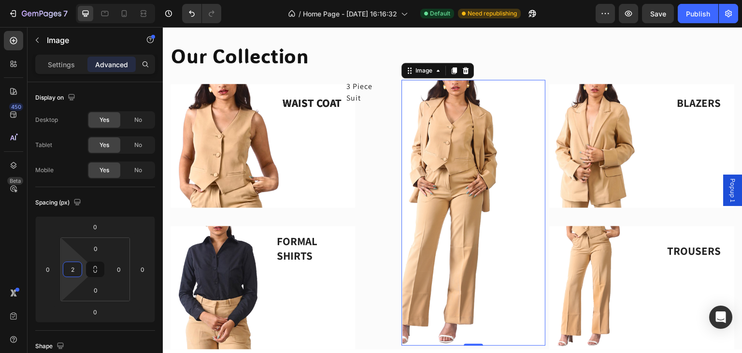
type input "0"
click at [68, 0] on html "7 / Home Page - [DATE] 16:16:32 Default Need republishing Preview Save Publish …" at bounding box center [371, 0] width 742 height 0
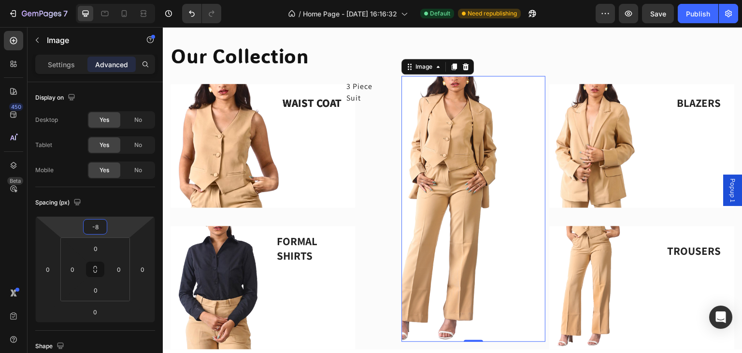
type input "-4"
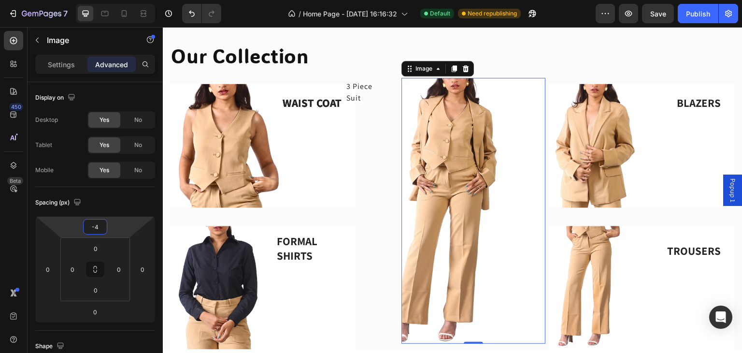
click at [116, 0] on html "7 / Home Page - [DATE] 16:16:32 Default Need republishing Preview Save Publish …" at bounding box center [371, 0] width 742 height 0
click at [100, 228] on input "-4" at bounding box center [94, 226] width 19 height 14
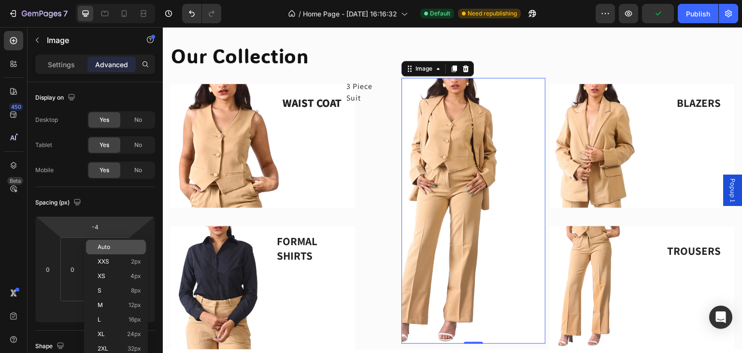
click at [109, 250] on span "Auto" at bounding box center [104, 246] width 13 height 7
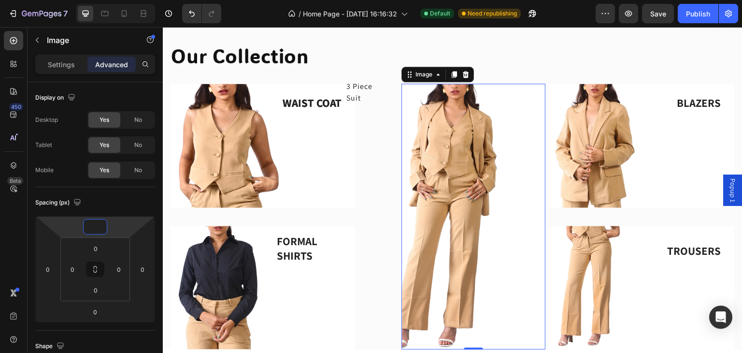
type input "0"
click at [120, 0] on html "7 / Home Page - [DATE] 16:16:32 Default Need republishing Preview Save Publish …" at bounding box center [371, 0] width 742 height 0
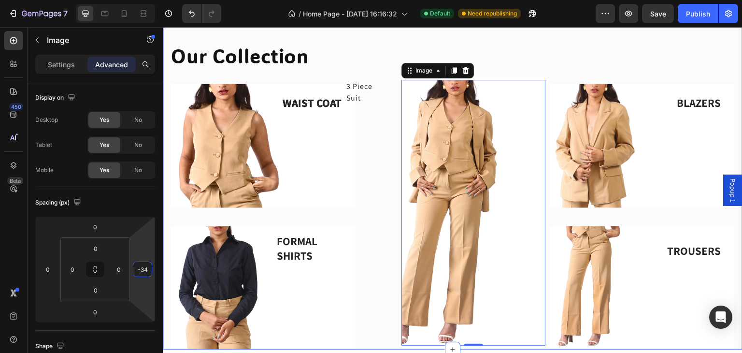
drag, startPoint x: 307, startPoint y: 319, endPoint x: 164, endPoint y: 301, distance: 144.1
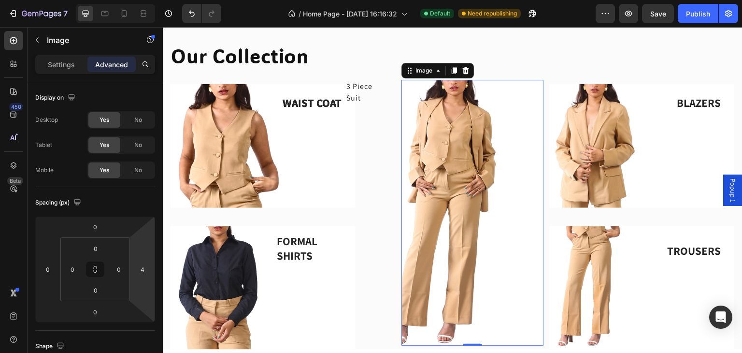
click at [42, 0] on html "7 / Home Page - [DATE] 16:16:32 Default Need republishing Preview Save Publish …" at bounding box center [371, 0] width 742 height 0
click at [143, 0] on html "7 / Home Page - [DATE] 16:16:32 Default Need republishing Preview Save Publish …" at bounding box center [371, 0] width 742 height 0
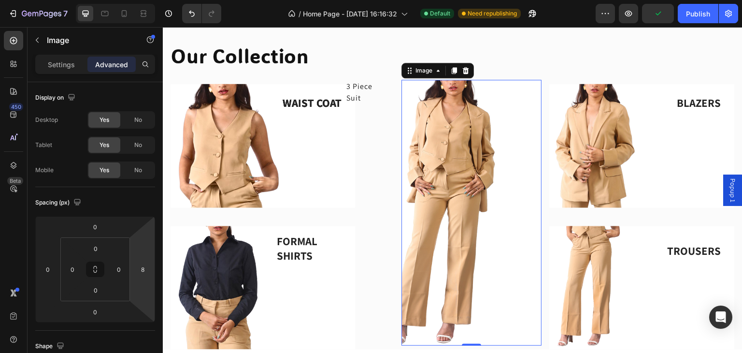
click at [144, 0] on html "7 / Home Page - [DATE] 16:16:32 Default Need republishing Preview Publish 450 B…" at bounding box center [371, 0] width 742 height 0
click at [147, 272] on input "8" at bounding box center [142, 269] width 14 height 14
drag, startPoint x: 147, startPoint y: 272, endPoint x: 134, endPoint y: 272, distance: 12.6
click at [134, 272] on div "8" at bounding box center [142, 268] width 19 height 15
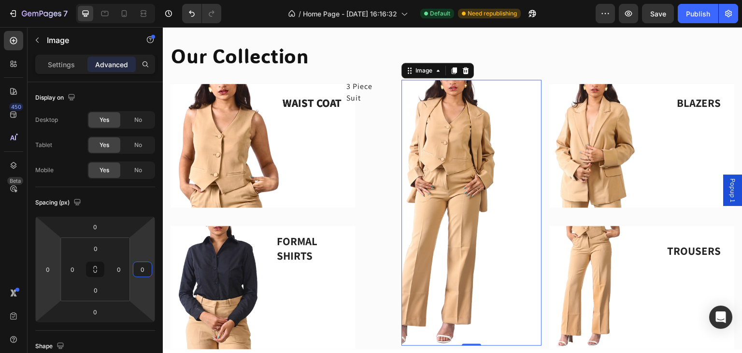
type input "0"
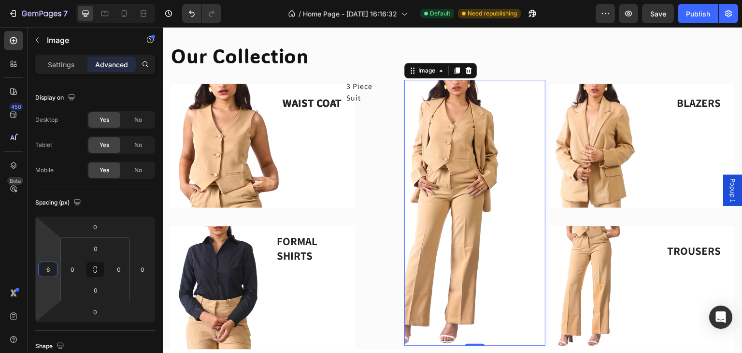
type input "2"
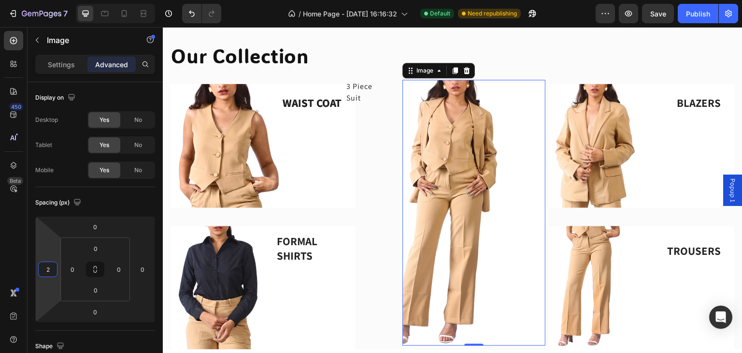
drag, startPoint x: 45, startPoint y: 285, endPoint x: 33, endPoint y: 281, distance: 13.3
click at [33, 0] on html "7 / Home Page - [DATE] 16:16:32 Default Need republishing Preview Save Publish …" at bounding box center [371, 0] width 742 height 0
click at [61, 56] on div "Settings Advanced" at bounding box center [95, 64] width 120 height 19
click at [62, 61] on p "Settings" at bounding box center [61, 64] width 27 height 10
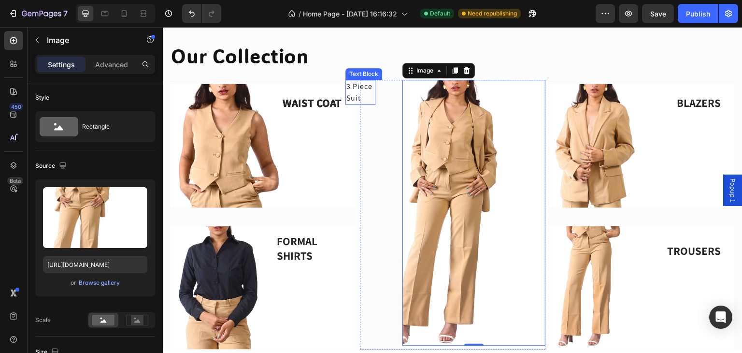
click at [364, 85] on p "3 Piece Suit" at bounding box center [360, 92] width 28 height 23
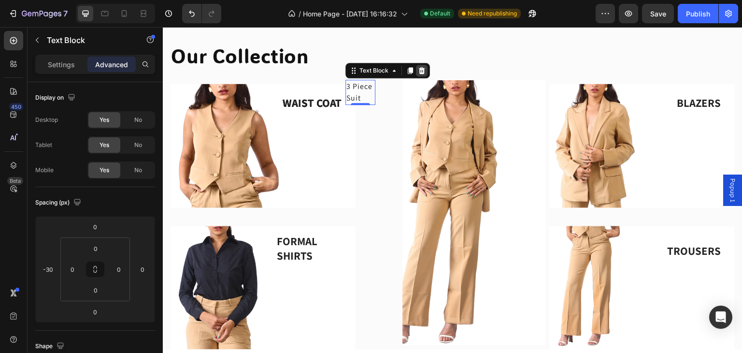
click at [423, 71] on div at bounding box center [422, 71] width 12 height 12
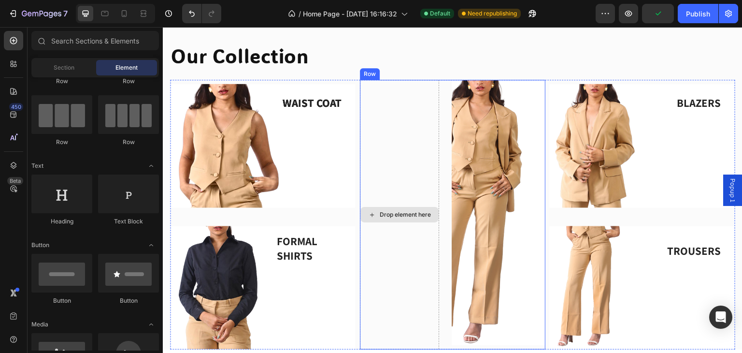
click at [385, 138] on div "Drop element here" at bounding box center [399, 214] width 79 height 269
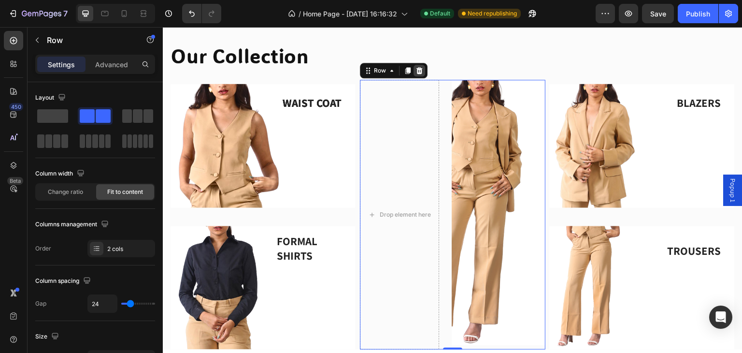
click at [418, 72] on icon at bounding box center [419, 70] width 6 height 7
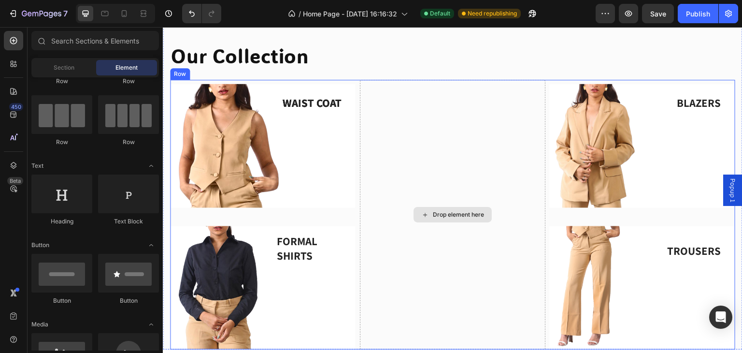
click at [446, 211] on div "Drop element here" at bounding box center [458, 215] width 51 height 8
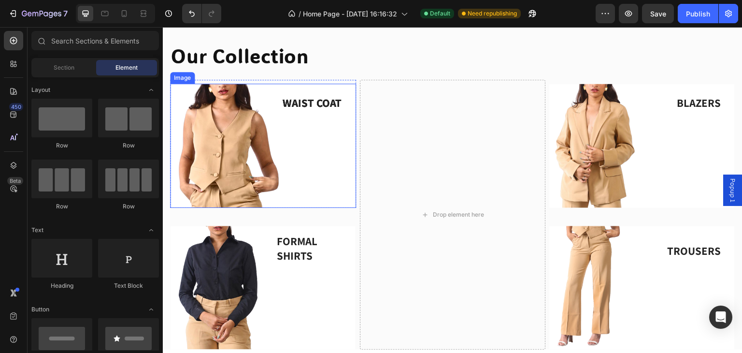
click at [291, 123] on img at bounding box center [263, 146] width 186 height 124
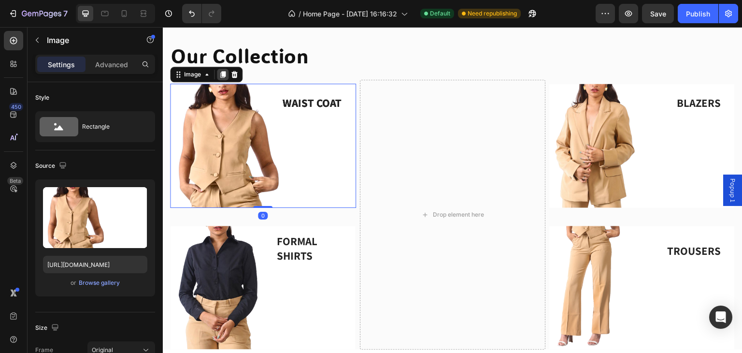
click at [222, 72] on icon at bounding box center [222, 74] width 5 height 7
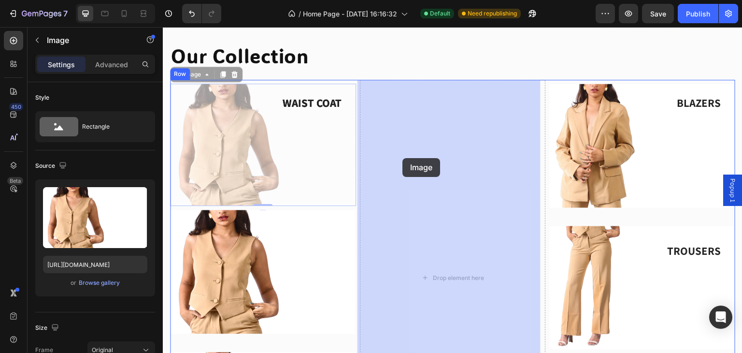
drag, startPoint x: 237, startPoint y: 154, endPoint x: 402, endPoint y: 158, distance: 165.7
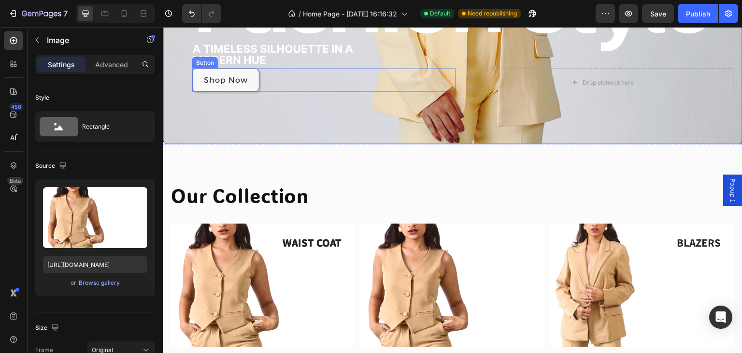
scroll to position [322, 0]
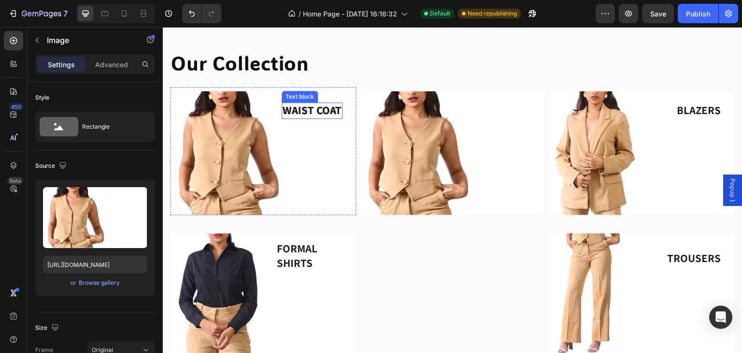
click at [303, 107] on p "WAIST COAT" at bounding box center [312, 110] width 59 height 14
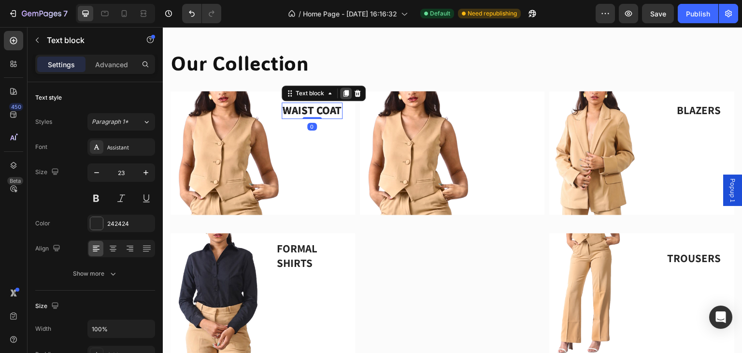
click at [343, 94] on icon at bounding box center [345, 93] width 5 height 7
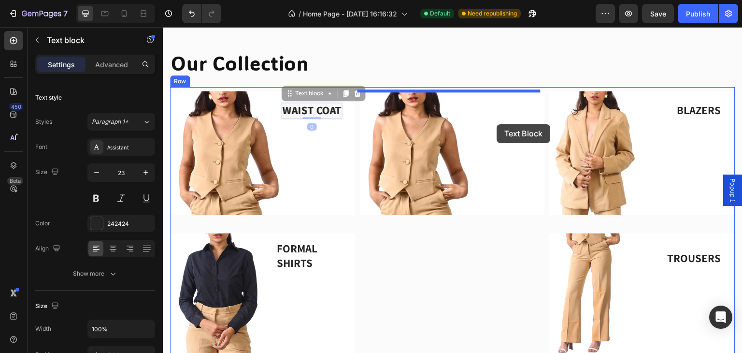
drag, startPoint x: 315, startPoint y: 113, endPoint x: 496, endPoint y: 124, distance: 181.5
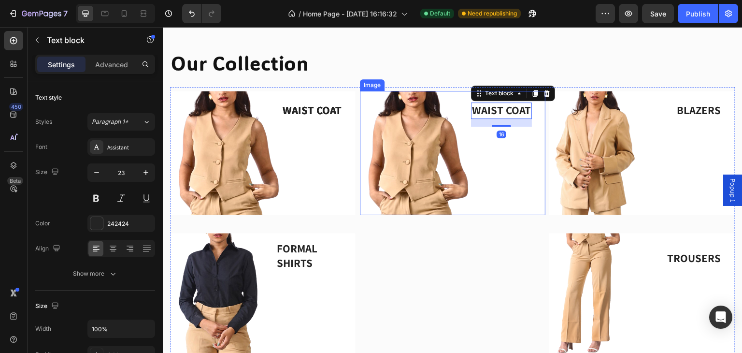
click at [498, 170] on img at bounding box center [453, 153] width 186 height 124
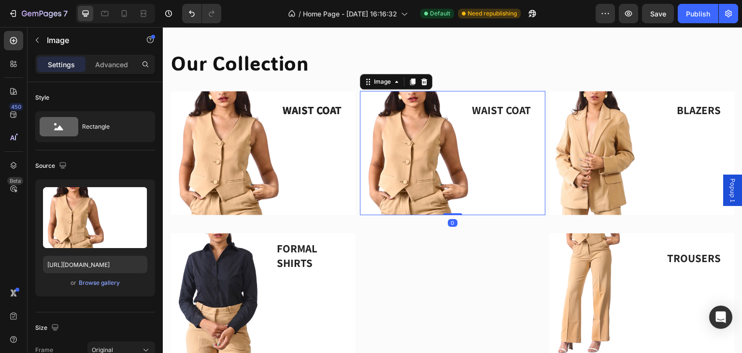
click at [430, 130] on img at bounding box center [453, 153] width 186 height 124
click at [99, 282] on div "Browse gallery" at bounding box center [99, 282] width 41 height 9
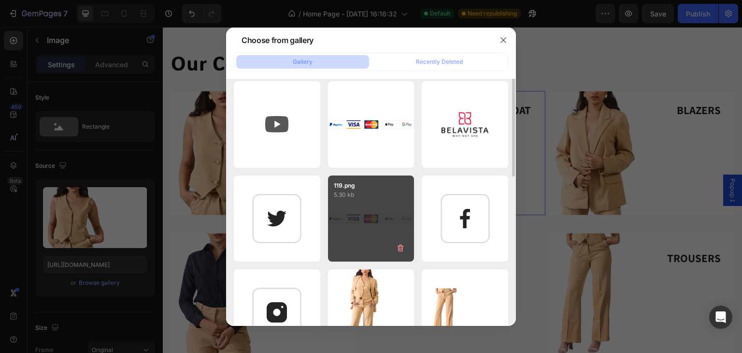
scroll to position [258, 0]
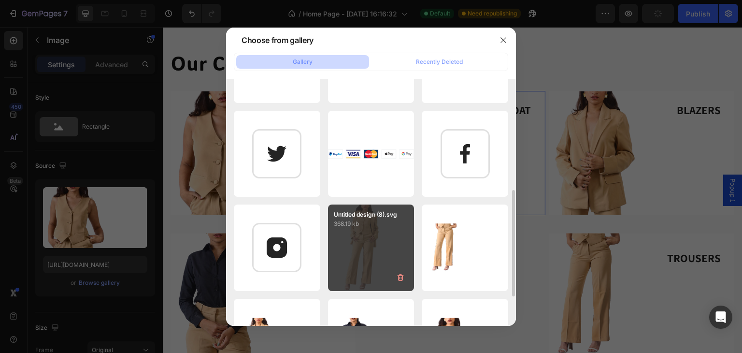
click at [361, 224] on p "368.19 kb" at bounding box center [371, 224] width 75 height 10
type input "[URL][DOMAIN_NAME]"
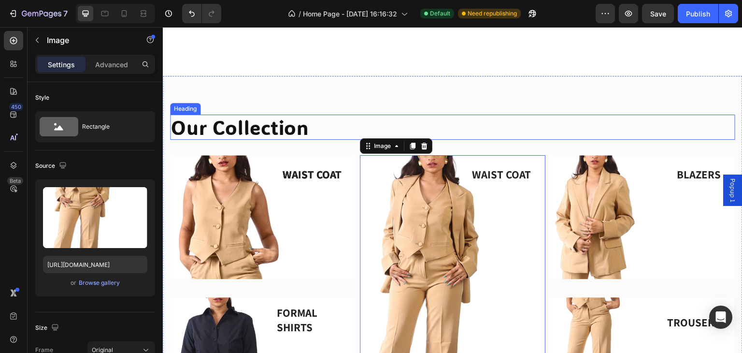
scroll to position [322, 0]
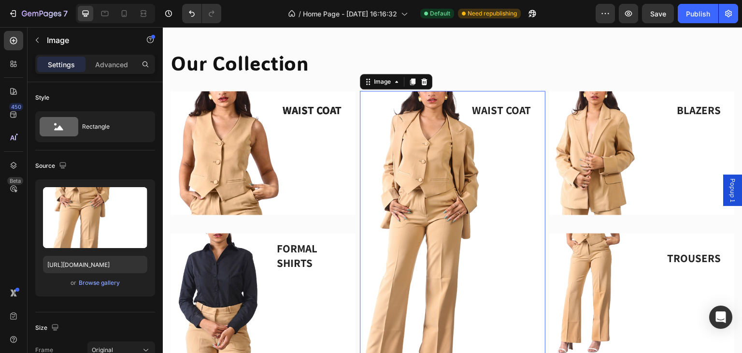
click at [586, 259] on img at bounding box center [642, 295] width 186 height 124
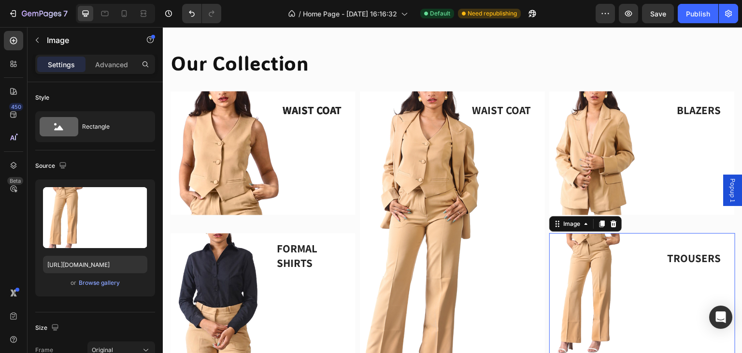
scroll to position [386, 0]
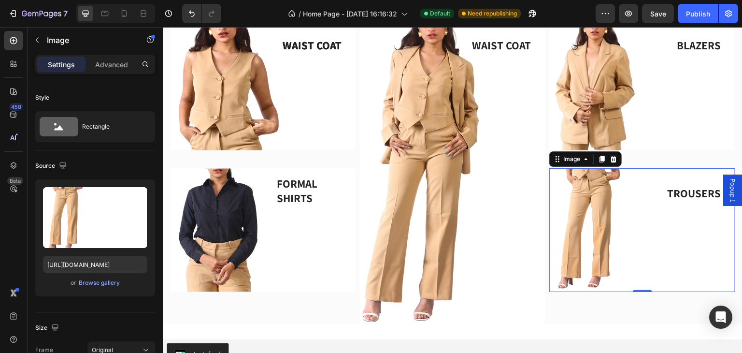
click at [465, 248] on img at bounding box center [453, 174] width 186 height 297
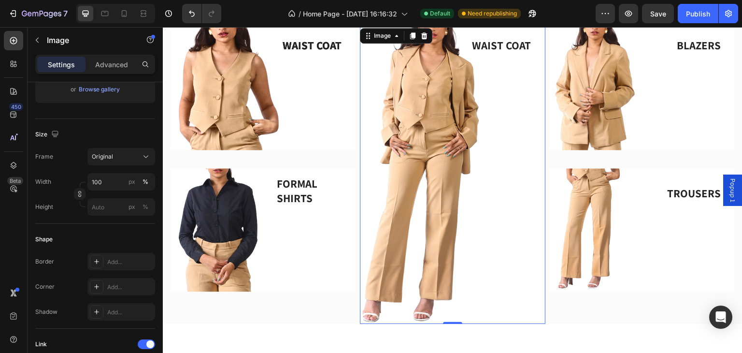
scroll to position [257, 0]
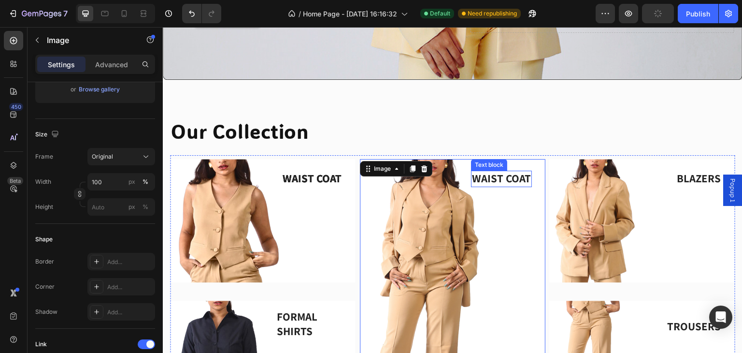
click at [496, 176] on p "WAIST COAT" at bounding box center [501, 178] width 59 height 14
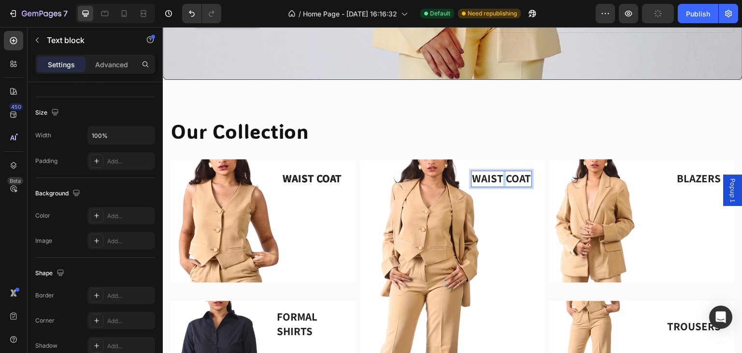
scroll to position [0, 0]
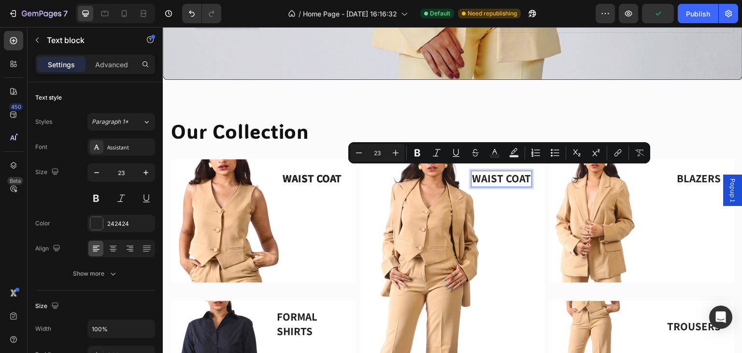
click at [510, 173] on p "WAIST COAT" at bounding box center [501, 178] width 59 height 14
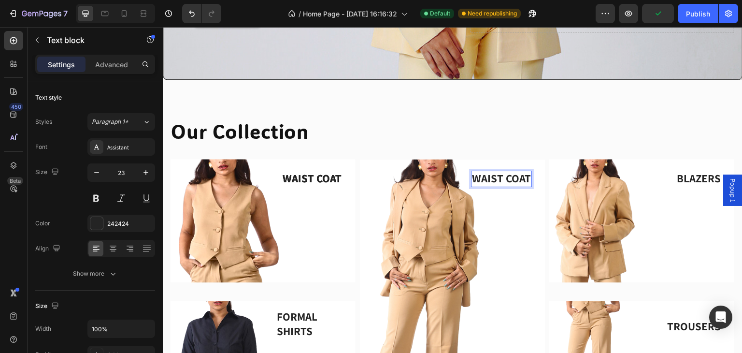
drag, startPoint x: 513, startPoint y: 175, endPoint x: 520, endPoint y: 176, distance: 6.4
click at [514, 175] on p "WAIST COAT" at bounding box center [501, 178] width 59 height 14
drag, startPoint x: 523, startPoint y: 176, endPoint x: 470, endPoint y: 173, distance: 52.7
click at [472, 173] on p "WAIST COAT" at bounding box center [501, 178] width 59 height 14
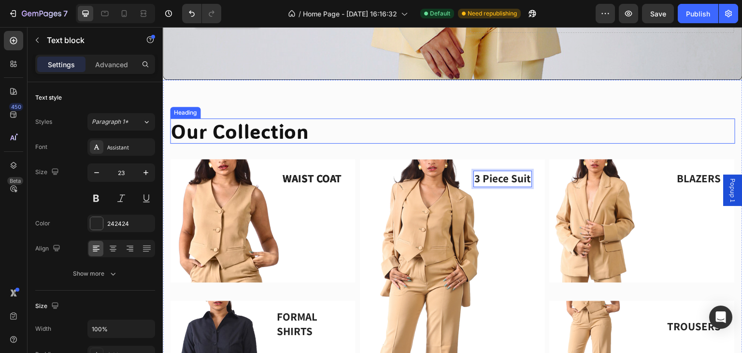
click at [497, 118] on h2 "Our Collection" at bounding box center [452, 130] width 565 height 25
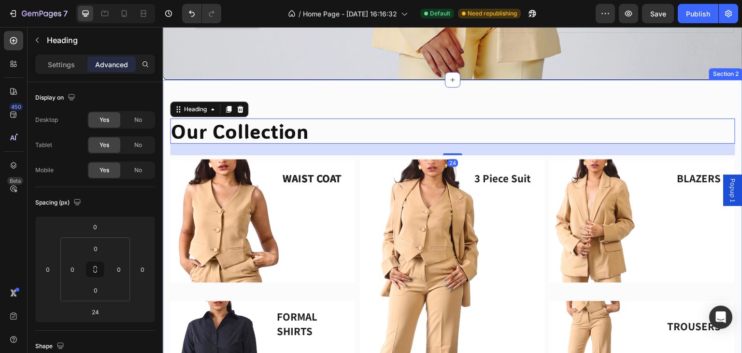
click at [485, 93] on div "Our Collection Heading 24 WAIST COAT Text block WAIST COAT Text block Image WAI…" at bounding box center [453, 268] width 580 height 376
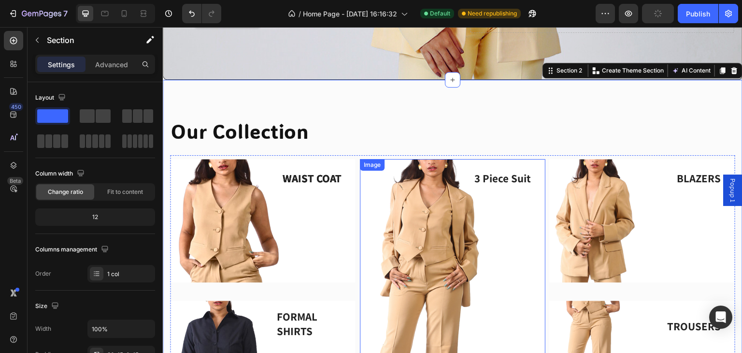
scroll to position [322, 0]
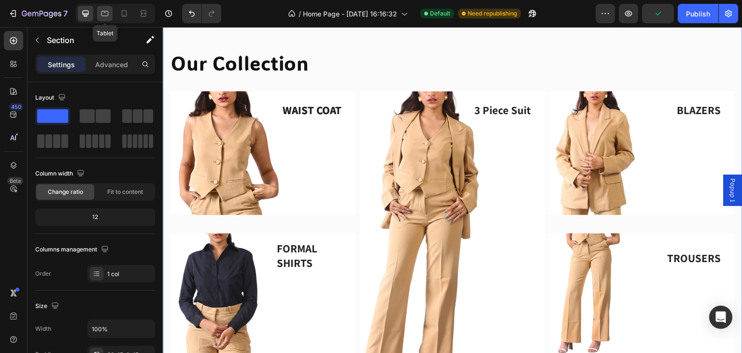
click at [102, 15] on icon at bounding box center [105, 14] width 10 height 10
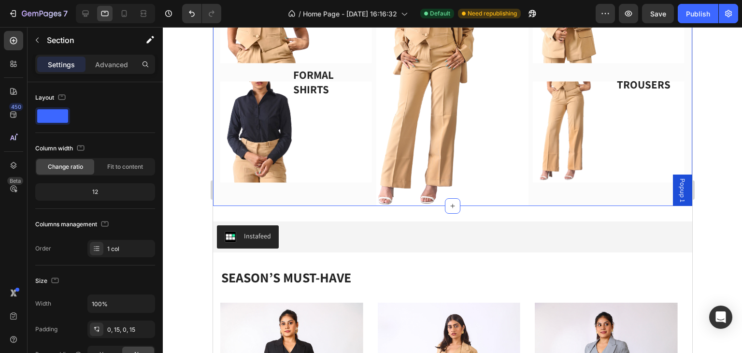
scroll to position [208, 0]
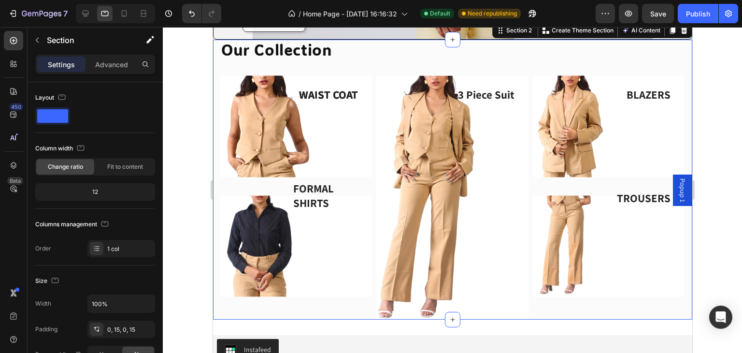
click at [216, 44] on div "Our Collection Heading WAIST COAT Text block WAIST COAT Text block Image WAIST …" at bounding box center [451, 180] width 479 height 280
click at [114, 67] on p "Advanced" at bounding box center [111, 64] width 33 height 10
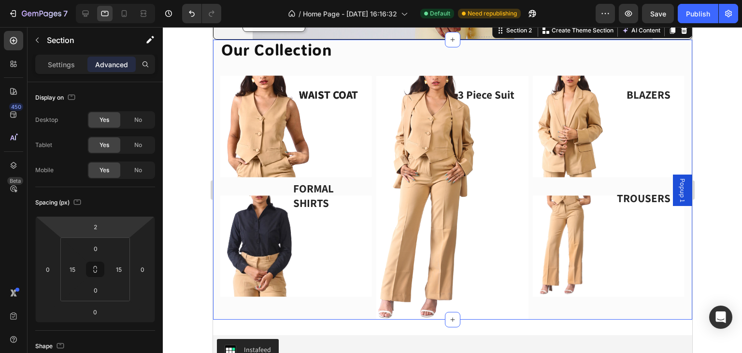
type input "24"
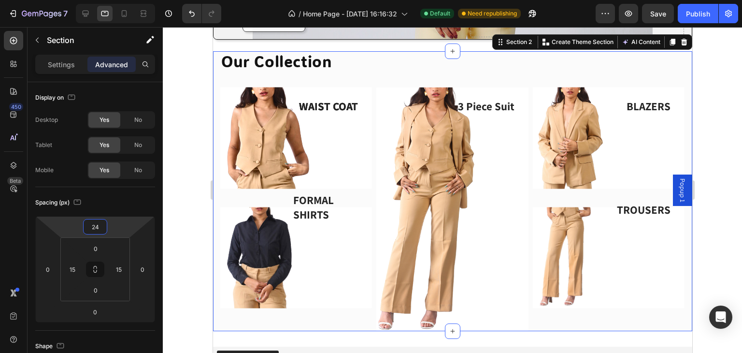
drag, startPoint x: 111, startPoint y: 232, endPoint x: 110, endPoint y: 226, distance: 5.8
click at [110, 0] on html "7 / Home Page - [DATE] 16:16:32 Default Need republishing Preview Save Publish …" at bounding box center [371, 0] width 742 height 0
click at [39, 42] on icon "button" at bounding box center [37, 40] width 8 height 8
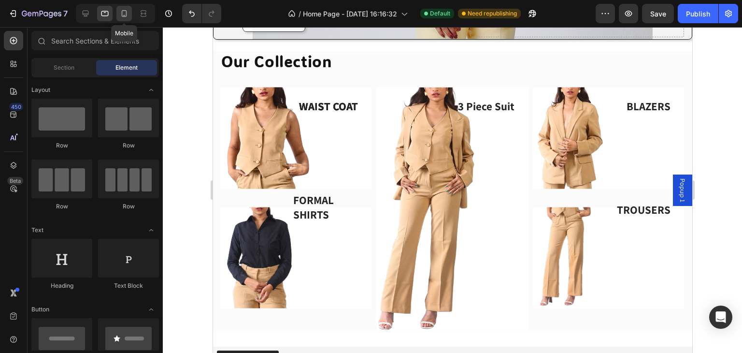
click at [123, 14] on icon at bounding box center [124, 14] width 10 height 10
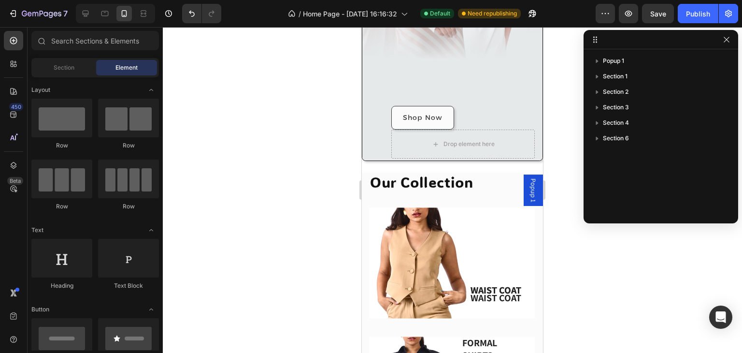
click at [721, 34] on div at bounding box center [727, 40] width 12 height 12
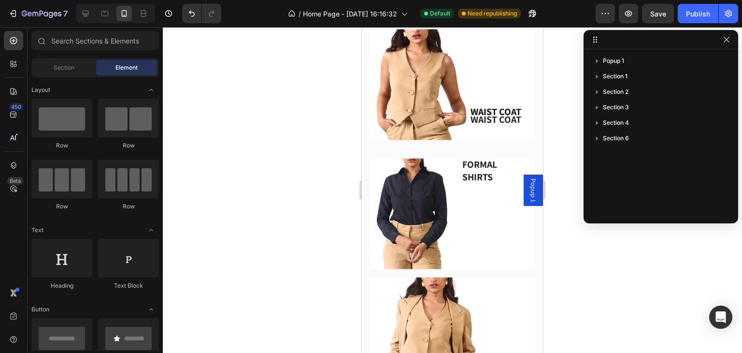
scroll to position [257, 0]
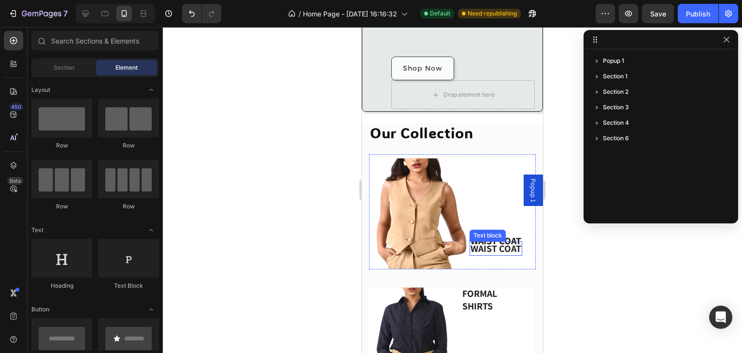
click at [494, 242] on p "WAIST COAT" at bounding box center [495, 248] width 51 height 13
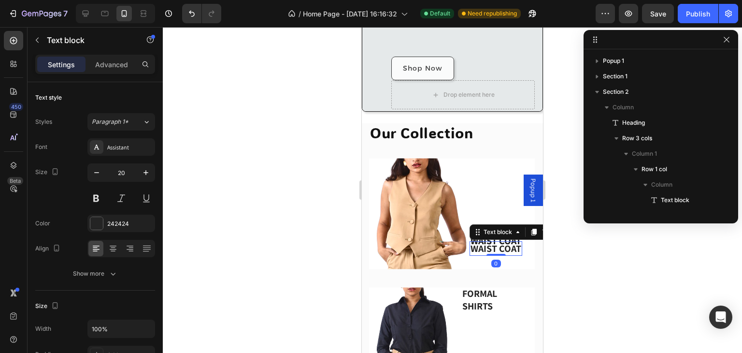
scroll to position [121, 0]
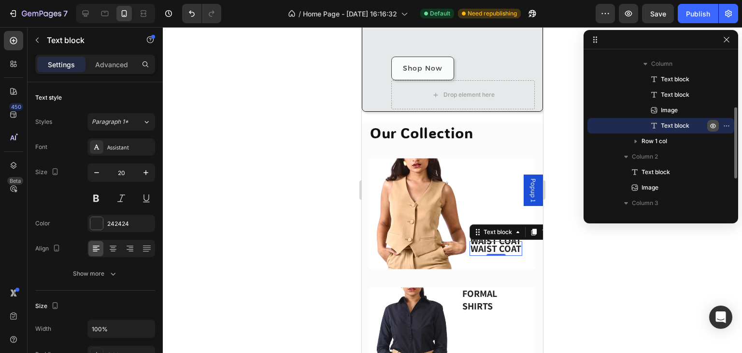
click at [728, 125] on icon "button" at bounding box center [728, 125] width 1 height 1
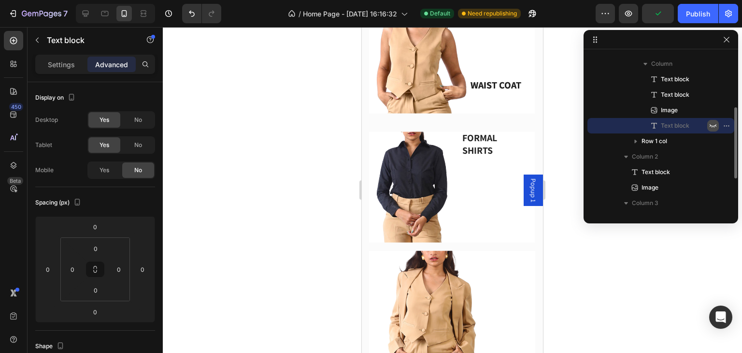
scroll to position [220, 0]
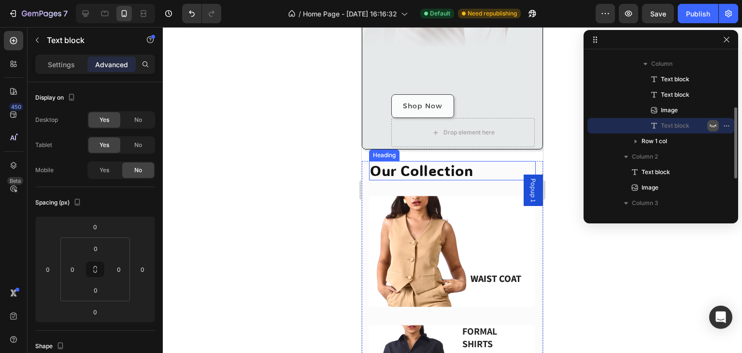
click at [371, 178] on h2 "Our Collection" at bounding box center [452, 170] width 167 height 19
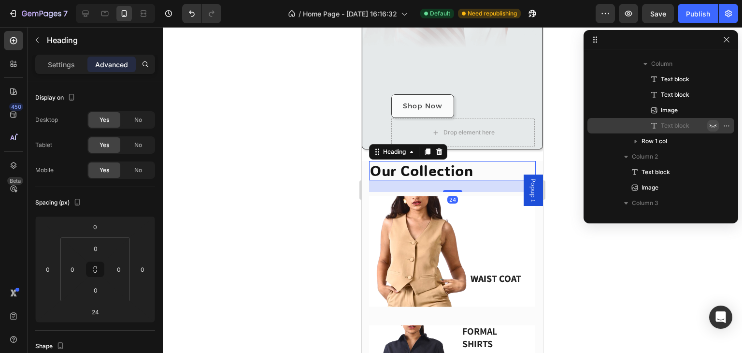
scroll to position [0, 0]
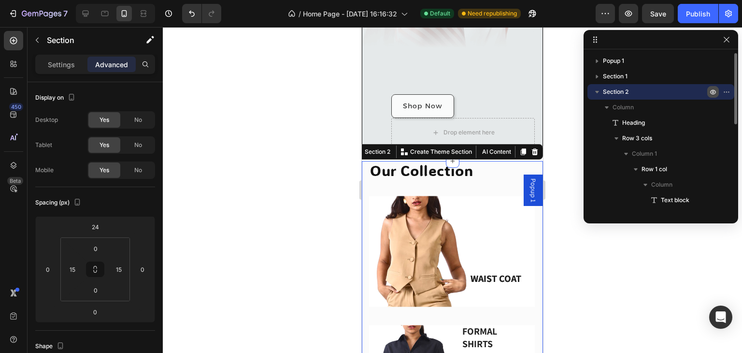
click at [712, 92] on icon "button" at bounding box center [713, 92] width 2 height 2
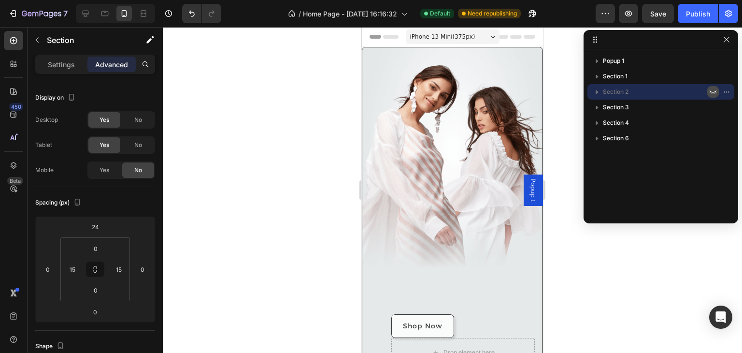
scroll to position [257, 0]
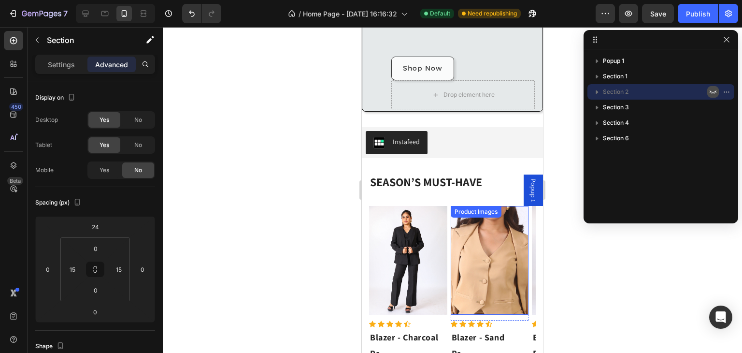
click at [447, 222] on div "Product Images" at bounding box center [408, 260] width 78 height 108
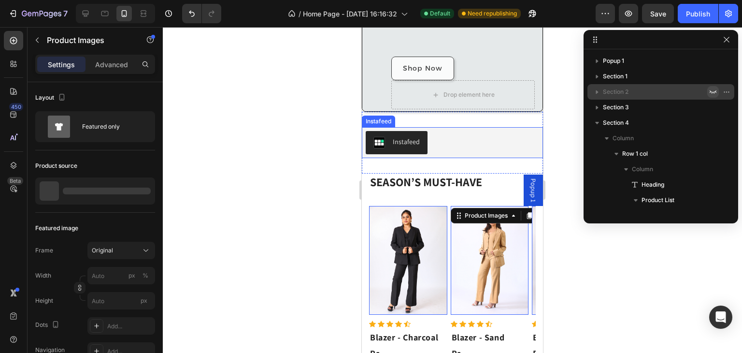
scroll to position [118, 0]
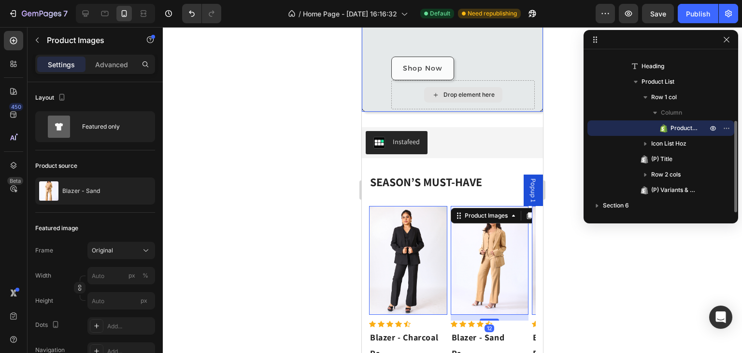
click at [516, 87] on div "Drop element here" at bounding box center [462, 94] width 143 height 29
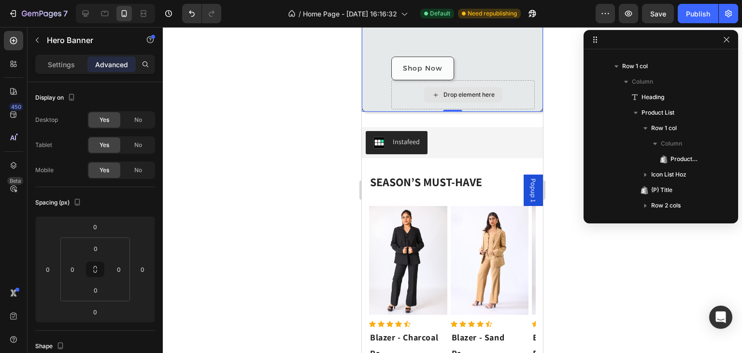
scroll to position [0, 0]
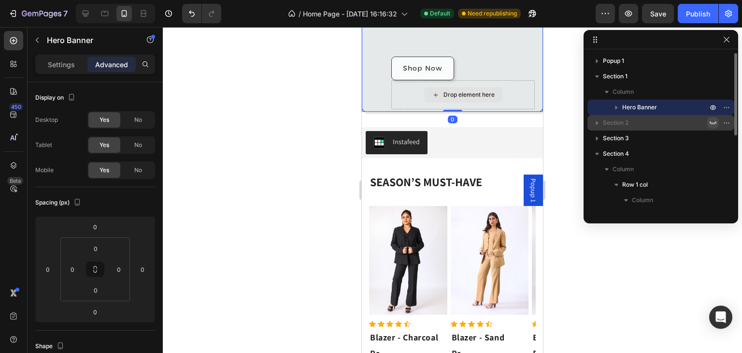
click at [516, 87] on div "Drop element here" at bounding box center [462, 94] width 143 height 29
click at [505, 75] on div "Shop Now Button" at bounding box center [462, 69] width 143 height 24
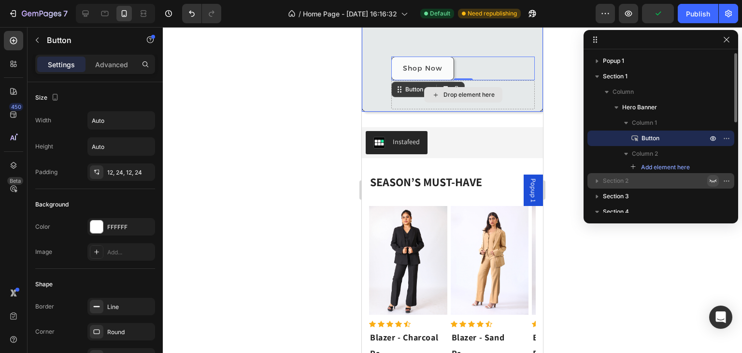
click at [396, 98] on div "Drop element here" at bounding box center [462, 94] width 143 height 29
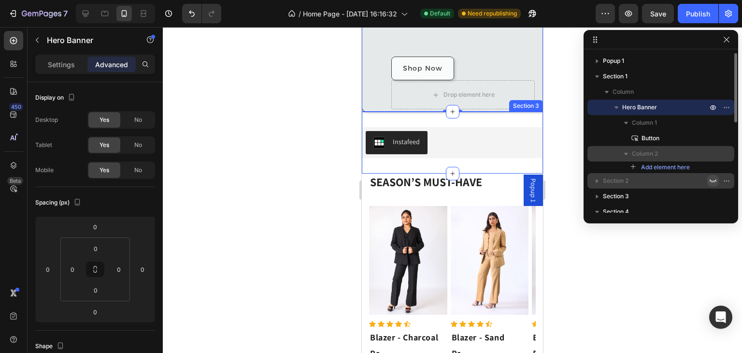
click at [630, 152] on icon "button" at bounding box center [626, 154] width 10 height 10
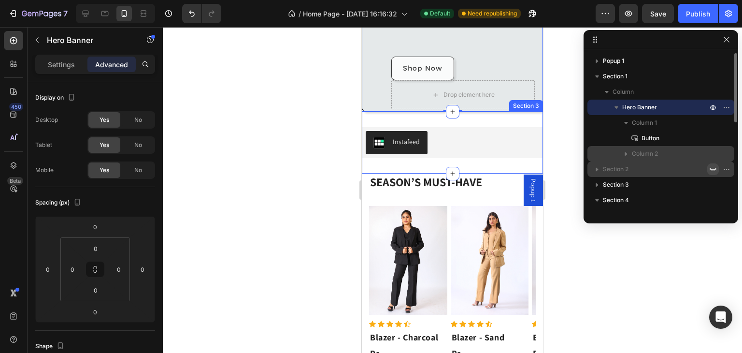
click at [630, 152] on icon "button" at bounding box center [626, 154] width 10 height 10
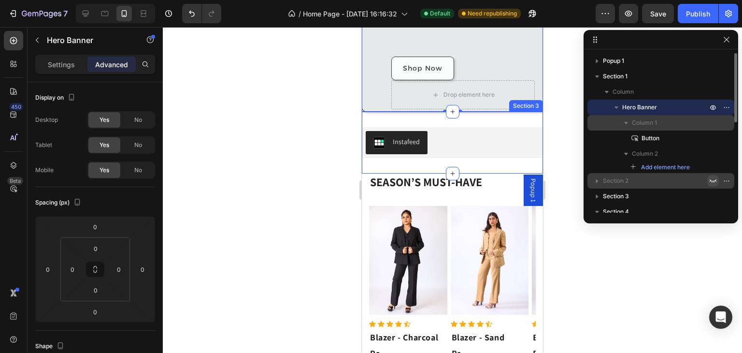
click at [628, 127] on button "button" at bounding box center [626, 123] width 12 height 12
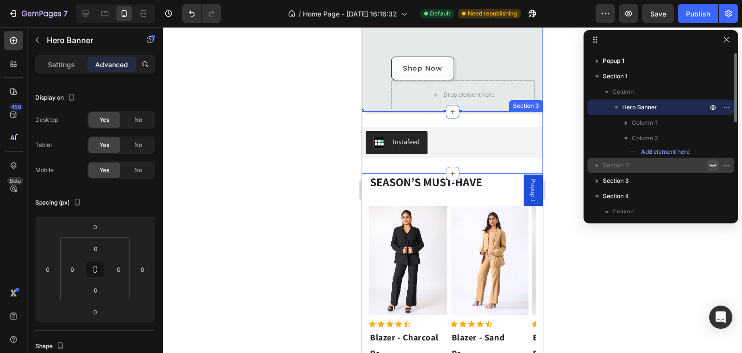
click at [616, 109] on icon "button" at bounding box center [616, 107] width 4 height 2
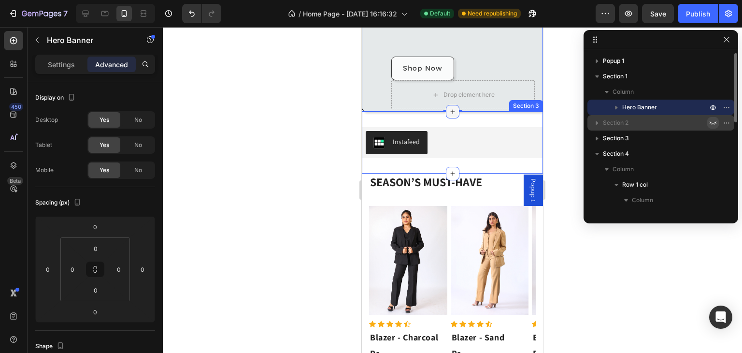
click at [451, 113] on icon at bounding box center [453, 112] width 8 height 8
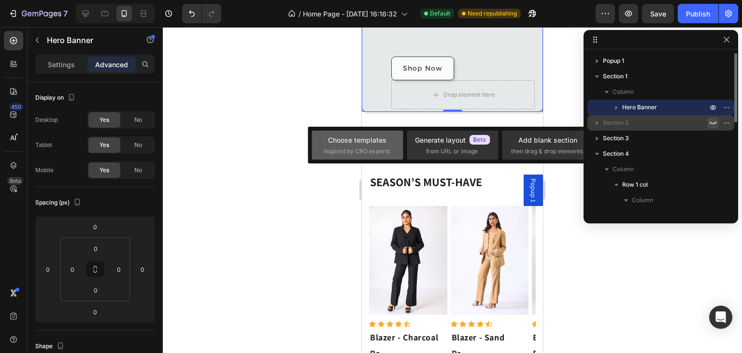
click at [383, 139] on div "Choose templates" at bounding box center [357, 140] width 58 height 10
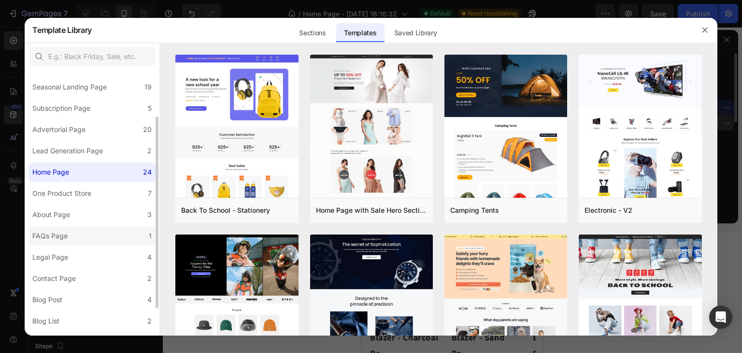
scroll to position [102, 0]
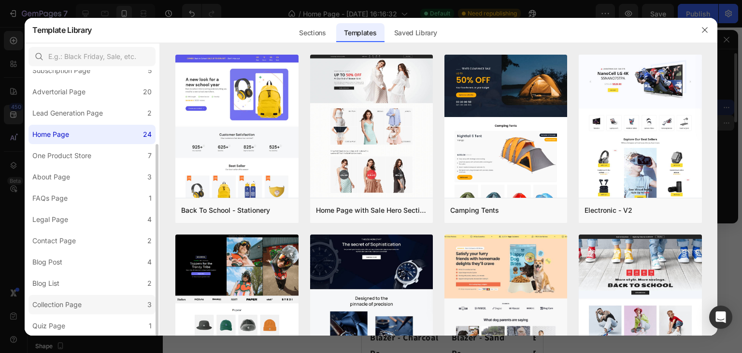
click at [82, 306] on div "Collection Page" at bounding box center [56, 304] width 49 height 12
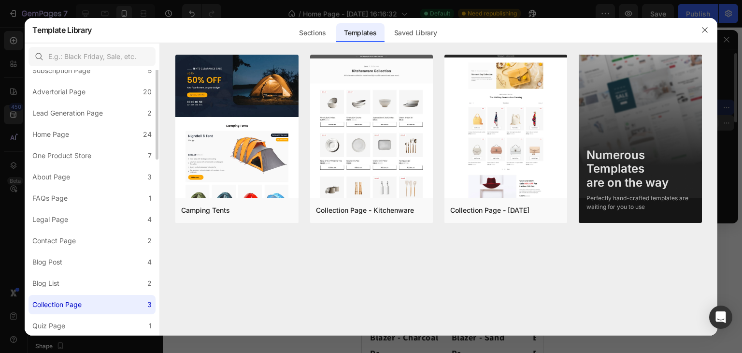
scroll to position [0, 0]
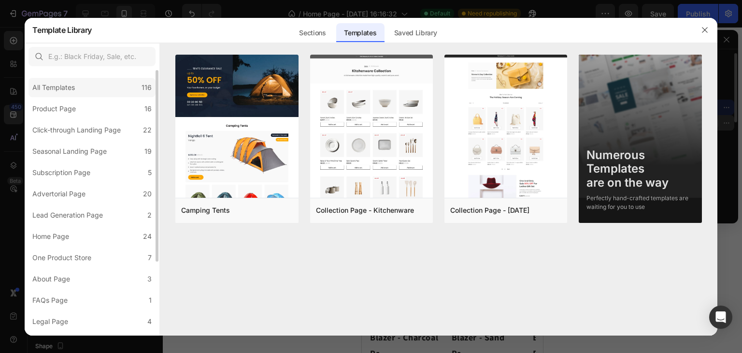
click at [73, 86] on div "All Templates" at bounding box center [53, 88] width 42 height 12
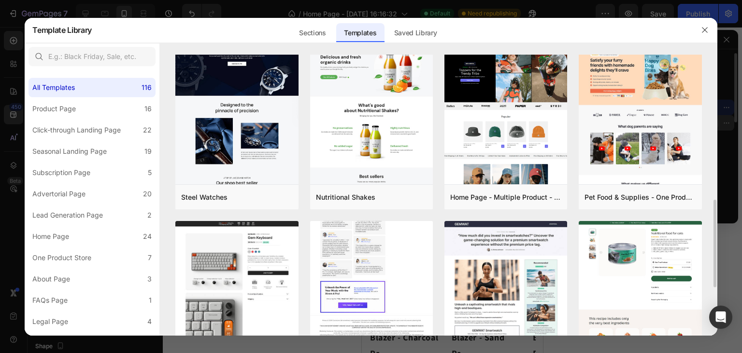
scroll to position [258, 0]
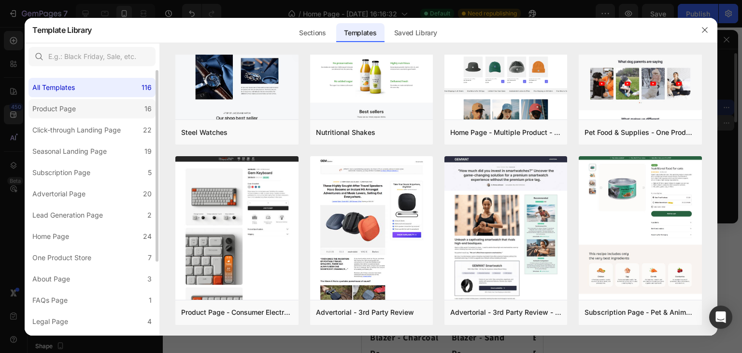
click at [57, 103] on div "Product Page" at bounding box center [53, 109] width 43 height 12
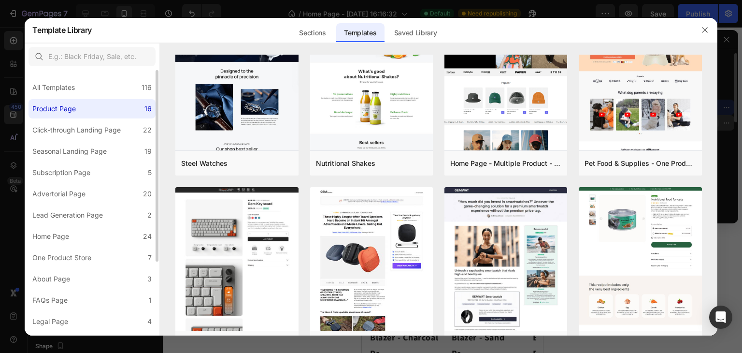
scroll to position [0, 0]
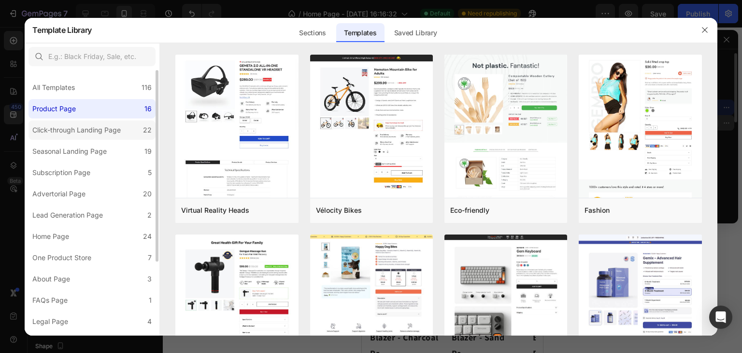
click at [70, 128] on div "Click-through Landing Page" at bounding box center [76, 130] width 88 height 12
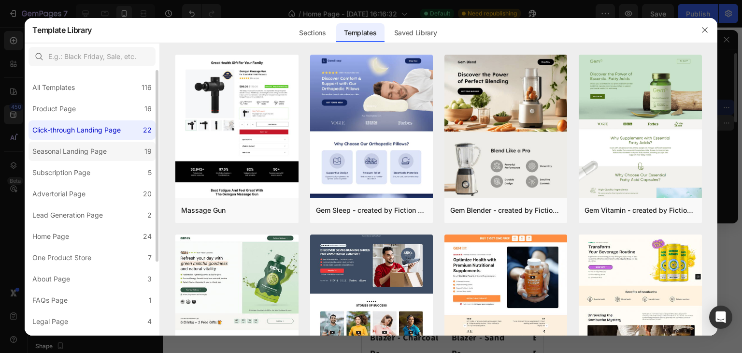
click at [75, 144] on label "Seasonal Landing Page 19" at bounding box center [91, 151] width 127 height 19
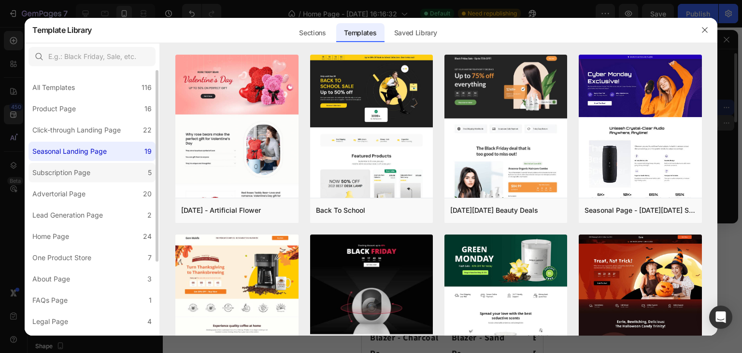
click at [83, 167] on div "Subscription Page" at bounding box center [61, 173] width 58 height 12
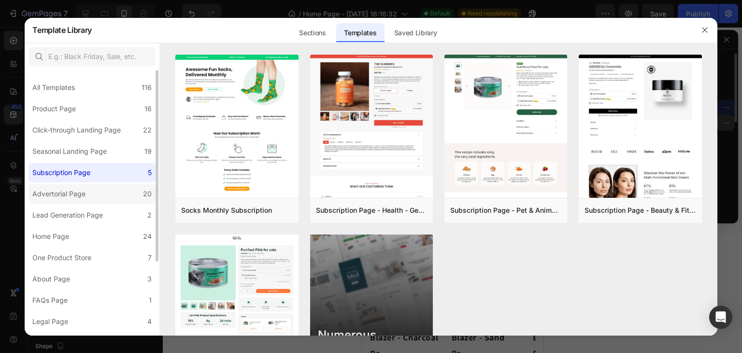
click at [89, 193] on div "Advertorial Page" at bounding box center [60, 194] width 57 height 12
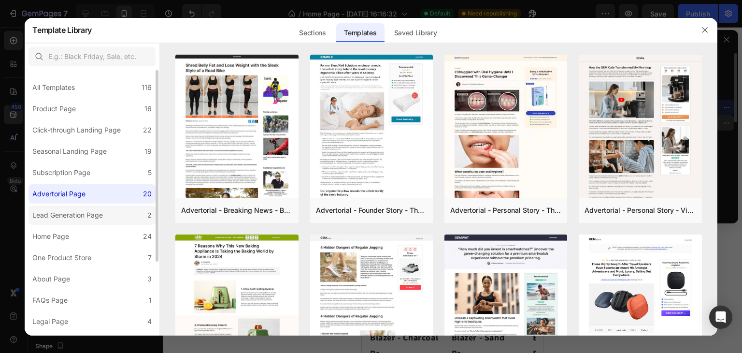
click at [87, 208] on label "Lead Generation Page 2" at bounding box center [91, 214] width 127 height 19
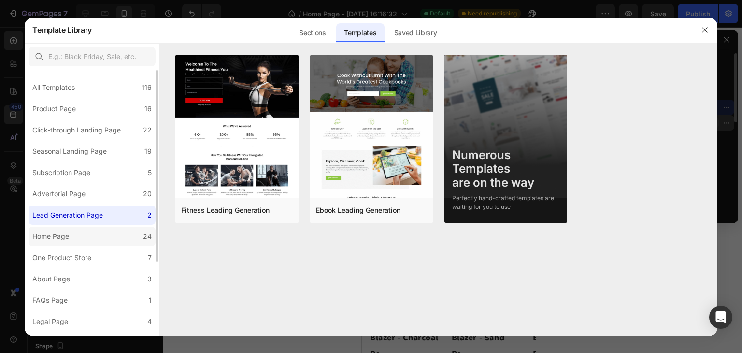
click at [94, 233] on label "Home Page 24" at bounding box center [91, 236] width 127 height 19
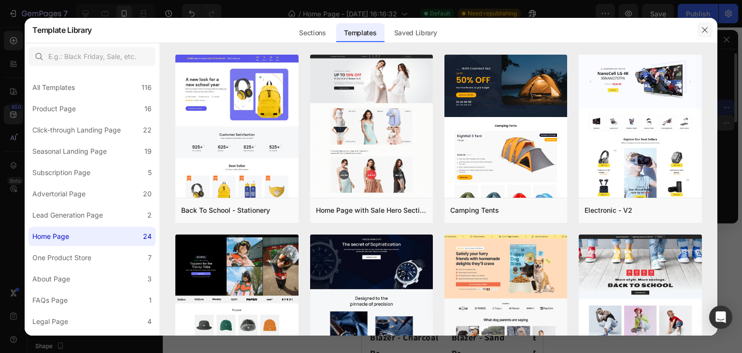
click at [704, 28] on icon "button" at bounding box center [705, 30] width 8 height 8
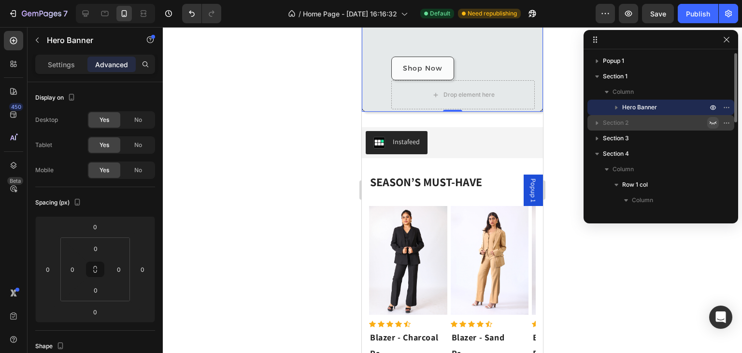
click at [569, 116] on div at bounding box center [452, 190] width 579 height 326
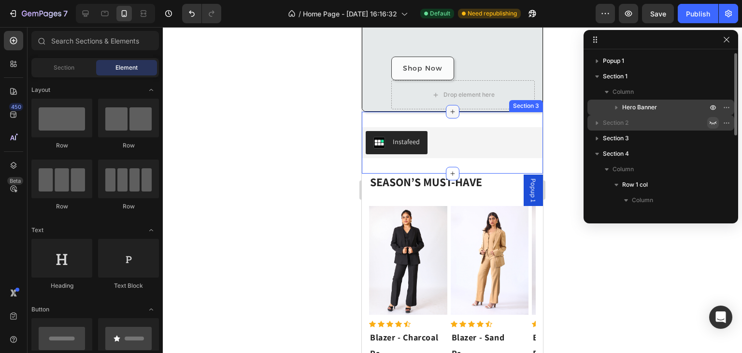
click at [450, 111] on icon at bounding box center [452, 112] width 4 height 4
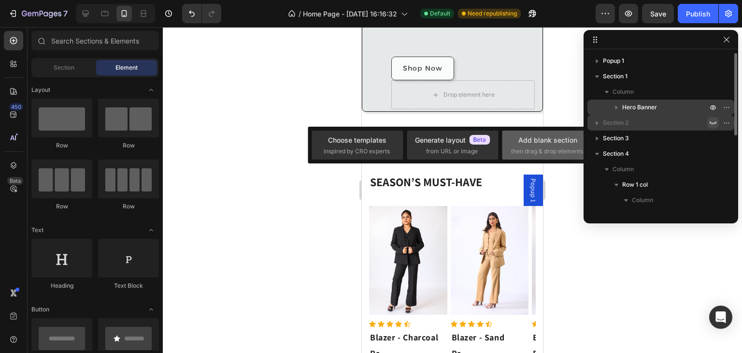
click at [527, 154] on span "then drag & drop elements" at bounding box center [547, 151] width 72 height 9
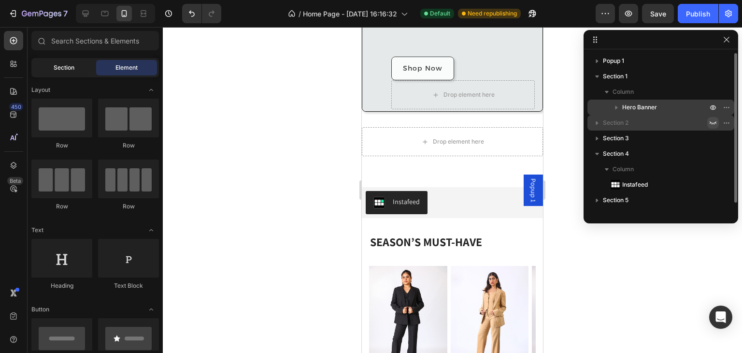
click at [66, 70] on span "Section" at bounding box center [64, 67] width 21 height 9
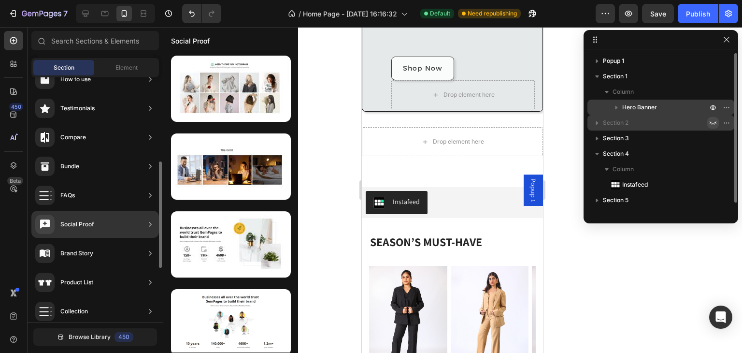
scroll to position [258, 0]
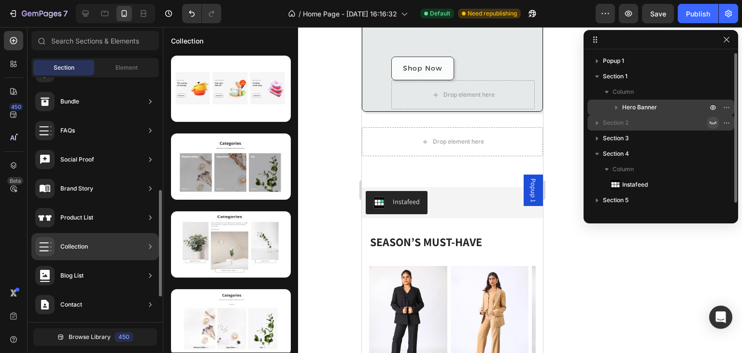
click at [97, 236] on div "Collection" at bounding box center [94, 246] width 127 height 27
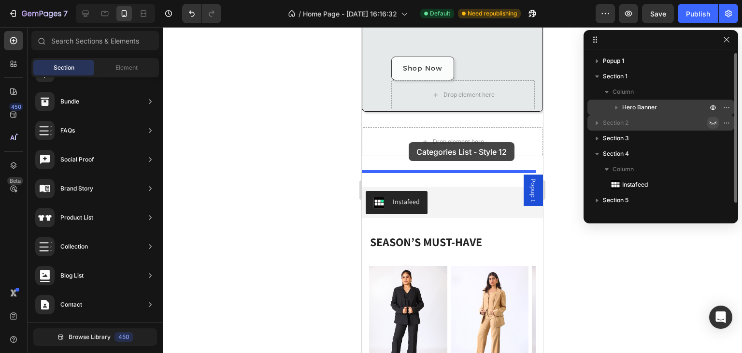
drag, startPoint x: 588, startPoint y: 177, endPoint x: 409, endPoint y: 142, distance: 182.6
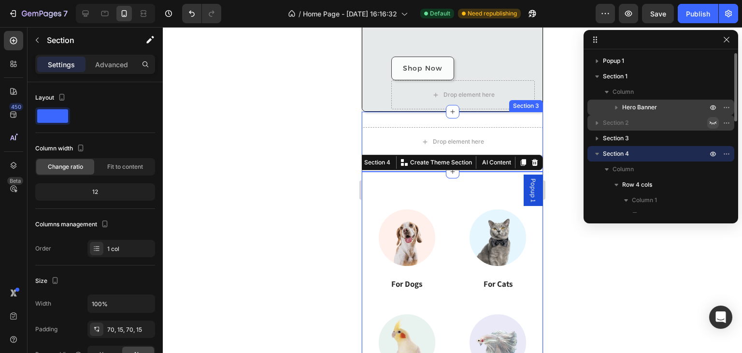
click at [481, 121] on div "Drop element here Section 3" at bounding box center [452, 142] width 181 height 60
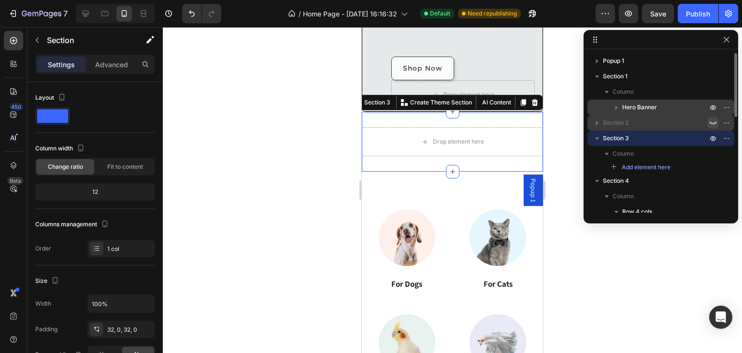
drag, startPoint x: 527, startPoint y: 104, endPoint x: 524, endPoint y: 113, distance: 8.6
click at [532, 104] on icon at bounding box center [535, 102] width 6 height 7
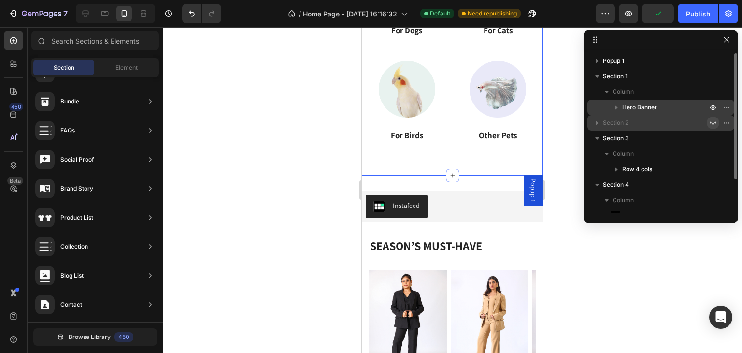
scroll to position [322, 0]
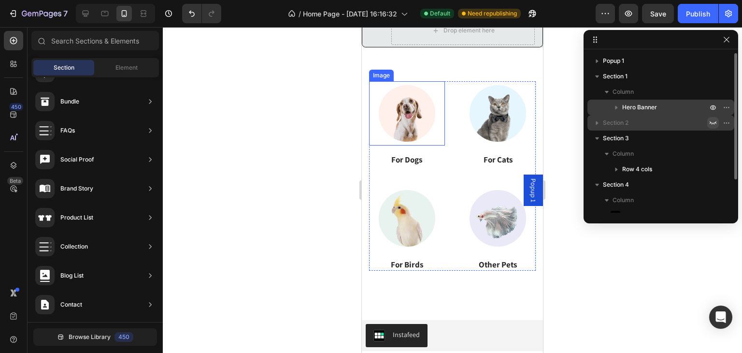
click at [420, 116] on img at bounding box center [407, 113] width 64 height 64
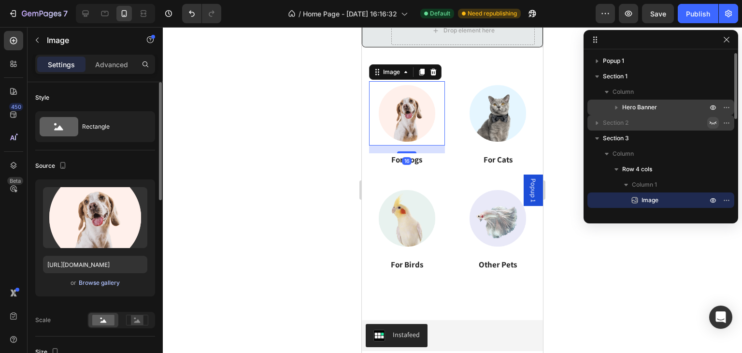
click at [99, 281] on div "Browse gallery" at bounding box center [99, 282] width 41 height 9
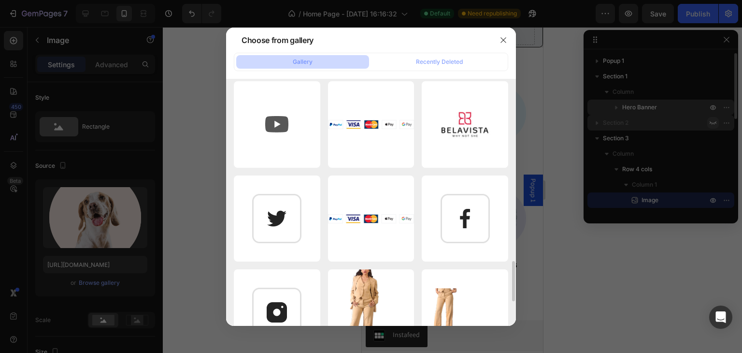
scroll to position [323, 0]
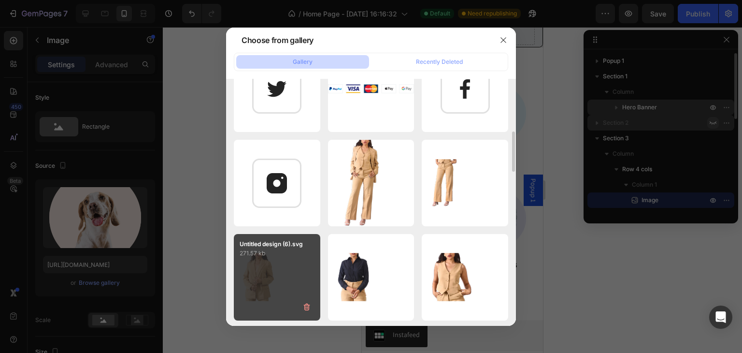
click at [270, 262] on div "Untitled design (6).svg 271.57 kb" at bounding box center [277, 277] width 86 height 86
type input "[URL][DOMAIN_NAME]"
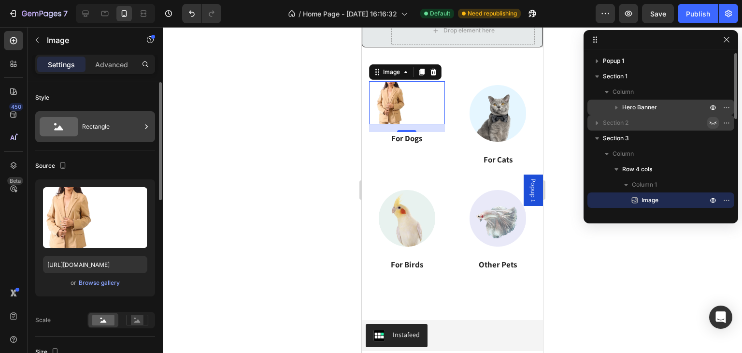
click at [98, 131] on div "Rectangle" at bounding box center [111, 126] width 59 height 22
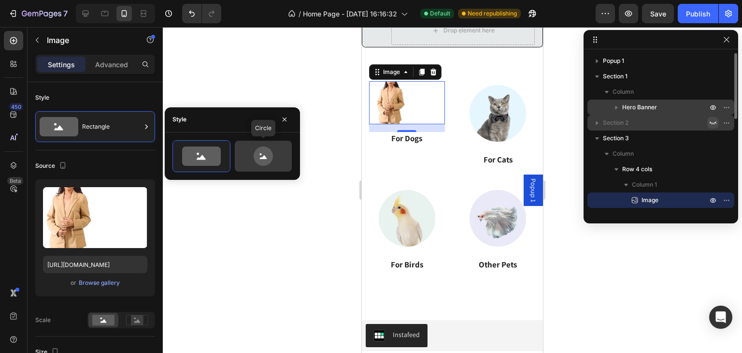
click at [251, 148] on icon at bounding box center [263, 155] width 45 height 19
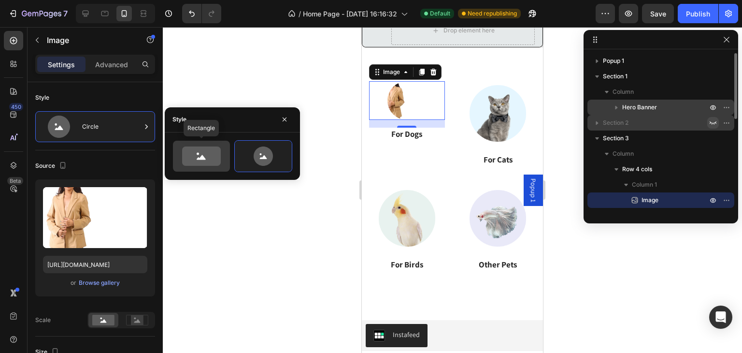
click at [200, 155] on icon at bounding box center [201, 155] width 39 height 19
type input "100"
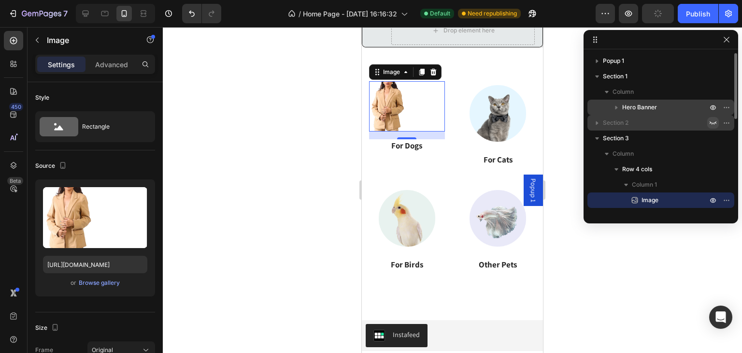
drag, startPoint x: 408, startPoint y: 142, endPoint x: 416, endPoint y: 130, distance: 13.8
click at [416, 131] on div "16" at bounding box center [407, 135] width 76 height 8
click at [415, 143] on p "For Dogs" at bounding box center [407, 145] width 74 height 11
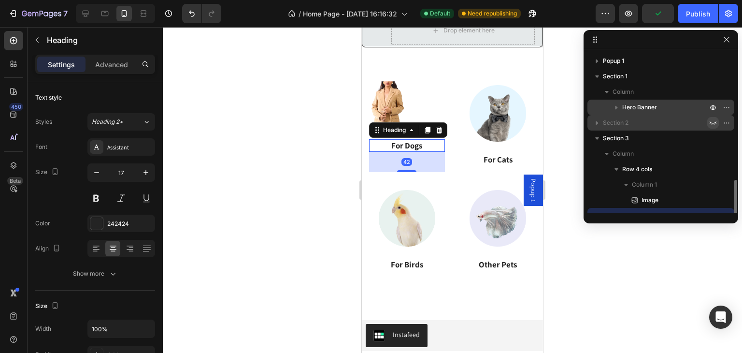
scroll to position [90, 0]
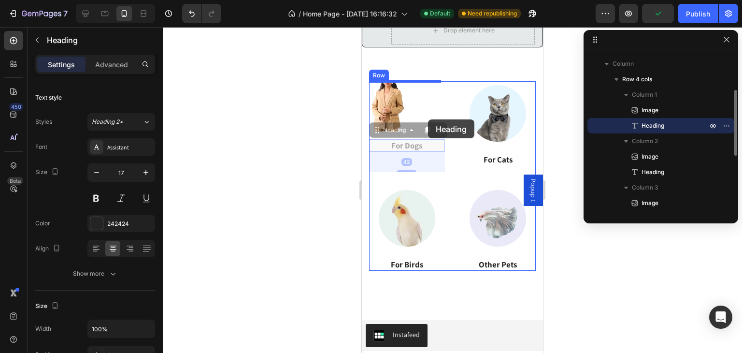
drag, startPoint x: 415, startPoint y: 143, endPoint x: 428, endPoint y: 119, distance: 27.4
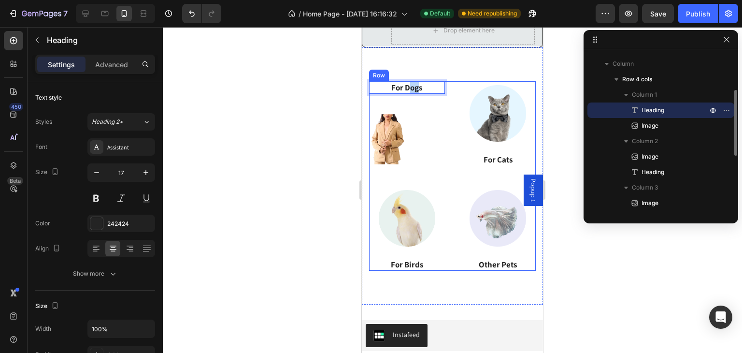
drag, startPoint x: 407, startPoint y: 87, endPoint x: 416, endPoint y: 93, distance: 10.9
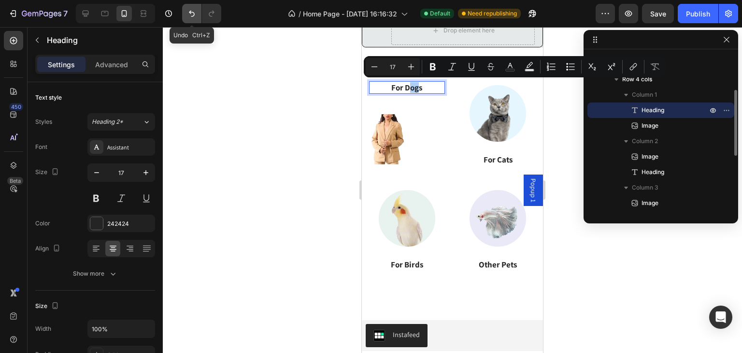
click at [190, 12] on icon "Undo/Redo" at bounding box center [192, 14] width 6 height 6
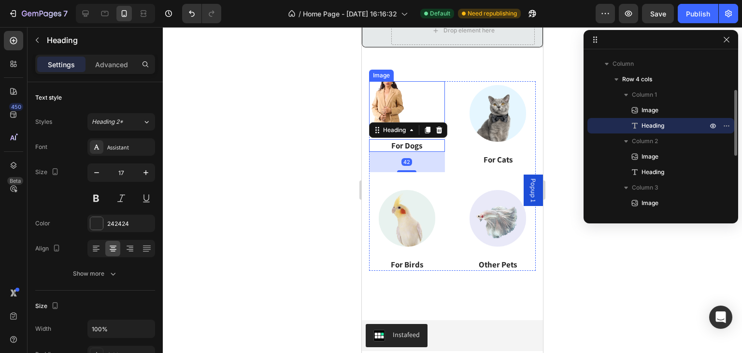
click at [417, 87] on img at bounding box center [407, 106] width 76 height 50
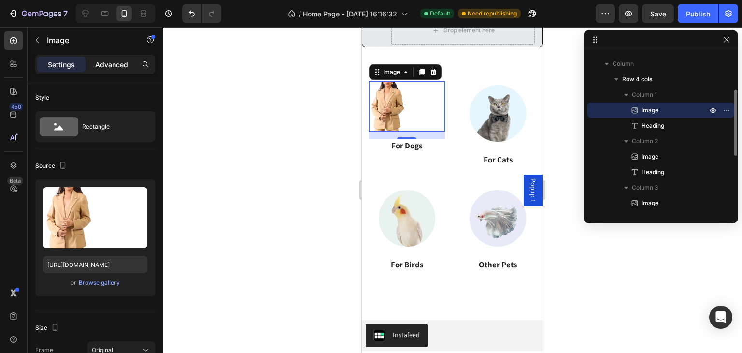
click at [120, 59] on p "Advanced" at bounding box center [111, 64] width 33 height 10
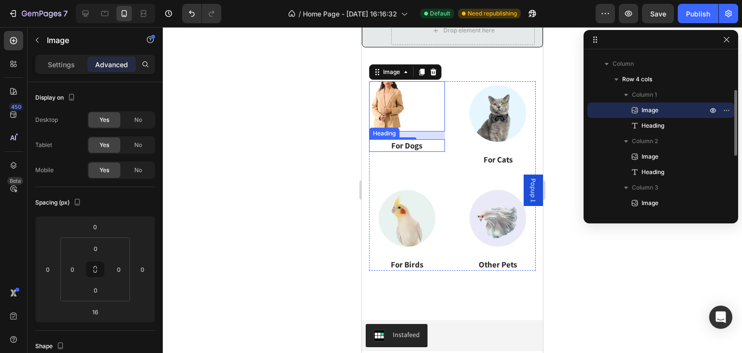
click at [427, 141] on h3 "For Dogs" at bounding box center [407, 145] width 76 height 13
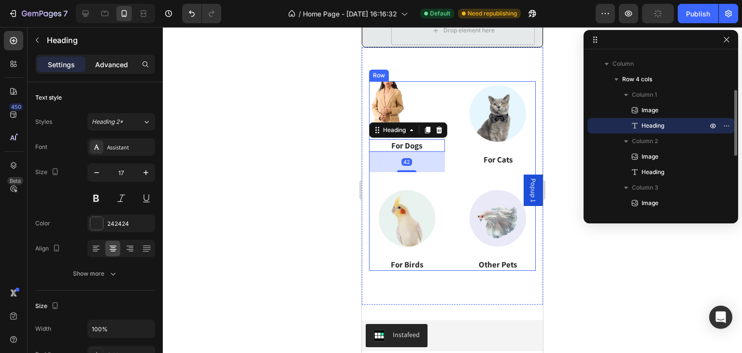
click at [118, 63] on p "Advanced" at bounding box center [111, 64] width 33 height 10
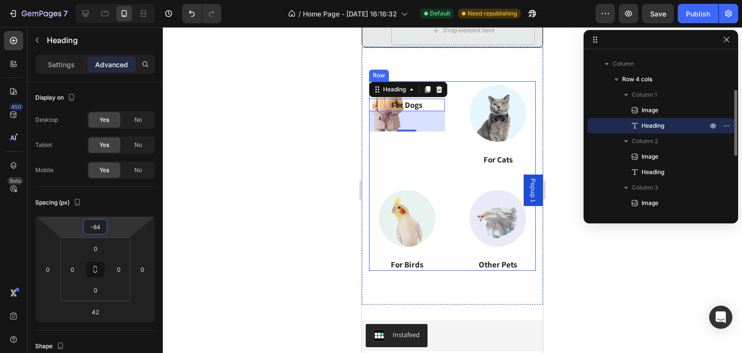
type input "-88"
drag, startPoint x: 121, startPoint y: 227, endPoint x: 125, endPoint y: 248, distance: 21.6
click at [125, 0] on html "7 / Home Page - [DATE] 16:16:32 Default Need republishing Preview Save Publish …" at bounding box center [371, 0] width 742 height 0
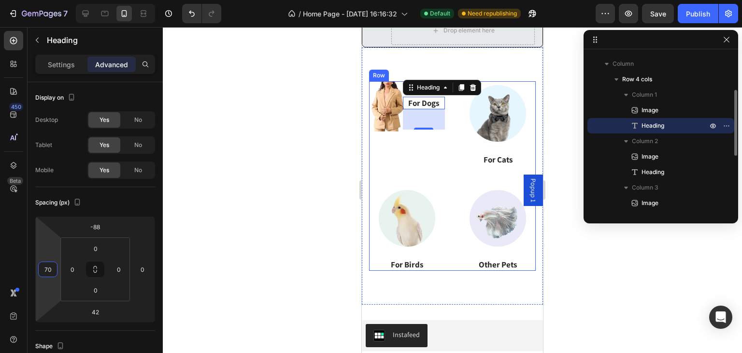
type input "72"
drag, startPoint x: 52, startPoint y: 253, endPoint x: 57, endPoint y: 235, distance: 17.9
click at [57, 0] on html "7 / Home Page - [DATE] 16:16:32 Default Need republishing Preview Save Publish …" at bounding box center [371, 0] width 742 height 0
click at [395, 124] on img at bounding box center [407, 106] width 76 height 50
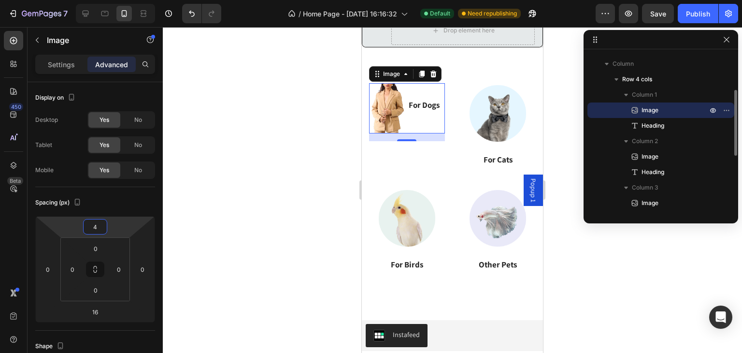
type input "10"
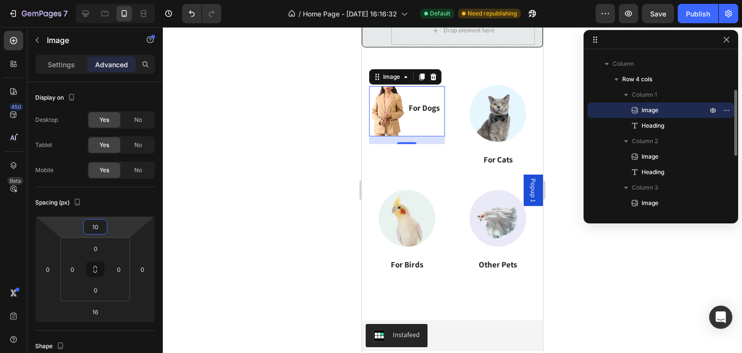
drag, startPoint x: 127, startPoint y: 228, endPoint x: 131, endPoint y: 226, distance: 5.0
click at [131, 0] on html "7 / Home Page - [DATE] 16:16:32 Default Need republishing Preview Save Publish …" at bounding box center [371, 0] width 742 height 0
click at [466, 99] on img at bounding box center [498, 113] width 64 height 64
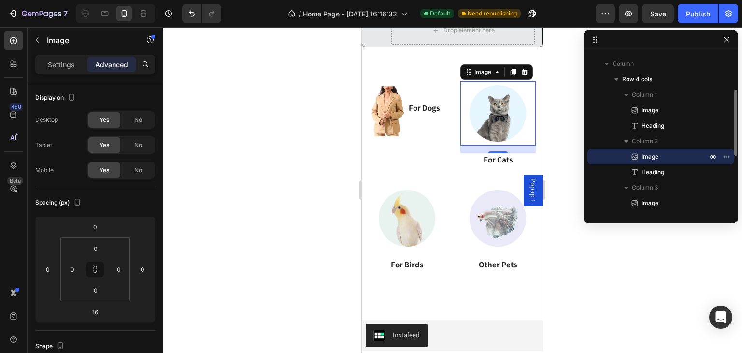
click at [486, 106] on img at bounding box center [498, 113] width 64 height 64
click at [39, 37] on icon "button" at bounding box center [37, 40] width 8 height 8
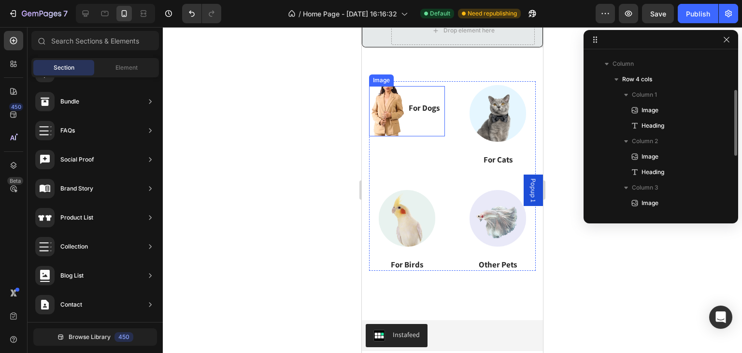
click at [400, 90] on img at bounding box center [407, 111] width 76 height 50
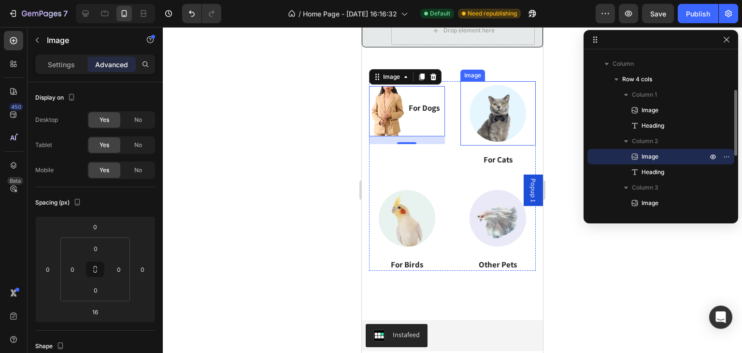
click at [481, 99] on img at bounding box center [498, 113] width 64 height 64
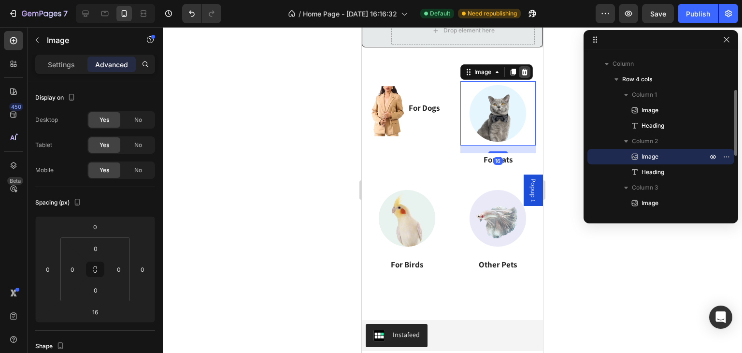
click at [521, 71] on icon at bounding box center [524, 72] width 6 height 7
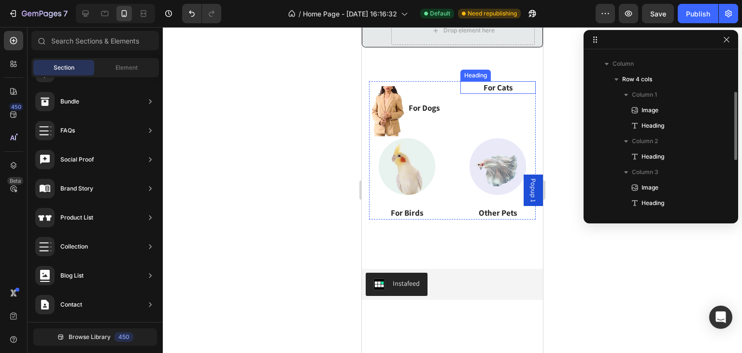
click at [496, 84] on p "For Cats" at bounding box center [498, 87] width 74 height 11
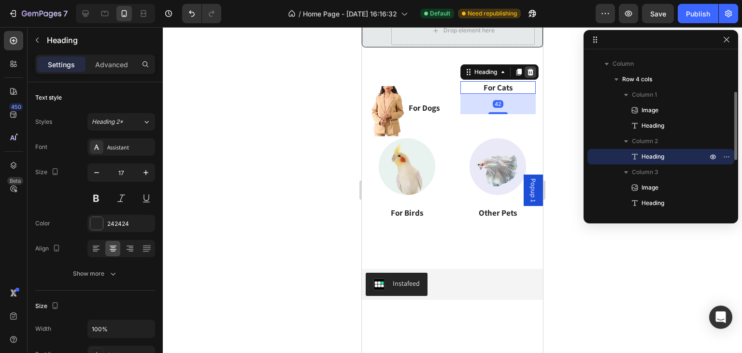
click at [527, 69] on icon at bounding box center [530, 72] width 6 height 7
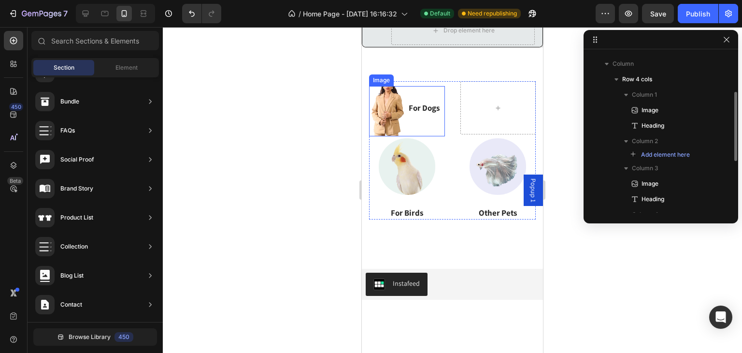
click at [409, 90] on img at bounding box center [407, 111] width 76 height 50
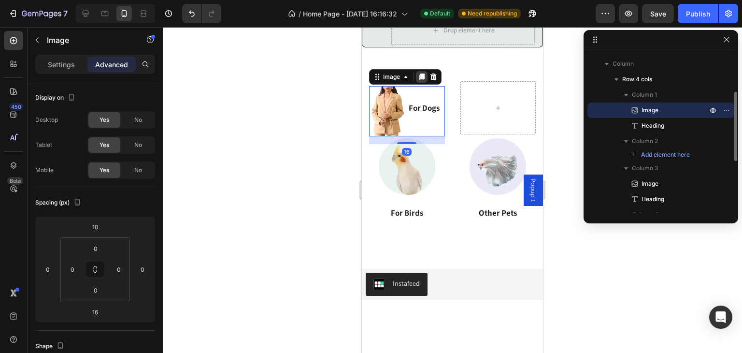
click at [424, 76] on icon at bounding box center [421, 76] width 5 height 7
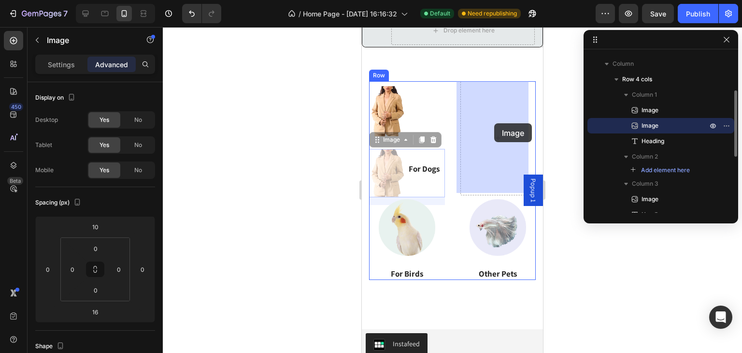
drag, startPoint x: 417, startPoint y: 152, endPoint x: 494, endPoint y: 123, distance: 81.9
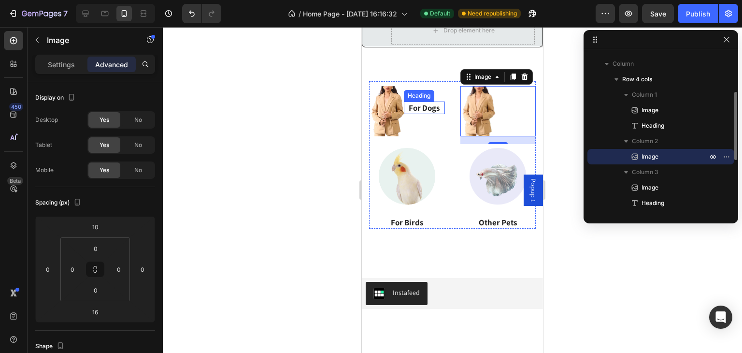
click at [431, 105] on h3 "For Dogs" at bounding box center [424, 107] width 41 height 13
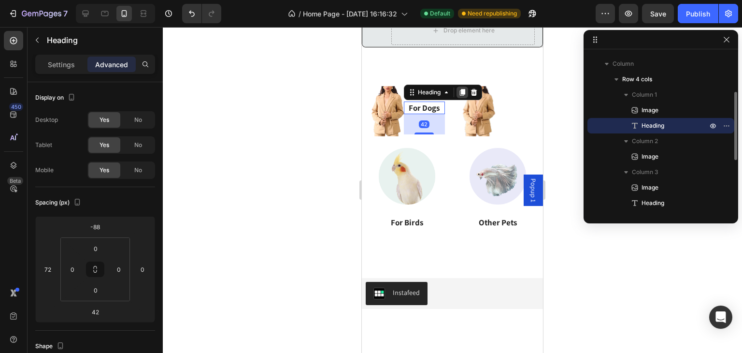
click at [459, 93] on icon at bounding box center [462, 92] width 8 height 8
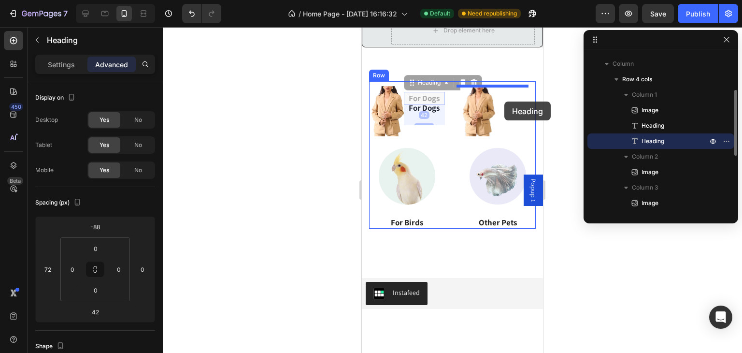
drag, startPoint x: 422, startPoint y: 95, endPoint x: 504, endPoint y: 101, distance: 82.4
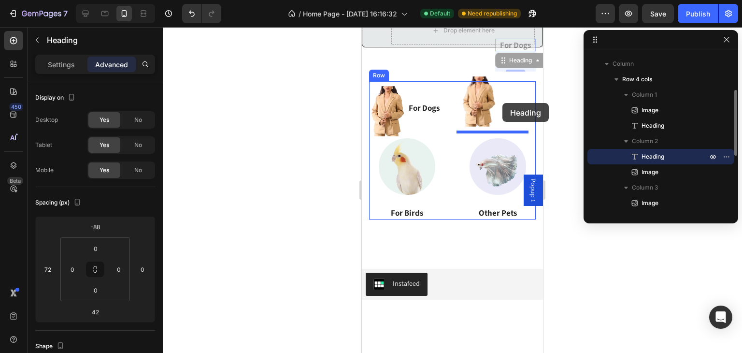
drag, startPoint x: 504, startPoint y: 46, endPoint x: 502, endPoint y: 103, distance: 56.5
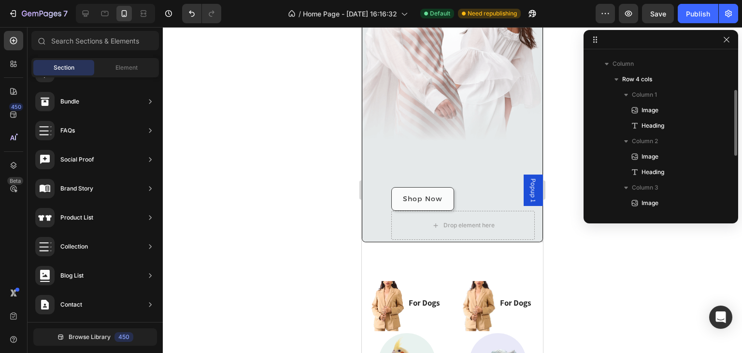
scroll to position [200, 0]
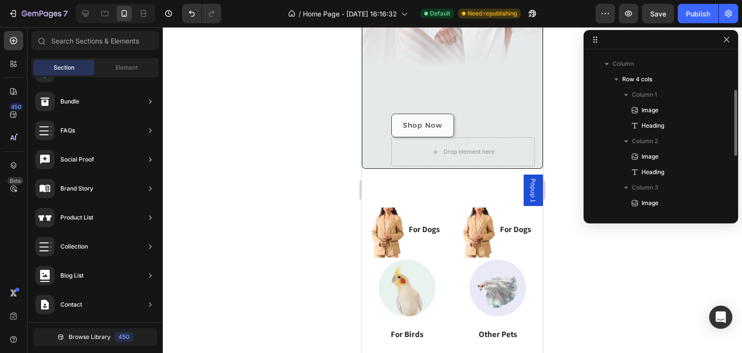
click at [424, 255] on img at bounding box center [407, 287] width 64 height 64
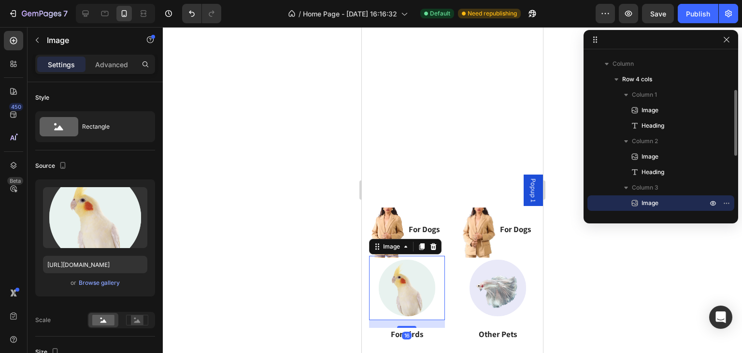
scroll to position [348, 0]
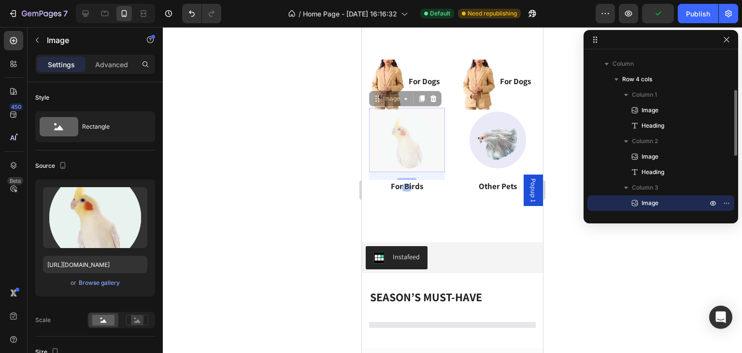
drag, startPoint x: 392, startPoint y: 120, endPoint x: 686, endPoint y: 158, distance: 297.0
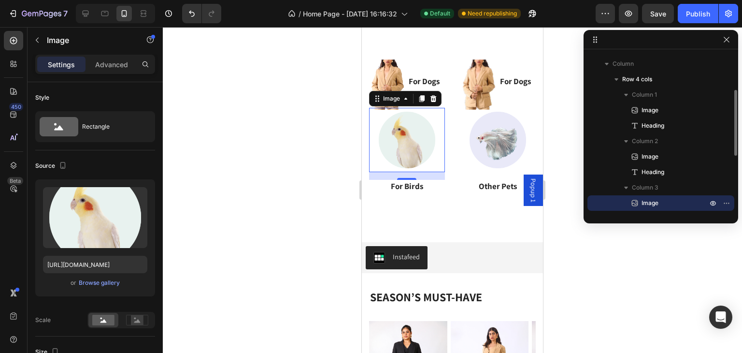
click at [325, 131] on div at bounding box center [452, 190] width 579 height 326
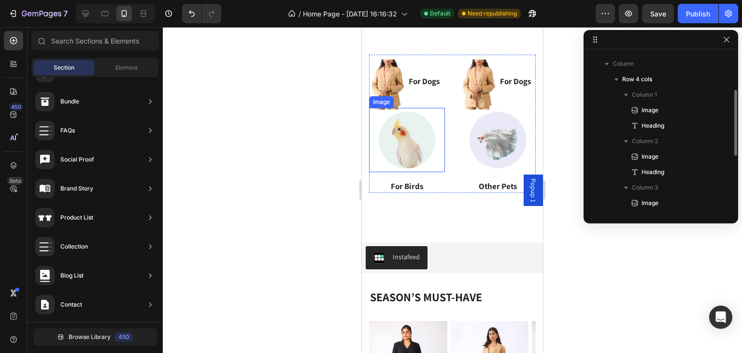
click at [397, 131] on img at bounding box center [407, 140] width 64 height 64
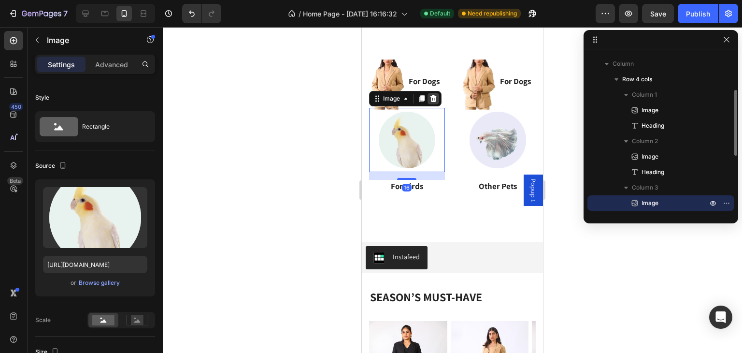
click at [433, 95] on icon at bounding box center [433, 99] width 8 height 8
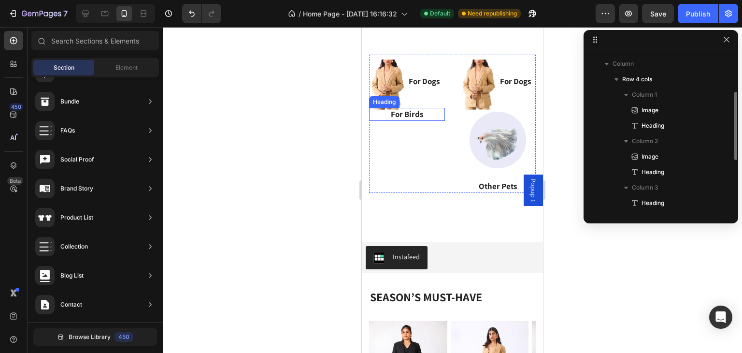
click at [413, 110] on p "For Birds" at bounding box center [407, 114] width 74 height 11
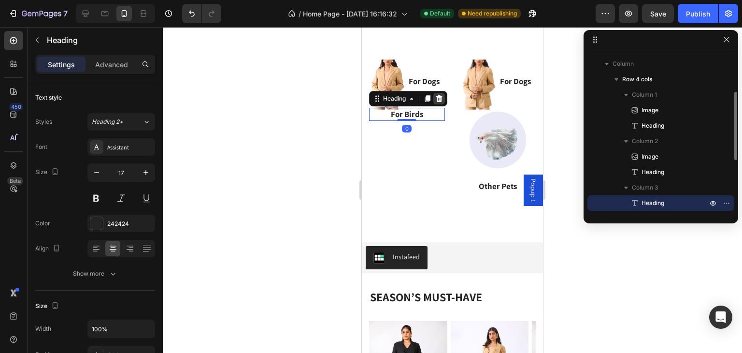
click at [438, 95] on icon at bounding box center [439, 98] width 6 height 7
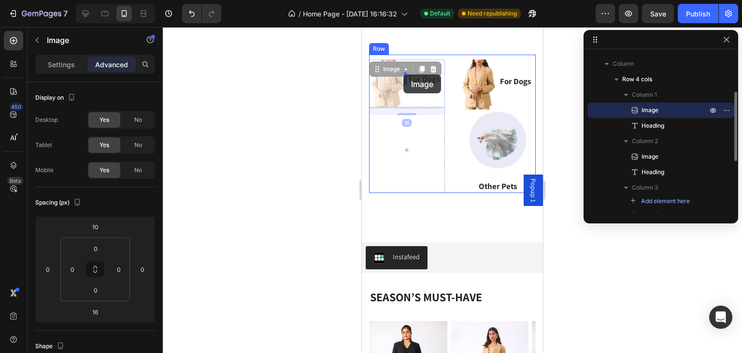
drag, startPoint x: 386, startPoint y: 69, endPoint x: 399, endPoint y: 74, distance: 14.1
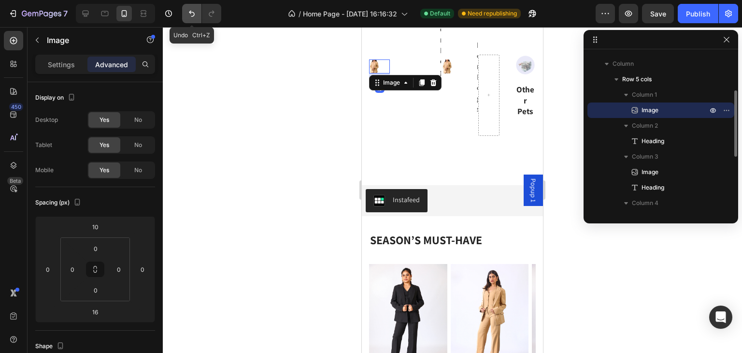
click at [188, 12] on icon "Undo/Redo" at bounding box center [192, 14] width 10 height 10
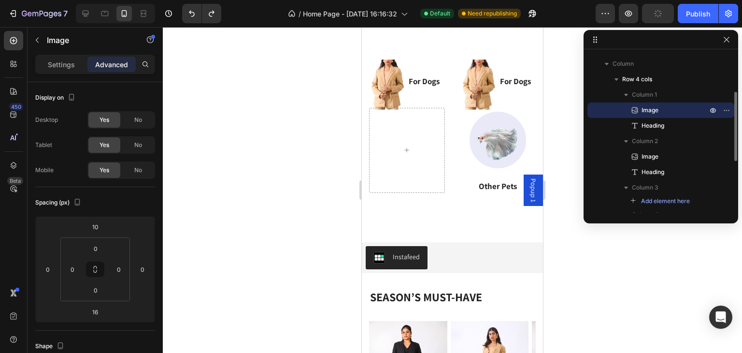
click at [392, 77] on img at bounding box center [407, 84] width 76 height 50
click at [388, 71] on img at bounding box center [407, 84] width 76 height 50
click at [423, 65] on div "Heading" at bounding box center [419, 69] width 27 height 9
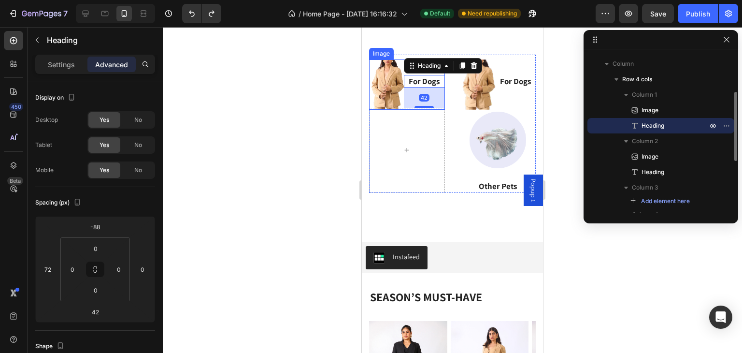
click at [391, 65] on div "Image" at bounding box center [407, 84] width 76 height 50
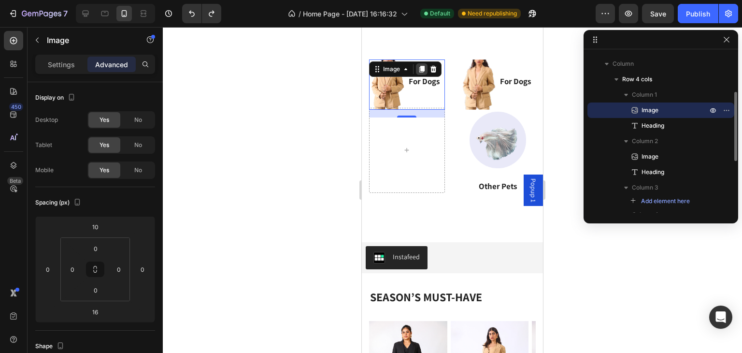
click at [423, 67] on icon at bounding box center [421, 69] width 5 height 7
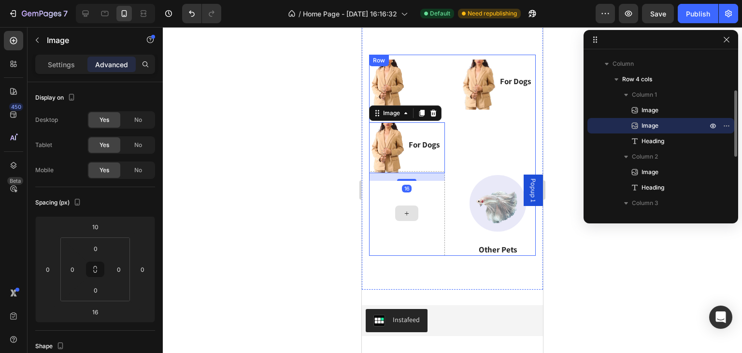
click at [416, 192] on div at bounding box center [407, 213] width 76 height 85
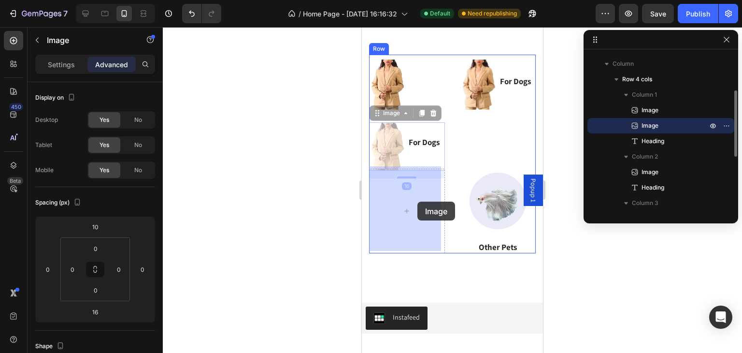
drag, startPoint x: 423, startPoint y: 155, endPoint x: 417, endPoint y: 201, distance: 46.7
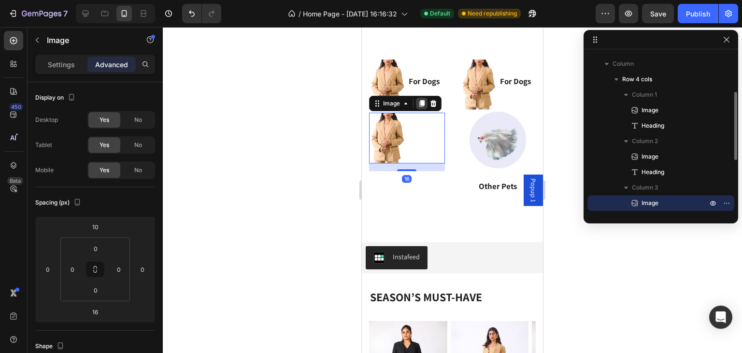
click at [424, 101] on icon at bounding box center [421, 103] width 5 height 7
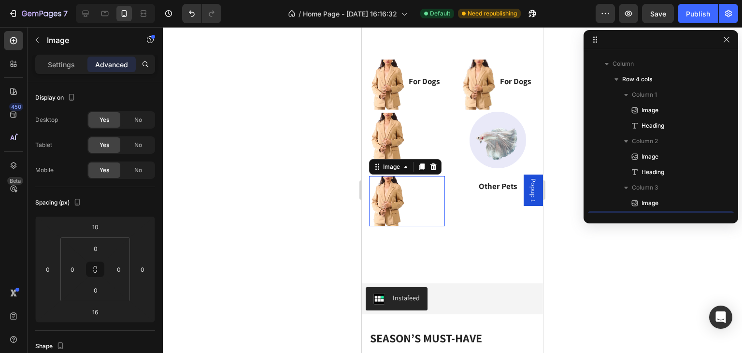
scroll to position [183, 0]
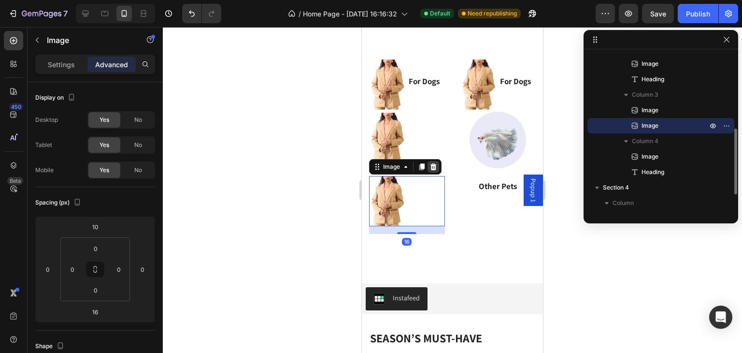
click at [433, 161] on div at bounding box center [433, 167] width 12 height 12
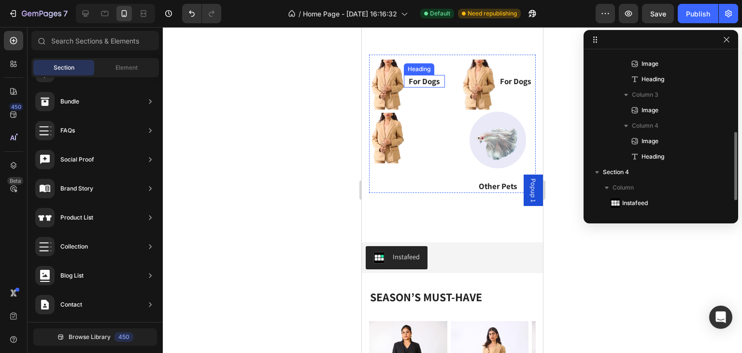
click at [429, 76] on h3 "For Dogs" at bounding box center [424, 81] width 41 height 13
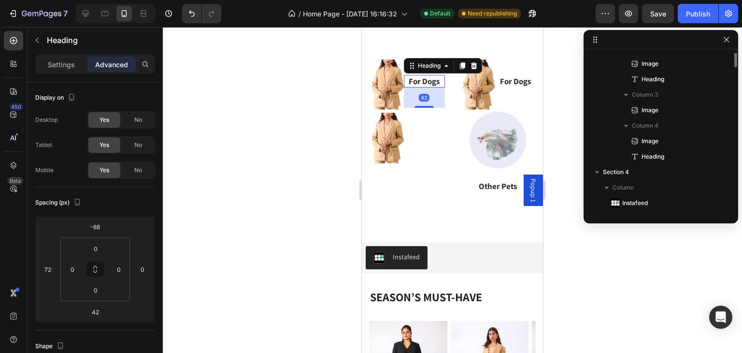
scroll to position [90, 0]
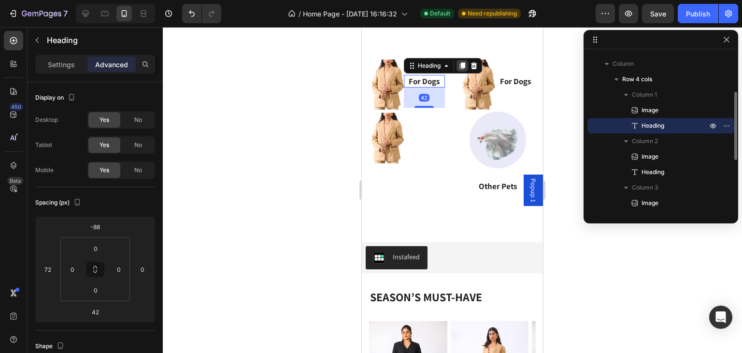
click at [461, 63] on icon at bounding box center [462, 66] width 5 height 7
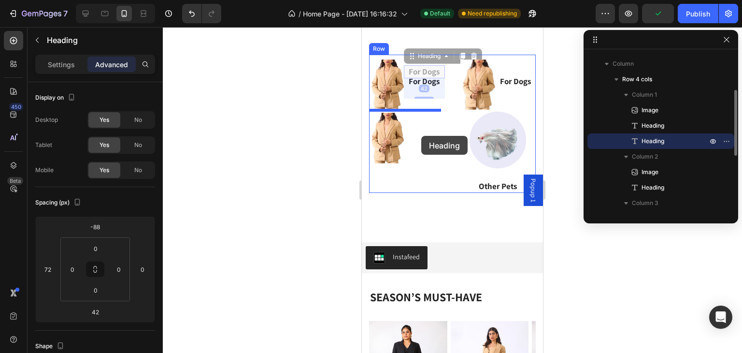
drag, startPoint x: 424, startPoint y: 69, endPoint x: 421, endPoint y: 135, distance: 66.2
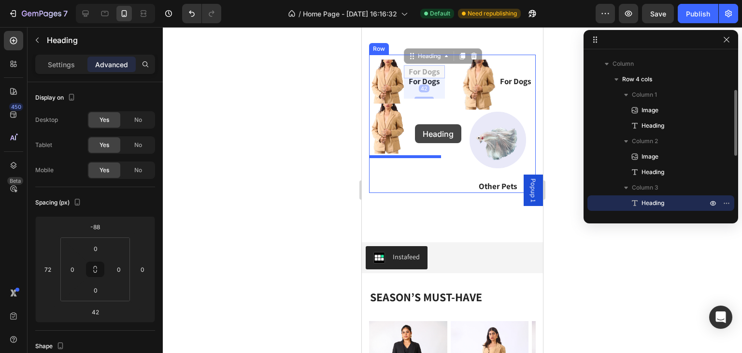
drag, startPoint x: 422, startPoint y: 72, endPoint x: 415, endPoint y: 124, distance: 52.6
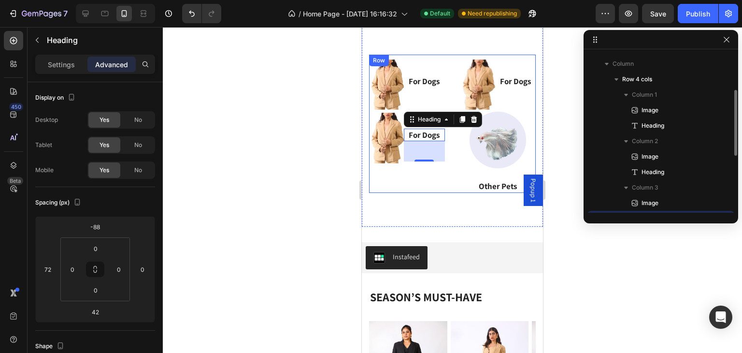
click at [451, 136] on div "Image For Dogs Heading Image For Dogs Heading Image For Dogs Heading 42 Image O…" at bounding box center [452, 124] width 167 height 138
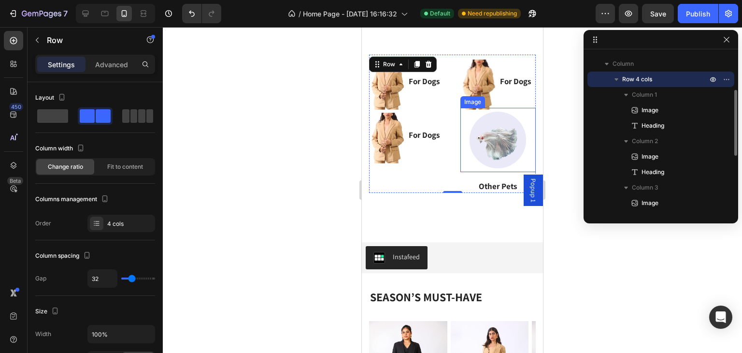
click at [481, 130] on img at bounding box center [498, 140] width 64 height 64
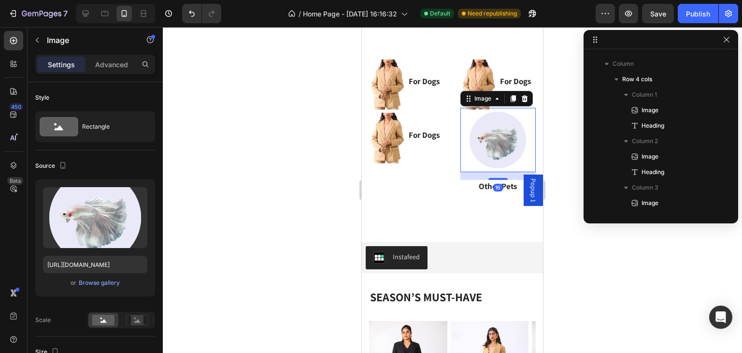
scroll to position [213, 0]
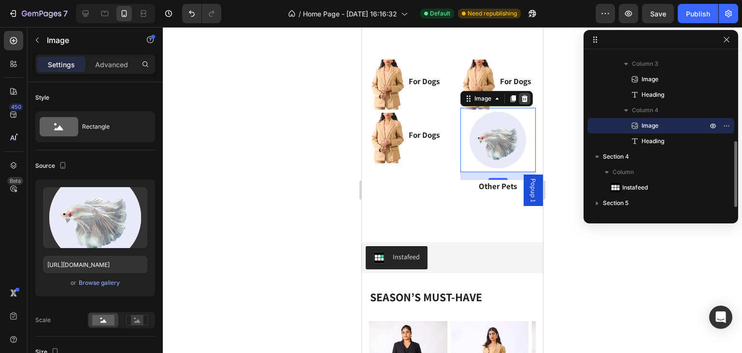
click at [521, 99] on icon at bounding box center [525, 99] width 8 height 8
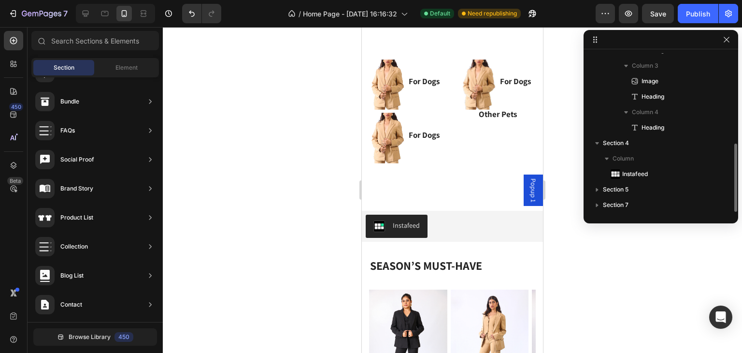
scroll to position [211, 0]
click at [494, 113] on p "Other Pets" at bounding box center [498, 114] width 74 height 11
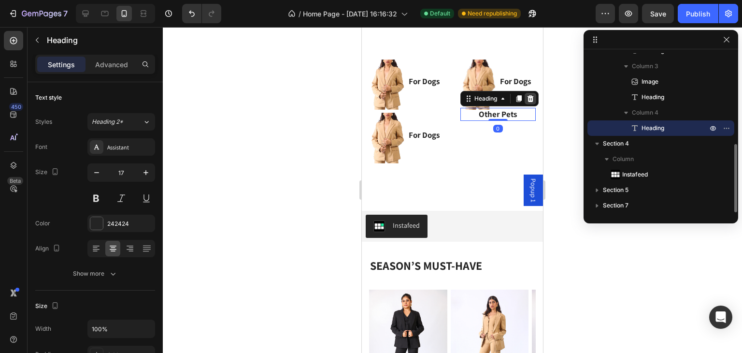
click at [527, 98] on icon at bounding box center [530, 98] width 6 height 7
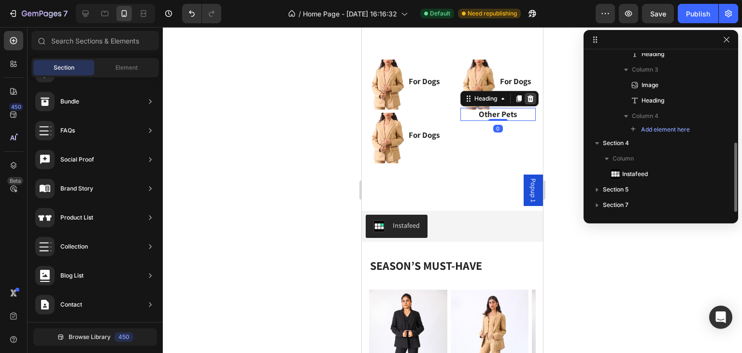
scroll to position [207, 0]
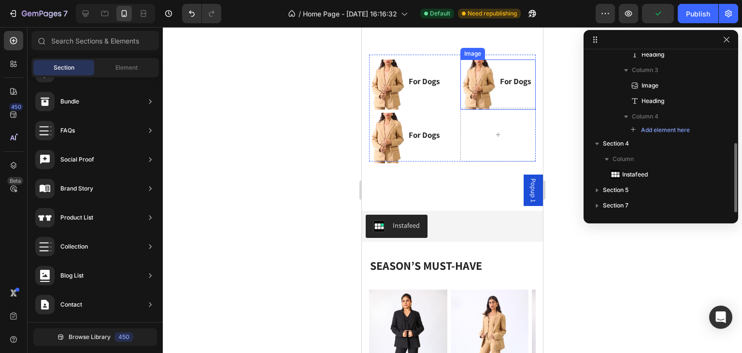
click at [469, 83] on img at bounding box center [498, 84] width 76 height 50
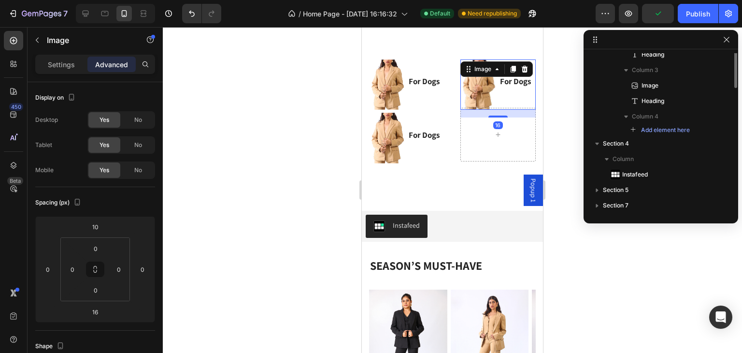
scroll to position [121, 0]
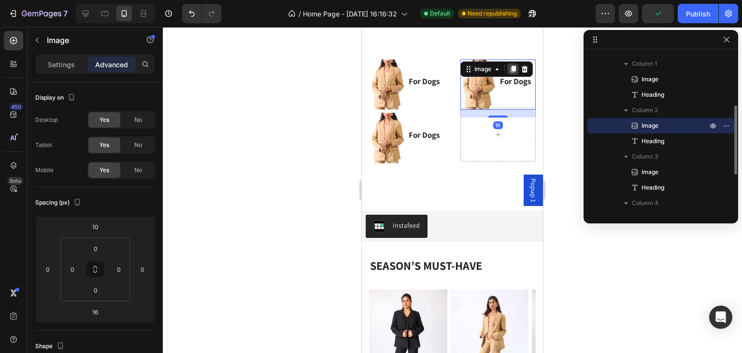
click at [510, 70] on icon at bounding box center [512, 69] width 5 height 7
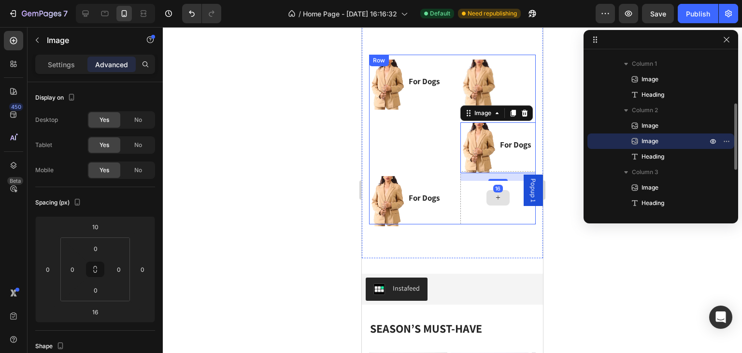
click at [469, 192] on div at bounding box center [498, 197] width 76 height 53
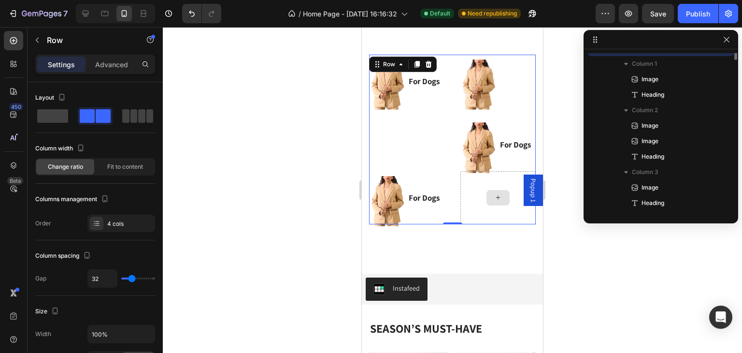
scroll to position [43, 0]
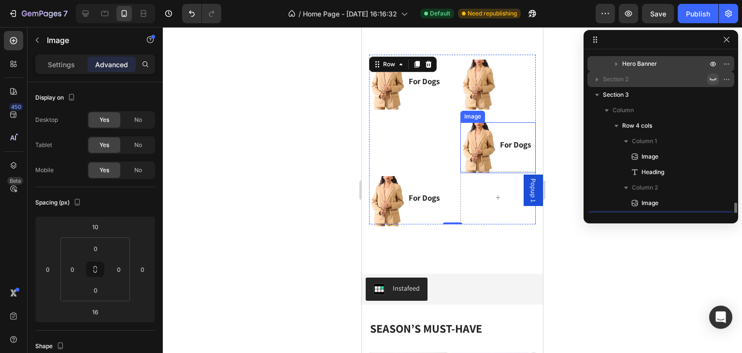
drag, startPoint x: 474, startPoint y: 149, endPoint x: 482, endPoint y: 184, distance: 35.7
click at [481, 198] on div "Image For Dogs Heading Image Image For Dogs Heading Image For Dogs Heading Row 0" at bounding box center [452, 140] width 167 height 170
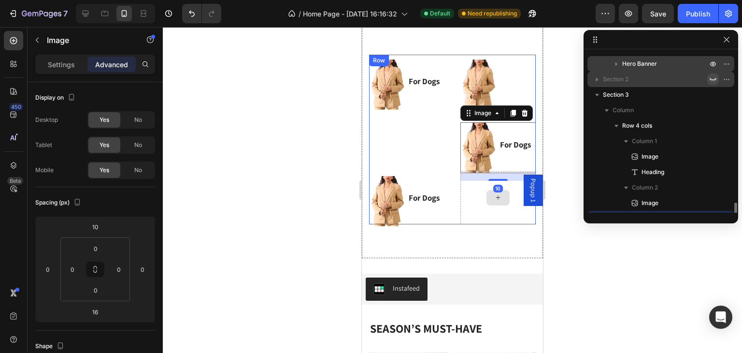
scroll to position [136, 0]
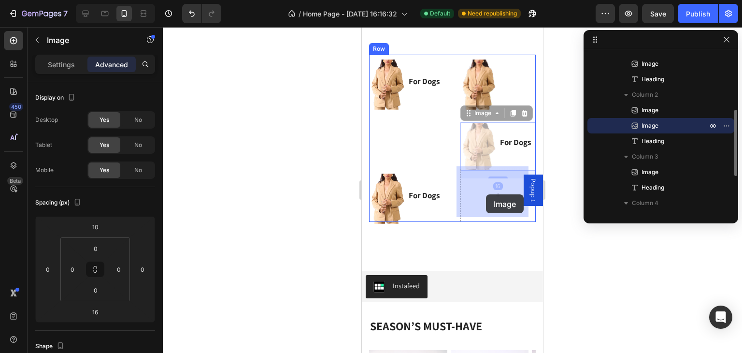
drag, startPoint x: 469, startPoint y: 144, endPoint x: 486, endPoint y: 194, distance: 52.4
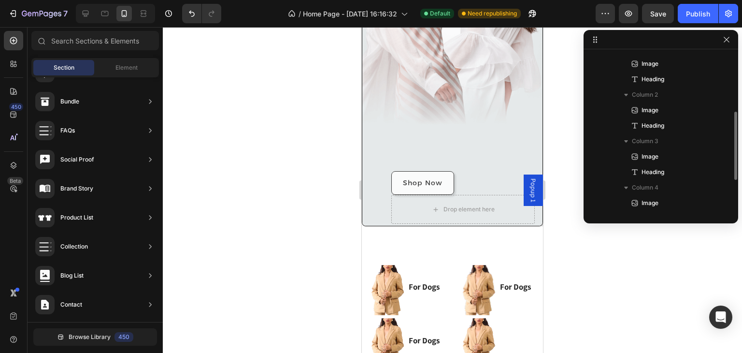
scroll to position [180, 0]
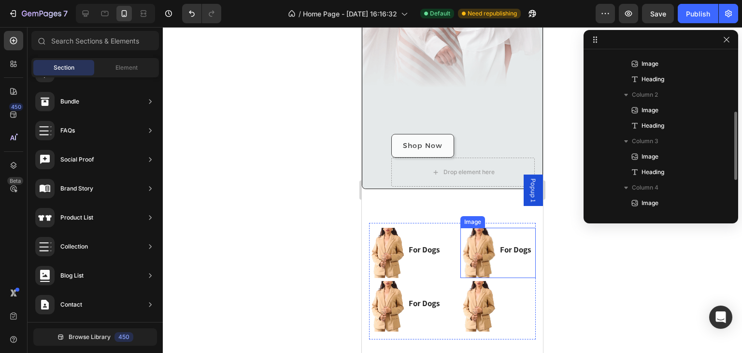
click at [510, 281] on img at bounding box center [498, 306] width 76 height 50
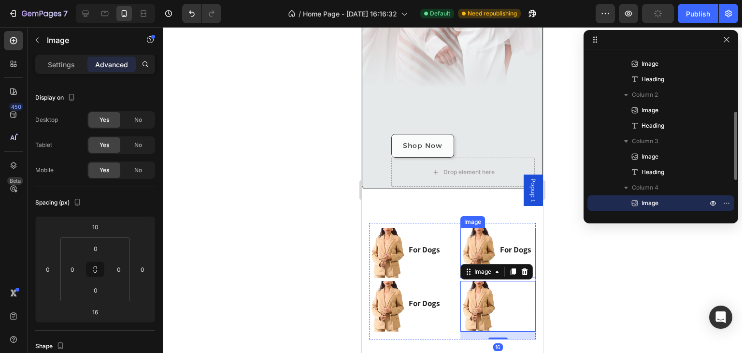
scroll to position [318, 0]
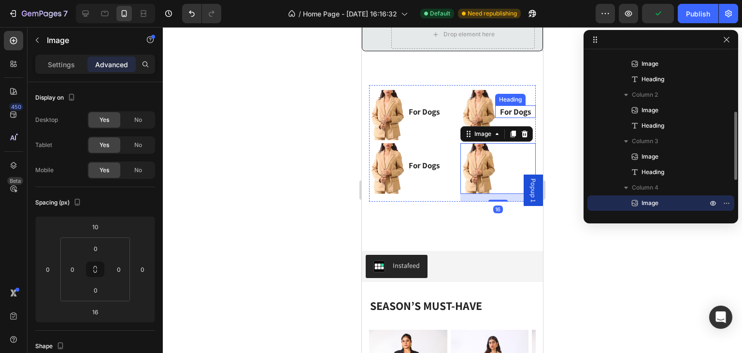
click at [508, 111] on p "For Dogs" at bounding box center [515, 111] width 39 height 11
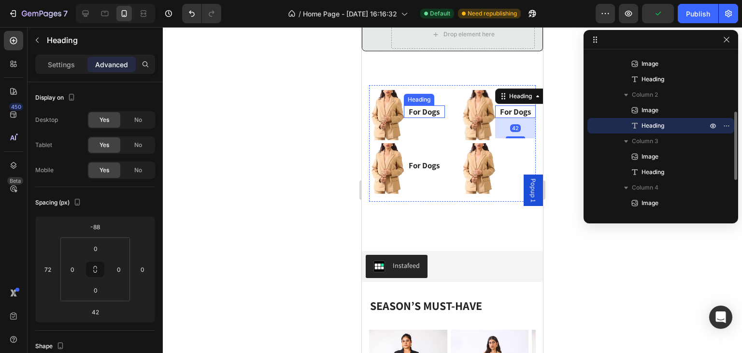
click at [426, 107] on h3 "For Dogs" at bounding box center [424, 111] width 41 height 13
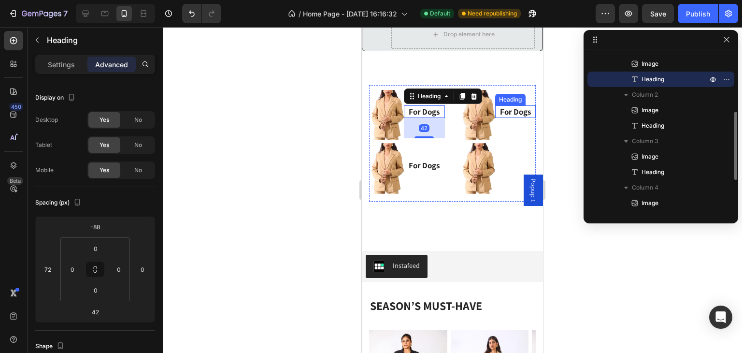
click at [501, 108] on p "For Dogs" at bounding box center [515, 111] width 39 height 11
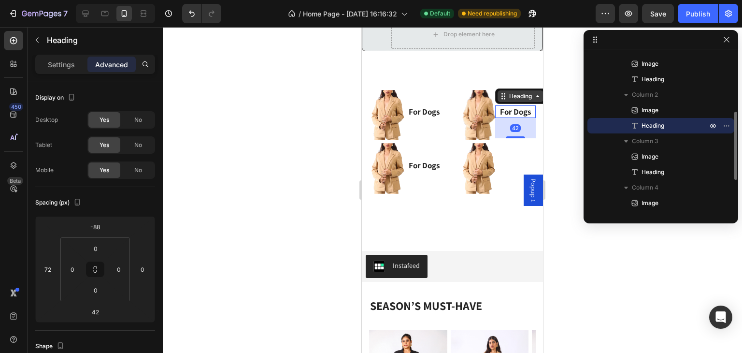
click at [534, 95] on icon at bounding box center [538, 96] width 8 height 8
click at [414, 161] on p "For Dogs" at bounding box center [424, 165] width 39 height 11
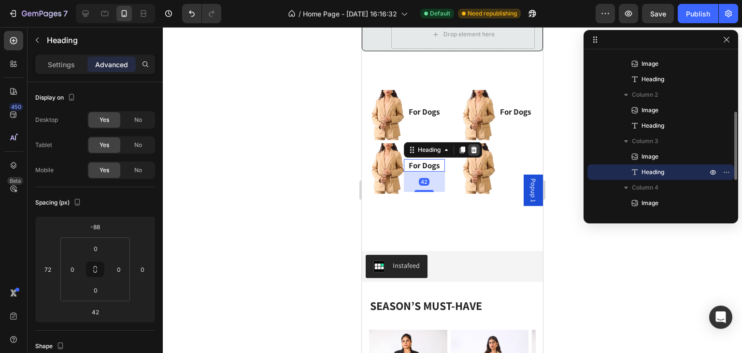
click at [474, 146] on icon at bounding box center [474, 149] width 6 height 7
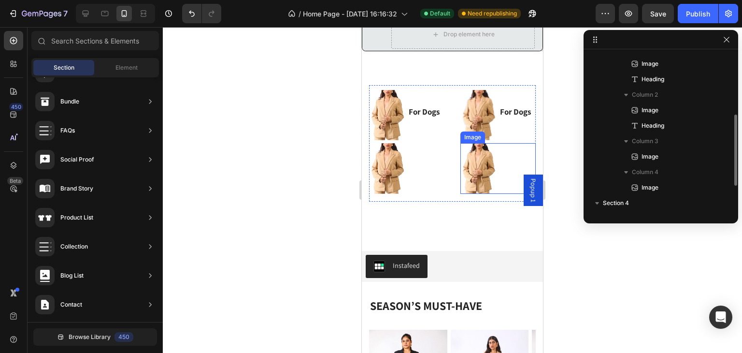
click at [505, 147] on img at bounding box center [498, 168] width 76 height 50
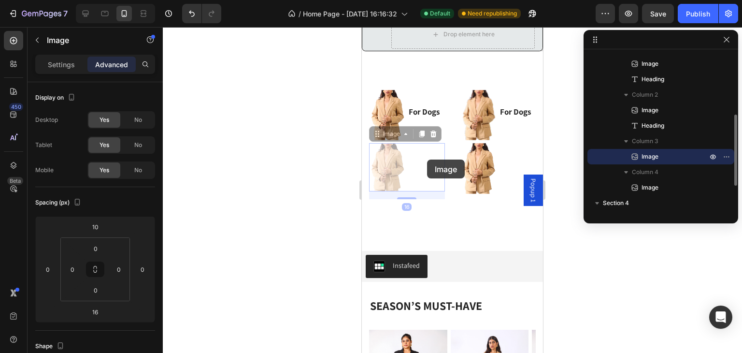
drag, startPoint x: 427, startPoint y: 159, endPoint x: 496, endPoint y: 156, distance: 69.6
click at [496, 156] on div "Image For Dogs Heading Image For Dogs Heading Image 16 Image 16 Image Row" at bounding box center [452, 143] width 167 height 116
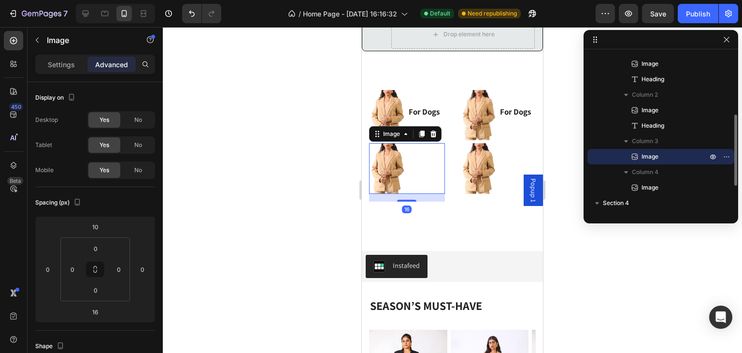
click at [410, 156] on img at bounding box center [407, 168] width 76 height 50
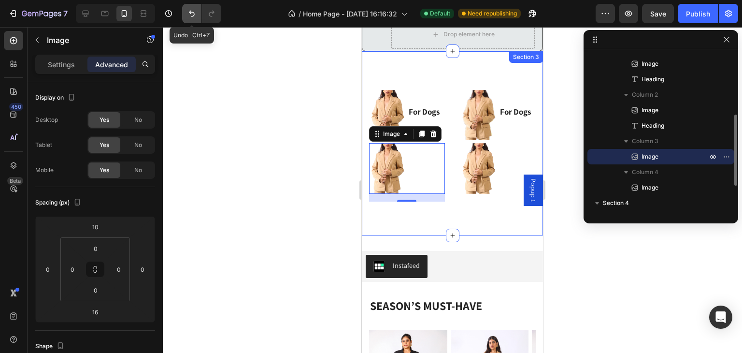
click at [187, 14] on icon "Undo/Redo" at bounding box center [192, 14] width 10 height 10
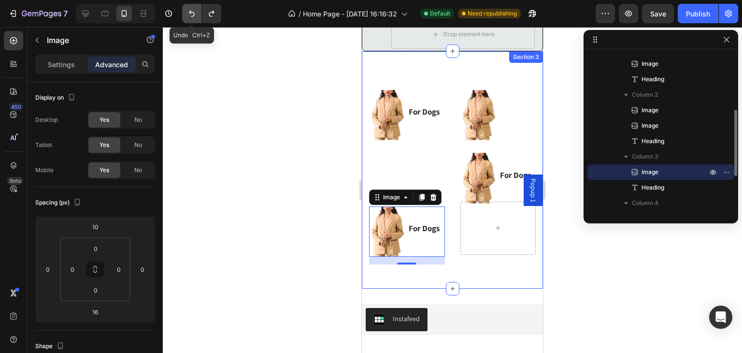
click at [187, 14] on icon "Undo/Redo" at bounding box center [192, 14] width 10 height 10
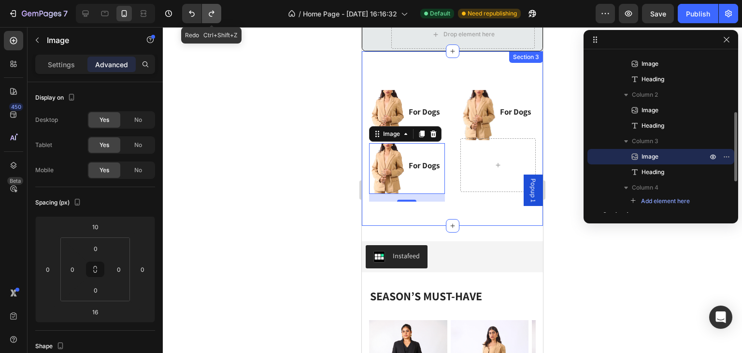
click at [206, 13] on button "Undo/Redo" at bounding box center [211, 13] width 19 height 19
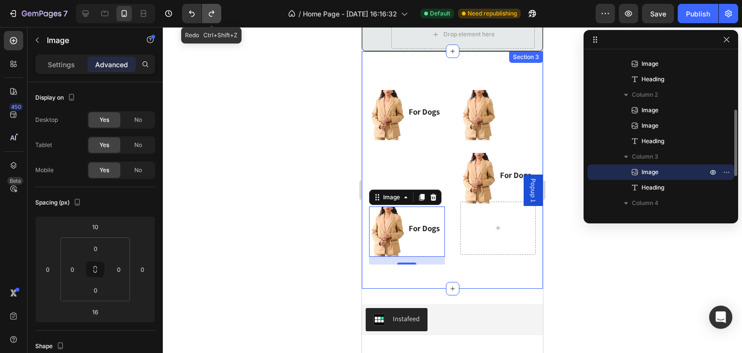
click at [206, 13] on button "Undo/Redo" at bounding box center [211, 13] width 19 height 19
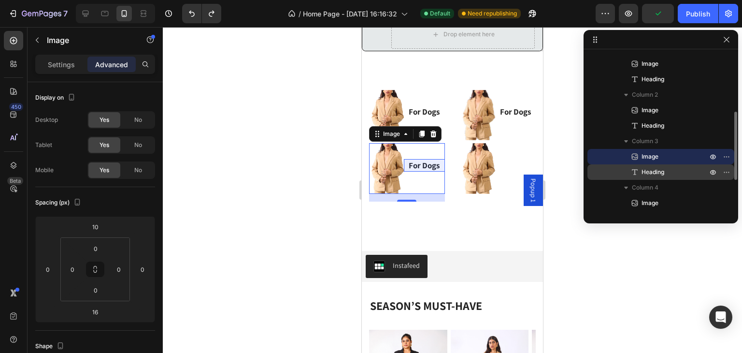
click at [669, 170] on p "Heading" at bounding box center [664, 172] width 68 height 10
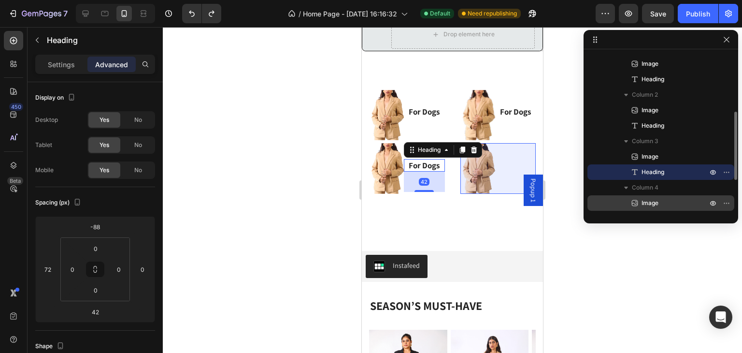
click at [657, 200] on span "Image" at bounding box center [649, 203] width 17 height 10
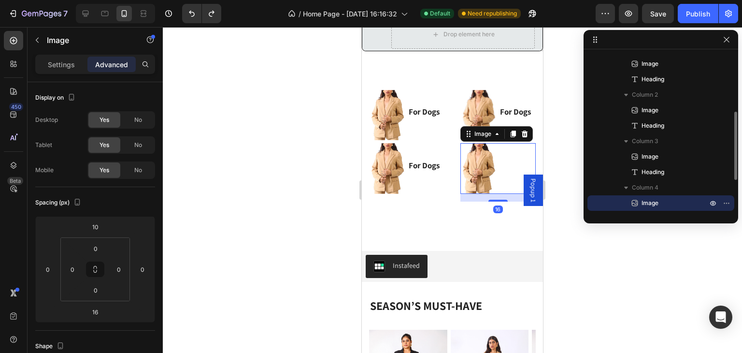
scroll to position [201, 0]
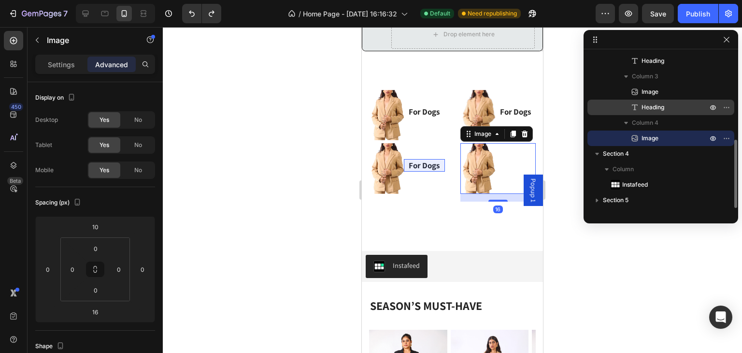
click at [662, 111] on span "Heading" at bounding box center [652, 107] width 23 height 10
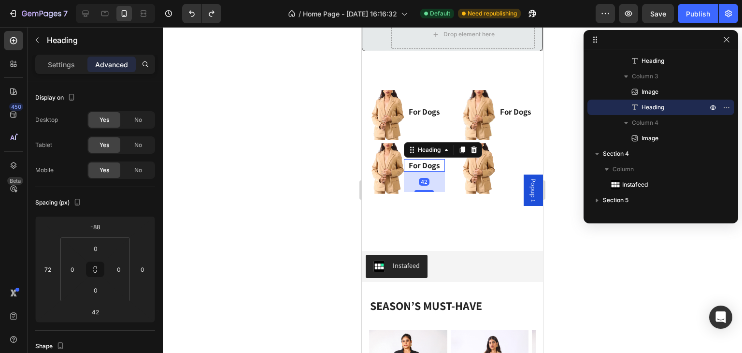
scroll to position [42, 0]
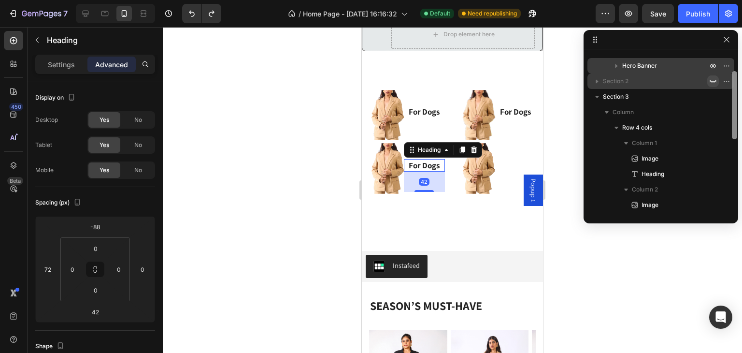
click at [733, 107] on div at bounding box center [734, 132] width 7 height 159
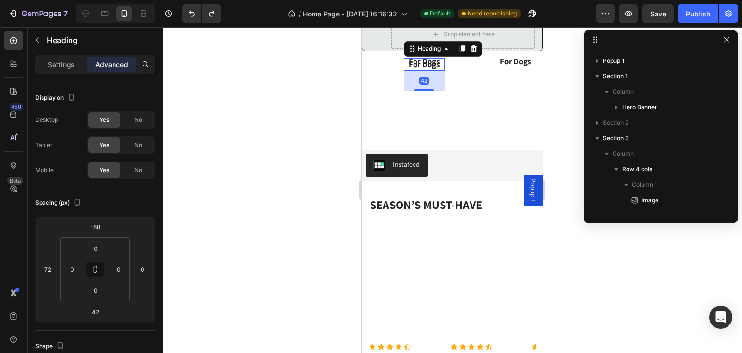
scroll to position [170, 0]
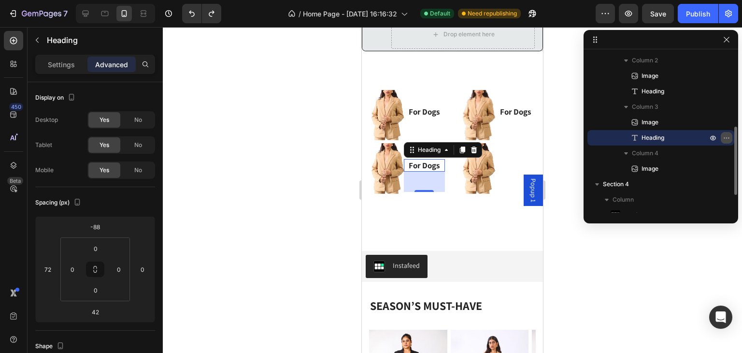
click at [725, 134] on icon "button" at bounding box center [726, 138] width 8 height 8
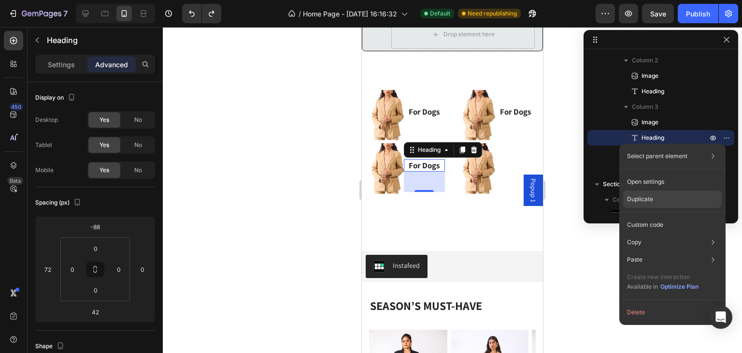
click at [666, 216] on div "Duplicate" at bounding box center [672, 224] width 99 height 17
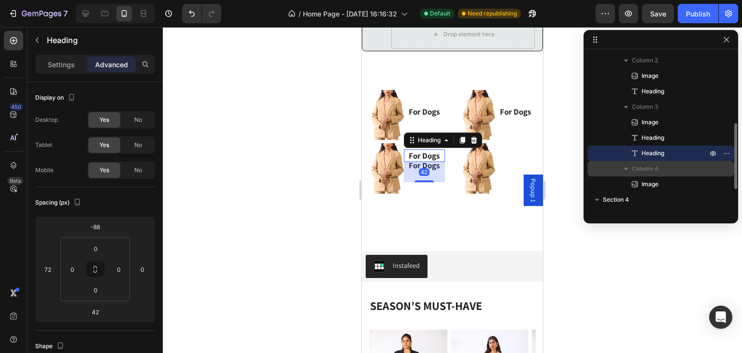
drag, startPoint x: 654, startPoint y: 153, endPoint x: 663, endPoint y: 168, distance: 17.1
click at [667, 175] on div "Column 1 Image Heading Column 2 Image Heading Column 3 Image Heading Heading Co…" at bounding box center [660, 98] width 147 height 185
drag, startPoint x: 602, startPoint y: 153, endPoint x: 602, endPoint y: 161, distance: 8.2
click at [602, 161] on div "Column 1 Image Heading Column 2 Image Heading Column 3 Image Heading Heading Co…" at bounding box center [660, 98] width 147 height 185
drag, startPoint x: 604, startPoint y: 155, endPoint x: 659, endPoint y: 156, distance: 54.6
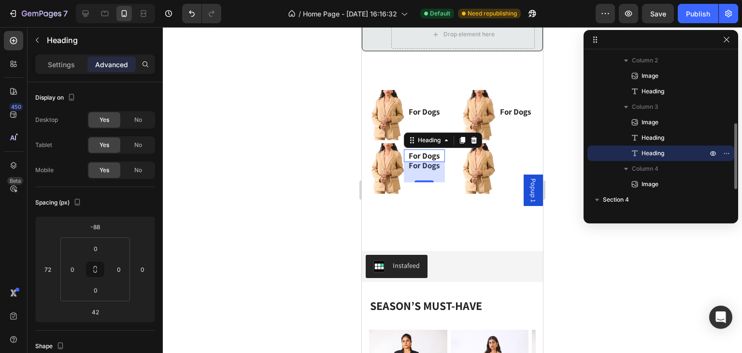
click at [660, 157] on div "Heading" at bounding box center [660, 152] width 139 height 15
drag, startPoint x: 656, startPoint y: 148, endPoint x: 665, endPoint y: 150, distance: 8.8
click at [665, 150] on p "Heading" at bounding box center [664, 153] width 68 height 10
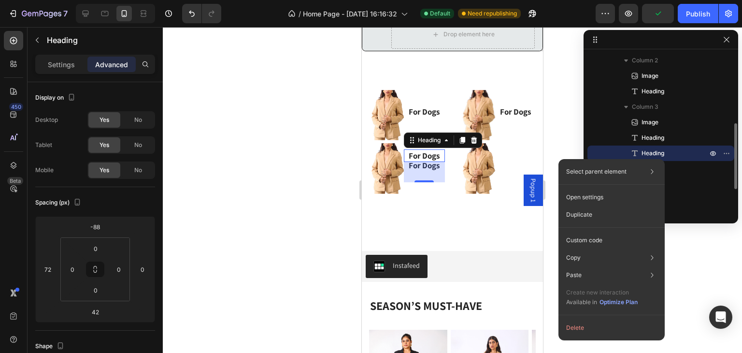
click at [720, 154] on div at bounding box center [719, 152] width 25 height 15
click at [723, 154] on icon "button" at bounding box center [726, 153] width 8 height 8
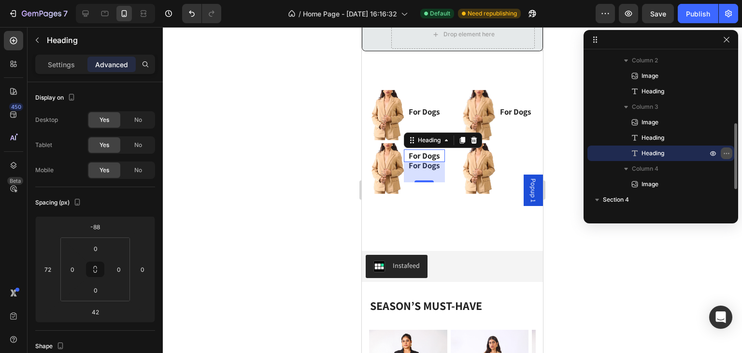
click at [725, 153] on icon "button" at bounding box center [726, 153] width 8 height 8
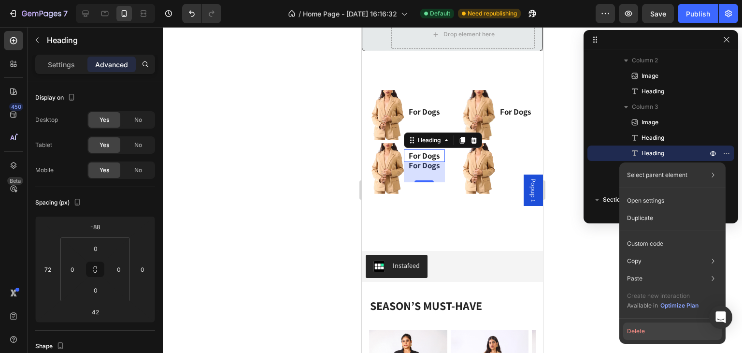
click at [640, 327] on button "Delete" at bounding box center [672, 330] width 99 height 17
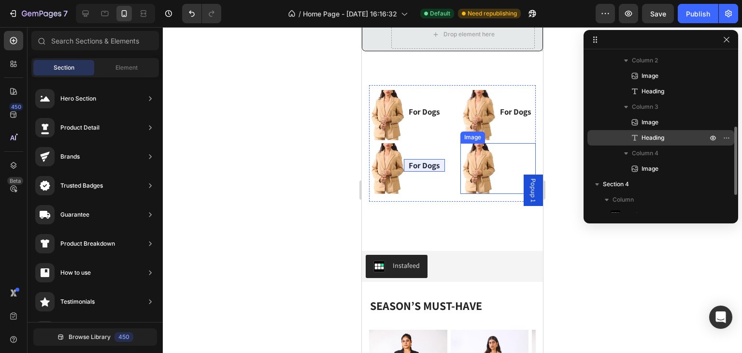
click at [646, 140] on span "Heading" at bounding box center [652, 138] width 23 height 10
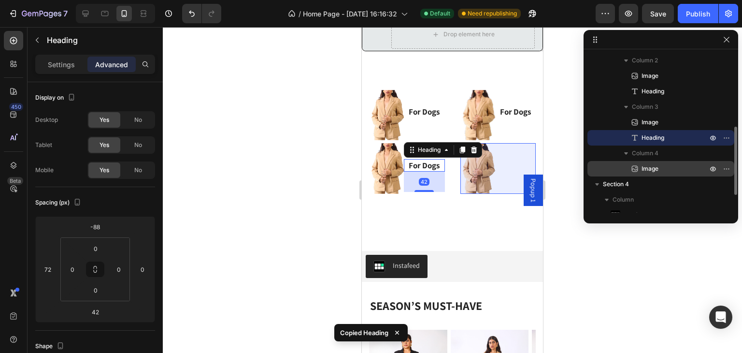
click at [655, 167] on span "Image" at bounding box center [649, 169] width 17 height 10
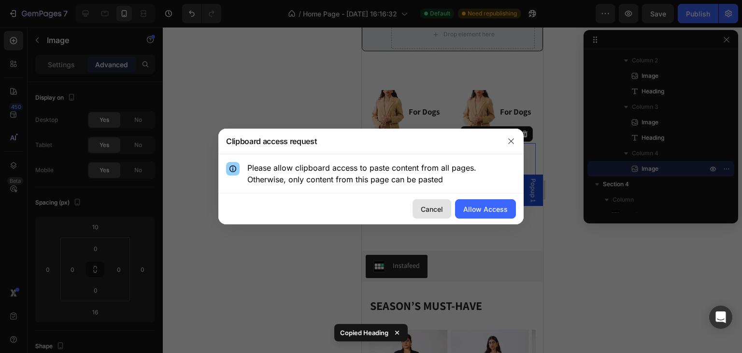
click at [441, 208] on div "Cancel" at bounding box center [432, 209] width 22 height 10
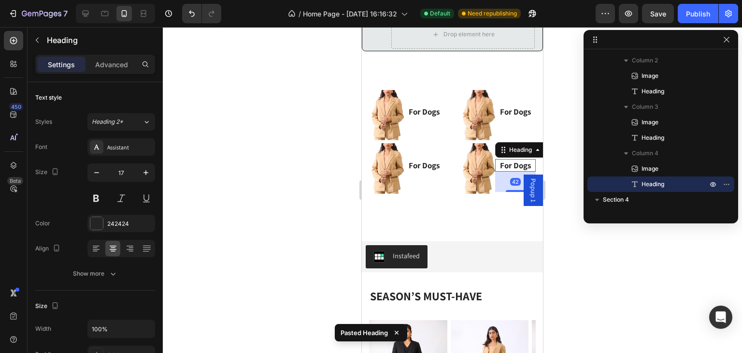
click at [561, 191] on div at bounding box center [452, 190] width 579 height 326
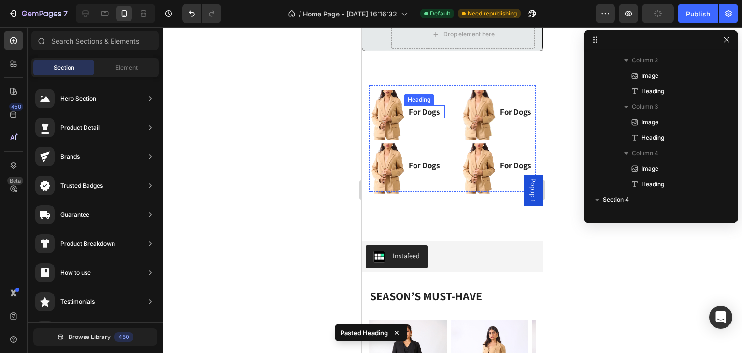
click at [416, 108] on h3 "For Dogs" at bounding box center [424, 111] width 41 height 13
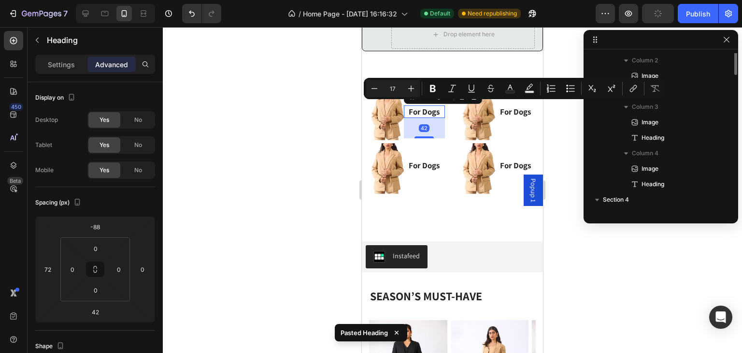
scroll to position [90, 0]
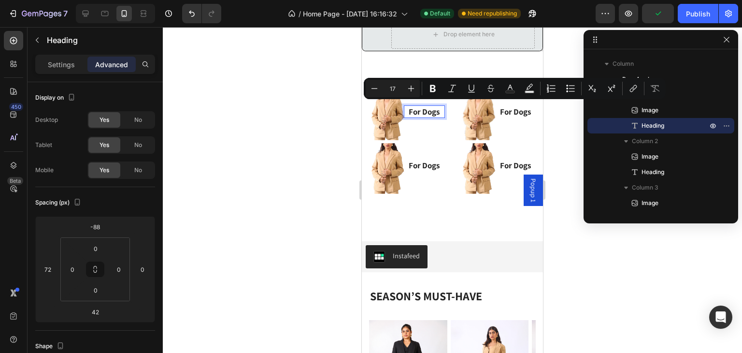
click at [426, 110] on p "For Dogs" at bounding box center [424, 111] width 39 height 11
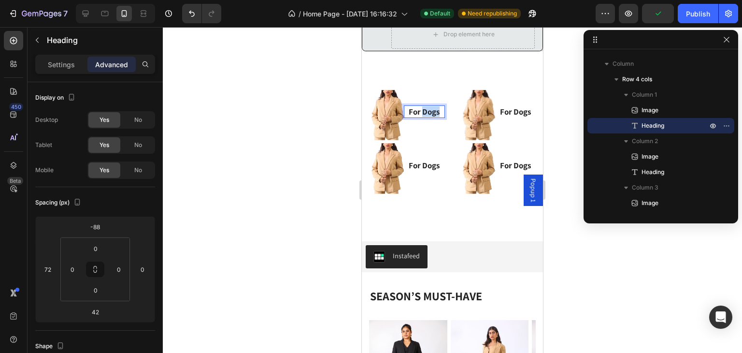
click at [426, 110] on p "For Dogs" at bounding box center [424, 111] width 39 height 11
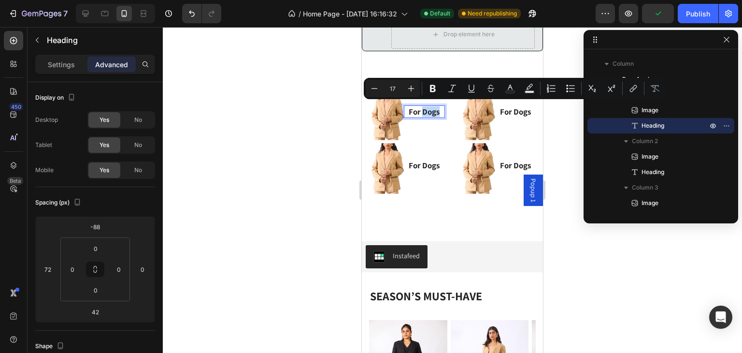
click at [430, 109] on p "For Dogs" at bounding box center [424, 111] width 39 height 11
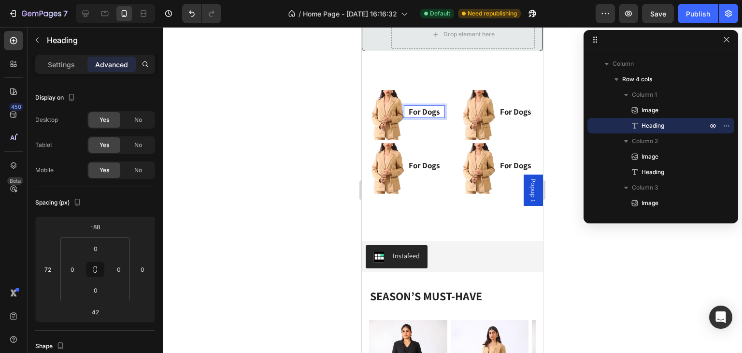
click at [436, 106] on p "For Dogs" at bounding box center [424, 111] width 39 height 11
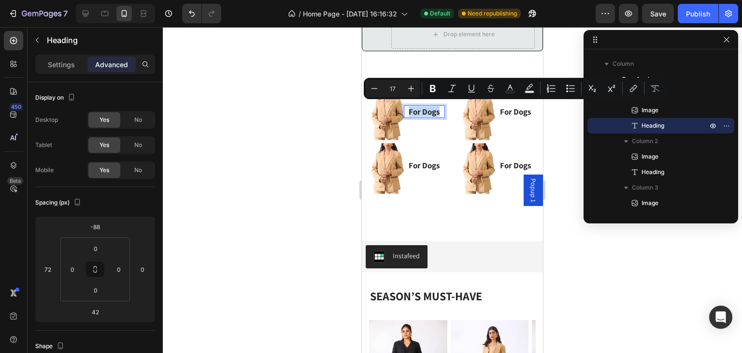
drag, startPoint x: 436, startPoint y: 103, endPoint x: 408, endPoint y: 104, distance: 28.5
click at [408, 106] on p "For Dogs" at bounding box center [424, 111] width 39 height 11
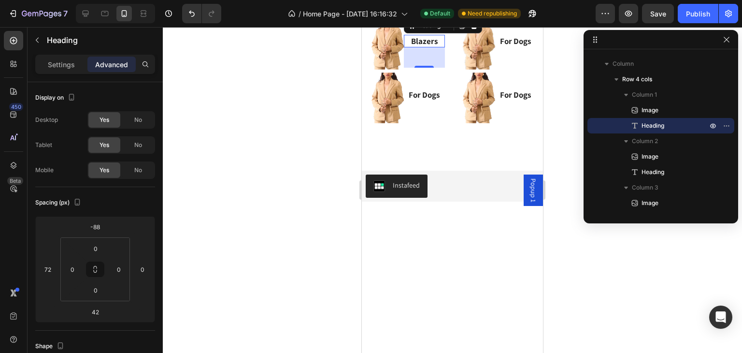
scroll to position [195, 0]
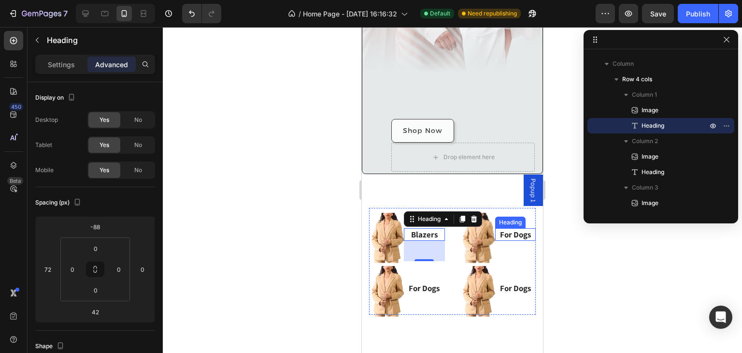
click at [503, 229] on p "For Dogs" at bounding box center [515, 234] width 39 height 11
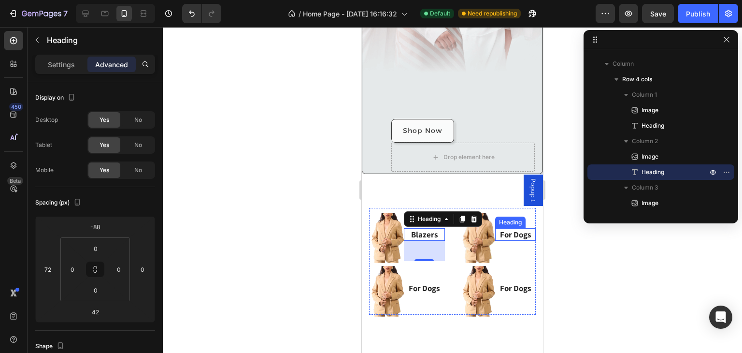
scroll to position [260, 0]
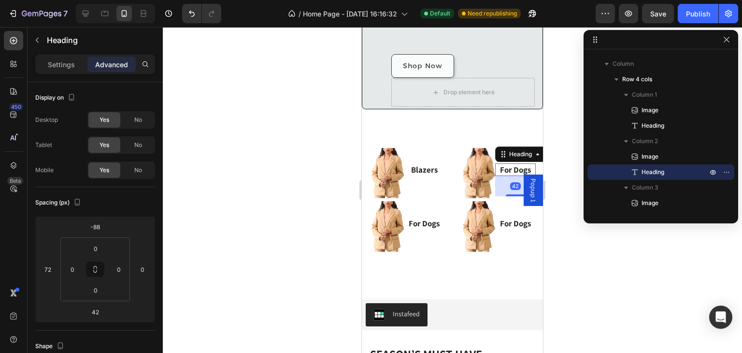
click at [518, 167] on p "For Dogs" at bounding box center [515, 169] width 39 height 11
drag, startPoint x: 521, startPoint y: 167, endPoint x: 508, endPoint y: 167, distance: 13.5
click at [508, 167] on p "For Dogs" at bounding box center [515, 169] width 39 height 11
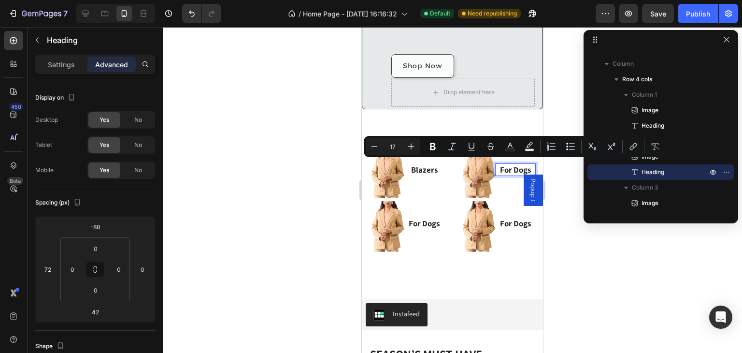
click at [524, 165] on p "For Dogs" at bounding box center [515, 169] width 39 height 11
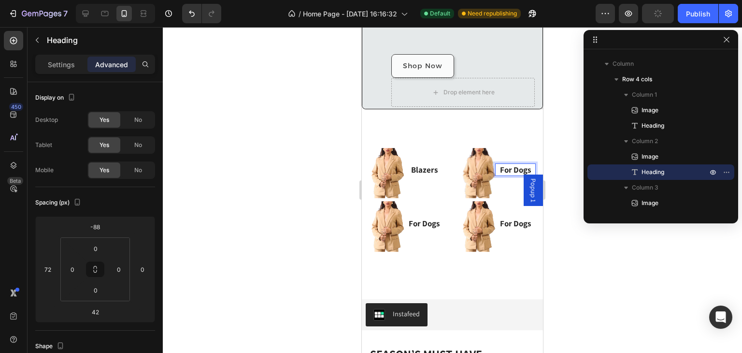
drag, startPoint x: 524, startPoint y: 165, endPoint x: 496, endPoint y: 166, distance: 28.5
click at [496, 167] on p "For Dogs" at bounding box center [515, 169] width 39 height 11
click at [496, 166] on p "For Dogs" at bounding box center [515, 169] width 39 height 11
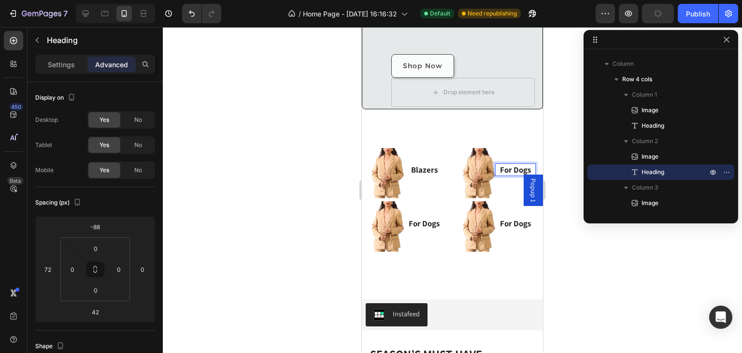
click at [496, 166] on p "For Dogs" at bounding box center [515, 169] width 39 height 11
click at [422, 225] on h3 "For Dogs" at bounding box center [424, 223] width 41 height 13
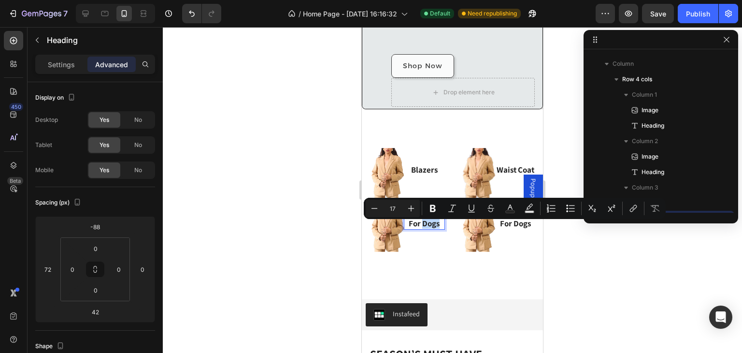
scroll to position [183, 0]
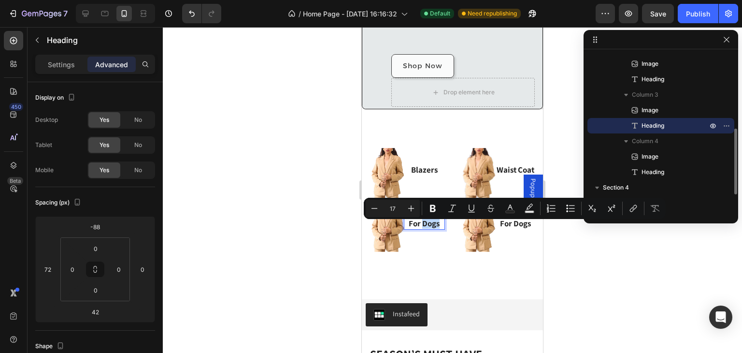
click at [437, 227] on p "For Dogs" at bounding box center [424, 223] width 39 height 11
drag, startPoint x: 437, startPoint y: 227, endPoint x: 424, endPoint y: 223, distance: 13.0
click at [424, 223] on p "For Dogs" at bounding box center [424, 223] width 39 height 11
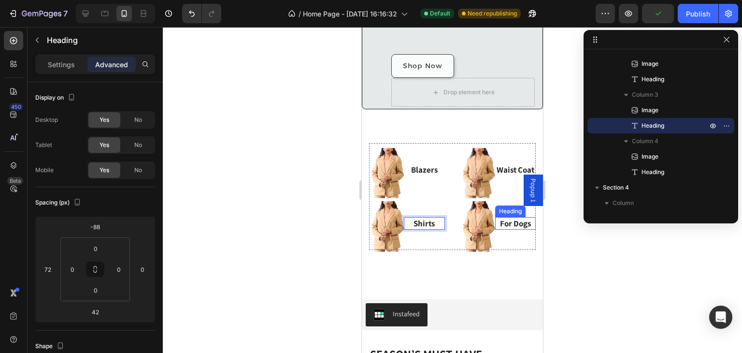
click at [514, 226] on h3 "For Dogs" at bounding box center [515, 223] width 41 height 13
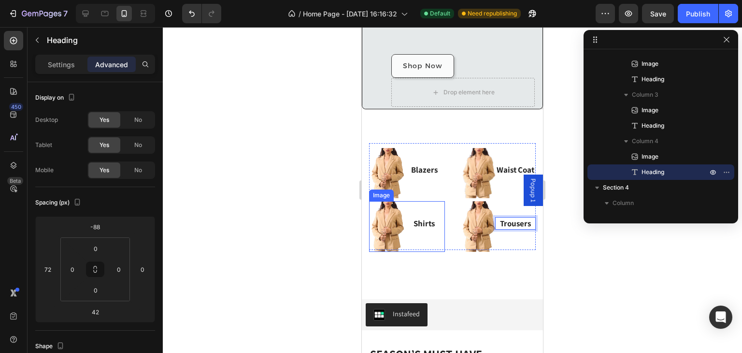
click at [382, 227] on img at bounding box center [407, 226] width 76 height 50
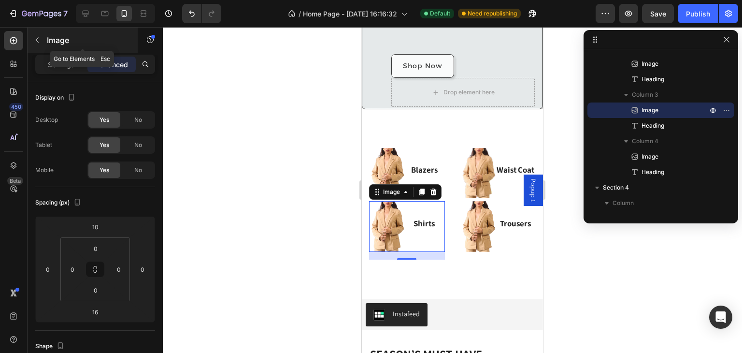
click at [42, 39] on button "button" at bounding box center [36, 39] width 15 height 15
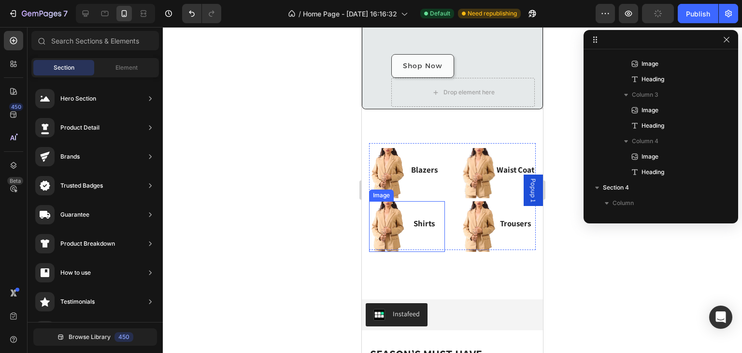
click at [382, 244] on img at bounding box center [407, 226] width 76 height 50
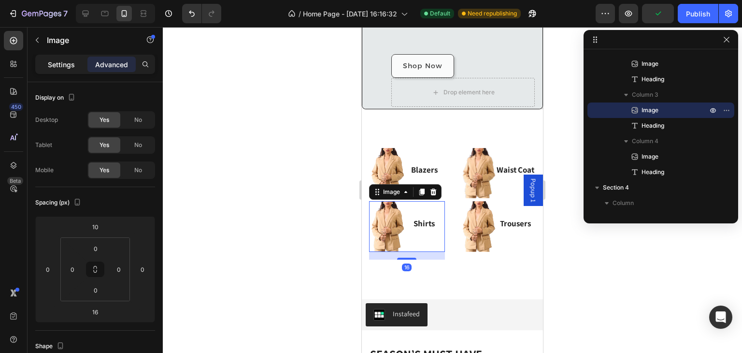
click at [57, 62] on p "Settings" at bounding box center [61, 64] width 27 height 10
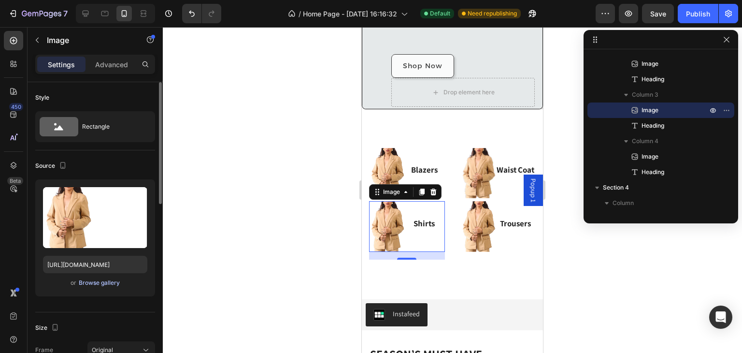
click at [91, 279] on div "Browse gallery" at bounding box center [99, 282] width 41 height 9
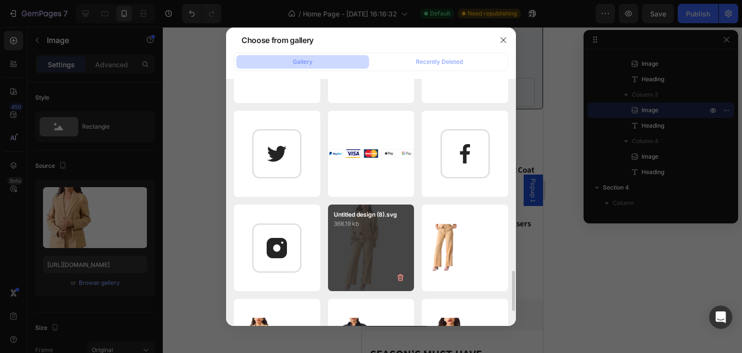
scroll to position [387, 0]
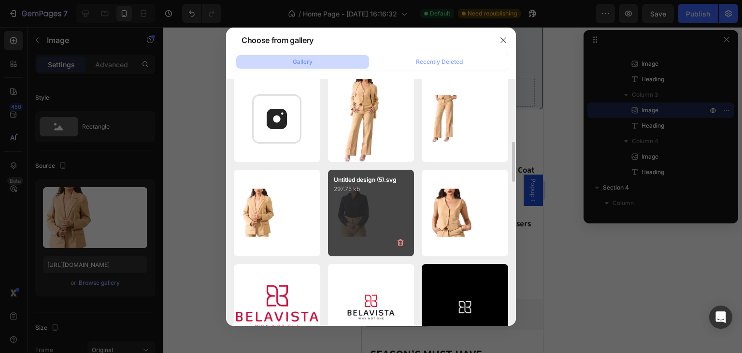
click at [353, 209] on div "Untitled design (5).svg 297.75 kb" at bounding box center [371, 213] width 86 height 86
type input "[URL][DOMAIN_NAME]"
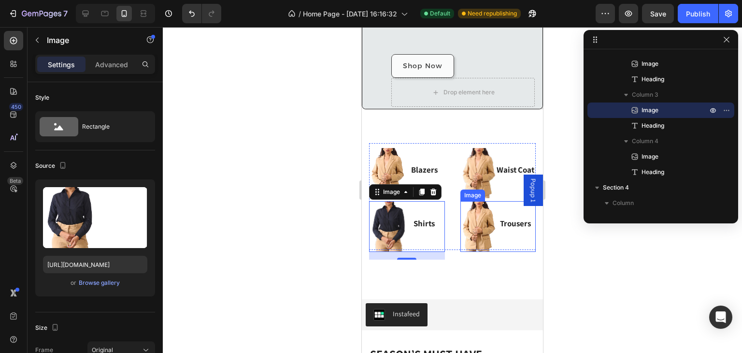
click at [480, 230] on img at bounding box center [498, 226] width 76 height 50
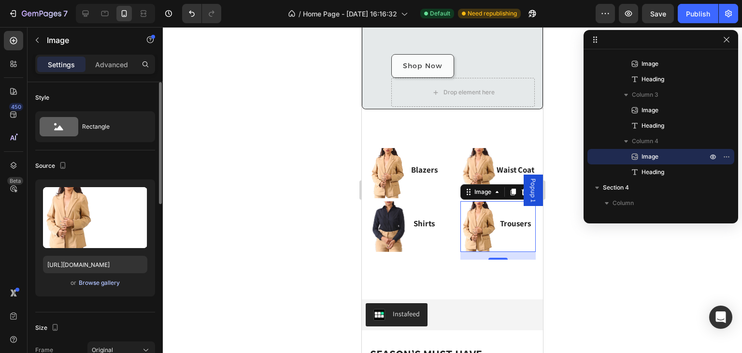
click at [93, 284] on div "Browse gallery" at bounding box center [99, 282] width 41 height 9
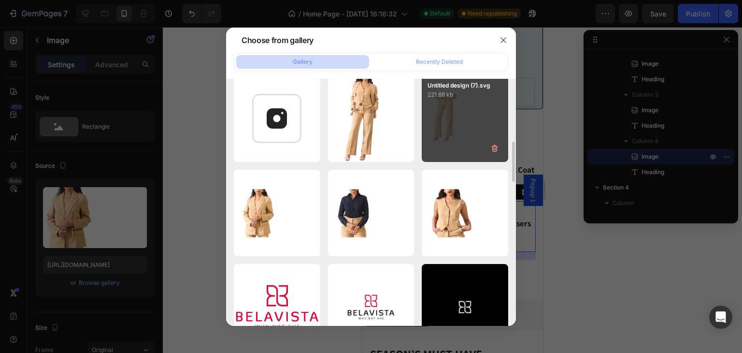
click at [456, 123] on div "Untitled design (7).svg 221.68 kb" at bounding box center [465, 118] width 86 height 86
type input "[URL][DOMAIN_NAME]"
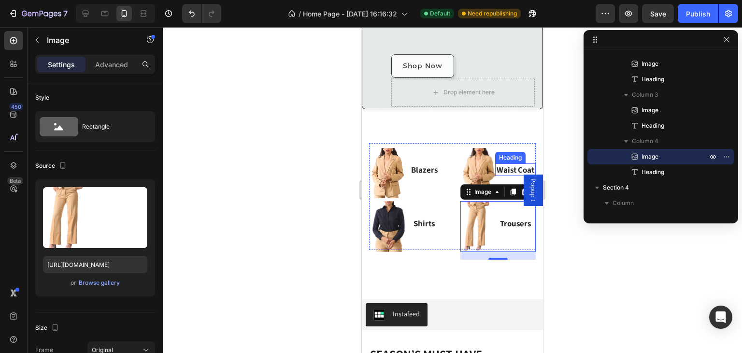
click at [479, 171] on img at bounding box center [498, 173] width 76 height 50
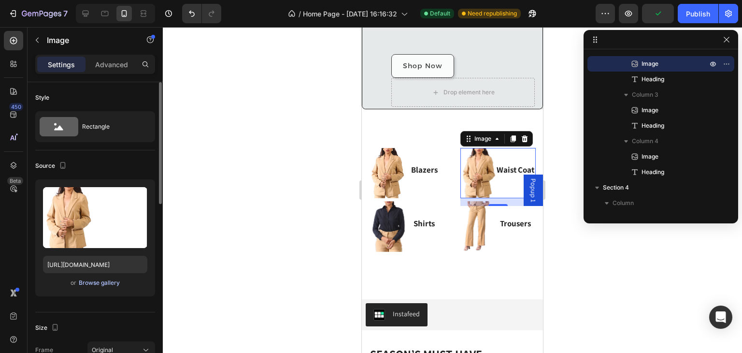
click at [101, 278] on div "Browse gallery" at bounding box center [99, 282] width 41 height 9
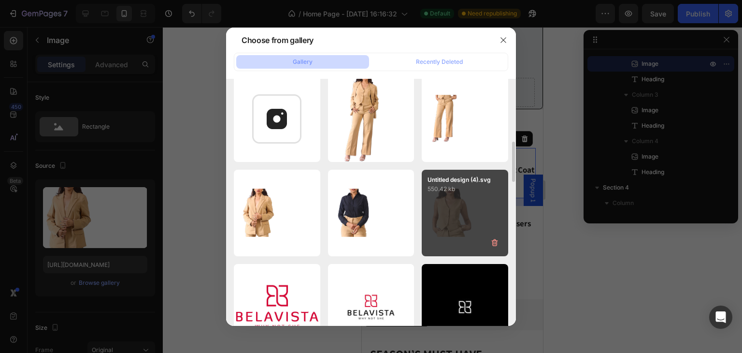
click at [442, 207] on div "Untitled design (4).svg 550.42 kb" at bounding box center [465, 213] width 86 height 86
type input "[URL][DOMAIN_NAME]"
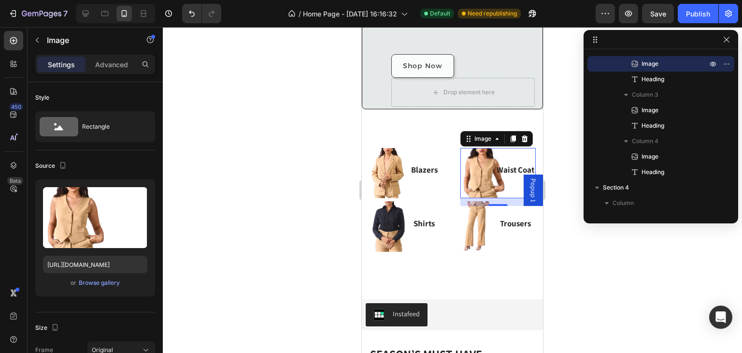
click at [603, 248] on div at bounding box center [452, 190] width 579 height 326
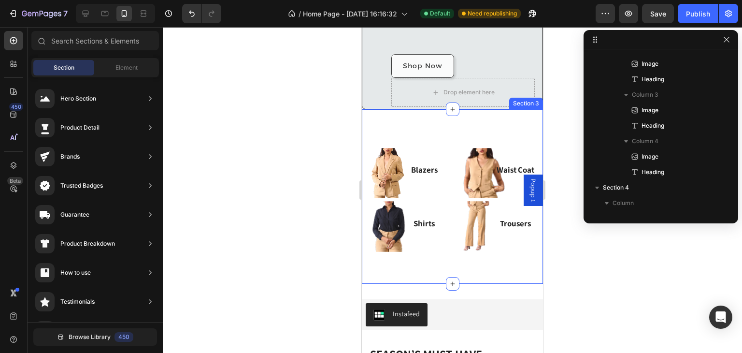
click at [412, 121] on div "Image Blazers Heading Image Waist Coat Heading Image Shirts Heading Image Trous…" at bounding box center [452, 196] width 181 height 174
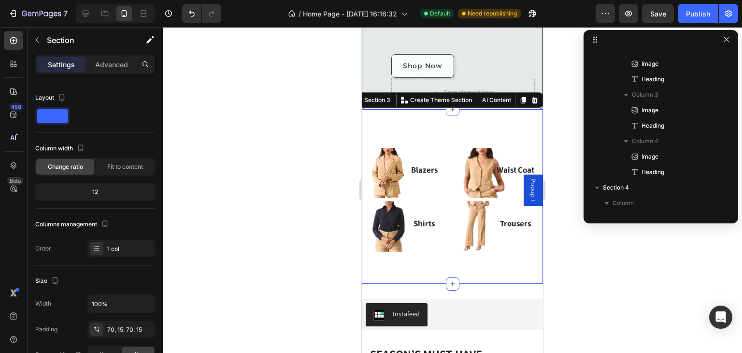
scroll to position [13, 0]
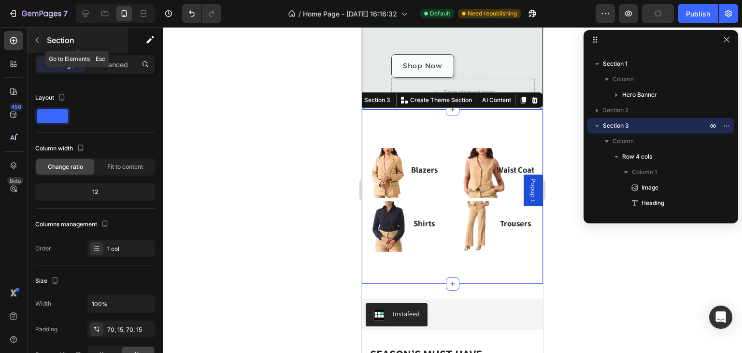
click at [36, 42] on icon "button" at bounding box center [37, 40] width 8 height 8
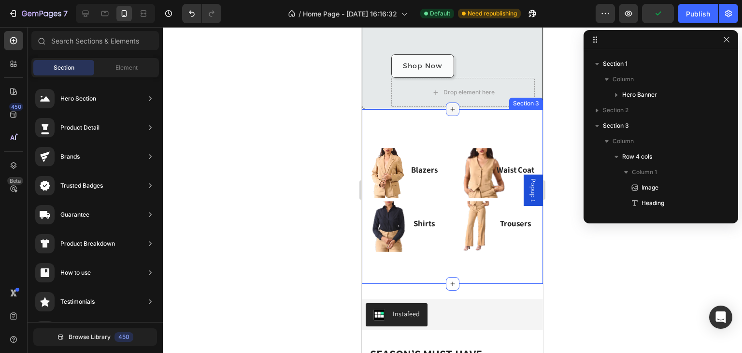
click at [450, 110] on icon at bounding box center [453, 109] width 8 height 8
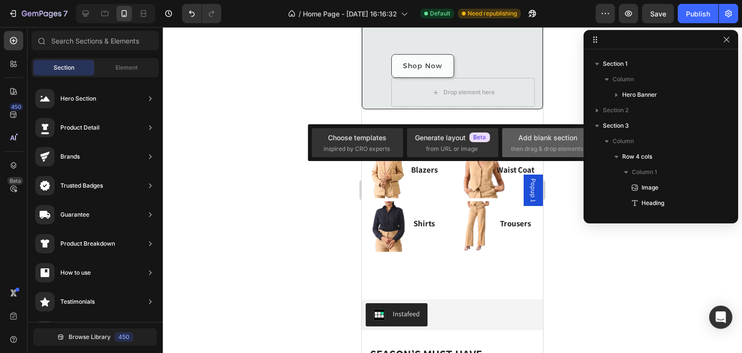
click at [550, 143] on div "Add blank section then drag & drop elements" at bounding box center [547, 142] width 73 height 21
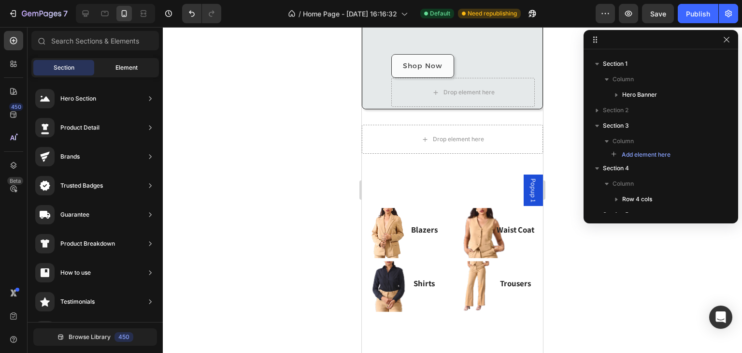
click at [122, 71] on span "Element" at bounding box center [126, 67] width 22 height 9
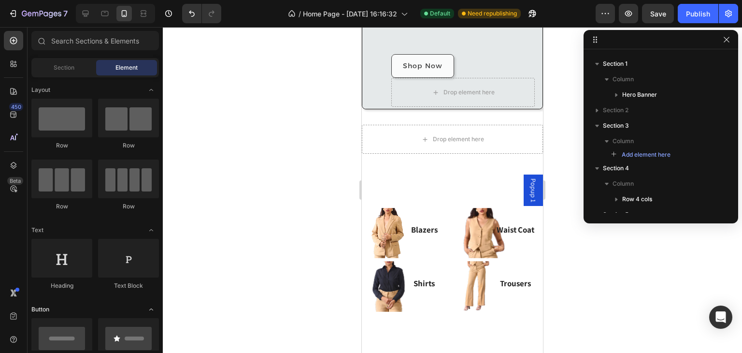
scroll to position [129, 0]
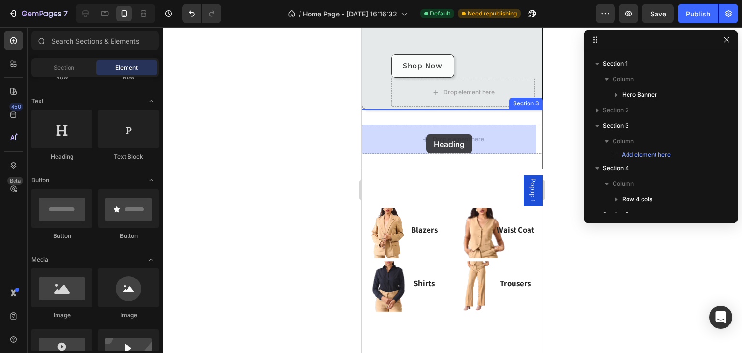
drag, startPoint x: 612, startPoint y: 181, endPoint x: 426, endPoint y: 134, distance: 191.7
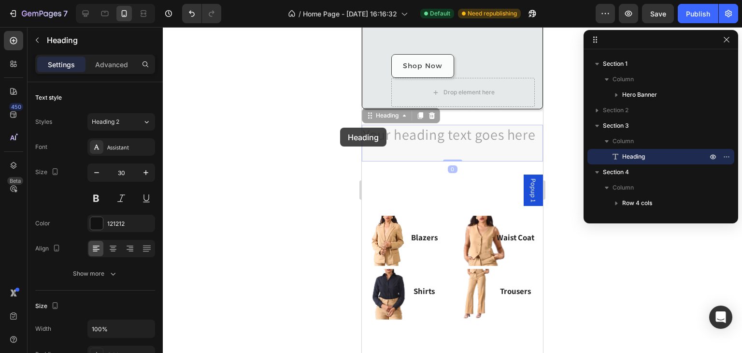
drag, startPoint x: 360, startPoint y: 143, endPoint x: 702, endPoint y: 154, distance: 342.1
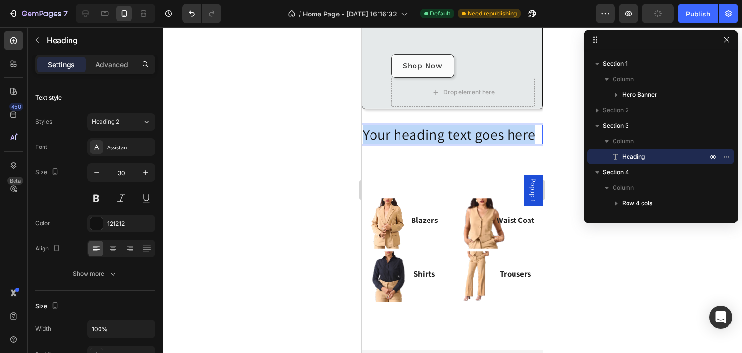
drag, startPoint x: 422, startPoint y: 149, endPoint x: 360, endPoint y: 134, distance: 63.6
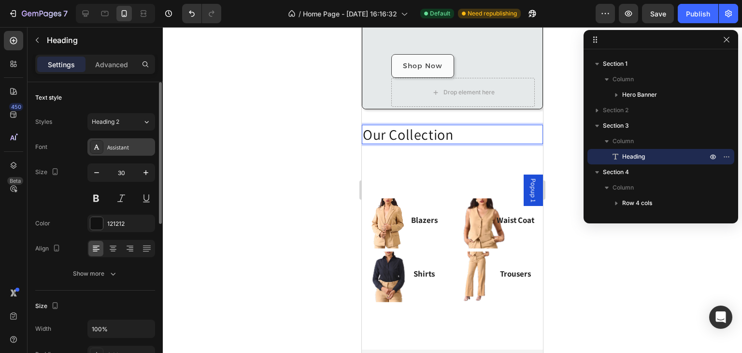
click at [125, 143] on div "Assistant" at bounding box center [129, 147] width 45 height 9
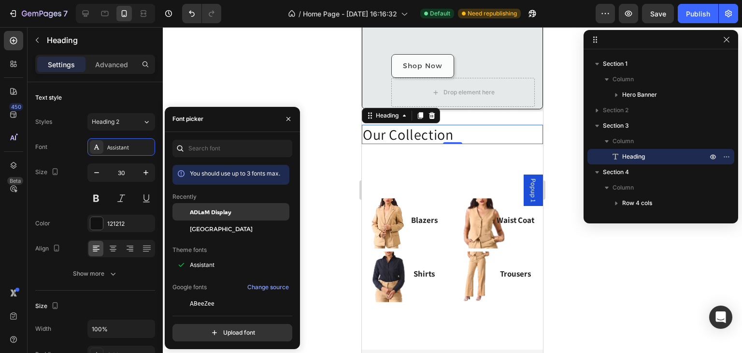
click at [220, 208] on span "ADLaM Display" at bounding box center [211, 211] width 42 height 9
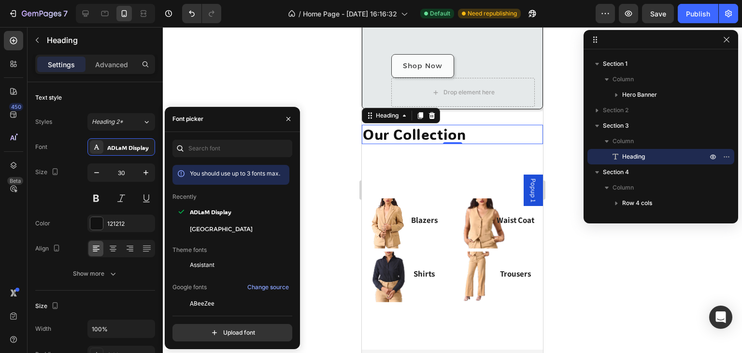
click at [294, 207] on div "You should use up to 3 fonts max. Recently ADLaM Display Alexandria Theme fonts…" at bounding box center [232, 240] width 135 height 201
click at [306, 197] on div at bounding box center [452, 190] width 579 height 326
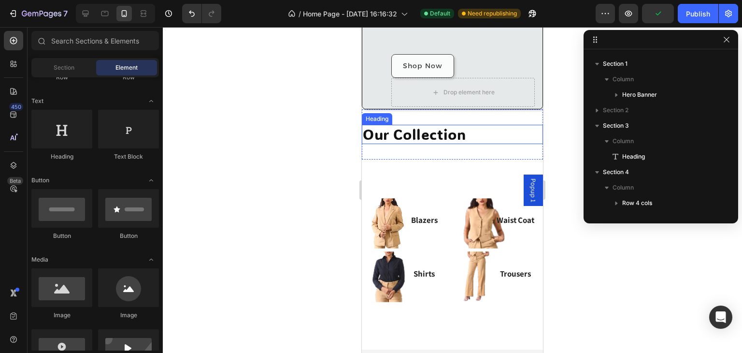
click at [456, 136] on p "Our Collection" at bounding box center [452, 134] width 179 height 17
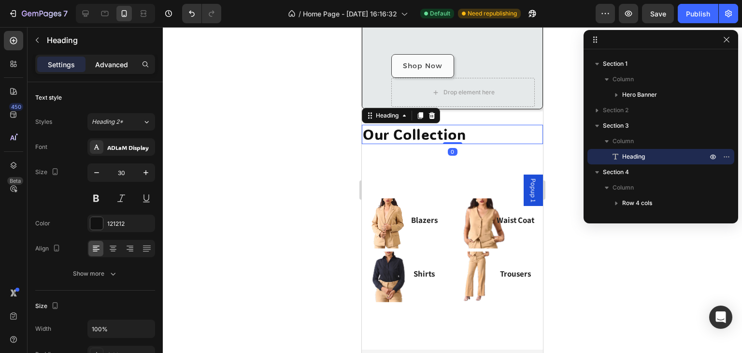
click at [105, 67] on p "Advanced" at bounding box center [111, 64] width 33 height 10
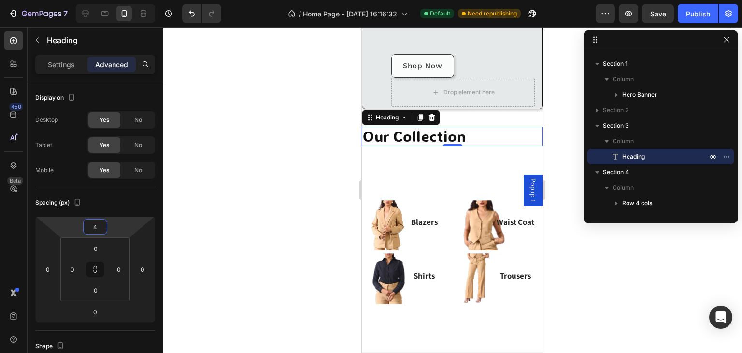
click at [119, 0] on html "7 / Home Page - [DATE] 16:16:32 Default Need republishing Preview Save Publish …" at bounding box center [371, 0] width 742 height 0
drag, startPoint x: 100, startPoint y: 227, endPoint x: 94, endPoint y: 228, distance: 6.6
click at [94, 228] on input "4" at bounding box center [94, 226] width 19 height 14
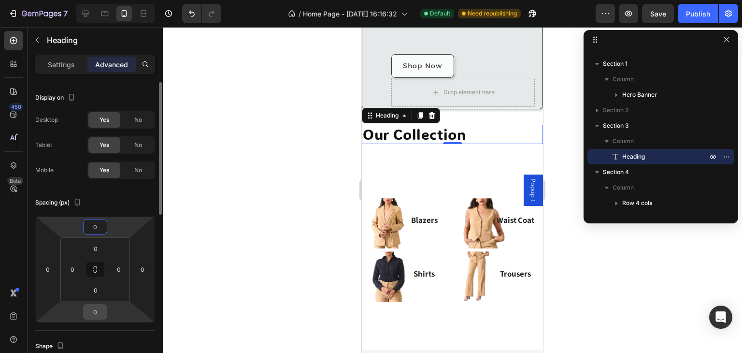
type input "0"
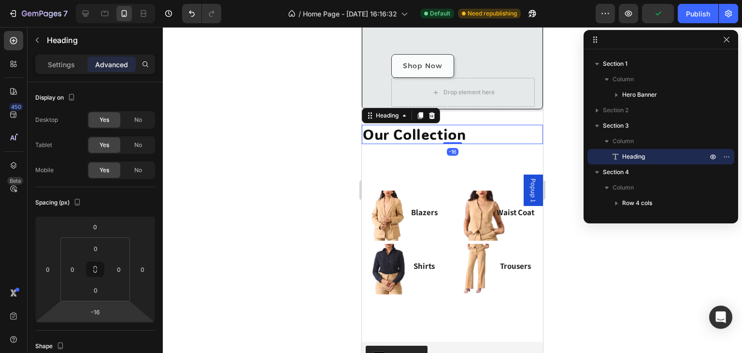
click at [123, 0] on html "7 / Home Page - [DATE] 16:16:32 Default Need republishing Preview Publish 450 B…" at bounding box center [371, 0] width 742 height 0
click at [102, 309] on input "-16" at bounding box center [94, 311] width 19 height 14
drag, startPoint x: 102, startPoint y: 309, endPoint x: 80, endPoint y: 313, distance: 22.7
click at [80, 313] on div "0 0 -16 0" at bounding box center [95, 269] width 120 height 106
type input "0"
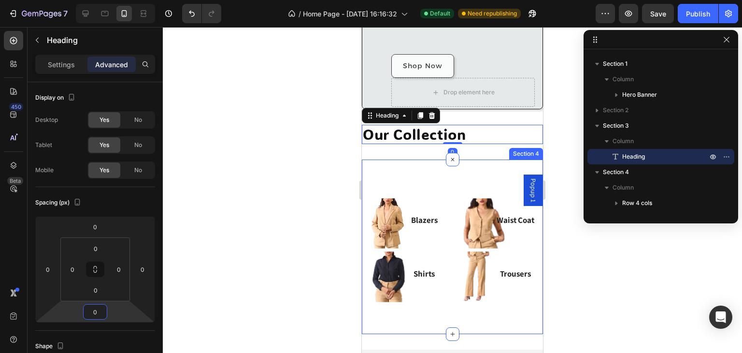
click at [396, 175] on div "Image Blazers Heading Image Waist Coat Heading Image Shirts Heading Image Trous…" at bounding box center [452, 246] width 181 height 174
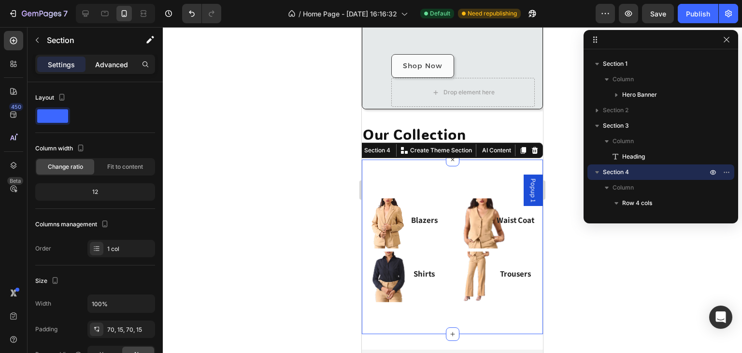
click at [115, 61] on p "Advanced" at bounding box center [111, 64] width 33 height 10
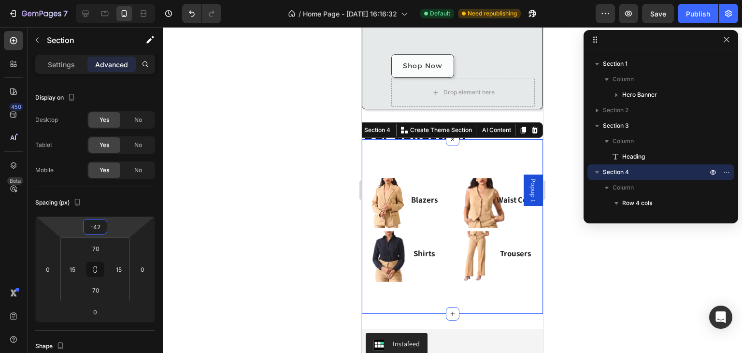
type input "-32"
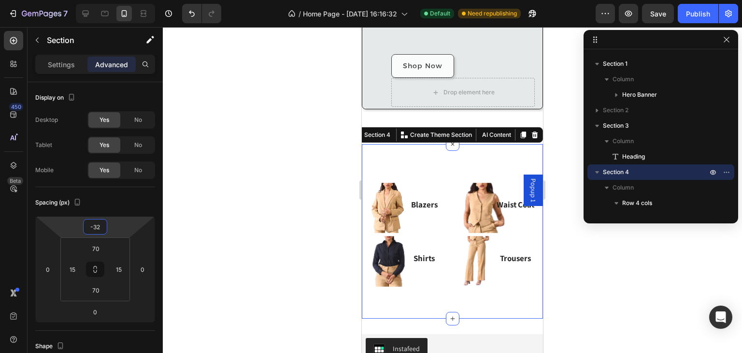
drag, startPoint x: 110, startPoint y: 223, endPoint x: 116, endPoint y: 231, distance: 10.3
click at [116, 0] on html "7 / Home Page - [DATE] 16:16:32 Default Need republishing Preview Save Publish …" at bounding box center [371, 0] width 742 height 0
click at [198, 216] on div at bounding box center [452, 190] width 579 height 326
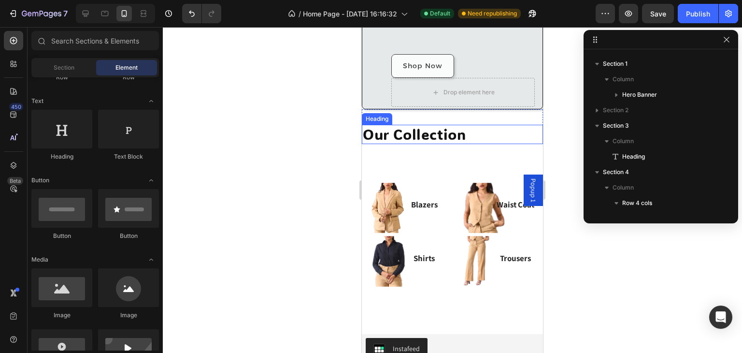
click at [448, 131] on p "Our Collection" at bounding box center [452, 134] width 179 height 17
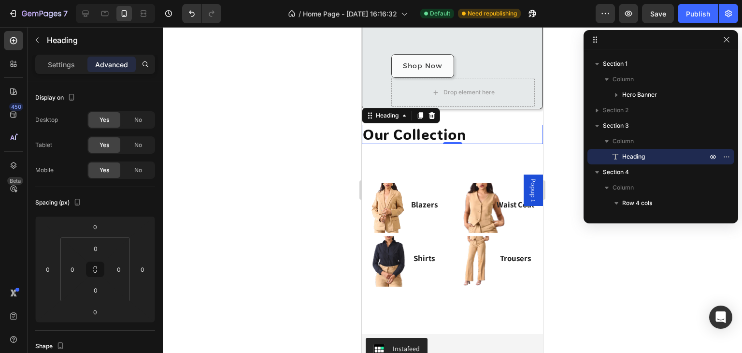
scroll to position [172, 0]
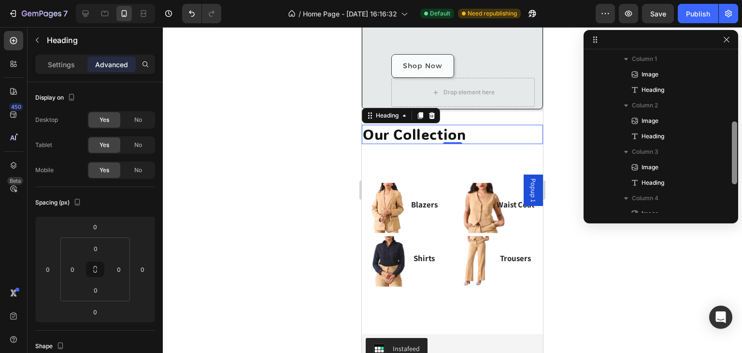
click at [732, 159] on div at bounding box center [734, 132] width 7 height 159
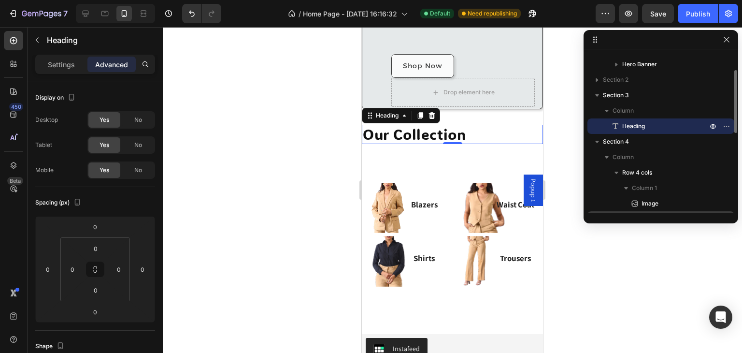
scroll to position [0, 0]
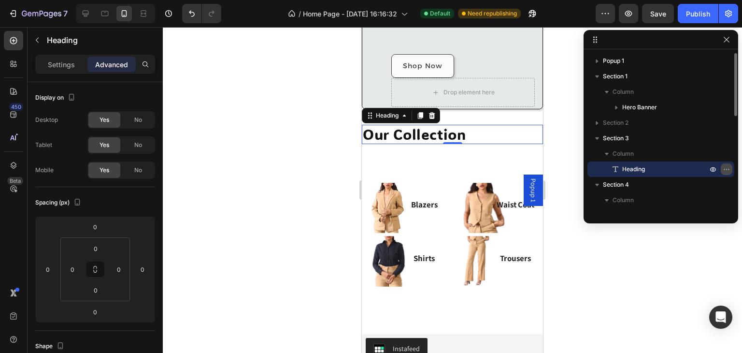
click at [725, 167] on icon "button" at bounding box center [726, 169] width 8 height 8
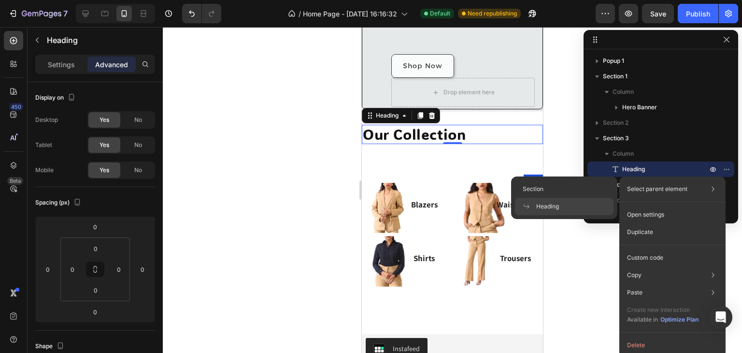
click at [684, 189] on p "Select parent element" at bounding box center [657, 188] width 60 height 9
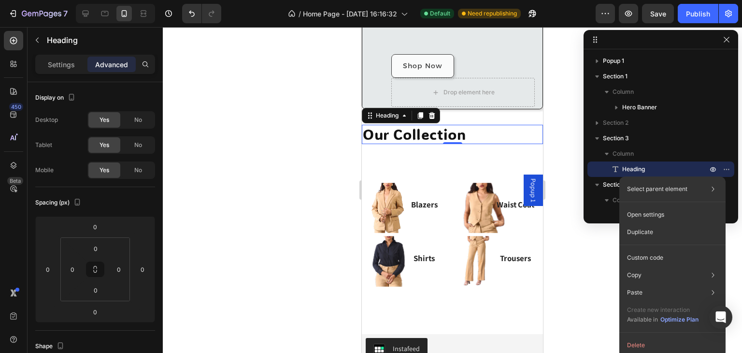
click at [567, 256] on div at bounding box center [452, 190] width 579 height 326
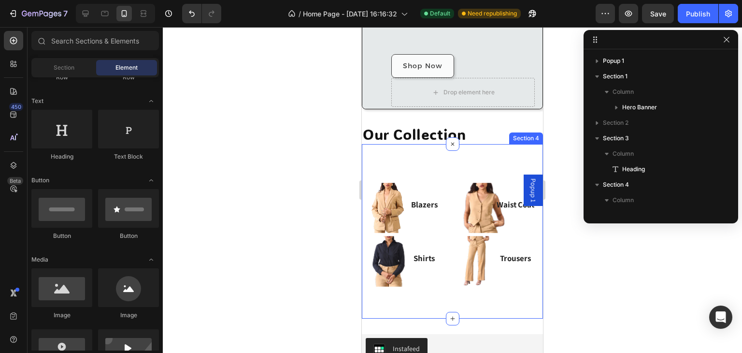
click at [423, 164] on div "Image Blazers Heading Image Waist Coat Heading Image Shirts Heading Image Trous…" at bounding box center [452, 231] width 181 height 174
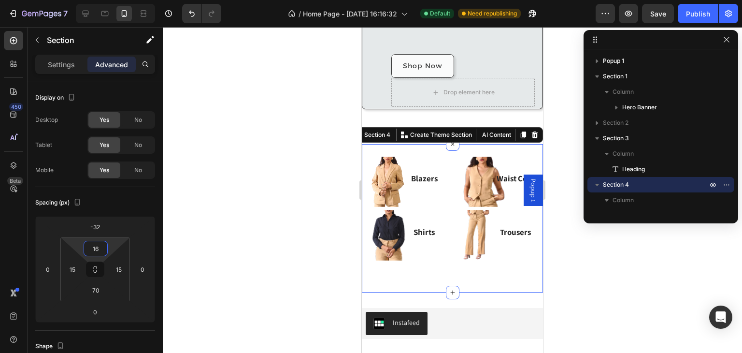
type input "0"
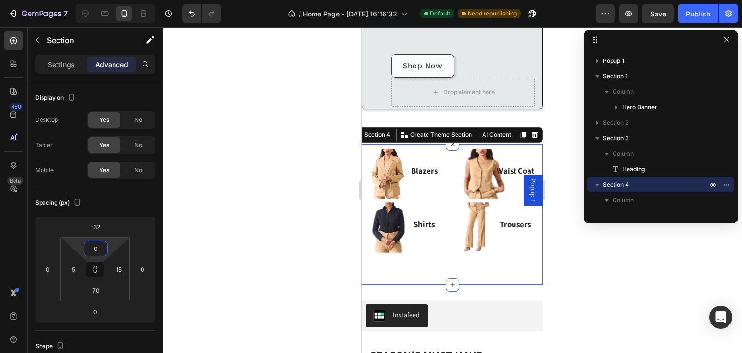
drag, startPoint x: 112, startPoint y: 245, endPoint x: 113, endPoint y: 267, distance: 22.2
click at [113, 0] on html "7 / Home Page - [DATE] 16:16:32 Default Need republishing Preview Save Publish …" at bounding box center [371, 0] width 742 height 0
click at [205, 231] on div at bounding box center [452, 190] width 579 height 326
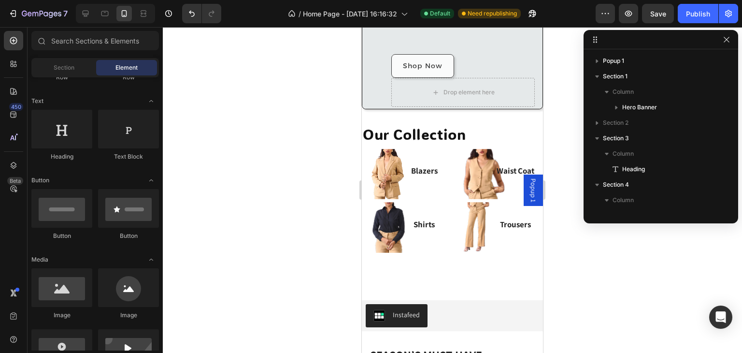
click at [615, 272] on div at bounding box center [452, 190] width 579 height 326
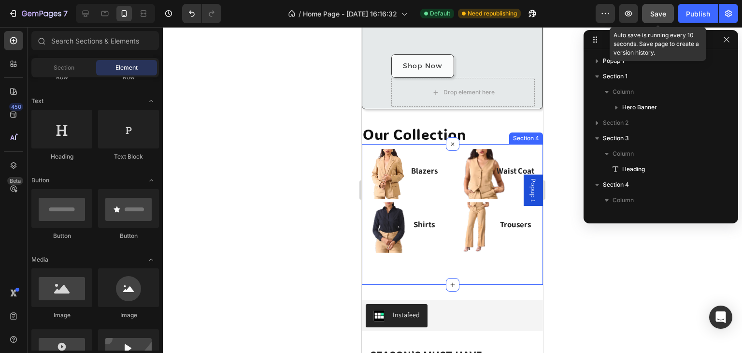
click at [669, 10] on button "Save" at bounding box center [658, 13] width 32 height 19
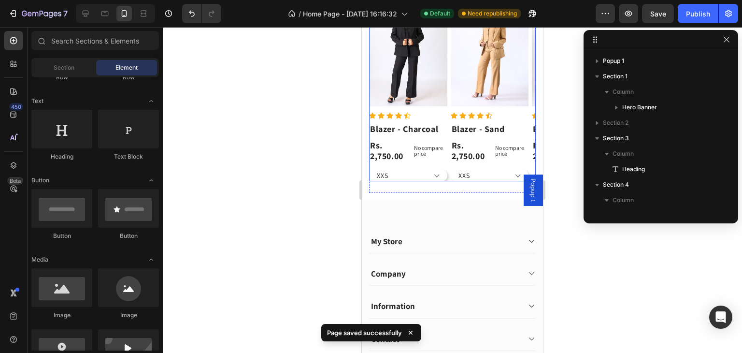
scroll to position [581, 0]
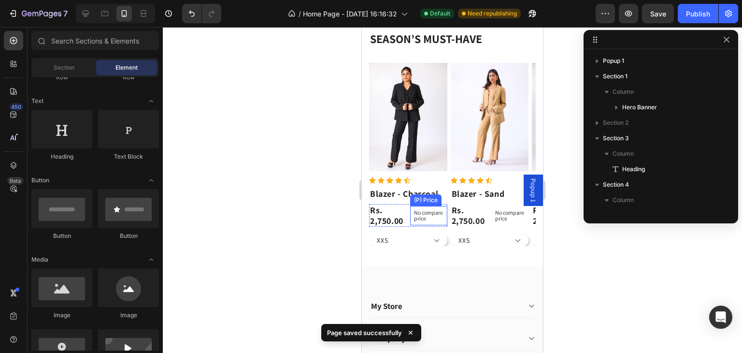
click at [423, 215] on p "No compare price" at bounding box center [428, 216] width 29 height 12
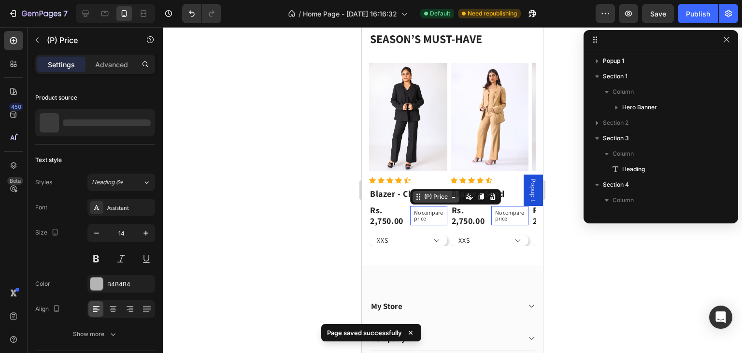
scroll to position [458, 0]
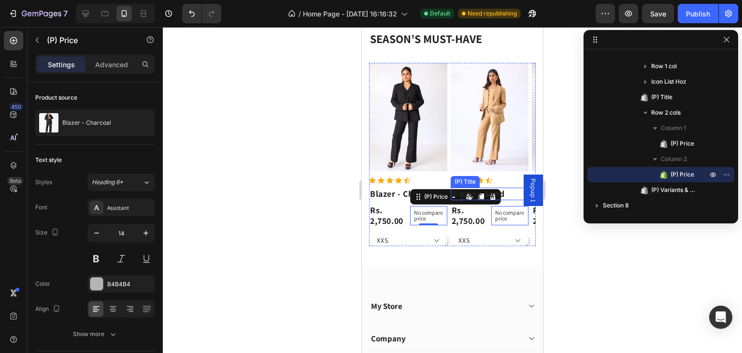
click at [493, 199] on div "Product Images Row Icon Icon Icon Icon Icon Icon List Hoz Blazer - Sand (P) Tit…" at bounding box center [490, 154] width 78 height 183
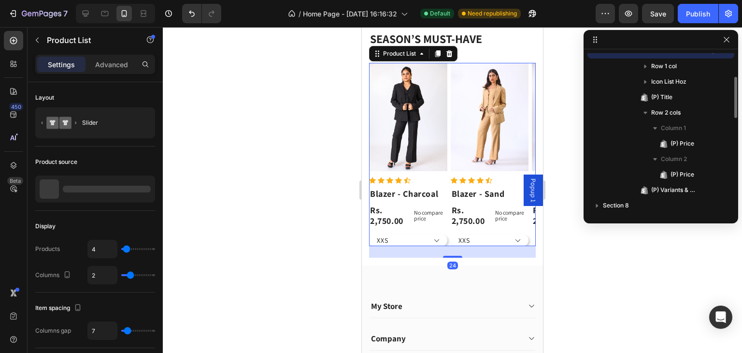
scroll to position [383, 0]
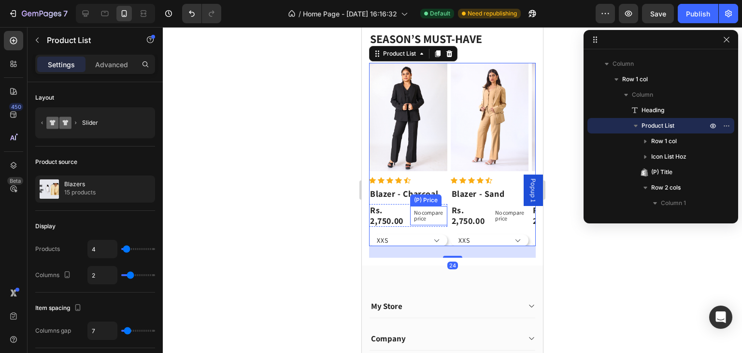
click at [419, 221] on p "No compare price" at bounding box center [428, 216] width 29 height 12
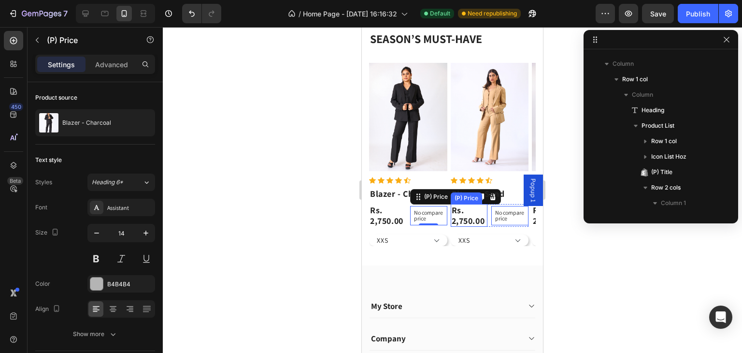
scroll to position [458, 0]
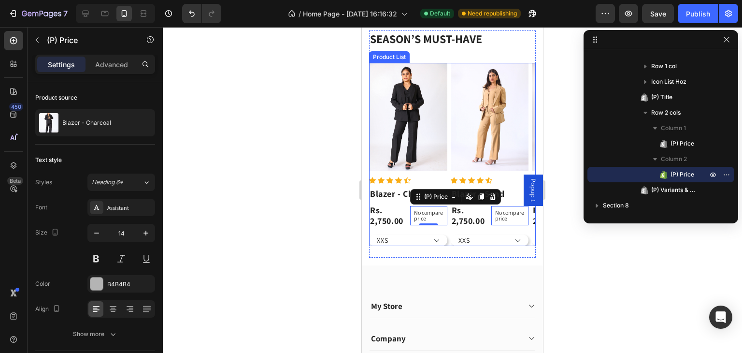
click at [492, 200] on div "Product Images Row Icon Icon Icon Icon Icon Icon List Hoz Blazer - Sand (P) Tit…" at bounding box center [490, 154] width 78 height 183
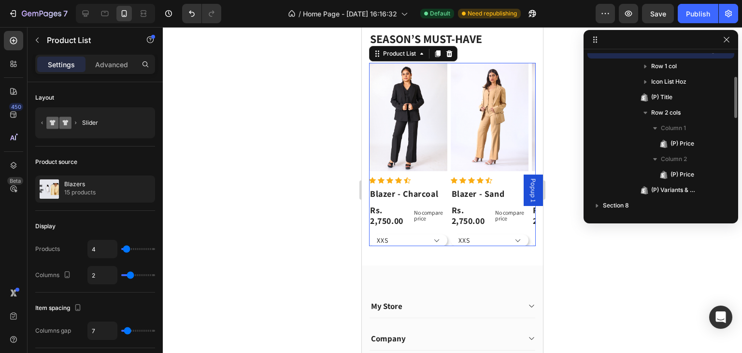
scroll to position [383, 0]
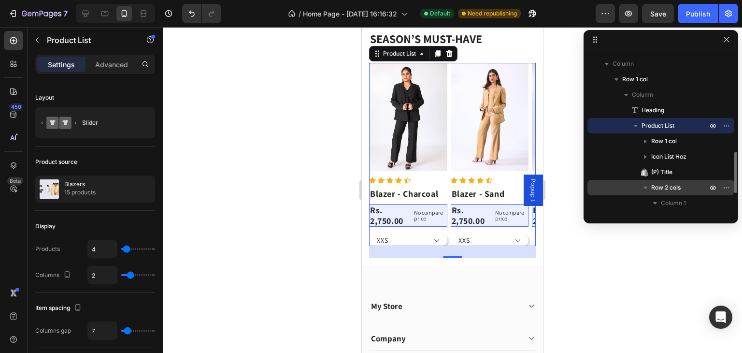
click at [649, 186] on icon "button" at bounding box center [645, 188] width 10 height 10
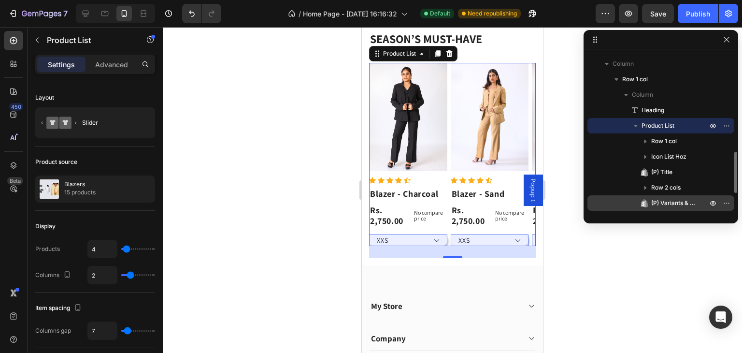
scroll to position [396, 0]
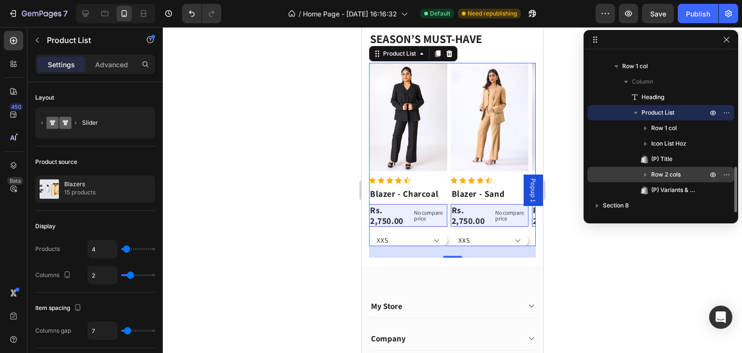
click at [647, 171] on icon "button" at bounding box center [645, 175] width 10 height 10
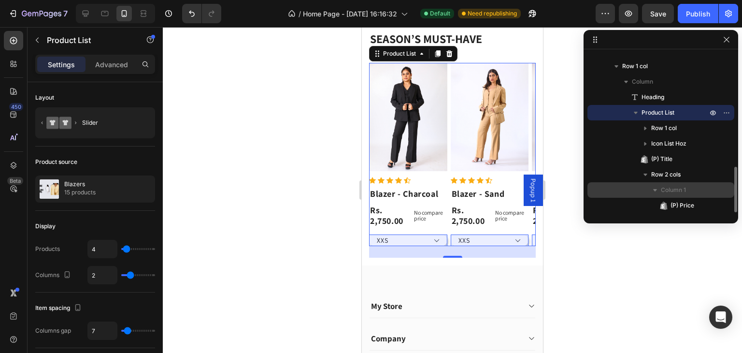
scroll to position [458, 0]
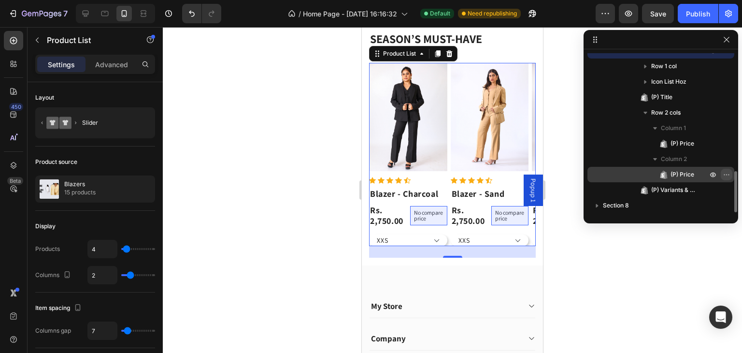
click at [723, 170] on button "button" at bounding box center [727, 175] width 12 height 12
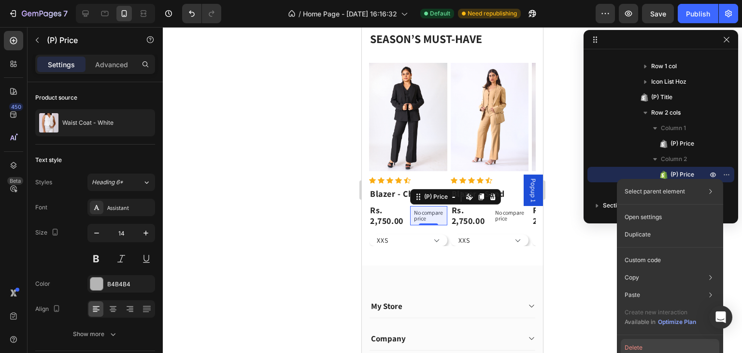
click at [637, 347] on button "Delete" at bounding box center [670, 347] width 99 height 17
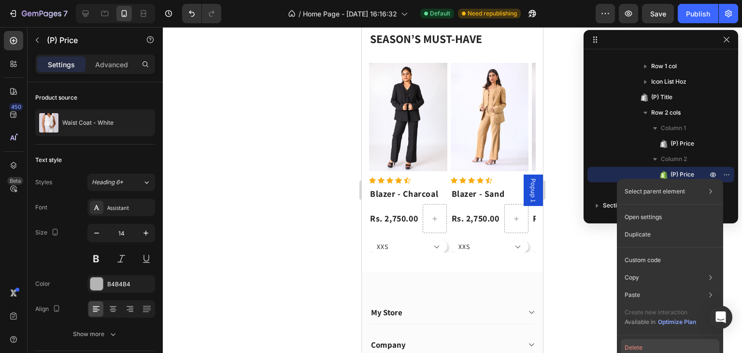
scroll to position [454, 0]
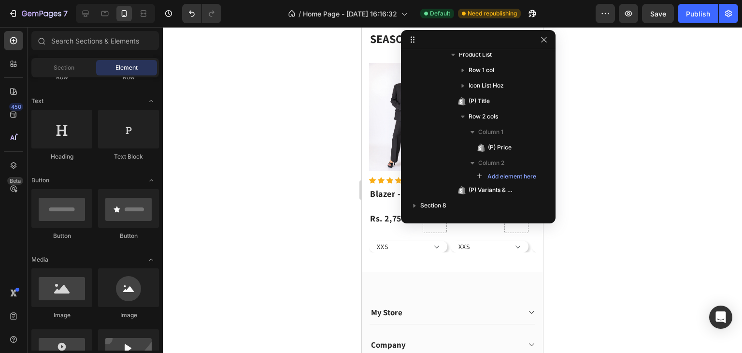
click at [589, 260] on div at bounding box center [452, 190] width 579 height 326
click at [549, 39] on button "button" at bounding box center [544, 40] width 12 height 12
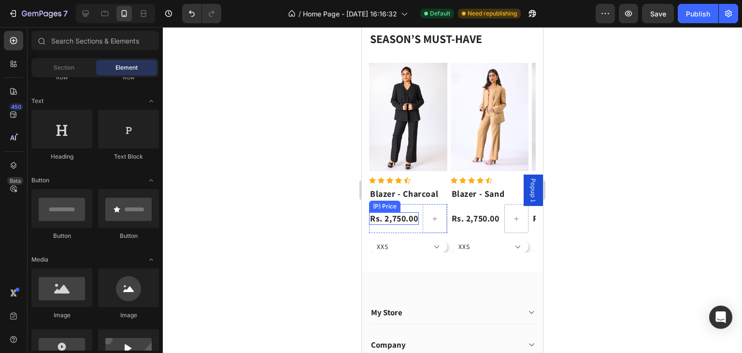
click at [417, 212] on div "Rs. 2,750.00" at bounding box center [394, 218] width 50 height 13
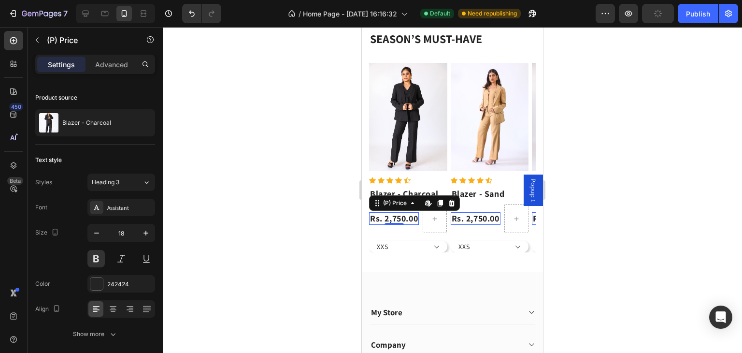
click at [419, 205] on div "(P) Price Edit content in Shopify" at bounding box center [414, 202] width 91 height 15
click at [420, 206] on div "Rs. 2,750.00 (P) Price Edit content in Shopify 0 (P) Price Edit content in Shop…" at bounding box center [408, 218] width 78 height 29
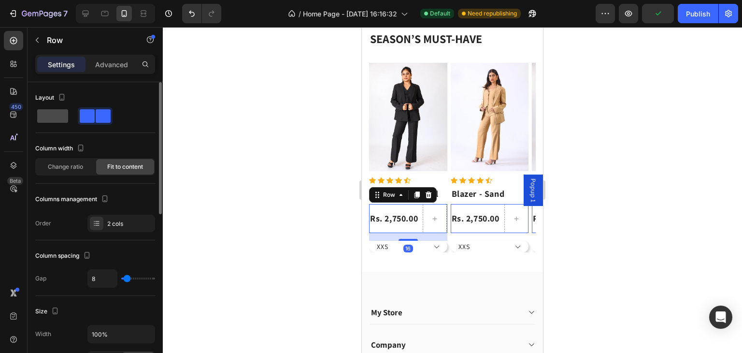
click at [59, 113] on span at bounding box center [52, 116] width 31 height 14
type input "0"
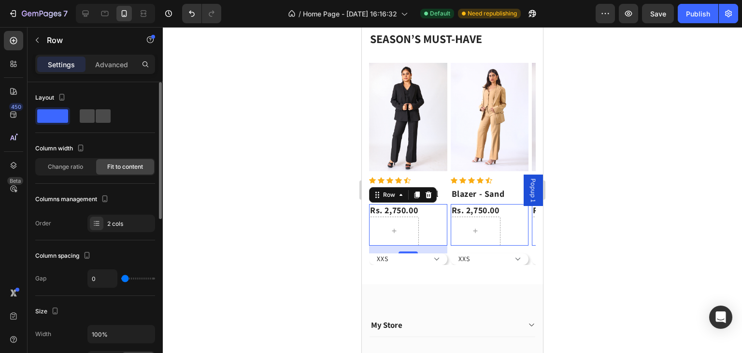
click at [96, 115] on span at bounding box center [103, 116] width 15 height 14
type input "8"
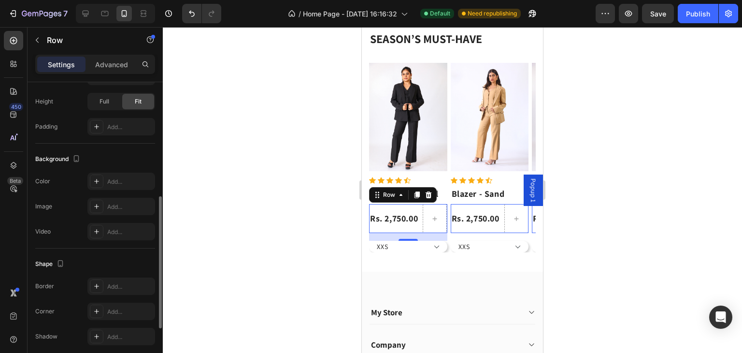
scroll to position [0, 0]
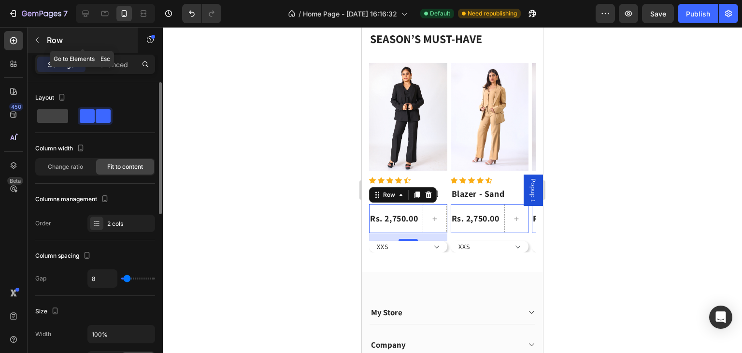
click at [39, 47] on button "button" at bounding box center [36, 39] width 15 height 15
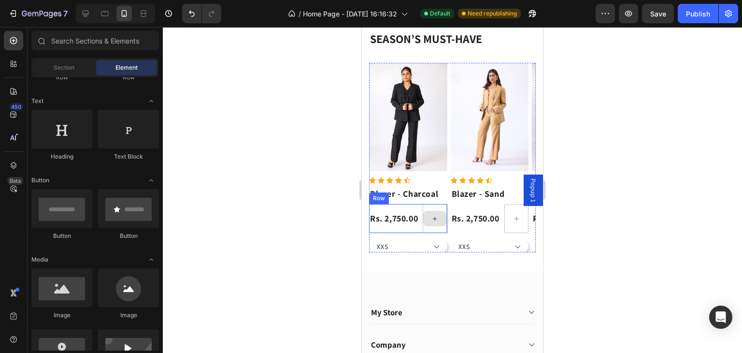
click at [423, 206] on div at bounding box center [435, 218] width 24 height 29
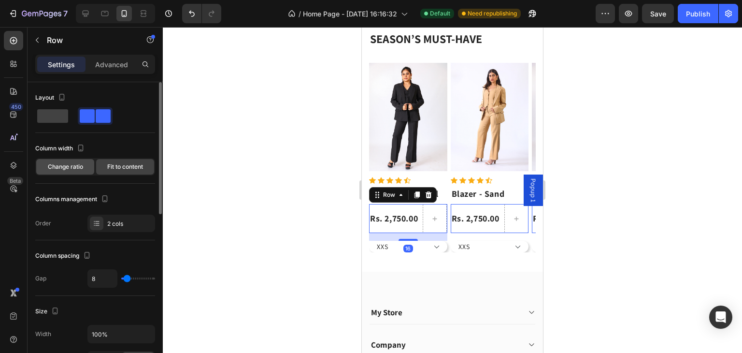
click at [75, 165] on span "Change ratio" at bounding box center [65, 166] width 35 height 9
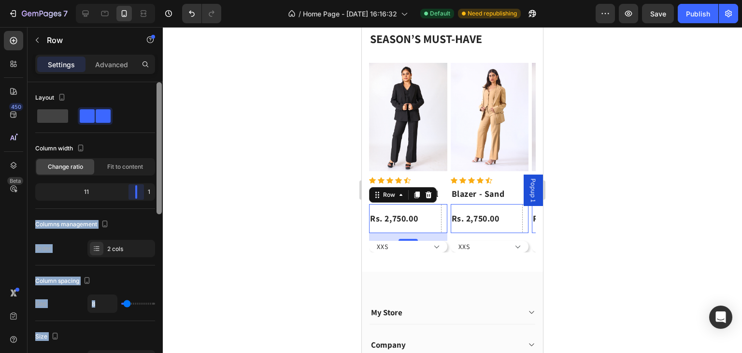
drag, startPoint x: 95, startPoint y: 196, endPoint x: 156, endPoint y: 191, distance: 60.6
click at [156, 191] on div "Layout Column width Change ratio Fit to content 11 1 Columns management Order 2…" at bounding box center [95, 231] width 135 height 298
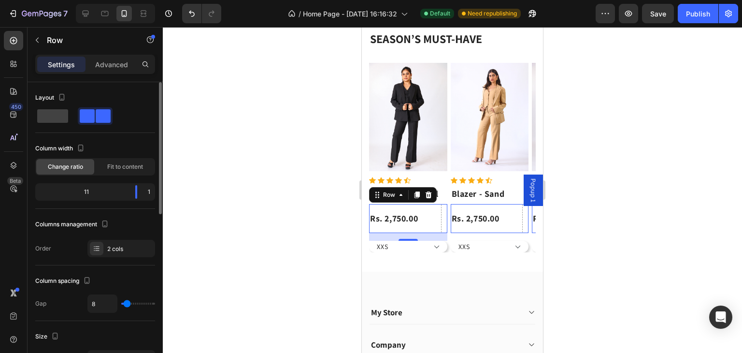
click at [144, 139] on div "Layout Column width Change ratio Fit to content 11 1 Columns management Order 2…" at bounding box center [95, 173] width 120 height 167
click at [61, 120] on span at bounding box center [52, 116] width 31 height 14
type input "0"
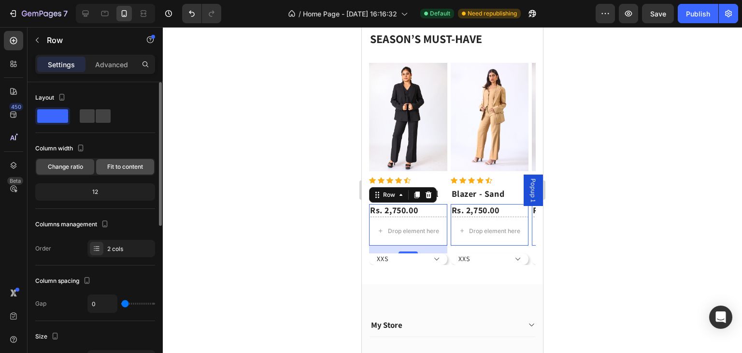
click at [120, 167] on span "Fit to content" at bounding box center [125, 166] width 36 height 9
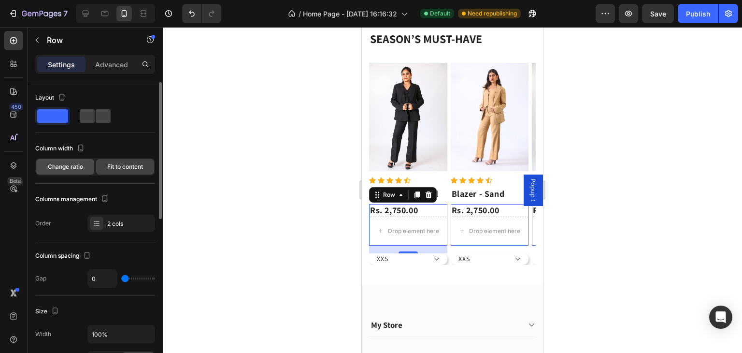
click at [83, 165] on span "Change ratio" at bounding box center [65, 166] width 35 height 9
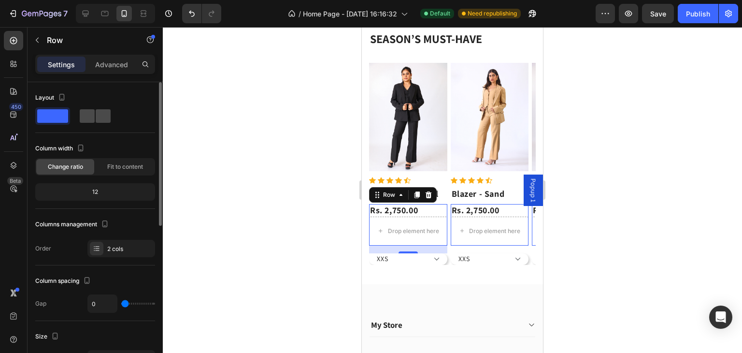
click at [96, 119] on span at bounding box center [103, 116] width 15 height 14
type input "8"
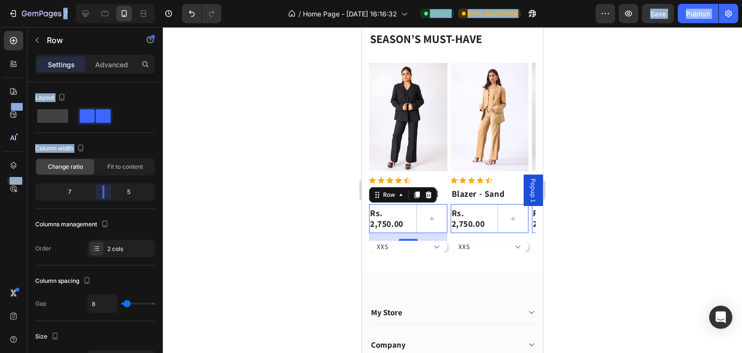
drag, startPoint x: 95, startPoint y: 193, endPoint x: 176, endPoint y: 194, distance: 81.1
click at [176, 0] on body "7 / Home Page - Aug 19, 16:16:32 Default Need republishing Preview Save Publish…" at bounding box center [371, 0] width 742 height 0
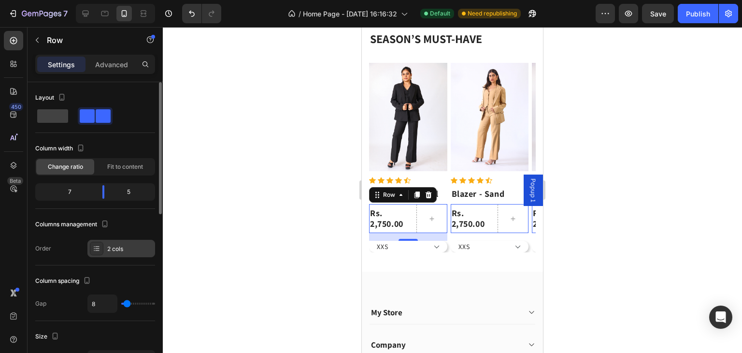
click at [130, 241] on div "2 cols" at bounding box center [121, 248] width 68 height 17
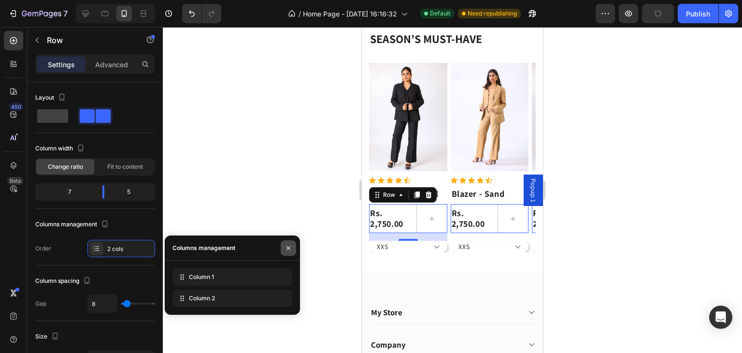
click at [289, 244] on icon "button" at bounding box center [288, 248] width 8 height 8
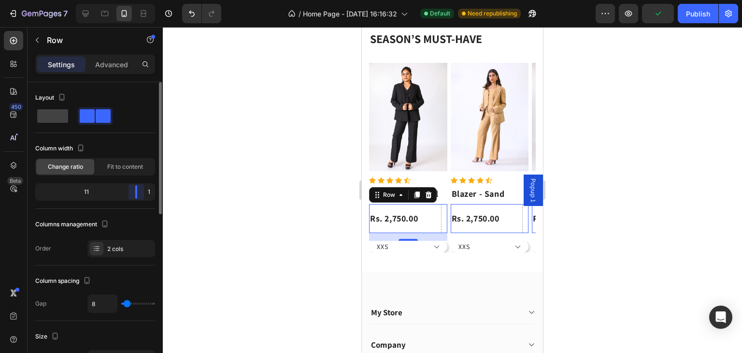
drag, startPoint x: 101, startPoint y: 194, endPoint x: 175, endPoint y: 189, distance: 74.1
click at [150, 192] on div "11 1" at bounding box center [95, 191] width 120 height 17
click at [200, 184] on div at bounding box center [452, 190] width 579 height 326
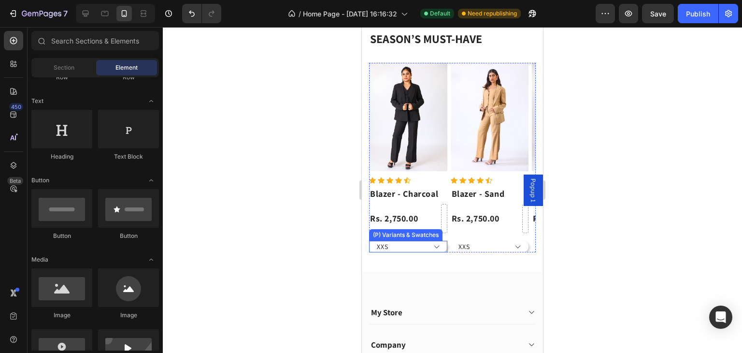
click at [437, 242] on select "XXS XS S M L XL XXL" at bounding box center [408, 247] width 78 height 12
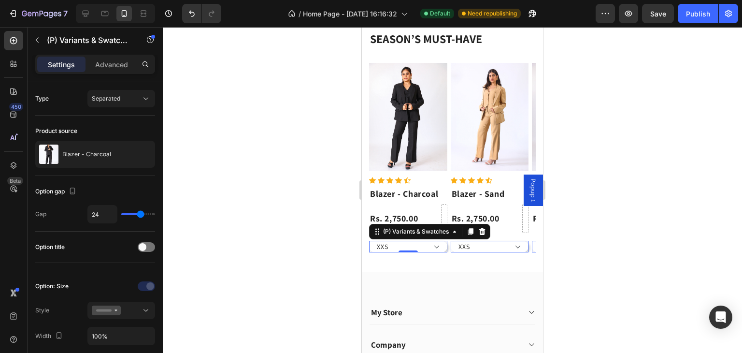
click at [437, 242] on select "XXS XS S M L XL XXL" at bounding box center [408, 247] width 78 height 12
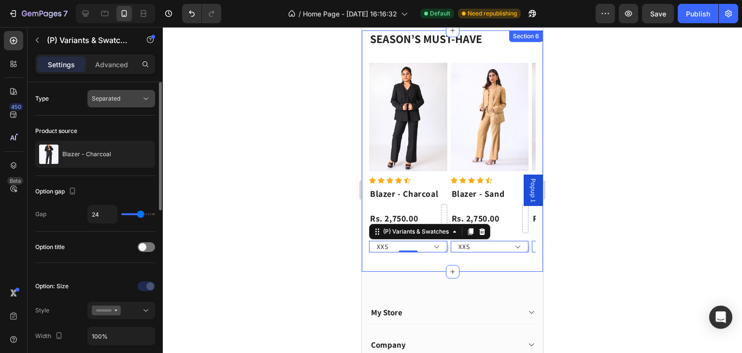
click at [137, 99] on div "Separated" at bounding box center [116, 98] width 49 height 9
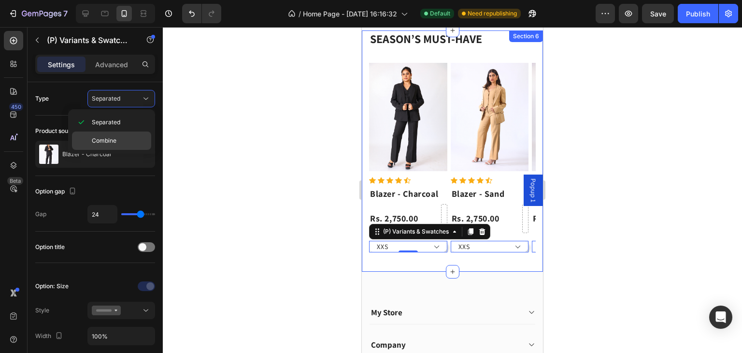
click at [122, 138] on p "Combine" at bounding box center [119, 140] width 55 height 9
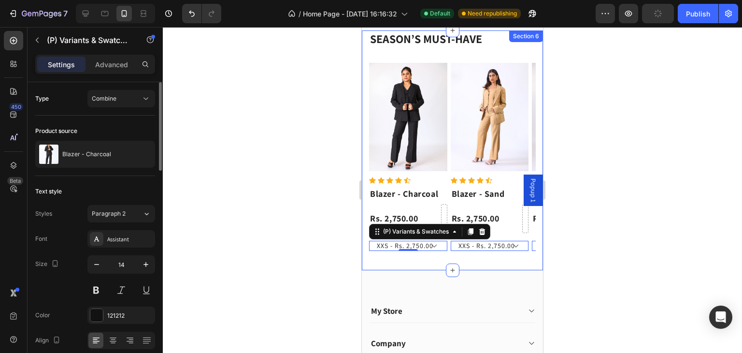
click at [131, 176] on div "Type Combine" at bounding box center [95, 279] width 120 height 206
click at [130, 95] on div "Combine" at bounding box center [116, 98] width 49 height 9
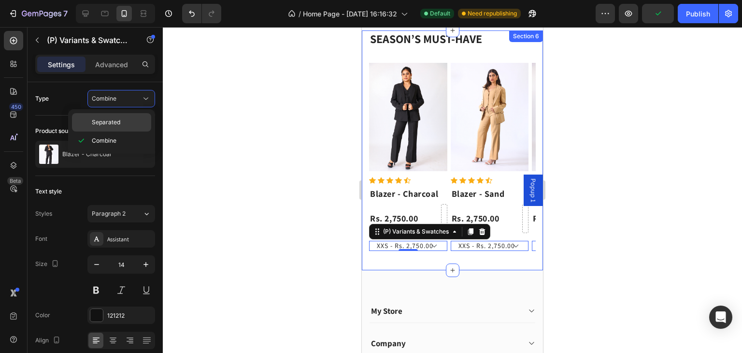
click at [123, 117] on div "Separated" at bounding box center [111, 122] width 79 height 18
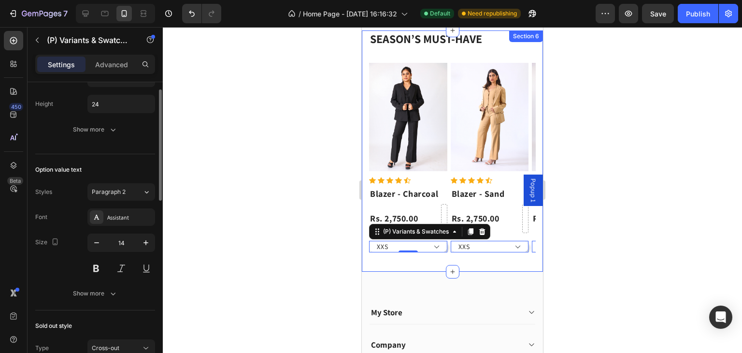
scroll to position [129, 0]
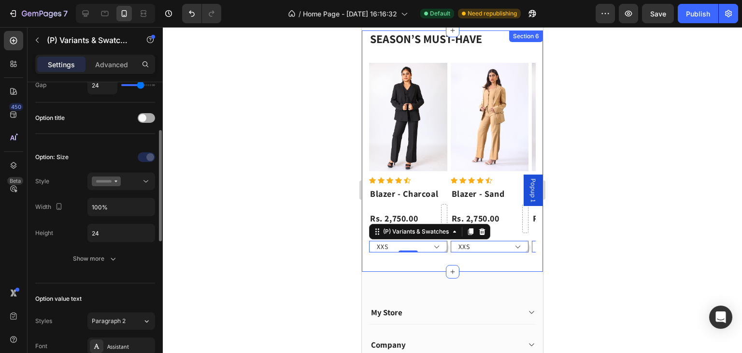
click at [143, 117] on span at bounding box center [143, 118] width 8 height 8
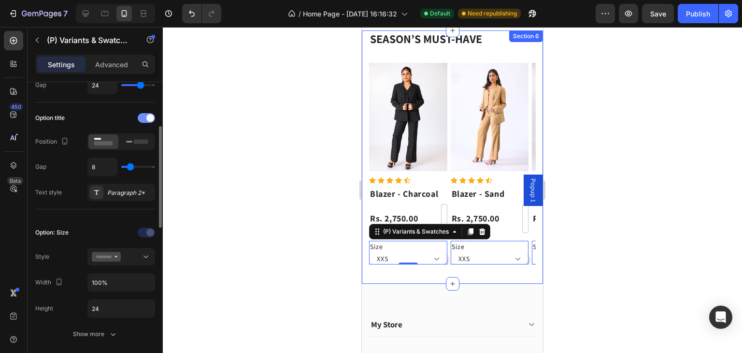
click at [143, 117] on div at bounding box center [146, 118] width 17 height 10
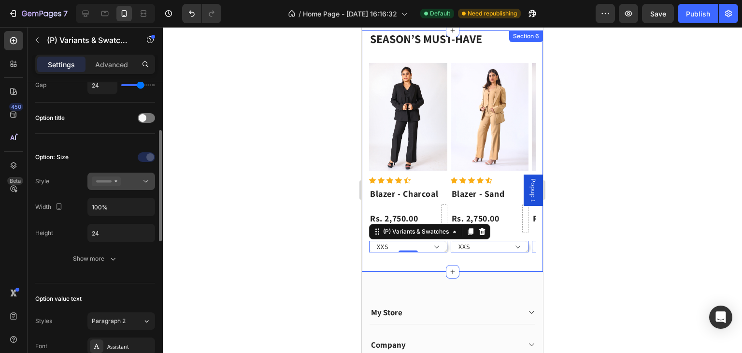
click at [135, 172] on button at bounding box center [121, 180] width 68 height 17
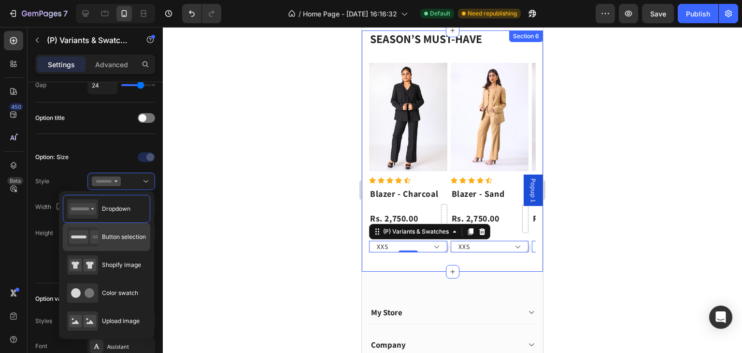
click at [119, 231] on div "Button selection" at bounding box center [106, 236] width 79 height 19
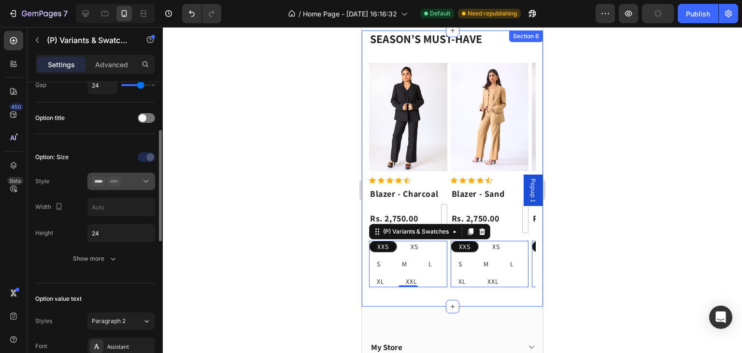
click at [132, 179] on div at bounding box center [121, 181] width 59 height 10
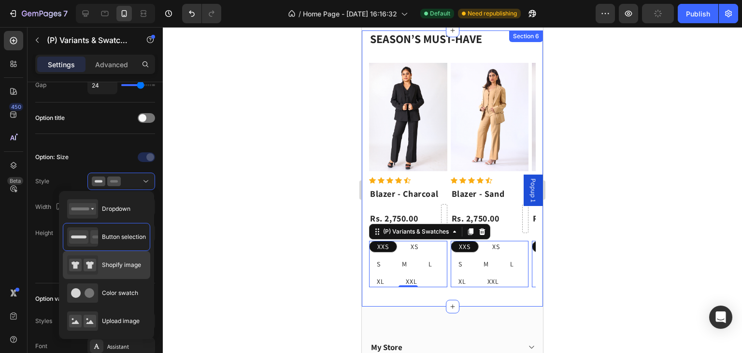
click at [117, 255] on div "Shopify image" at bounding box center [104, 264] width 74 height 19
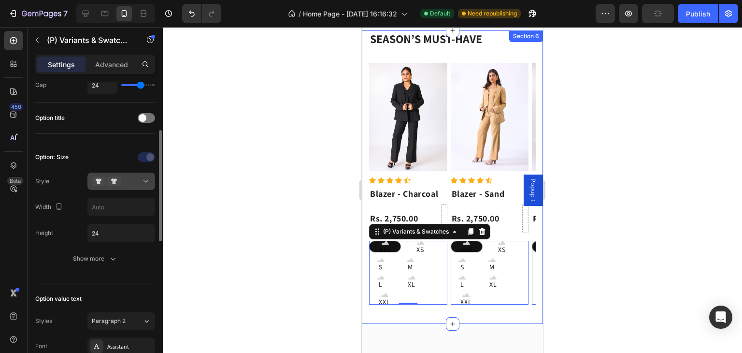
click at [130, 176] on div at bounding box center [121, 181] width 59 height 10
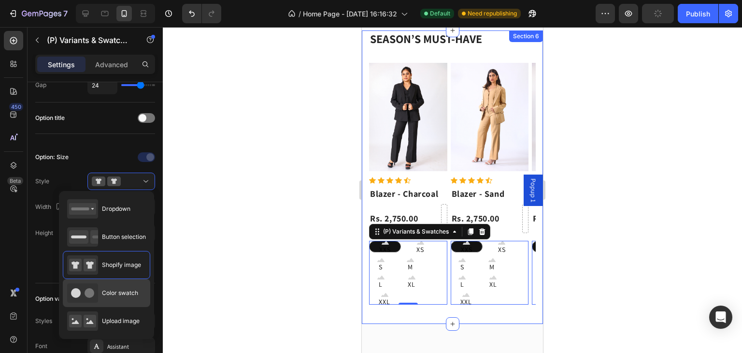
click at [120, 288] on span "Color swatch" at bounding box center [120, 292] width 36 height 9
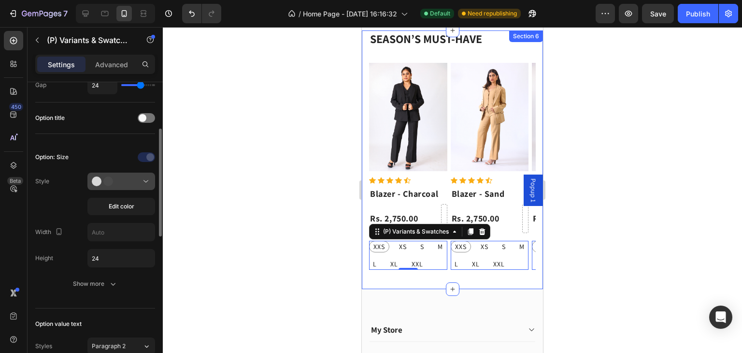
click at [135, 177] on div at bounding box center [121, 181] width 59 height 10
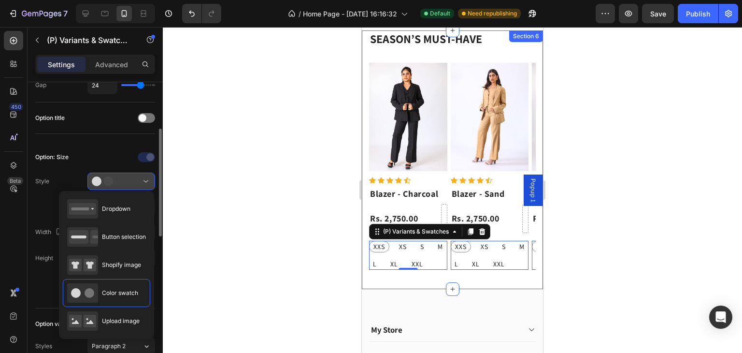
click at [135, 177] on div at bounding box center [121, 181] width 59 height 10
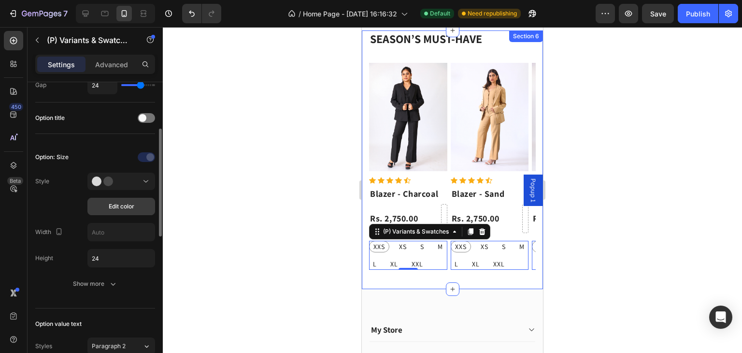
click at [128, 213] on button "Edit color" at bounding box center [121, 206] width 68 height 17
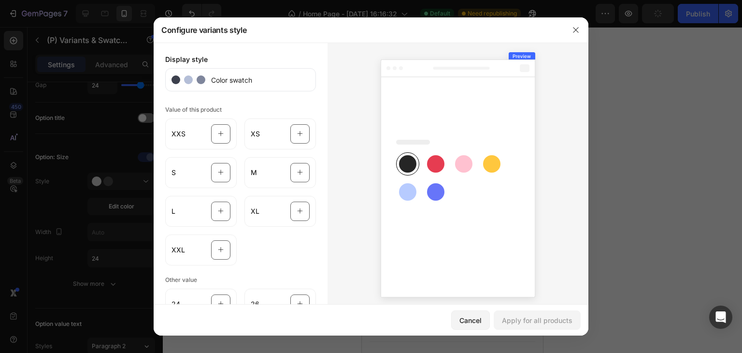
click at [431, 162] on rect at bounding box center [435, 163] width 17 height 17
click at [247, 81] on span "Color swatch" at bounding box center [228, 80] width 47 height 10
click at [256, 80] on div "Color swatch" at bounding box center [240, 79] width 151 height 23
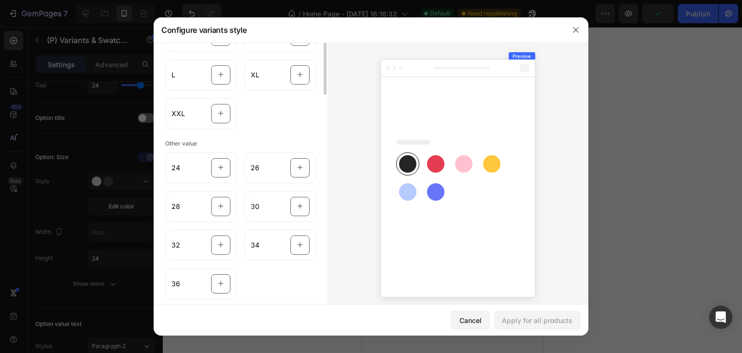
scroll to position [0, 0]
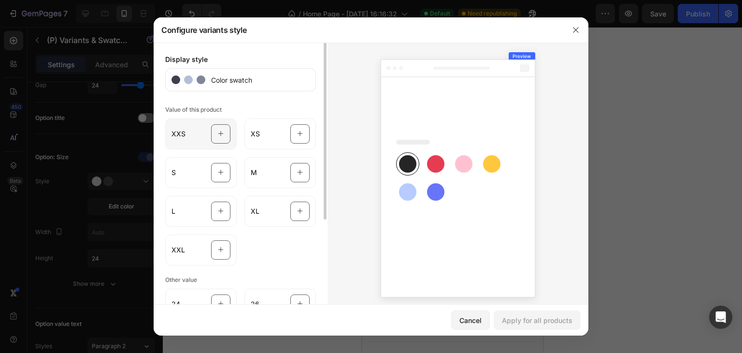
click at [218, 135] on icon at bounding box center [221, 134] width 6 height 18
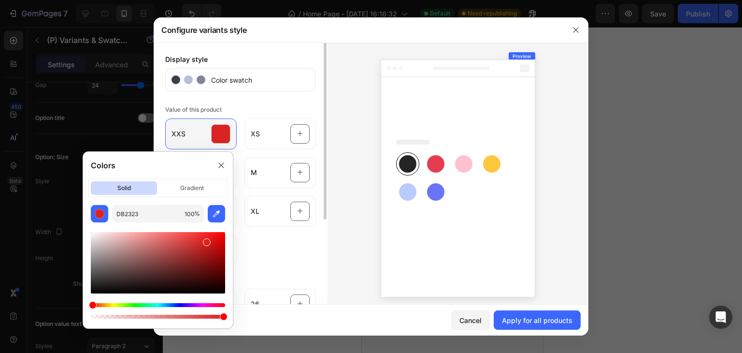
drag, startPoint x: 95, startPoint y: 291, endPoint x: 206, endPoint y: 240, distance: 122.3
click at [206, 240] on div at bounding box center [207, 242] width 8 height 8
type input "DB2020"
click at [185, 177] on div "Colors" at bounding box center [158, 165] width 150 height 27
click at [186, 183] on p "gradient" at bounding box center [192, 188] width 66 height 14
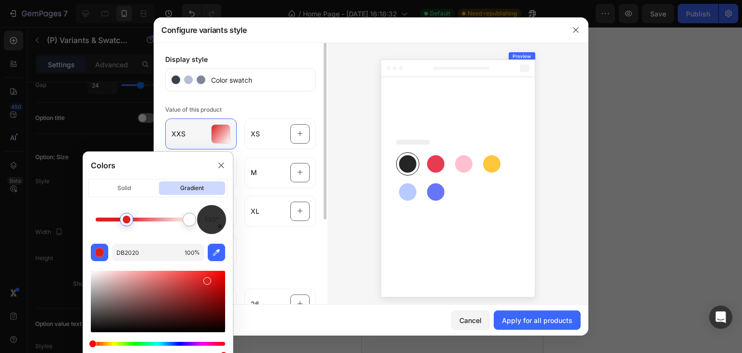
drag, startPoint x: 92, startPoint y: 221, endPoint x: 127, endPoint y: 225, distance: 35.5
click at [127, 223] on div at bounding box center [127, 219] width 8 height 8
drag, startPoint x: 193, startPoint y: 221, endPoint x: 147, endPoint y: 222, distance: 45.9
click at [147, 223] on div at bounding box center [146, 219] width 8 height 8
drag, startPoint x: 147, startPoint y: 222, endPoint x: 196, endPoint y: 219, distance: 48.4
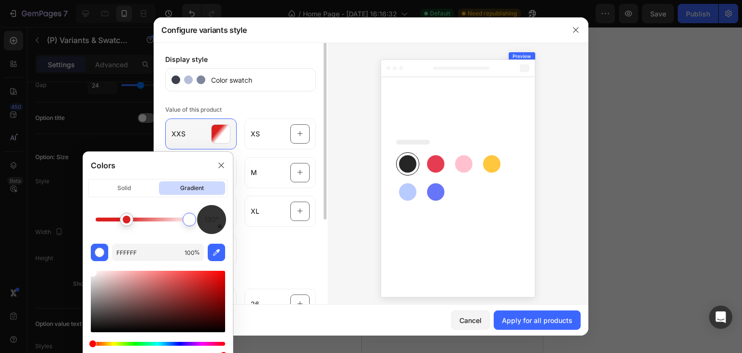
click at [193, 219] on div at bounding box center [189, 219] width 8 height 8
drag, startPoint x: 127, startPoint y: 221, endPoint x: 86, endPoint y: 223, distance: 40.6
click at [86, 223] on div "130° DB2020 100 %" at bounding box center [158, 282] width 150 height 154
drag, startPoint x: 191, startPoint y: 217, endPoint x: 174, endPoint y: 219, distance: 17.0
click at [174, 219] on div at bounding box center [174, 219] width 8 height 8
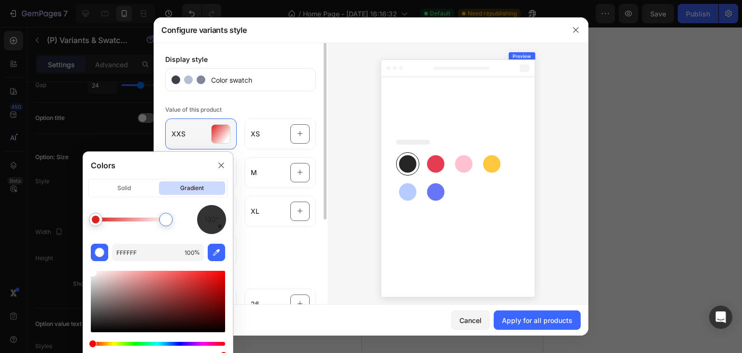
drag, startPoint x: 173, startPoint y: 219, endPoint x: 166, endPoint y: 219, distance: 7.3
click at [166, 219] on div at bounding box center [166, 219] width 8 height 8
drag, startPoint x: 166, startPoint y: 219, endPoint x: 214, endPoint y: 221, distance: 48.3
click at [214, 221] on div "130°" at bounding box center [158, 219] width 134 height 29
type input "DB2020"
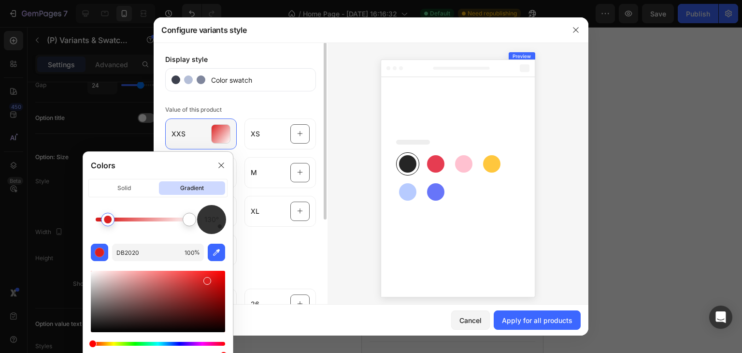
drag, startPoint x: 95, startPoint y: 221, endPoint x: 109, endPoint y: 222, distance: 14.0
click at [109, 222] on div at bounding box center [108, 219] width 8 height 8
drag, startPoint x: 108, startPoint y: 221, endPoint x: 124, endPoint y: 221, distance: 15.9
click at [124, 221] on div at bounding box center [124, 219] width 8 height 8
drag, startPoint x: 124, startPoint y: 221, endPoint x: 129, endPoint y: 221, distance: 5.3
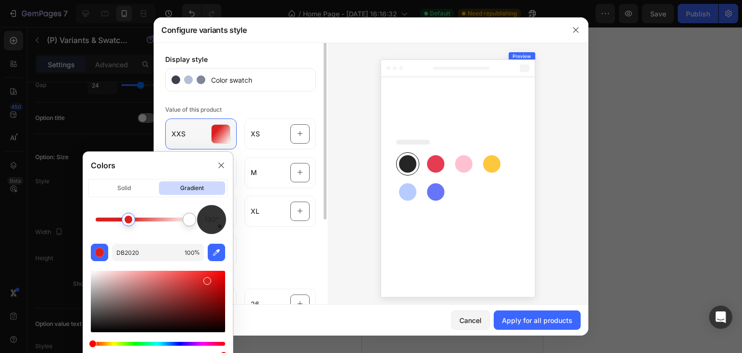
click at [129, 221] on div at bounding box center [129, 219] width 8 height 8
drag, startPoint x: 131, startPoint y: 220, endPoint x: 116, endPoint y: 219, distance: 15.5
click at [116, 219] on div at bounding box center [116, 219] width 8 height 8
click at [219, 163] on icon at bounding box center [221, 164] width 5 height 5
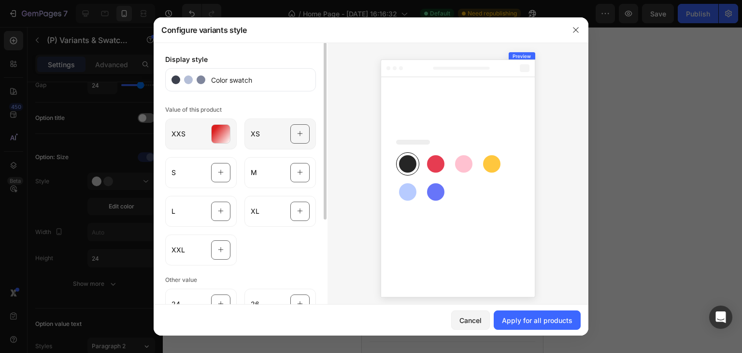
click at [290, 133] on div at bounding box center [299, 133] width 19 height 19
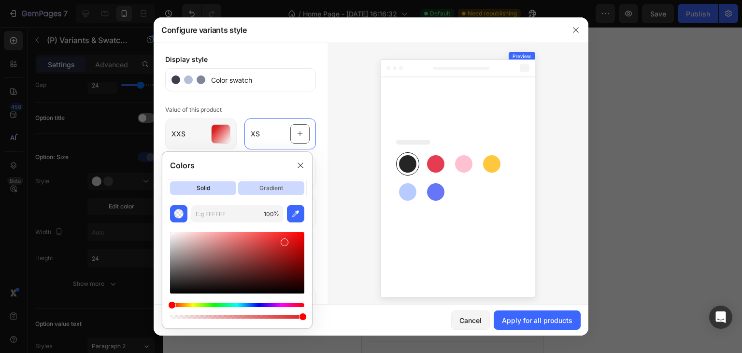
click at [264, 188] on p "gradient" at bounding box center [271, 188] width 66 height 14
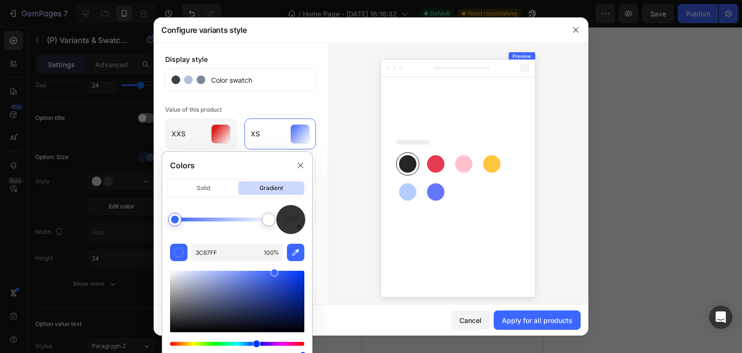
drag, startPoint x: 196, startPoint y: 192, endPoint x: 273, endPoint y: 173, distance: 79.0
click at [199, 192] on p "solid" at bounding box center [203, 188] width 66 height 14
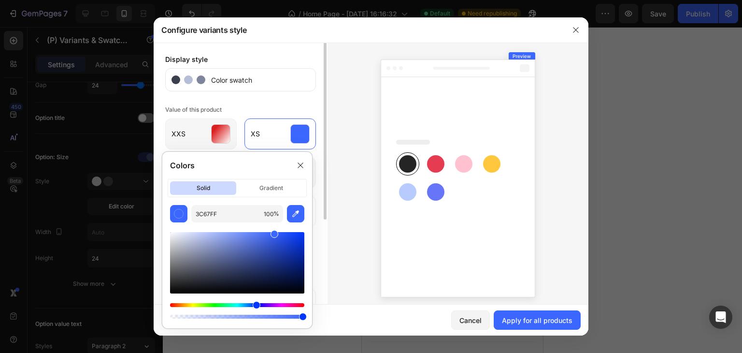
click at [297, 161] on div at bounding box center [300, 164] width 15 height 15
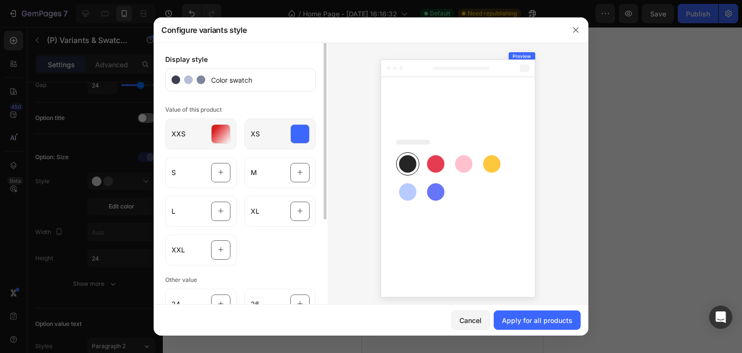
click at [294, 135] on div at bounding box center [299, 133] width 19 height 19
click at [428, 164] on rect at bounding box center [435, 163] width 17 height 17
click at [214, 137] on div at bounding box center [220, 133] width 19 height 19
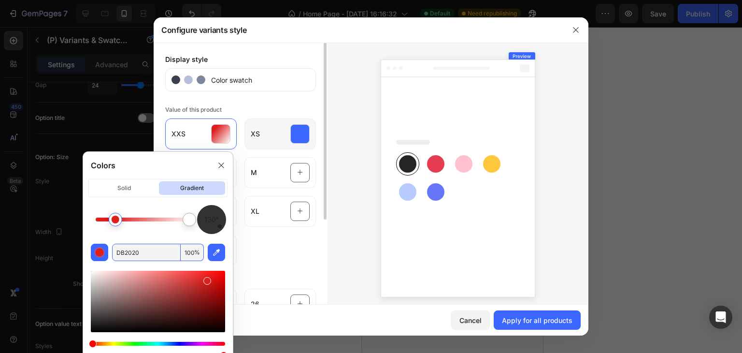
click at [298, 138] on div at bounding box center [299, 133] width 19 height 19
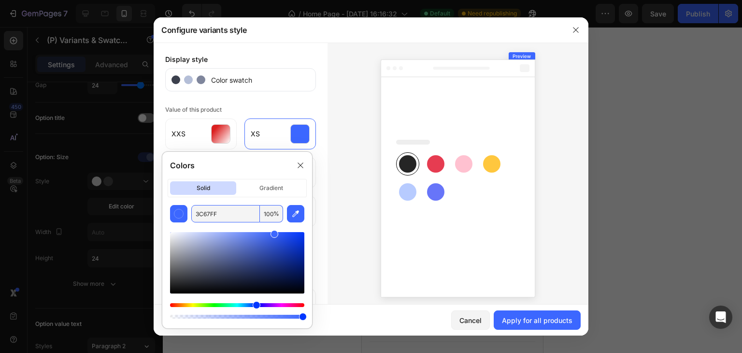
click at [222, 211] on input "3C67FF" at bounding box center [225, 213] width 69 height 17
paste input "DB2020"
type input "DB2020"
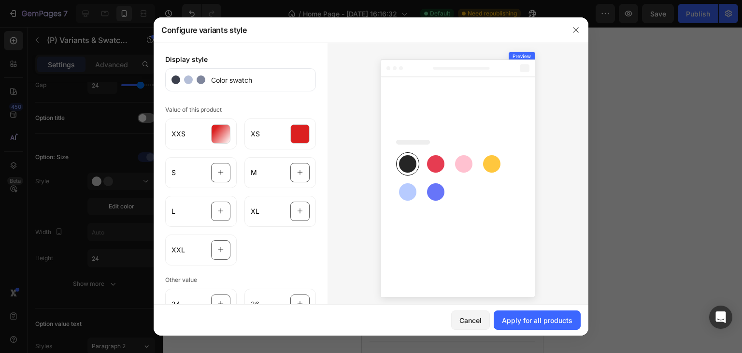
click at [335, 173] on div at bounding box center [457, 176] width 261 height 268
click at [295, 136] on div at bounding box center [299, 133] width 19 height 19
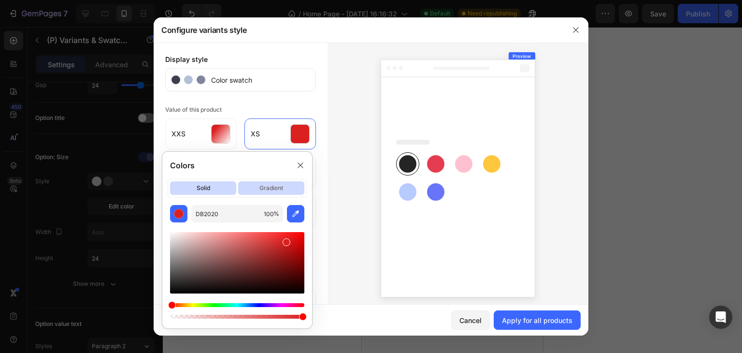
click at [249, 185] on p "gradient" at bounding box center [271, 188] width 66 height 14
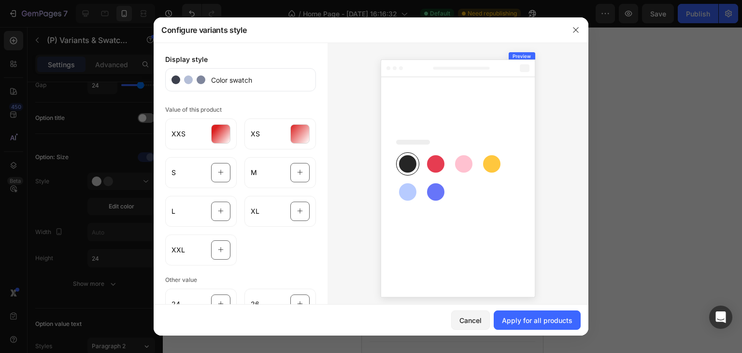
click at [327, 177] on div at bounding box center [457, 176] width 261 height 268
click at [218, 176] on icon at bounding box center [221, 172] width 6 height 18
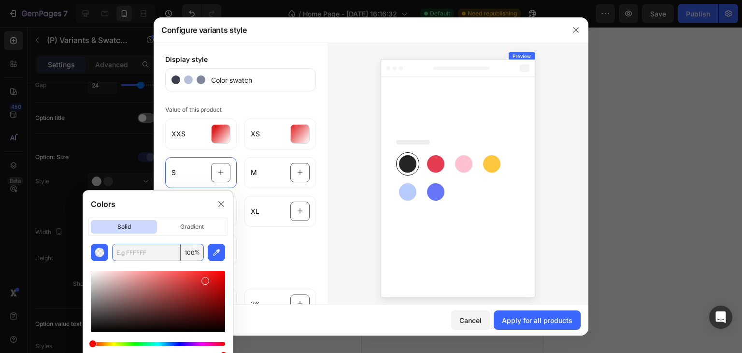
click at [156, 248] on input "text" at bounding box center [146, 251] width 69 height 17
paste input "DB2020"
type input "DB2020"
drag, startPoint x: 185, startPoint y: 235, endPoint x: 191, endPoint y: 224, distance: 12.5
click at [186, 234] on div "Colors solid gradient DB2020 100 %" at bounding box center [158, 278] width 151 height 177
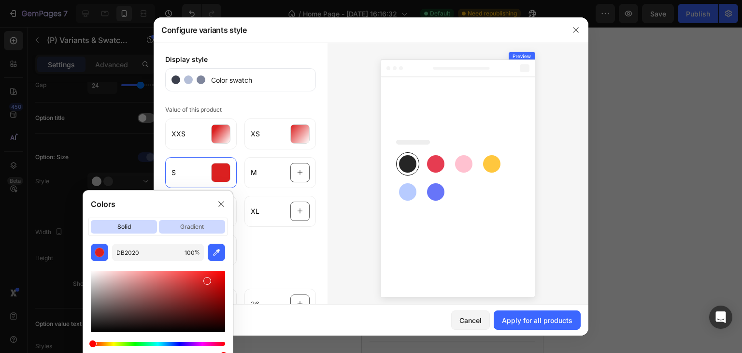
click at [191, 224] on p "gradient" at bounding box center [192, 227] width 66 height 14
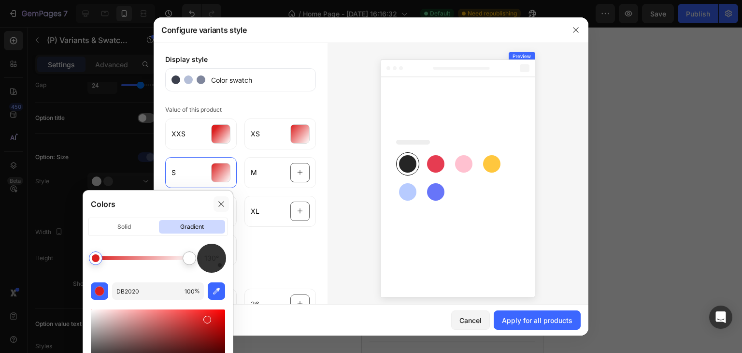
click at [218, 200] on icon at bounding box center [221, 204] width 8 height 8
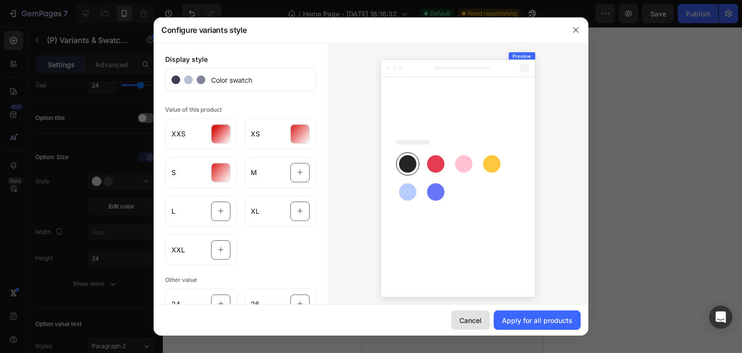
click at [462, 326] on button "Cancel" at bounding box center [470, 319] width 39 height 19
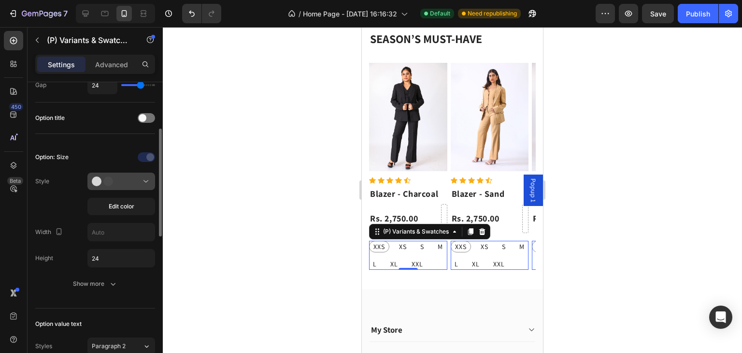
click at [122, 182] on div at bounding box center [121, 181] width 59 height 10
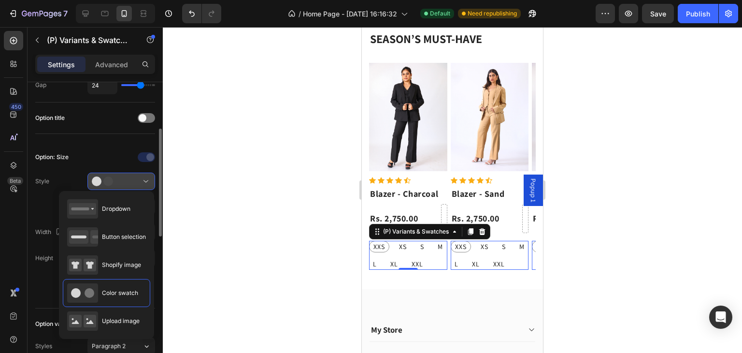
click at [122, 182] on div at bounding box center [121, 181] width 59 height 10
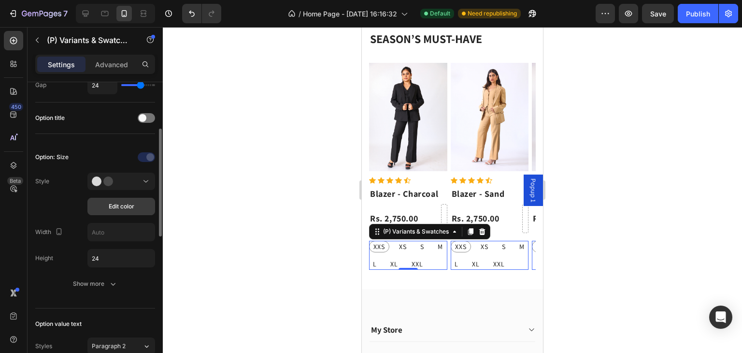
click at [122, 206] on span "Edit color" at bounding box center [122, 206] width 26 height 9
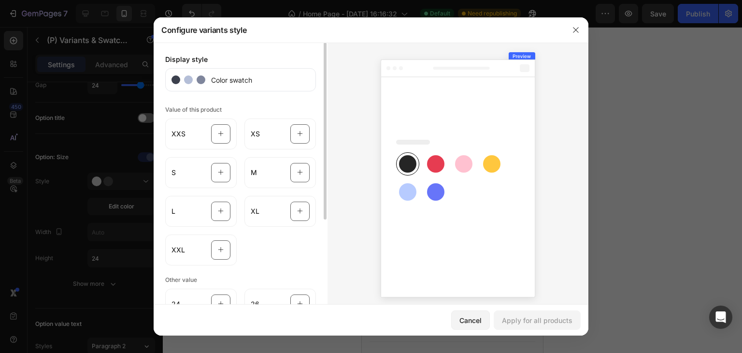
drag, startPoint x: 496, startPoint y: 65, endPoint x: 491, endPoint y: 66, distance: 5.4
click at [493, 66] on icon at bounding box center [458, 178] width 155 height 238
click at [259, 85] on div "Color swatch" at bounding box center [240, 79] width 151 height 23
click at [212, 136] on div at bounding box center [220, 133] width 19 height 19
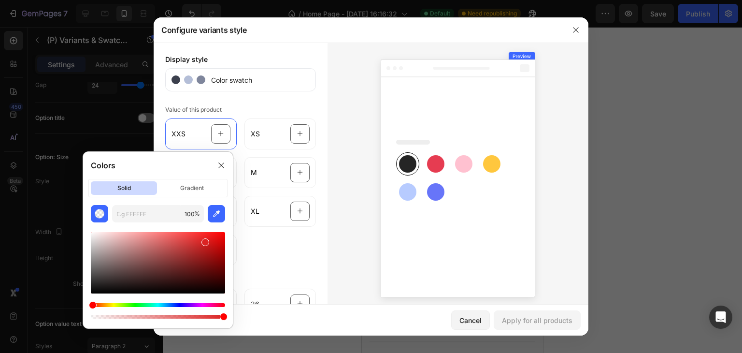
click at [437, 161] on rect at bounding box center [435, 163] width 17 height 17
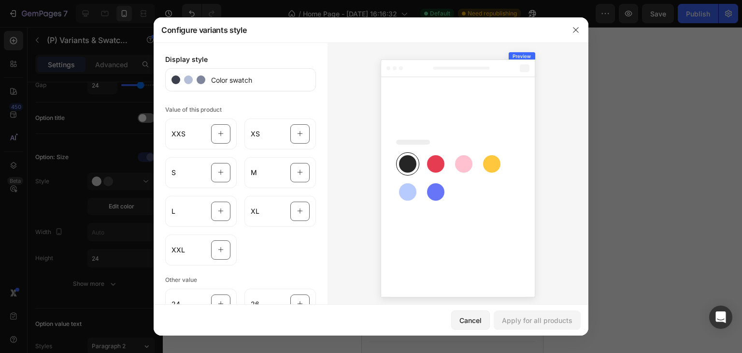
click at [429, 163] on rect at bounding box center [435, 163] width 17 height 17
click at [428, 166] on rect at bounding box center [435, 163] width 17 height 17
click at [458, 163] on rect at bounding box center [463, 163] width 17 height 17
click at [494, 165] on g at bounding box center [458, 174] width 155 height 245
click at [399, 190] on g at bounding box center [458, 174] width 155 height 245
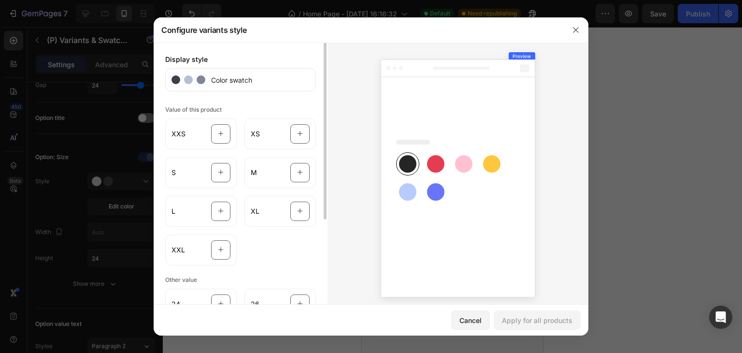
drag, startPoint x: 423, startPoint y: 192, endPoint x: 312, endPoint y: 171, distance: 112.4
click at [421, 192] on g at bounding box center [458, 174] width 155 height 245
click at [227, 132] on div "XXS" at bounding box center [200, 133] width 71 height 31
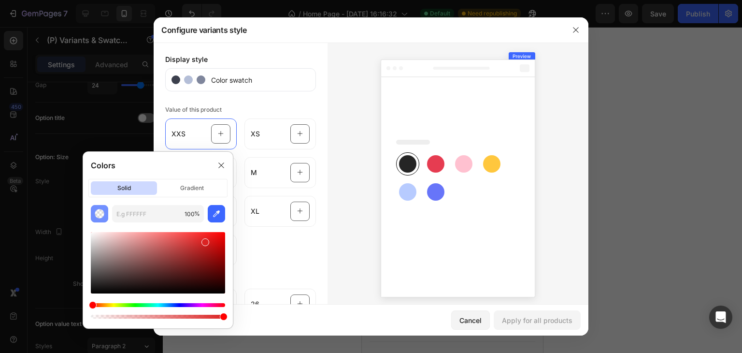
click at [100, 211] on img "button" at bounding box center [100, 214] width 10 height 10
drag, startPoint x: 206, startPoint y: 243, endPoint x: 73, endPoint y: 228, distance: 134.1
click at [73, 0] on body "7 / Home Page - Aug 19, 16:16:32 Default Need republishing Preview Save Publish…" at bounding box center [371, 0] width 742 height 0
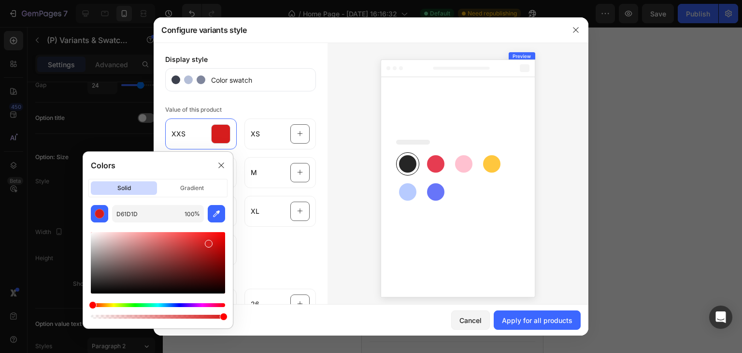
drag, startPoint x: 90, startPoint y: 235, endPoint x: 207, endPoint y: 241, distance: 116.6
click at [207, 241] on div at bounding box center [209, 244] width 8 height 8
paste input "D61D1D"
type input "D"
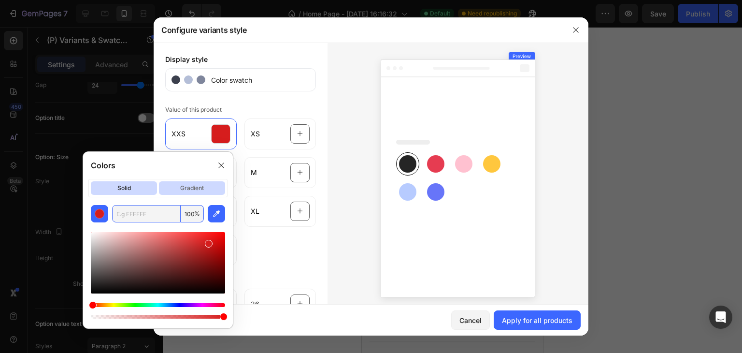
type input "D61D1D"
click at [192, 187] on p "gradient" at bounding box center [192, 188] width 66 height 14
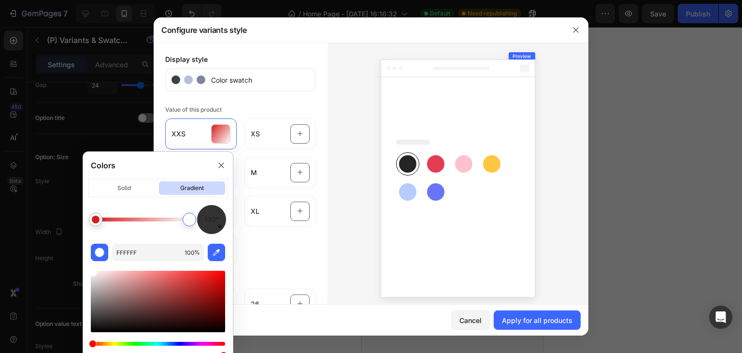
drag, startPoint x: 184, startPoint y: 218, endPoint x: 196, endPoint y: 218, distance: 12.1
click at [196, 218] on div at bounding box center [189, 219] width 17 height 17
type input "D61D1D"
drag, startPoint x: 94, startPoint y: 219, endPoint x: 111, endPoint y: 219, distance: 16.9
click at [111, 219] on div at bounding box center [110, 219] width 8 height 8
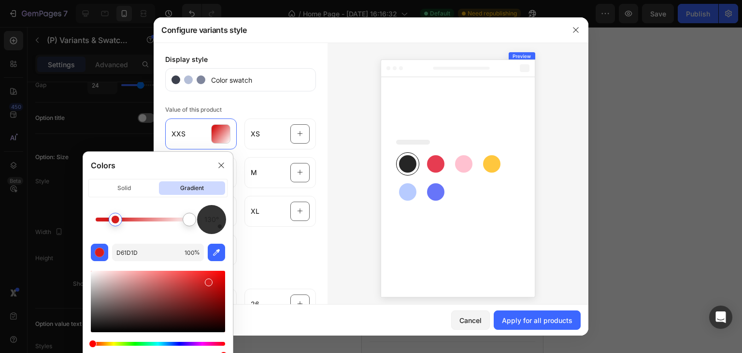
drag, startPoint x: 111, startPoint y: 219, endPoint x: 116, endPoint y: 219, distance: 5.3
click at [116, 219] on div at bounding box center [116, 219] width 8 height 8
drag, startPoint x: 116, startPoint y: 219, endPoint x: 123, endPoint y: 219, distance: 7.2
click at [123, 219] on div at bounding box center [123, 219] width 8 height 8
click at [533, 317] on div "Apply for all products" at bounding box center [537, 320] width 71 height 10
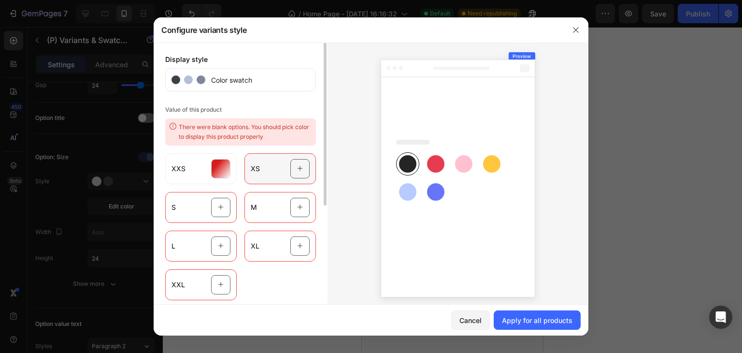
click at [266, 169] on div "XS" at bounding box center [279, 168] width 71 height 31
click at [202, 168] on div "XXS" at bounding box center [200, 168] width 71 height 31
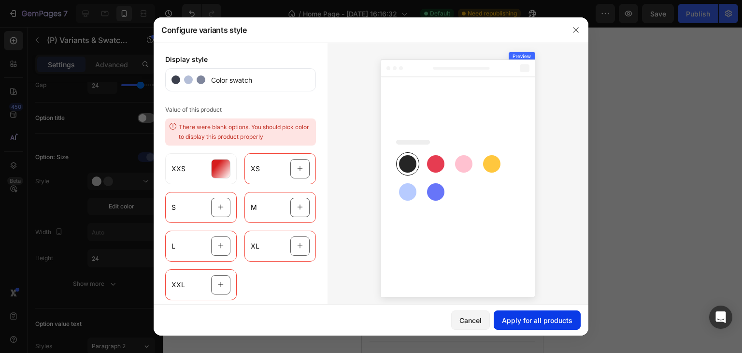
click at [521, 312] on button "Apply for all products" at bounding box center [537, 319] width 87 height 19
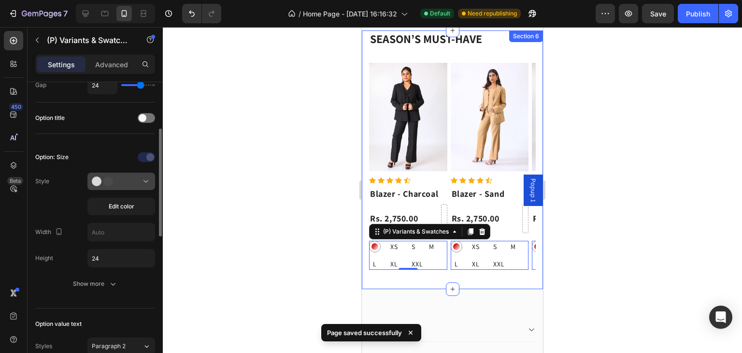
click at [125, 171] on div "Option: Size Style Edit color Width Height 24 Show more" at bounding box center [95, 220] width 120 height 143
click at [127, 178] on div at bounding box center [121, 181] width 59 height 10
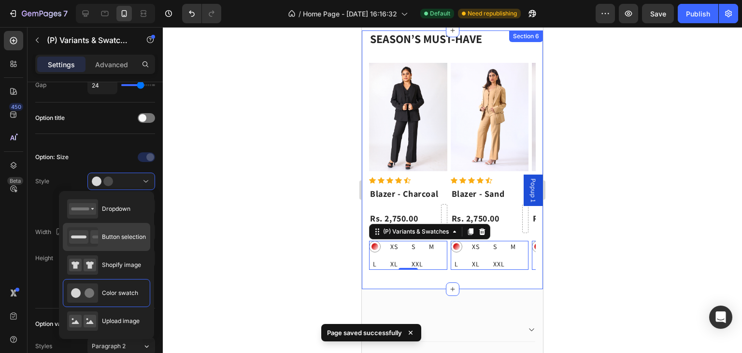
click at [124, 239] on span "Button selection" at bounding box center [124, 236] width 44 height 9
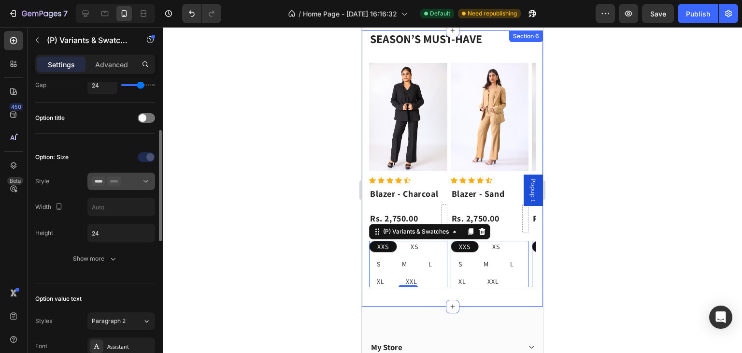
click at [137, 187] on button at bounding box center [121, 180] width 68 height 17
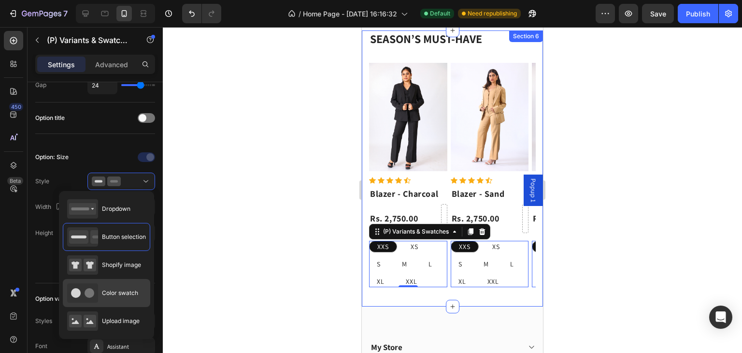
click at [123, 287] on div "Color swatch" at bounding box center [102, 292] width 71 height 19
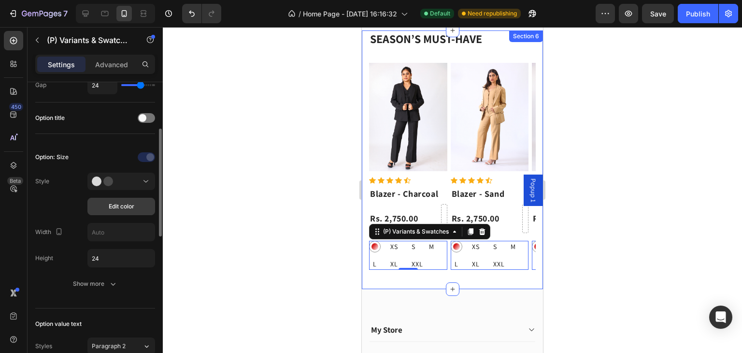
click at [127, 208] on span "Edit color" at bounding box center [122, 206] width 26 height 9
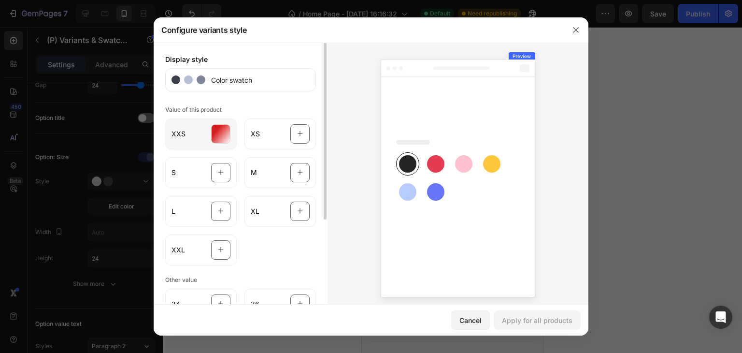
click at [222, 139] on div at bounding box center [220, 133] width 19 height 19
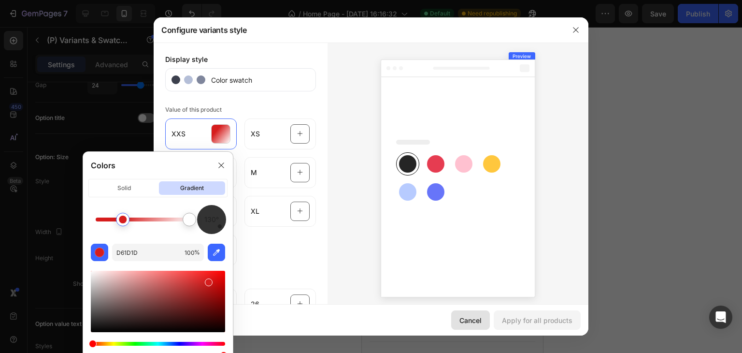
click at [476, 323] on div "Cancel" at bounding box center [470, 320] width 22 height 10
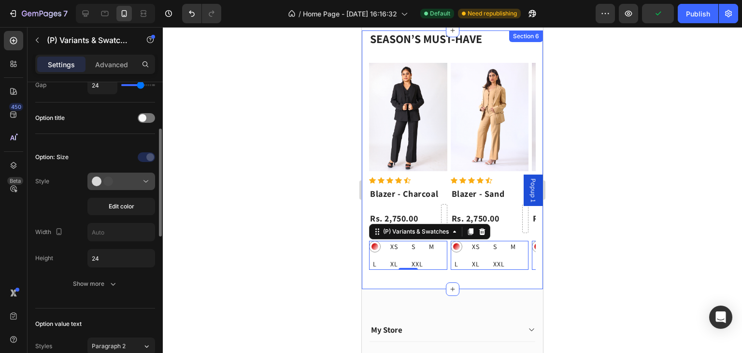
click at [152, 173] on button at bounding box center [121, 180] width 68 height 17
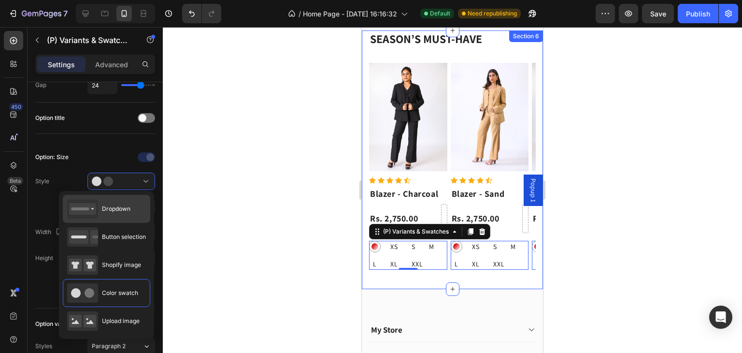
click at [131, 209] on div "Dropdown" at bounding box center [106, 209] width 87 height 28
type input "100%"
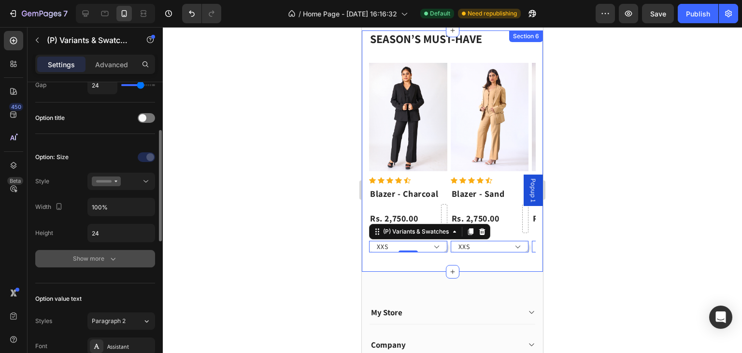
click at [107, 254] on div "Show more" at bounding box center [95, 259] width 45 height 10
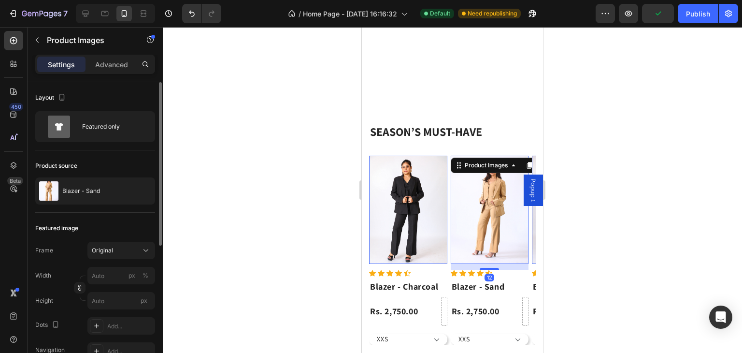
scroll to position [682, 0]
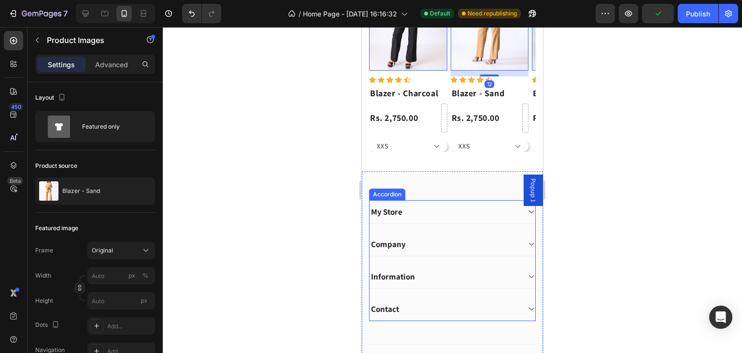
click at [527, 211] on icon at bounding box center [530, 212] width 7 height 8
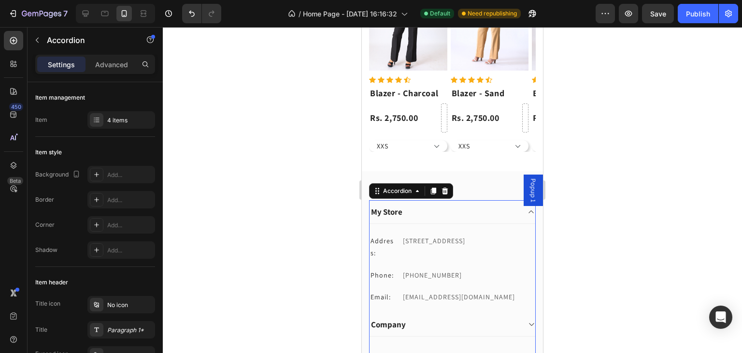
click at [527, 211] on icon at bounding box center [530, 212] width 7 height 8
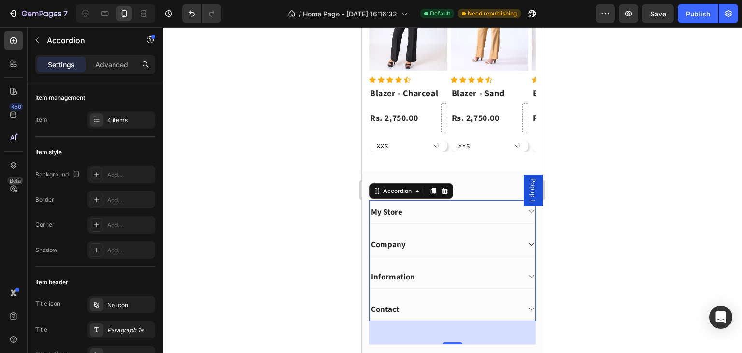
click at [527, 245] on icon at bounding box center [530, 244] width 7 height 8
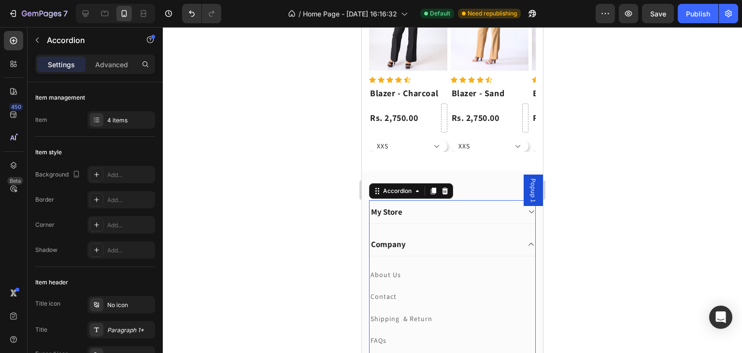
click at [527, 245] on icon at bounding box center [530, 244] width 7 height 8
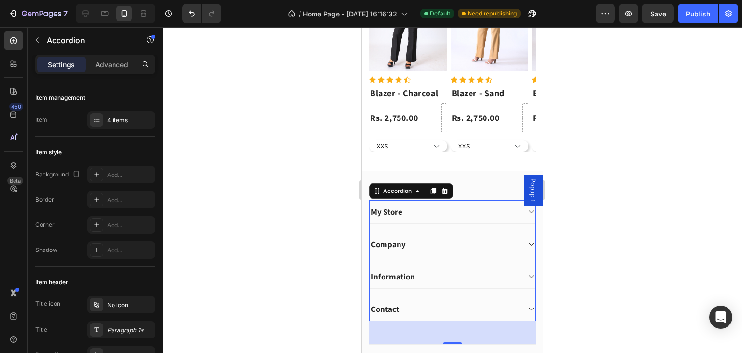
click at [527, 275] on icon at bounding box center [530, 276] width 7 height 8
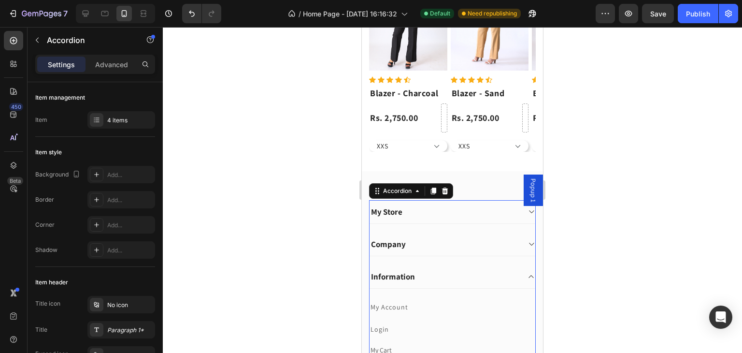
click at [527, 275] on icon at bounding box center [530, 276] width 7 height 8
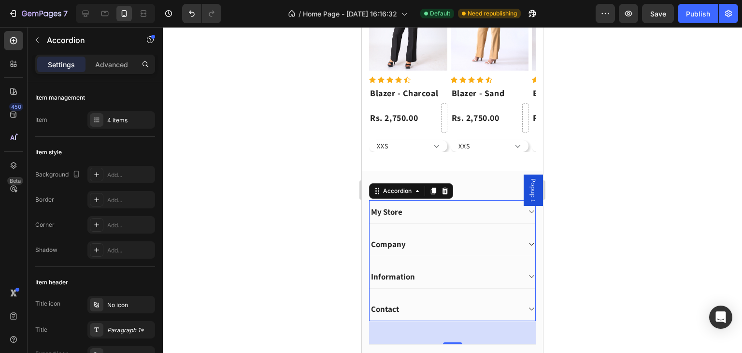
click at [527, 306] on icon at bounding box center [530, 309] width 7 height 8
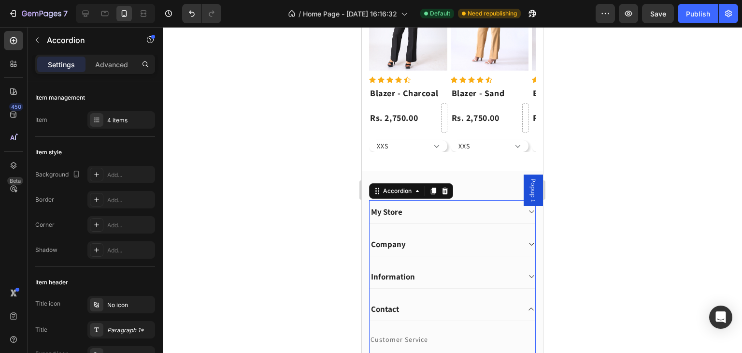
click at [527, 306] on icon at bounding box center [530, 309] width 7 height 8
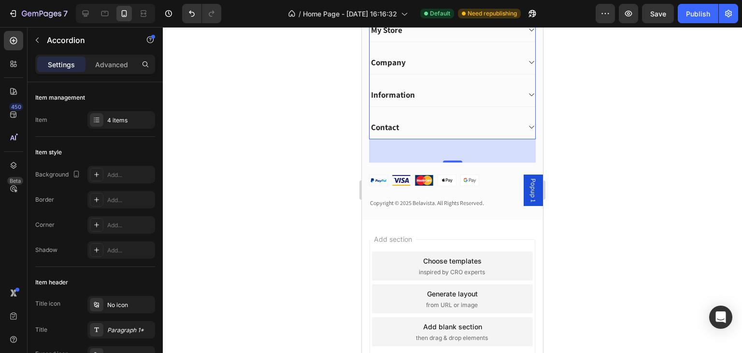
scroll to position [0, 0]
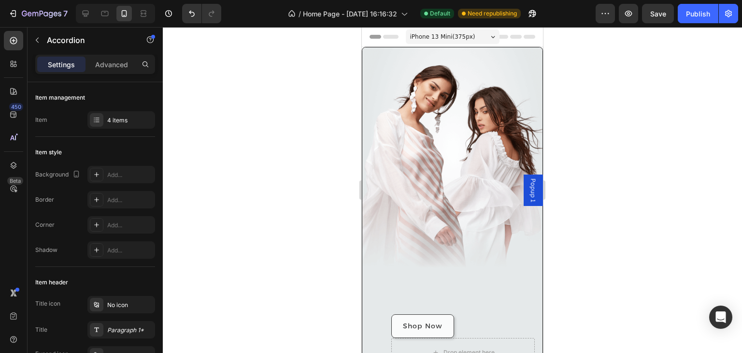
click at [473, 29] on div "iPhone 13 Mini ( 375 px)" at bounding box center [453, 36] width 94 height 14
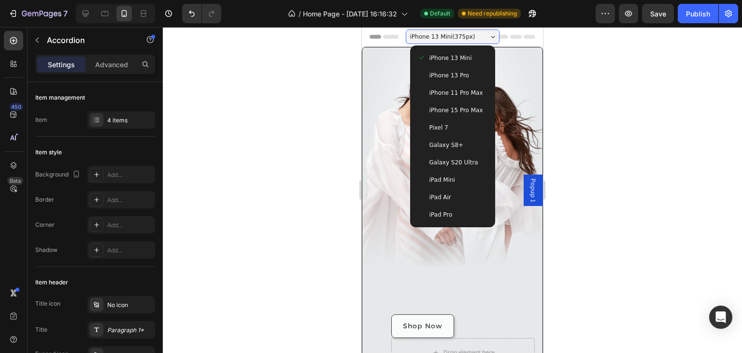
click at [463, 92] on span "iPhone 11 Pro Max" at bounding box center [456, 93] width 54 height 10
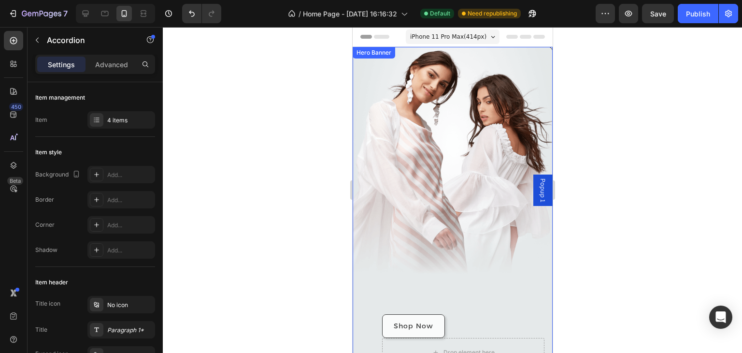
click at [458, 169] on div "Shop Now Button Drop element here" at bounding box center [452, 257] width 199 height 224
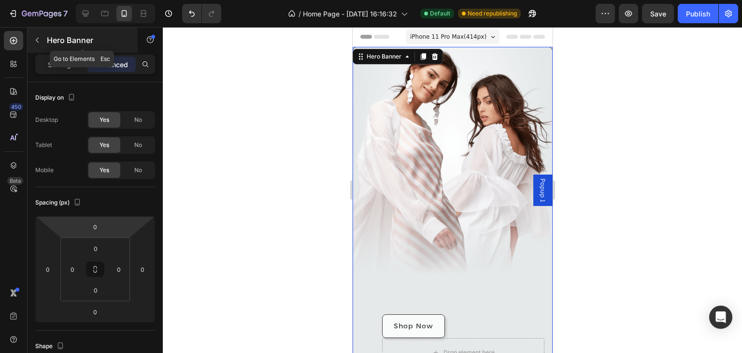
click at [41, 43] on button "button" at bounding box center [36, 39] width 15 height 15
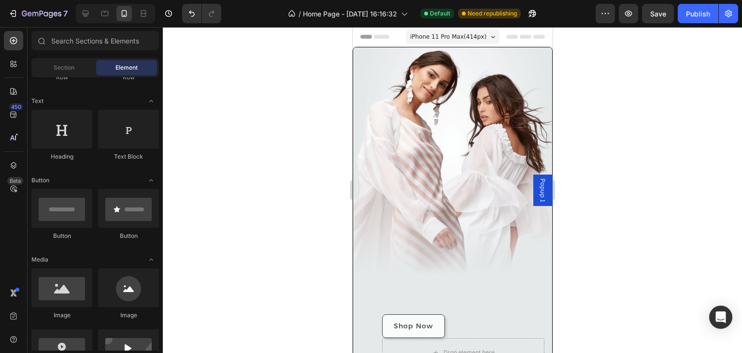
click at [389, 180] on div "Shop Now Button Drop element here" at bounding box center [452, 257] width 199 height 224
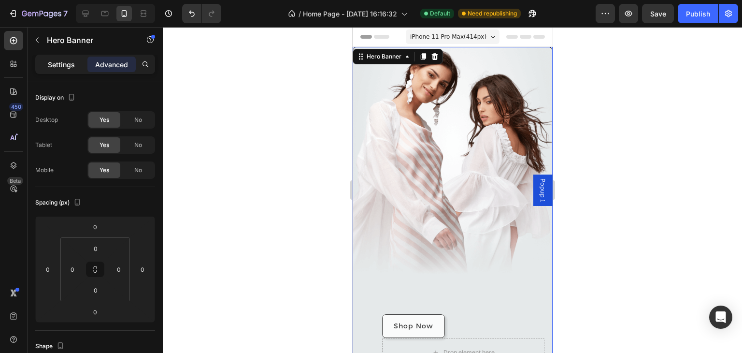
click at [69, 67] on p "Settings" at bounding box center [61, 64] width 27 height 10
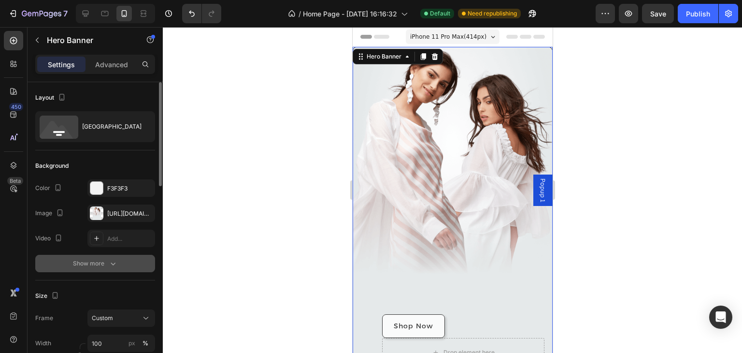
click at [110, 263] on icon "button" at bounding box center [113, 263] width 10 height 10
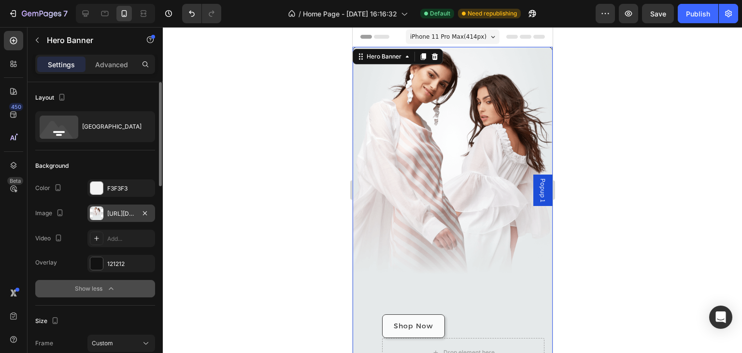
click at [113, 217] on div "https://ucarecdn.com/5f86446d-658f-4712-adba-88cb274999b7/-/format/auto/" at bounding box center [121, 212] width 68 height 17
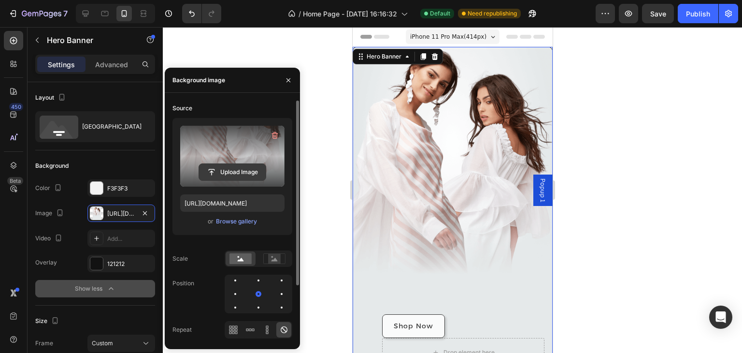
click at [231, 172] on input "file" at bounding box center [232, 172] width 67 height 16
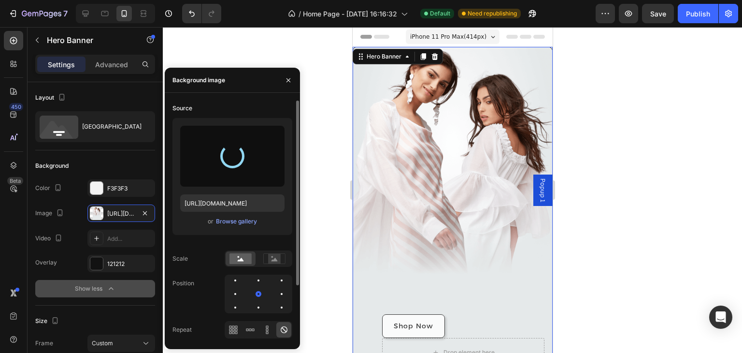
type input "https://cdn.shopify.com/s/files/1/0653/2543/2906/files/gempages_580610373594383…"
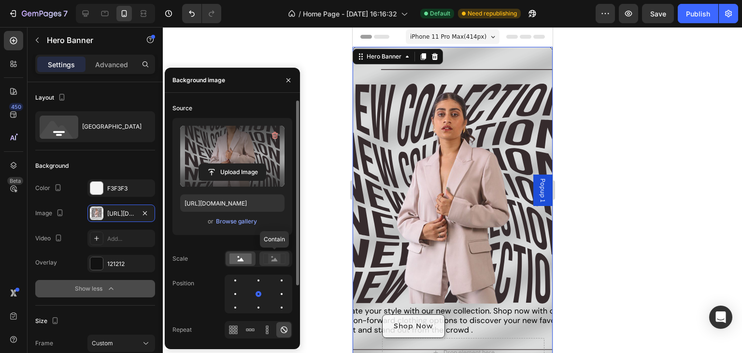
click at [279, 253] on rect at bounding box center [274, 258] width 22 height 10
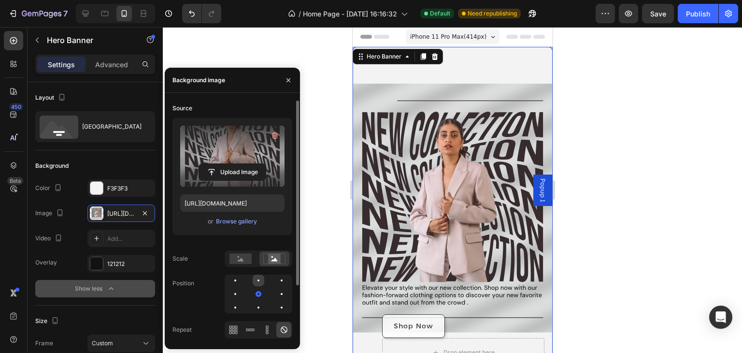
drag, startPoint x: 253, startPoint y: 290, endPoint x: 254, endPoint y: 279, distance: 11.1
click at [254, 279] on div at bounding box center [259, 293] width 68 height 39
click at [276, 279] on div at bounding box center [282, 280] width 12 height 12
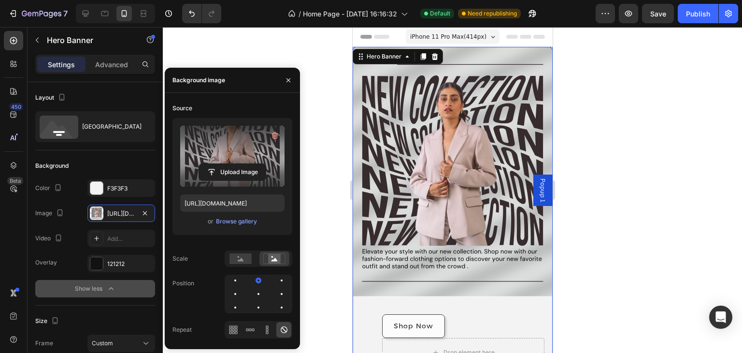
click at [478, 84] on div "Overlay" at bounding box center [452, 207] width 199 height 321
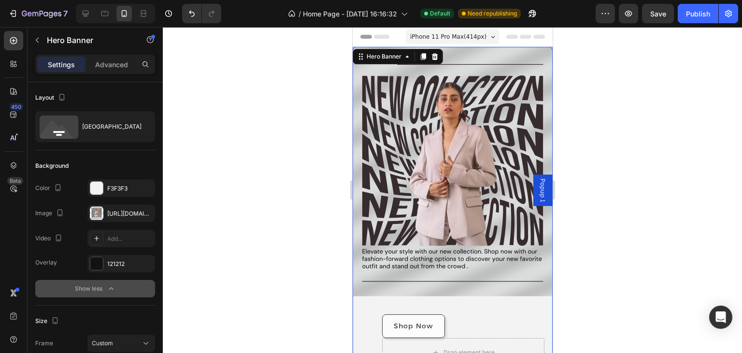
scroll to position [64, 0]
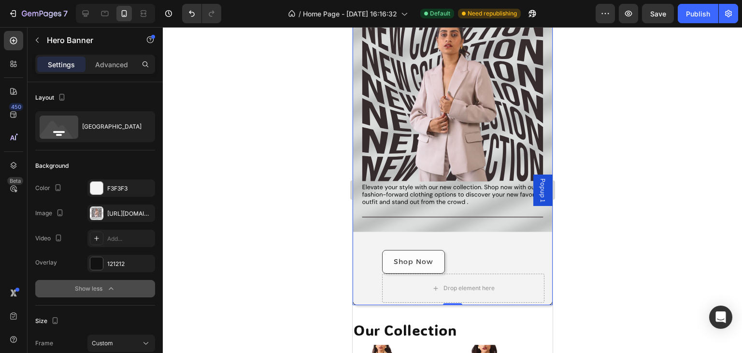
click at [470, 232] on div "Shop Now Button Drop element here" at bounding box center [452, 193] width 199 height 224
click at [513, 263] on div "Shop Now Button" at bounding box center [463, 262] width 162 height 24
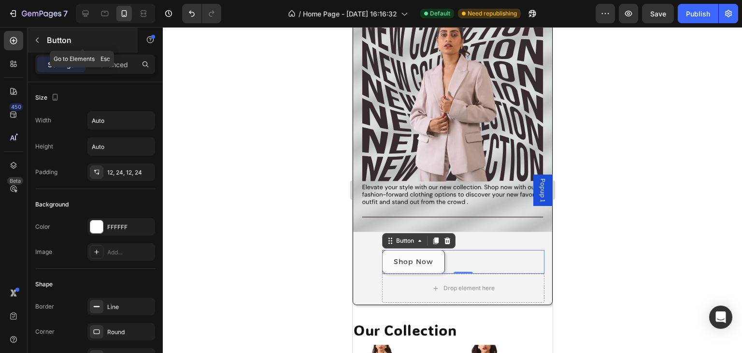
click at [39, 39] on icon "button" at bounding box center [37, 40] width 8 height 8
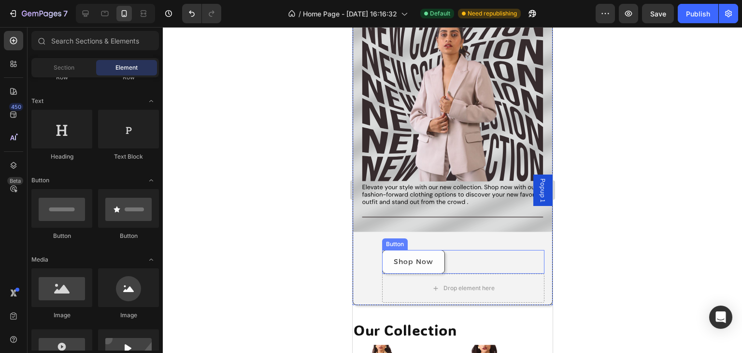
click at [476, 259] on div "Shop Now Button" at bounding box center [463, 262] width 162 height 24
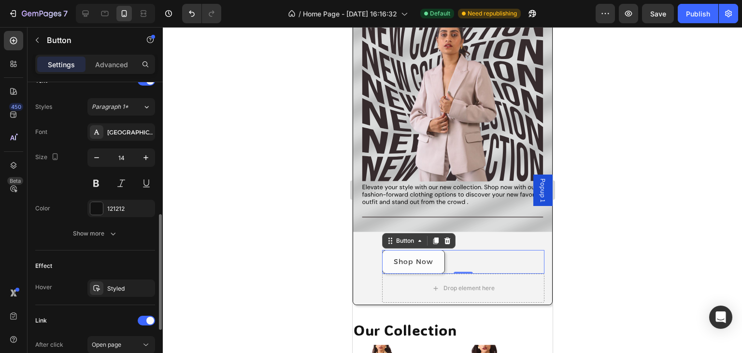
scroll to position [468, 0]
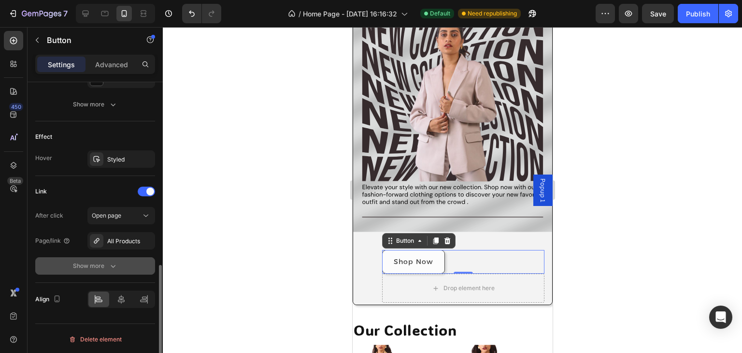
click at [98, 269] on div "Show more" at bounding box center [95, 266] width 45 height 10
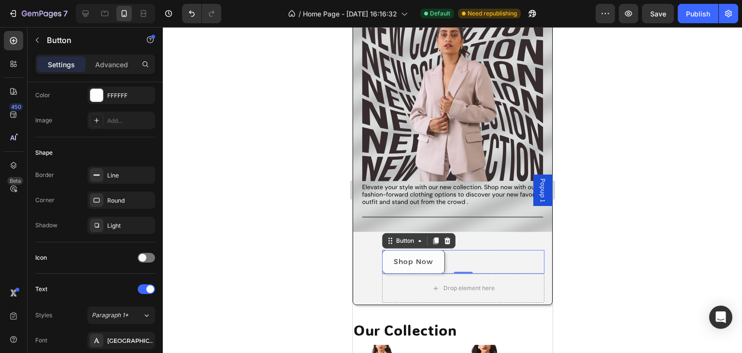
scroll to position [0, 0]
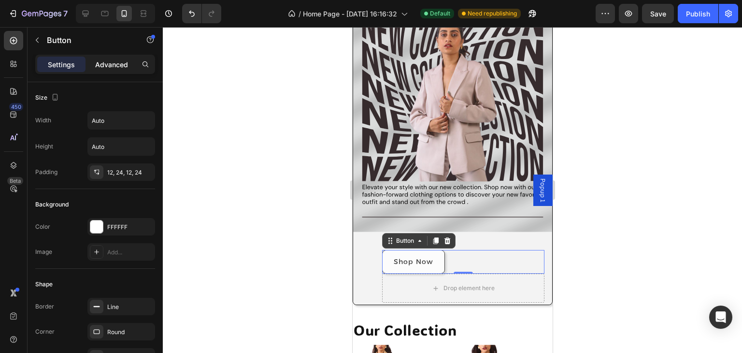
click at [112, 70] on div "Advanced" at bounding box center [111, 64] width 48 height 15
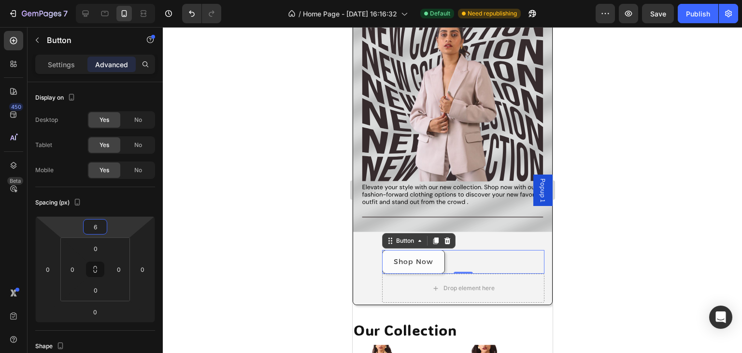
type input "0"
click at [125, 0] on html "7 / Home Page - [DATE] 16:16:32 Default Need republishing Preview Save Publish …" at bounding box center [371, 0] width 742 height 0
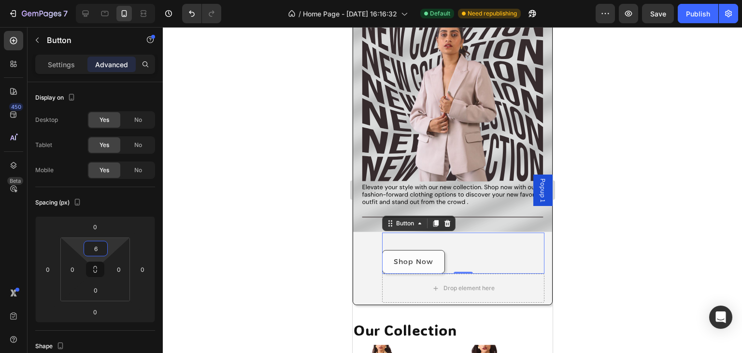
type input "0"
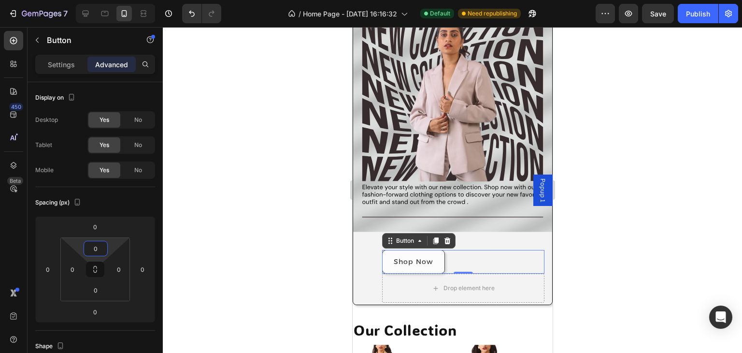
click at [114, 0] on html "7 / Home Page - [DATE] 16:16:32 Default Need republishing Preview Save Publish …" at bounding box center [371, 0] width 742 height 0
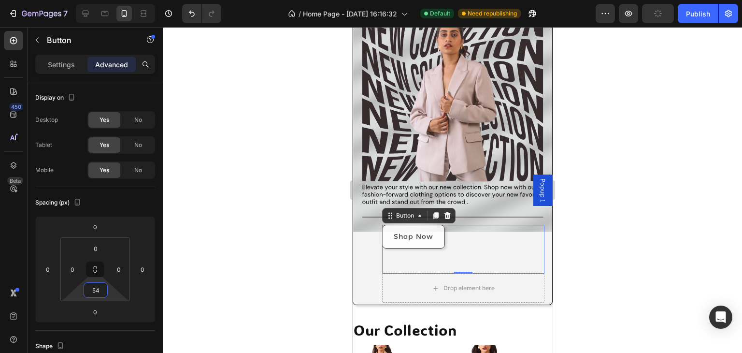
type input "52"
drag, startPoint x: 112, startPoint y: 295, endPoint x: 105, endPoint y: 282, distance: 14.3
click at [105, 0] on html "7 / Home Page - [DATE] 16:16:32 Default Need republishing Preview Publish 450 B…" at bounding box center [371, 0] width 742 height 0
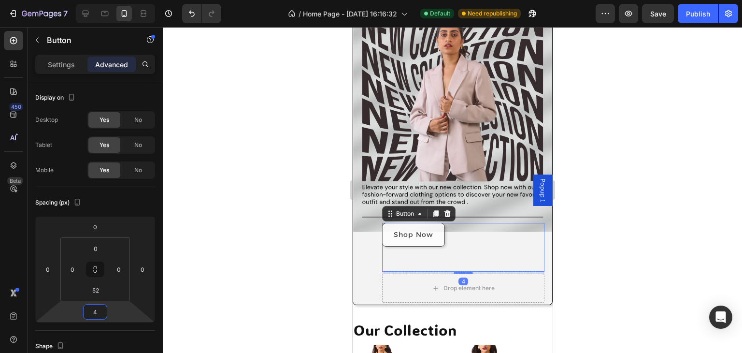
click at [108, 0] on html "7 / Home Page - [DATE] 16:16:32 Default Need republishing Preview Save Publish …" at bounding box center [371, 0] width 742 height 0
type input "0"
click at [109, 0] on html "7 / Home Page - [DATE] 16:16:32 Default Need republishing Preview Save Publish …" at bounding box center [371, 0] width 742 height 0
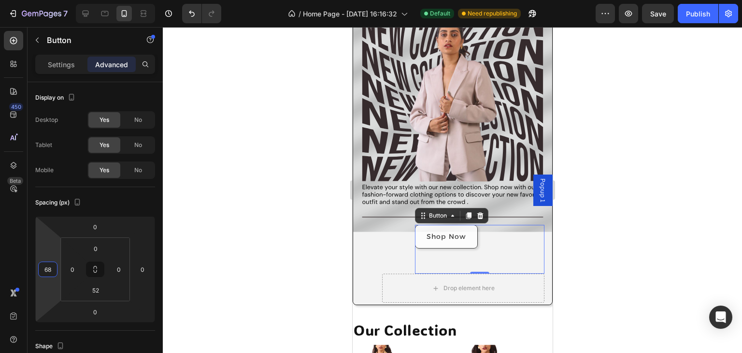
type input "72"
drag, startPoint x: 54, startPoint y: 288, endPoint x: 58, endPoint y: 271, distance: 18.0
click at [58, 0] on html "7 / Home Page - [DATE] 16:16:32 Default Need republishing Preview Publish 450 B…" at bounding box center [371, 0] width 742 height 0
click at [40, 38] on icon "button" at bounding box center [37, 40] width 8 height 8
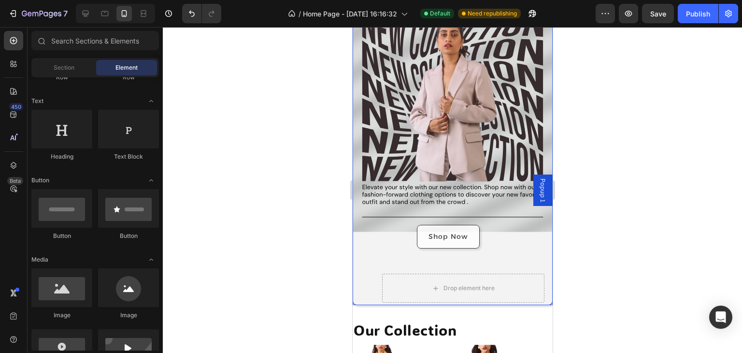
click at [358, 241] on div "Shop Now Button Drop element here" at bounding box center [452, 180] width 199 height 249
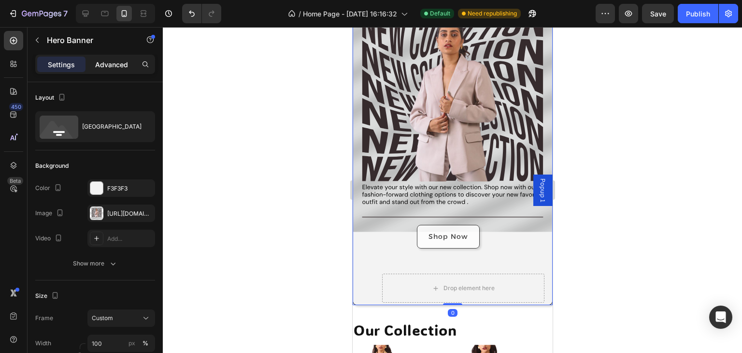
click at [115, 67] on p "Advanced" at bounding box center [111, 64] width 33 height 10
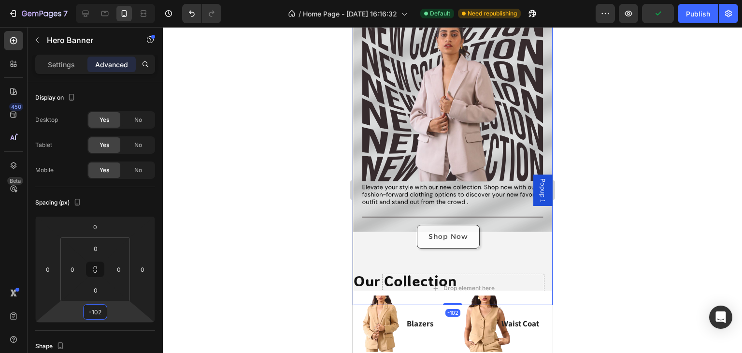
type input "-104"
drag, startPoint x: 112, startPoint y: 312, endPoint x: 117, endPoint y: 337, distance: 25.6
click at [117, 0] on html "7 / Home Page - [DATE] 16:16:32 Default Need republishing Preview Publish 450 B…" at bounding box center [371, 0] width 742 height 0
click at [285, 299] on div at bounding box center [452, 190] width 579 height 326
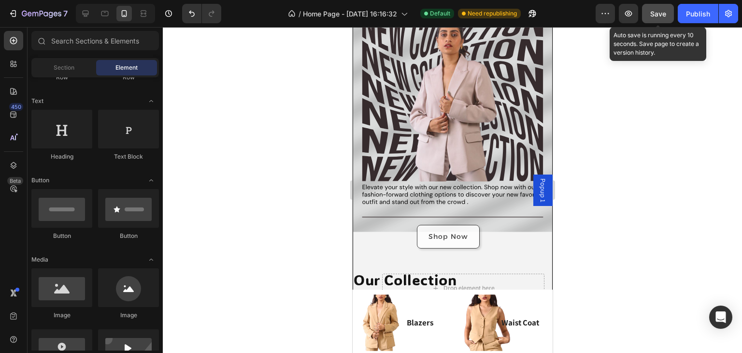
click at [654, 16] on span "Save" at bounding box center [658, 14] width 16 height 8
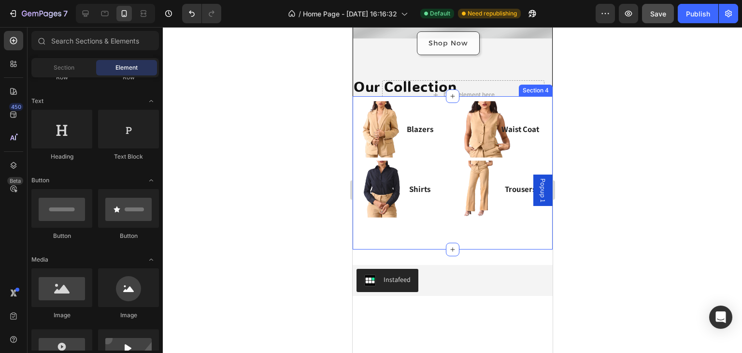
scroll to position [128, 0]
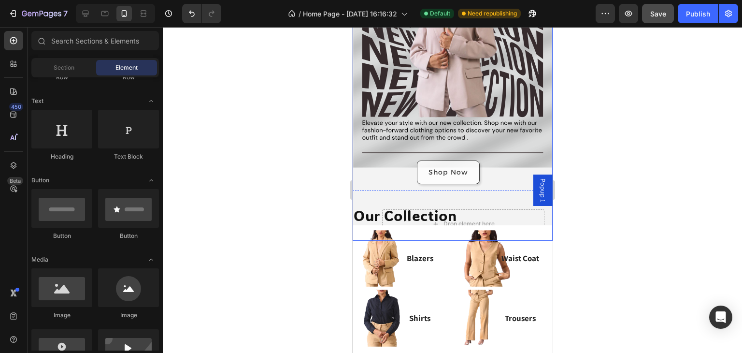
click at [368, 166] on div "Shop Now Button Drop element here" at bounding box center [452, 115] width 199 height 249
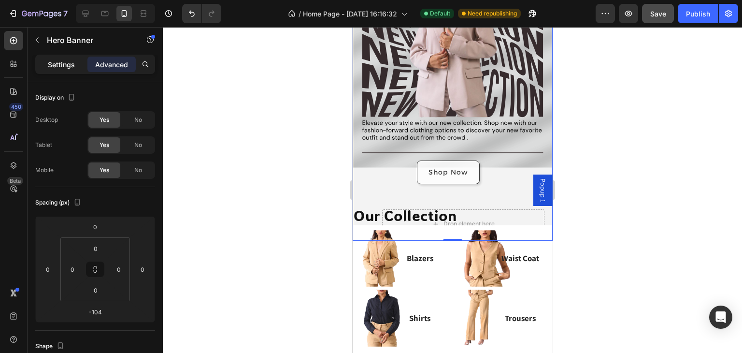
click at [48, 60] on p "Settings" at bounding box center [61, 64] width 27 height 10
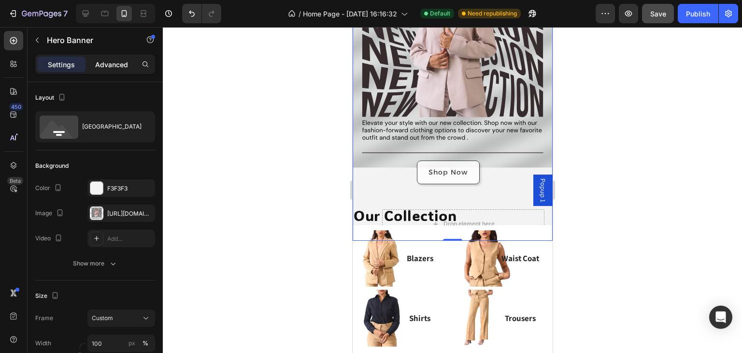
click at [113, 64] on p "Advanced" at bounding box center [111, 64] width 33 height 10
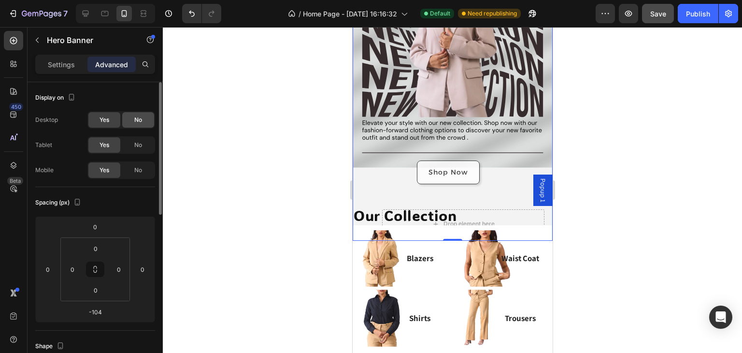
click at [137, 120] on span "No" at bounding box center [138, 119] width 8 height 9
click at [141, 147] on span "No" at bounding box center [138, 145] width 8 height 9
drag, startPoint x: 103, startPoint y: 112, endPoint x: 106, endPoint y: 133, distance: 21.4
click at [103, 113] on div "Yes" at bounding box center [104, 119] width 32 height 15
click at [106, 143] on span "Yes" at bounding box center [104, 145] width 10 height 9
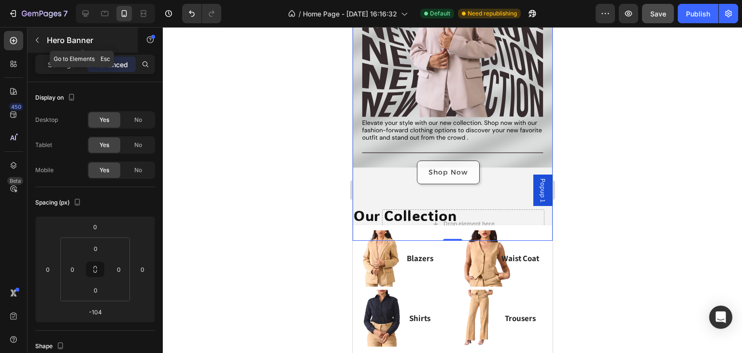
click at [33, 41] on icon "button" at bounding box center [37, 40] width 8 height 8
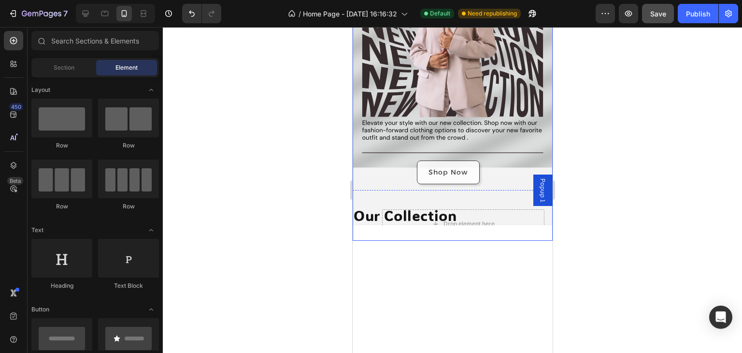
scroll to position [0, 0]
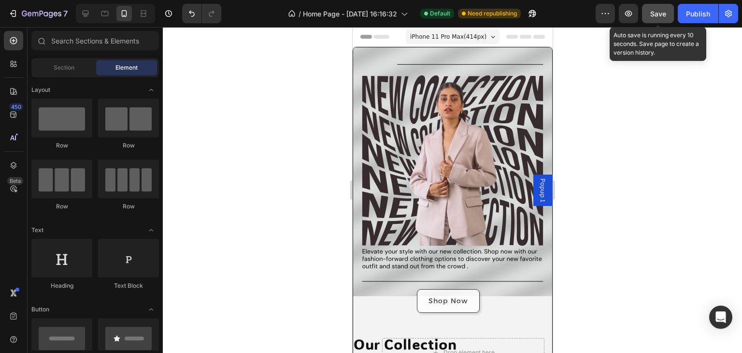
click at [653, 15] on span "Save" at bounding box center [658, 14] width 16 height 8
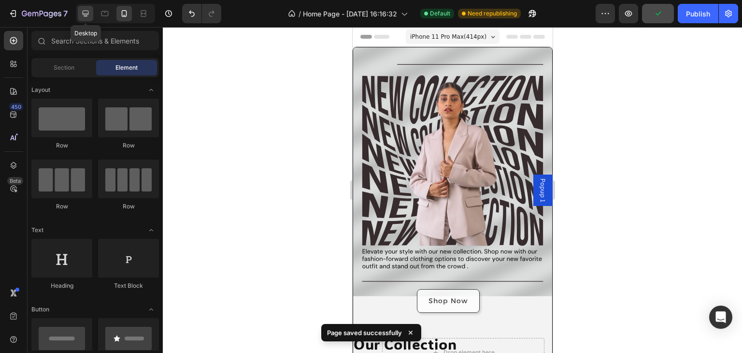
click at [92, 12] on div at bounding box center [85, 13] width 15 height 15
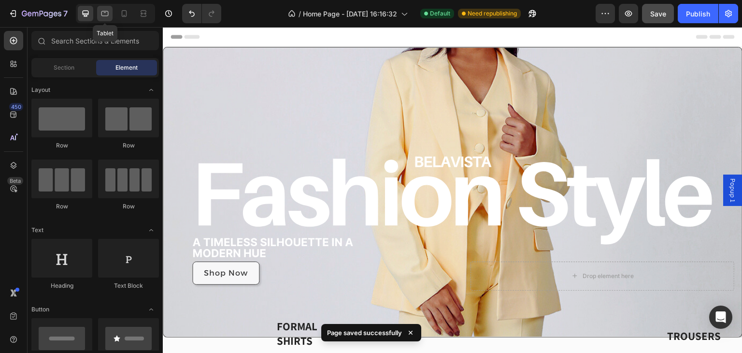
click at [98, 14] on div at bounding box center [104, 13] width 15 height 15
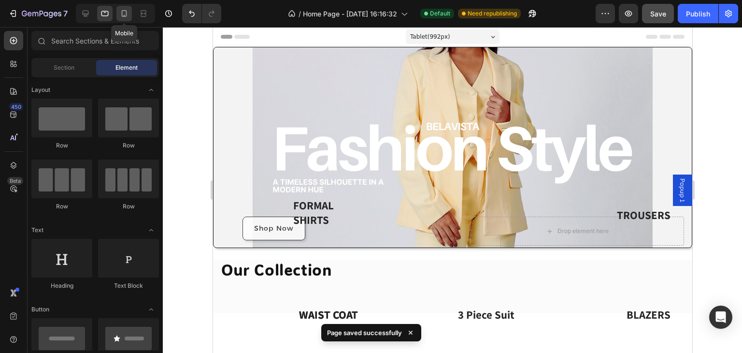
click at [124, 16] on icon at bounding box center [124, 13] width 5 height 7
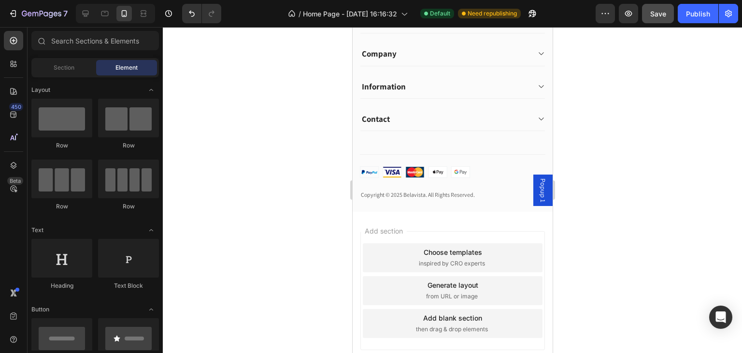
scroll to position [876, 0]
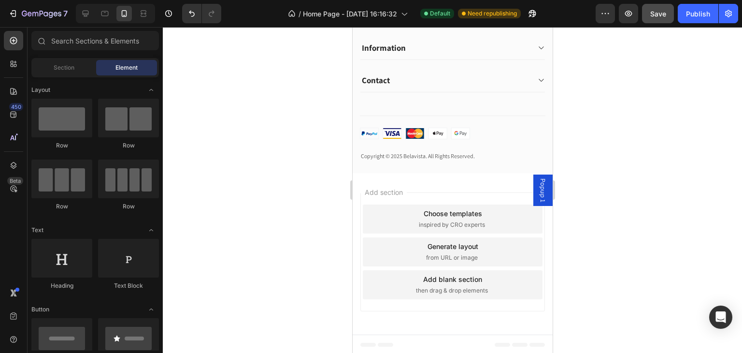
click at [644, 6] on button "Save" at bounding box center [658, 13] width 32 height 19
click at [658, 14] on icon "button" at bounding box center [658, 14] width 10 height 10
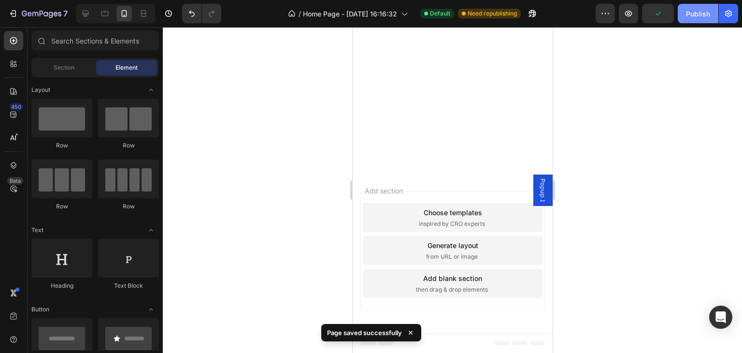
click at [700, 19] on button "Publish" at bounding box center [698, 13] width 41 height 19
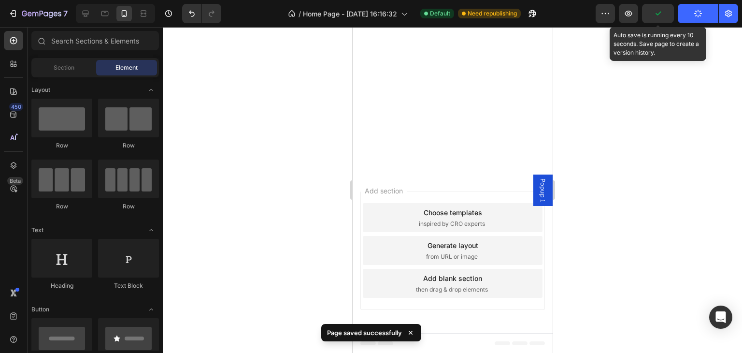
scroll to position [0, 0]
